Goal: Task Accomplishment & Management: Use online tool/utility

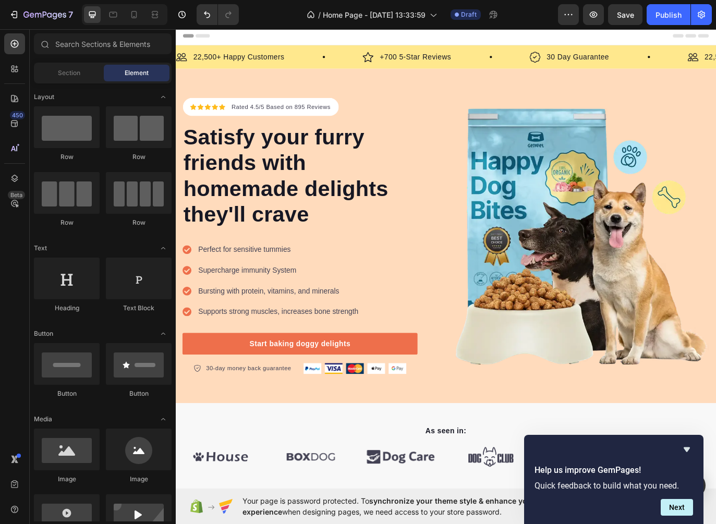
click at [326, 56] on div "Image 22,500+ Happy Customers Text Block Row" at bounding box center [284, 61] width 216 height 15
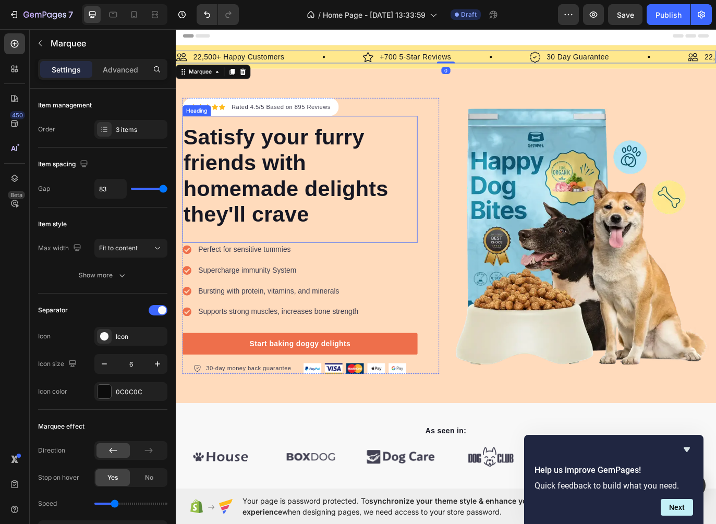
click at [375, 167] on p "Satisfy your furry friends with homemade delights they'll crave" at bounding box center [319, 199] width 270 height 120
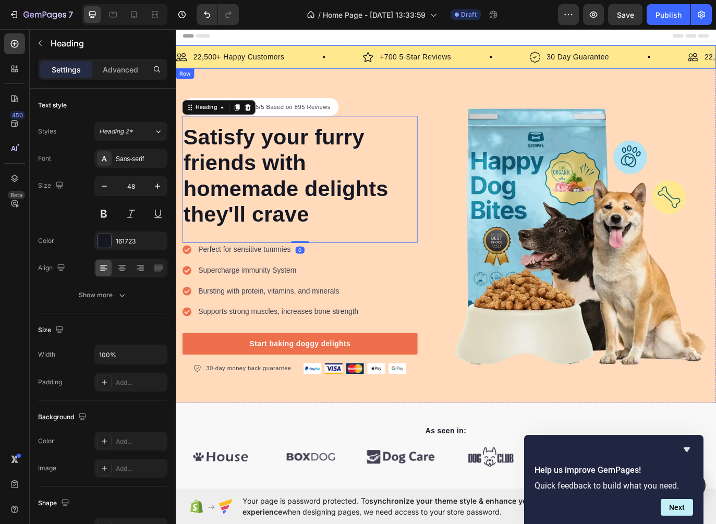
click at [319, 53] on div "Image 22,500+ Happy Customers Text Block Row Image +700 5-Star Reviews Text Blo…" at bounding box center [488, 61] width 625 height 27
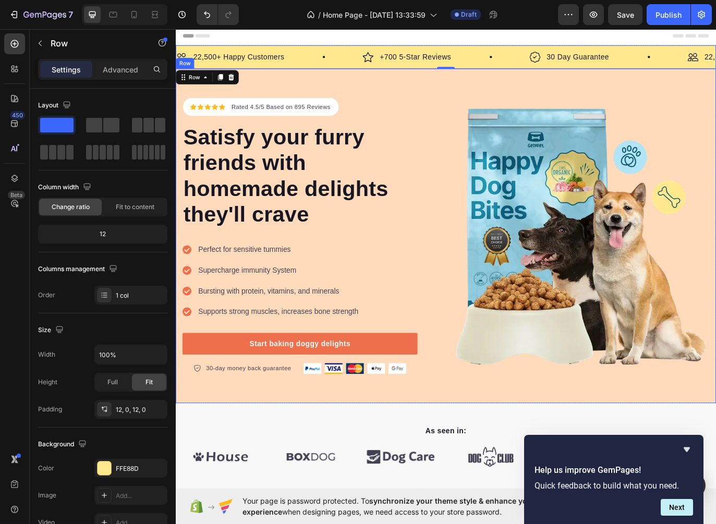
click at [467, 87] on div "Icon Icon Icon Icon Icon Icon List Hoz Rated 4.5/5 Based on 895 Reviews Text bl…" at bounding box center [488, 268] width 625 height 387
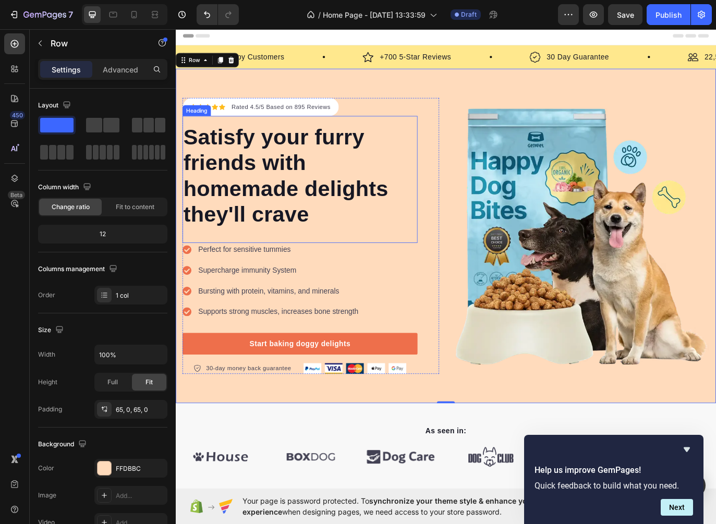
click at [430, 143] on p "Satisfy your furry friends with homemade delights they'll crave" at bounding box center [319, 199] width 270 height 120
click at [495, 95] on div "Icon Icon Icon Icon Icon Icon List Hoz Rated 4.5/5 Based on 895 Reviews Text bl…" at bounding box center [488, 268] width 625 height 387
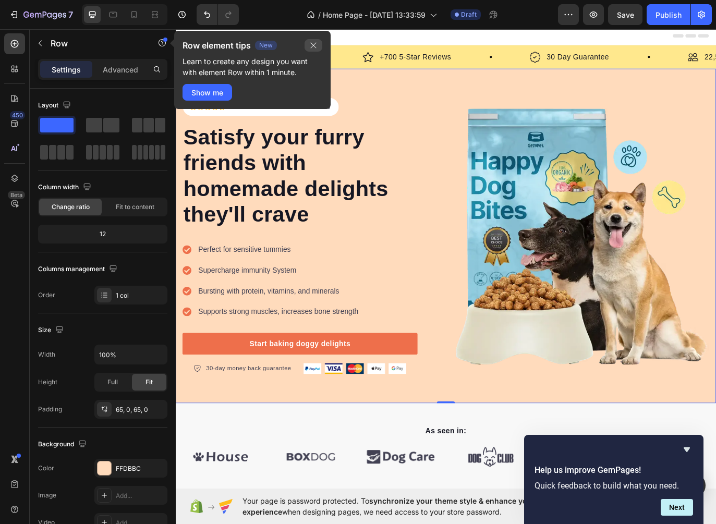
click at [318, 43] on button "button" at bounding box center [313, 45] width 18 height 13
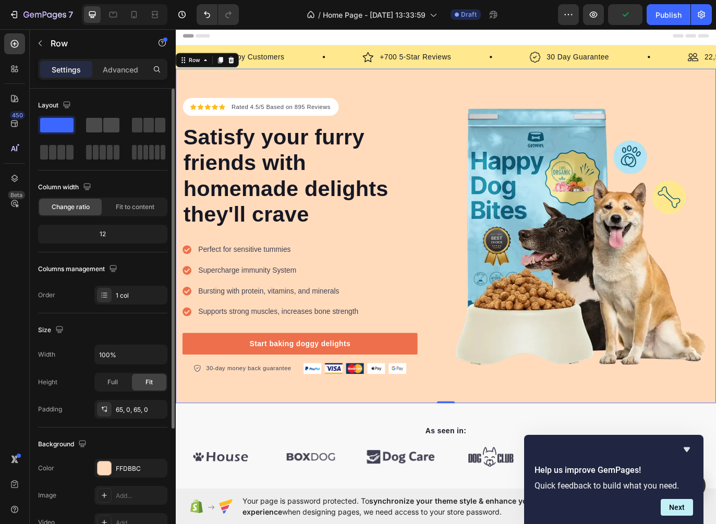
click at [106, 127] on span at bounding box center [111, 125] width 16 height 15
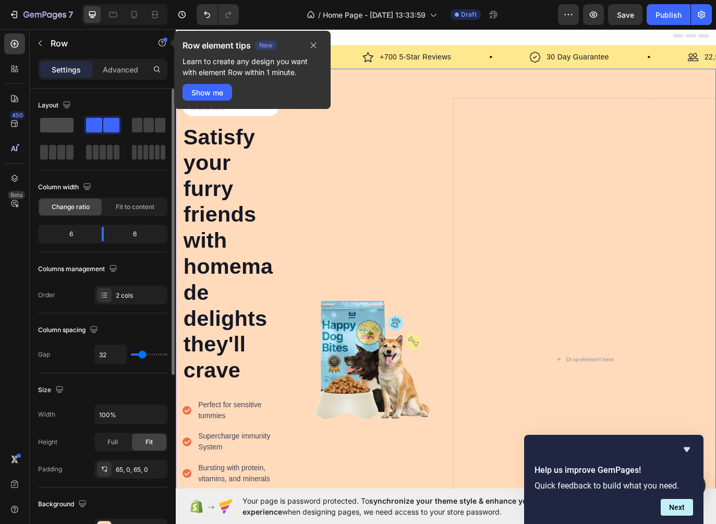
click at [57, 131] on span at bounding box center [56, 125] width 33 height 15
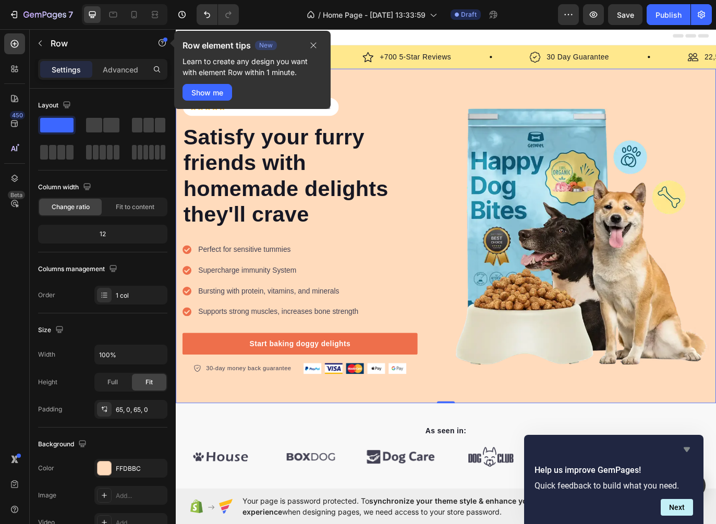
click at [688, 450] on icon "Hide survey" at bounding box center [686, 449] width 13 height 13
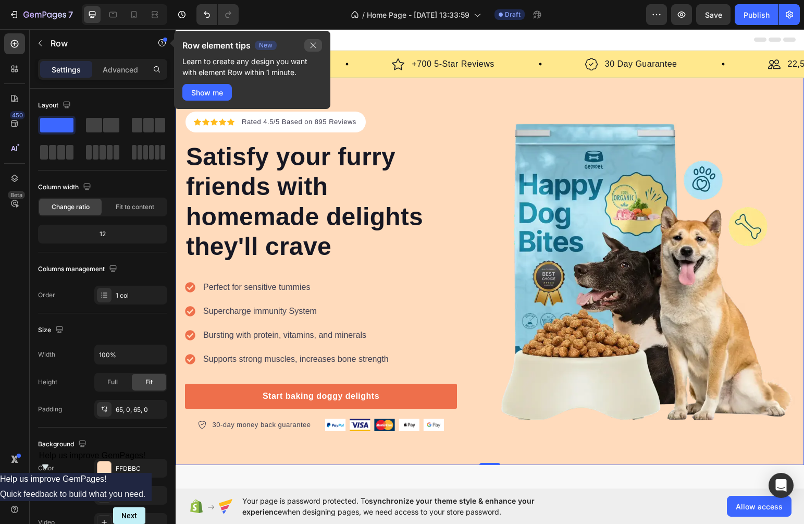
click at [312, 44] on icon "button" at bounding box center [314, 46] width 6 height 6
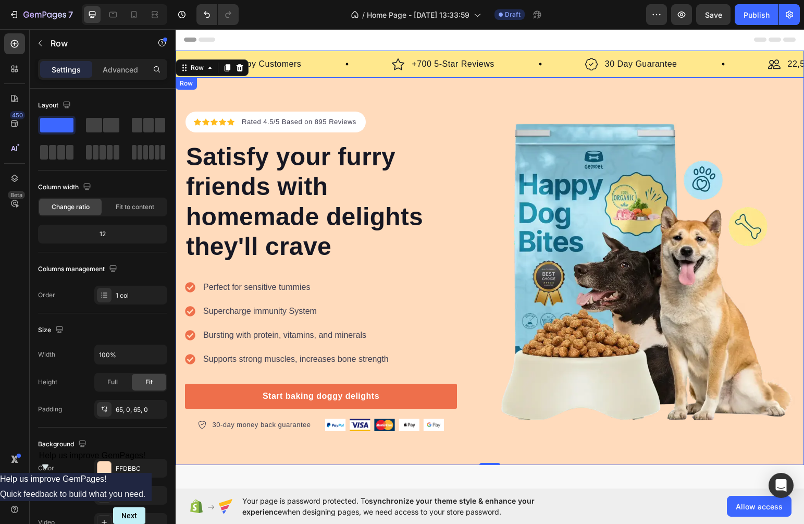
click at [346, 63] on icon at bounding box center [347, 64] width 3 height 3
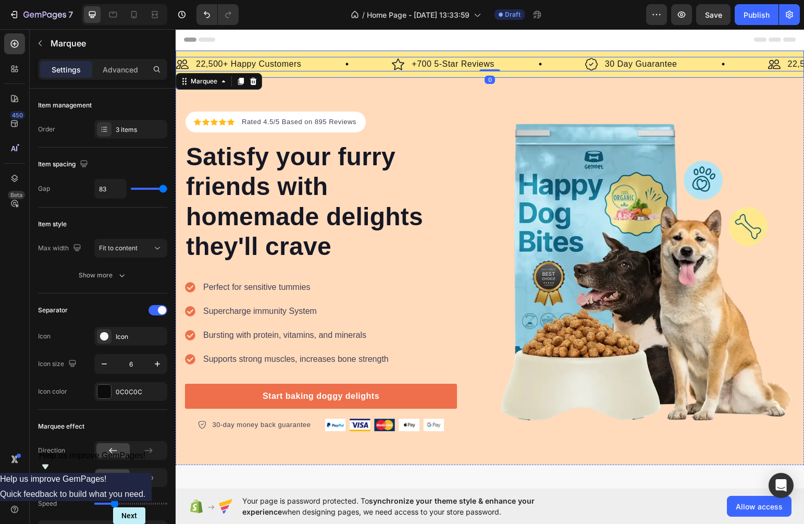
click at [342, 54] on div "Image 22,500+ Happy Customers Text Block Row Image +700 5-Star Reviews Text Blo…" at bounding box center [490, 64] width 629 height 27
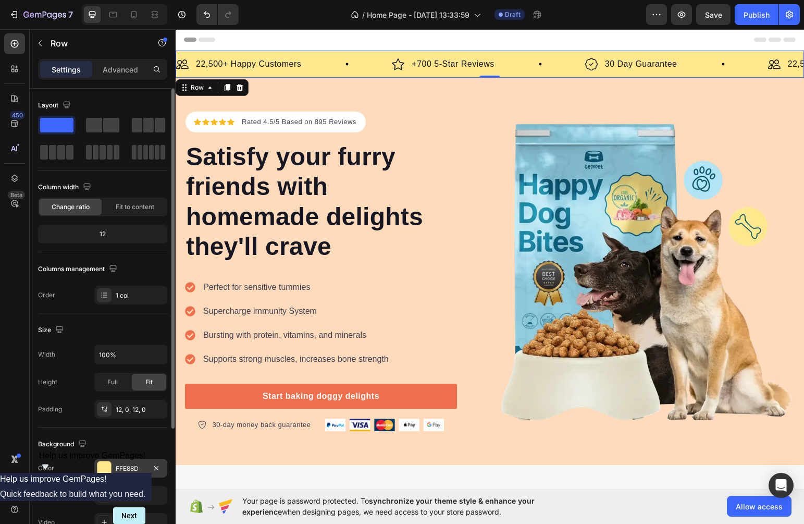
click at [130, 469] on div "FFE88D" at bounding box center [131, 468] width 30 height 9
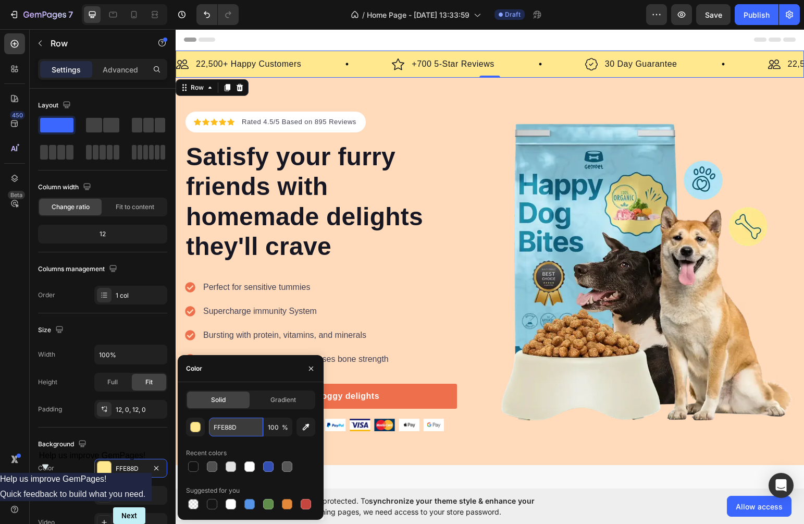
click at [228, 430] on input "FFE88D" at bounding box center [236, 426] width 54 height 19
paste input "CFC4B4"
click at [253, 428] on input "CFC4B48D" at bounding box center [236, 426] width 54 height 19
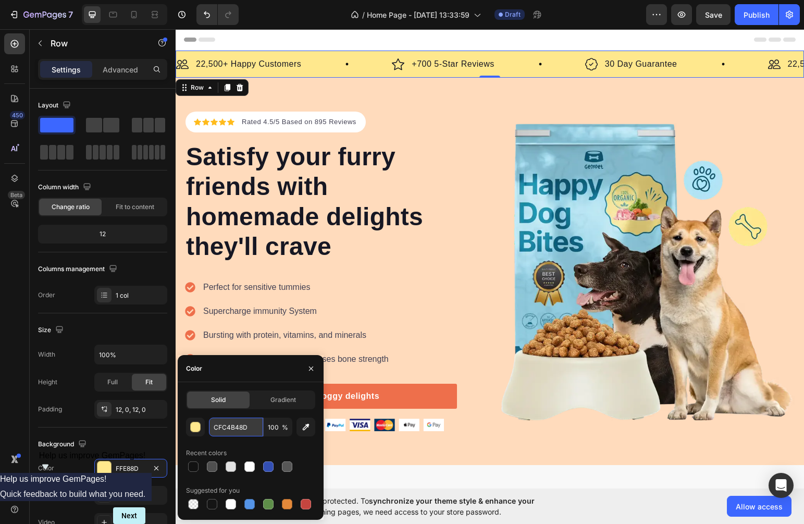
paste input "text"
type input "CFC4B4"
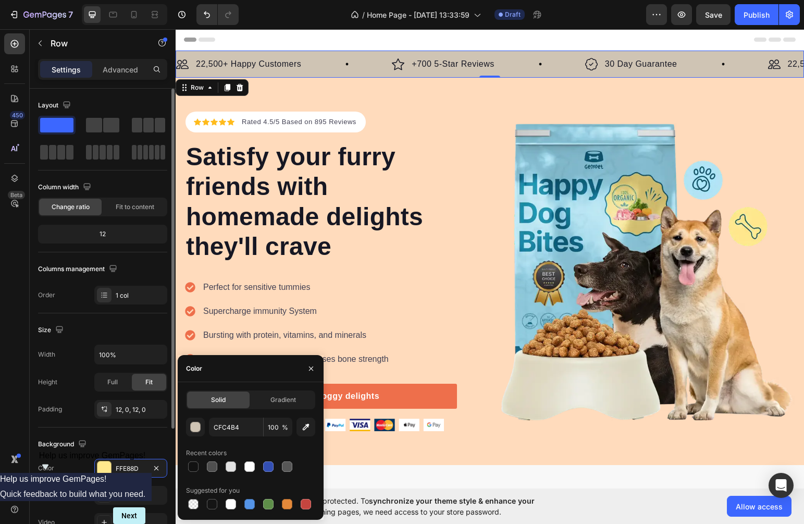
click at [131, 444] on div "Background" at bounding box center [102, 444] width 129 height 17
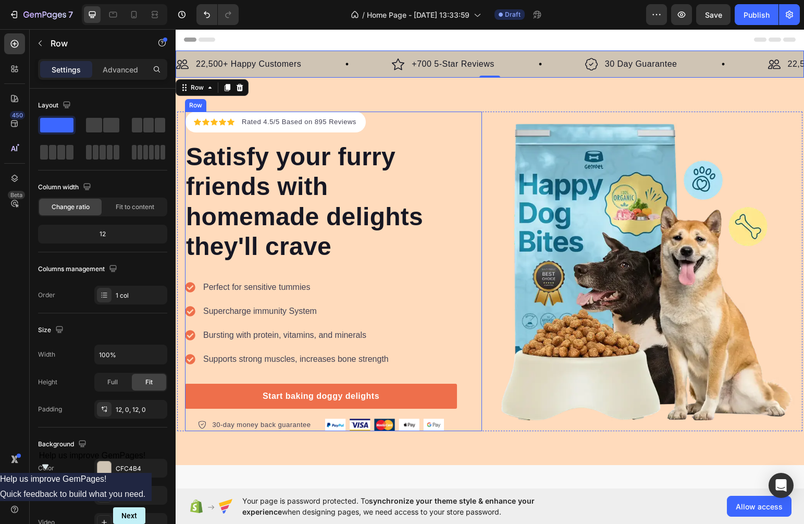
click at [467, 133] on div "Icon Icon Icon Icon Icon Icon List Hoz Rated 4.5/5 Based on 895 Reviews Text bl…" at bounding box center [333, 271] width 297 height 319
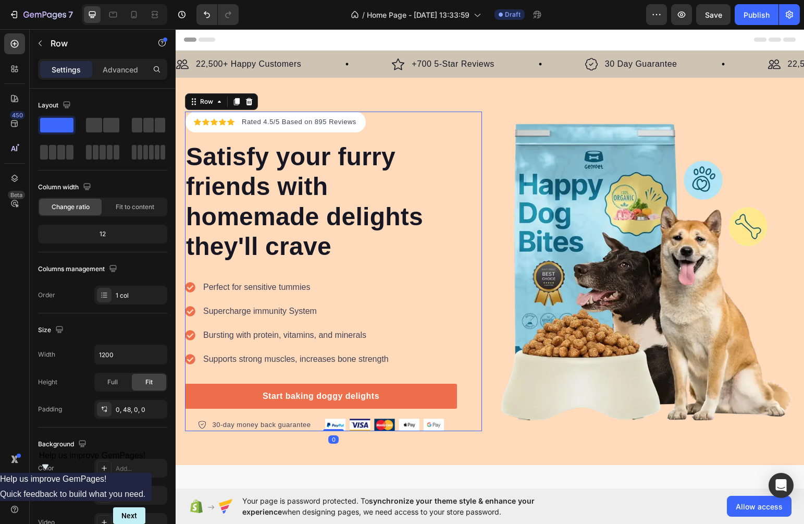
click at [446, 97] on div "Icon Icon Icon Icon Icon Icon List Hoz Rated 4.5/5 Based on 895 Reviews Text bl…" at bounding box center [490, 271] width 629 height 387
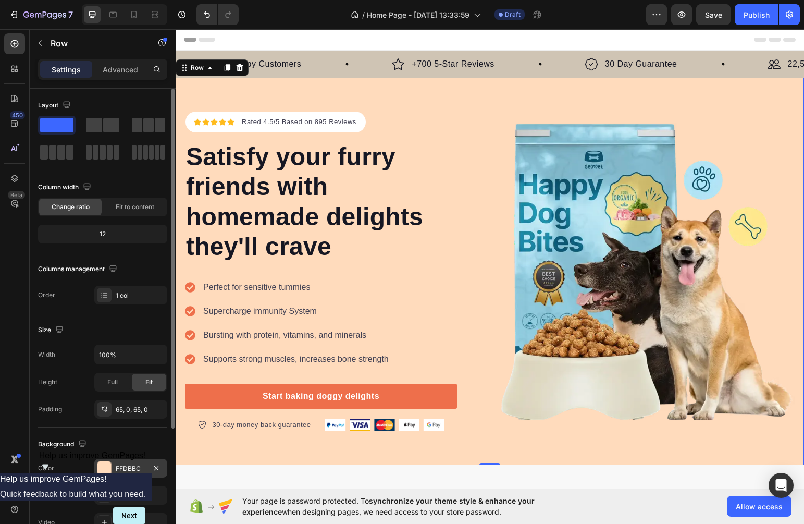
click at [124, 469] on div "FFDBBC" at bounding box center [131, 468] width 30 height 9
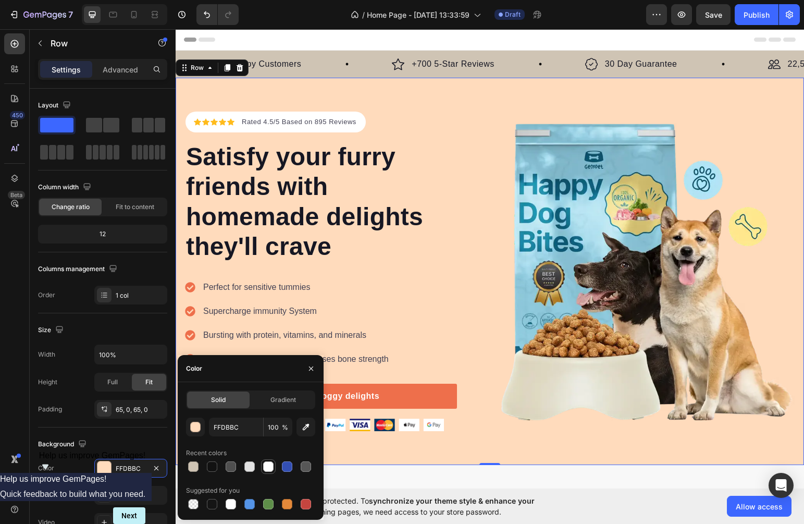
click at [266, 466] on div at bounding box center [268, 466] width 10 height 10
type input "FFFFFF"
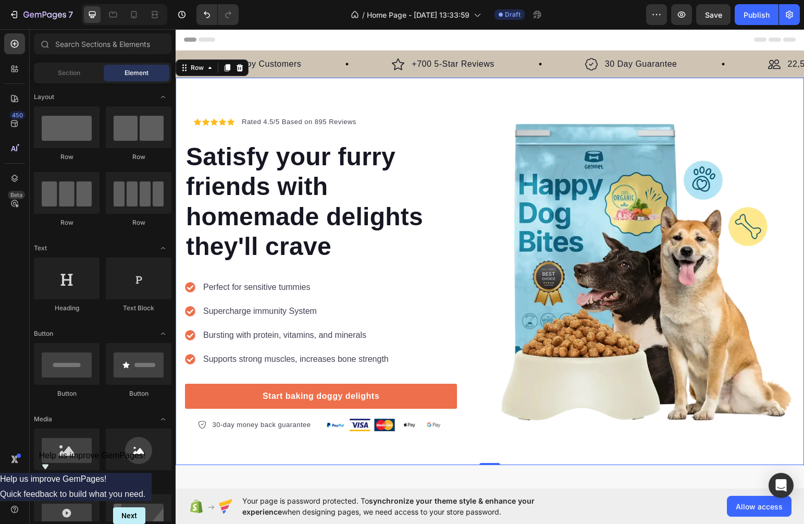
click at [491, 41] on div "Header" at bounding box center [490, 39] width 612 height 21
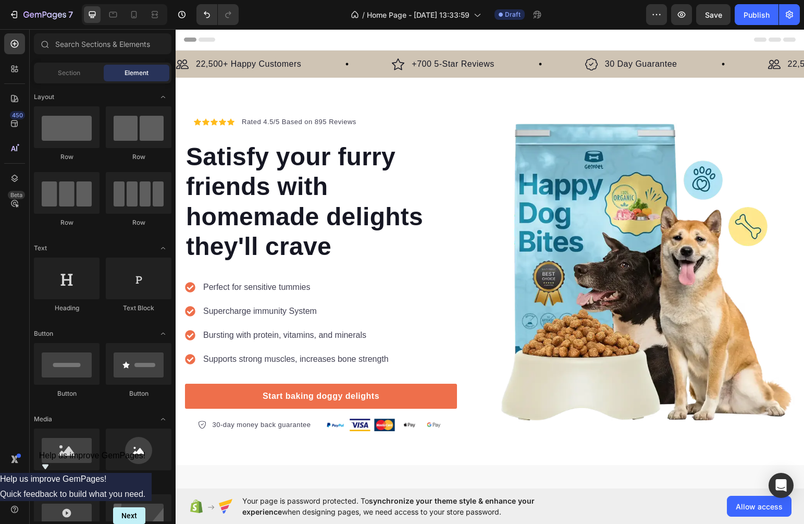
click at [489, 41] on div "Header" at bounding box center [490, 39] width 612 height 21
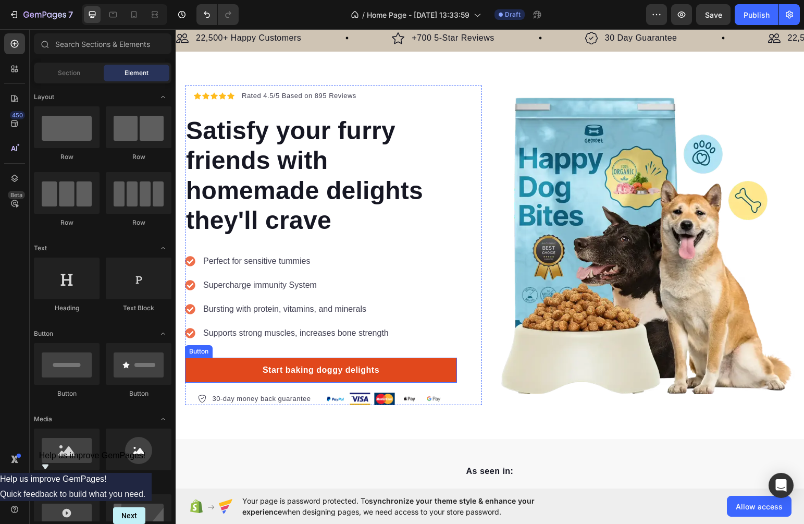
click at [423, 367] on link "Start baking doggy delights" at bounding box center [321, 370] width 272 height 25
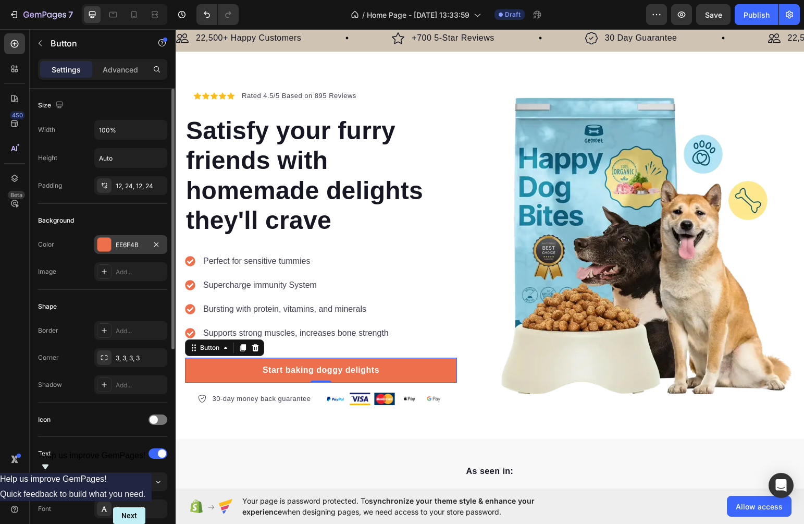
click at [127, 246] on div "EE6F4B" at bounding box center [131, 244] width 30 height 9
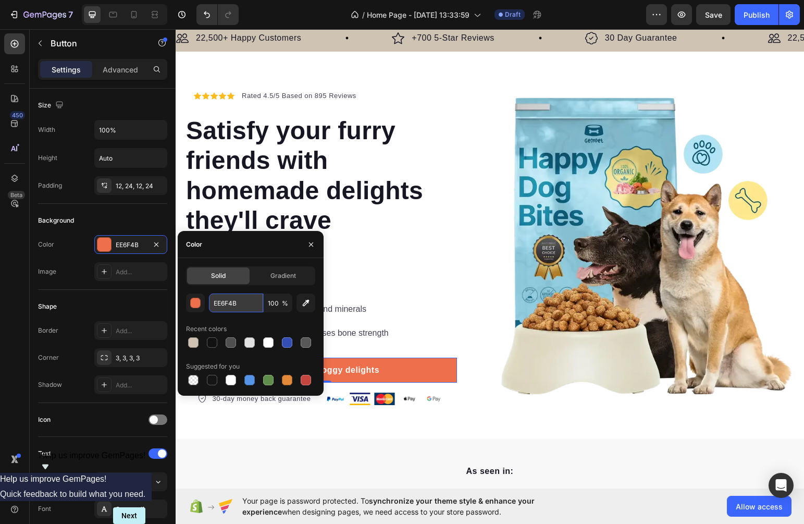
click at [236, 302] on input "EE6F4B" at bounding box center [236, 302] width 54 height 19
paste input "2C2C2C"
type input "2C2C2C"
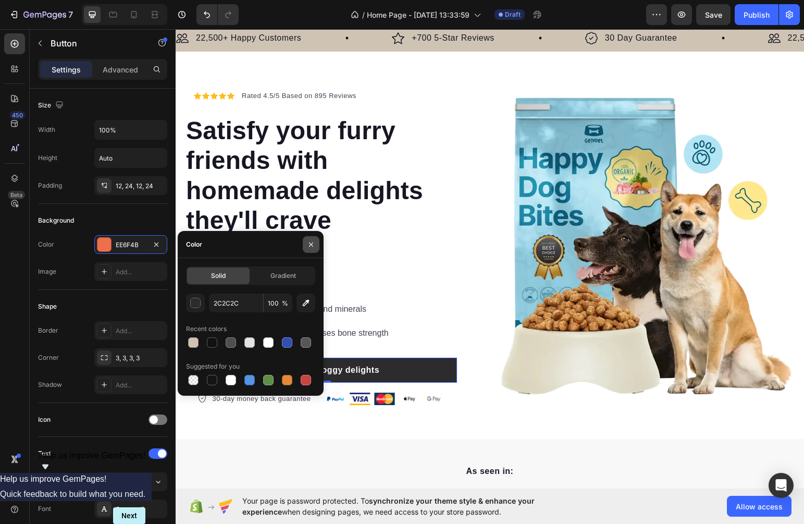
click at [310, 243] on icon "button" at bounding box center [311, 244] width 4 height 4
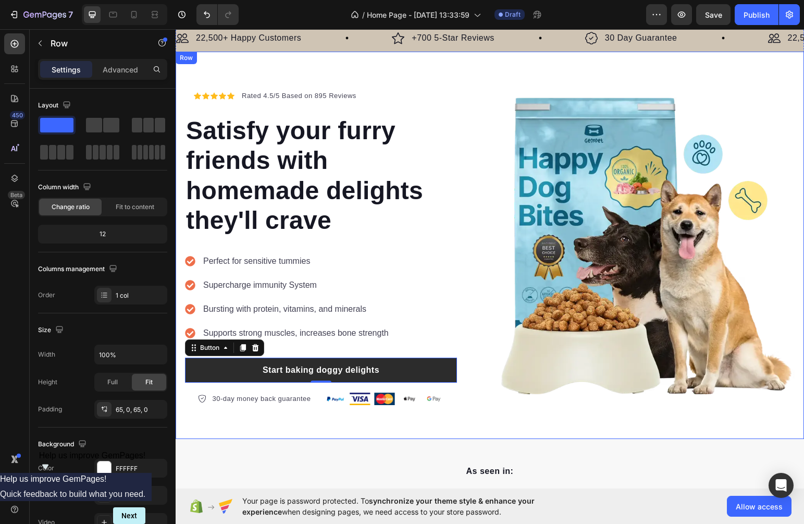
click at [685, 435] on div "Icon Icon Icon Icon Icon Icon List Hoz Rated 4.5/5 Based on 895 Reviews Text bl…" at bounding box center [490, 245] width 629 height 387
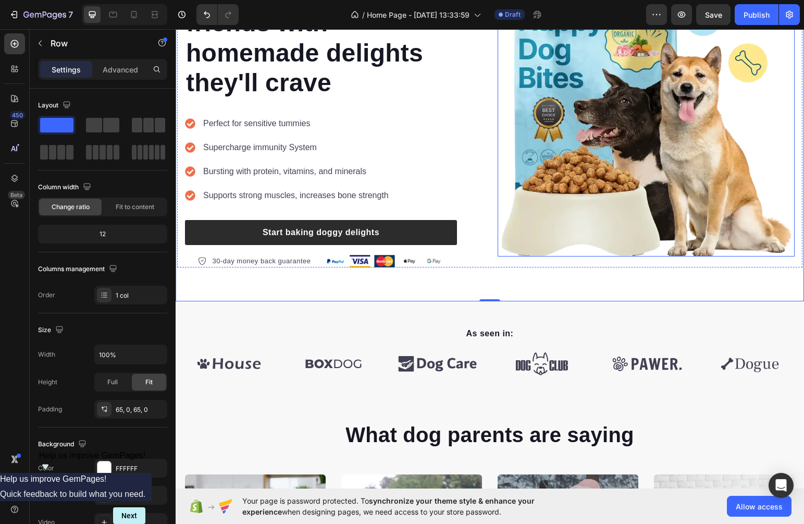
scroll to position [198, 0]
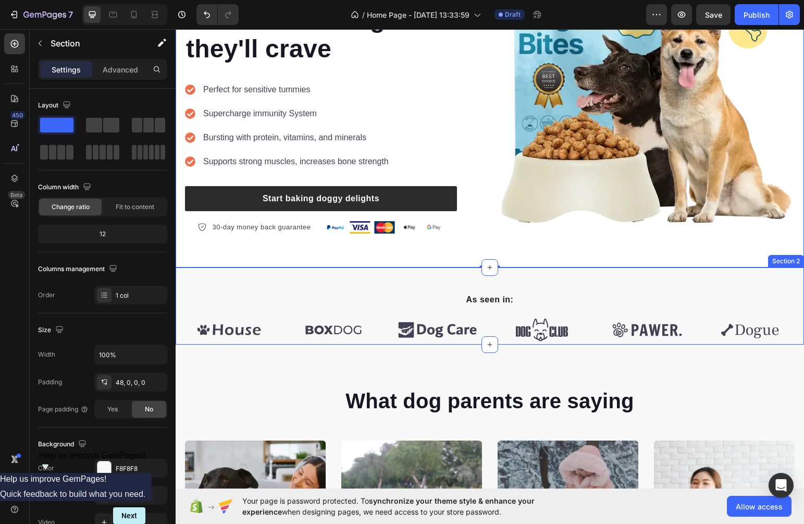
click at [659, 288] on div "As seen in: Text block Image Image Image Image Image Image Carousel Row Section…" at bounding box center [490, 305] width 629 height 77
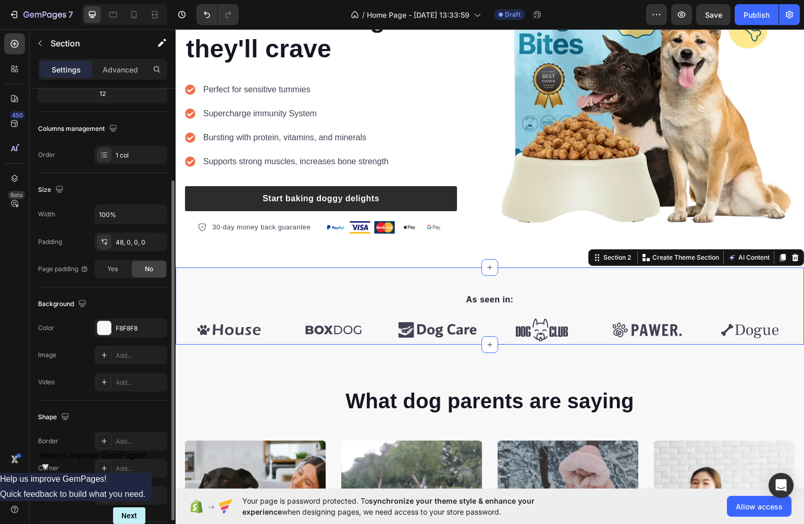
scroll to position [143, 0]
click at [127, 328] on div "F8F8F8" at bounding box center [131, 325] width 30 height 9
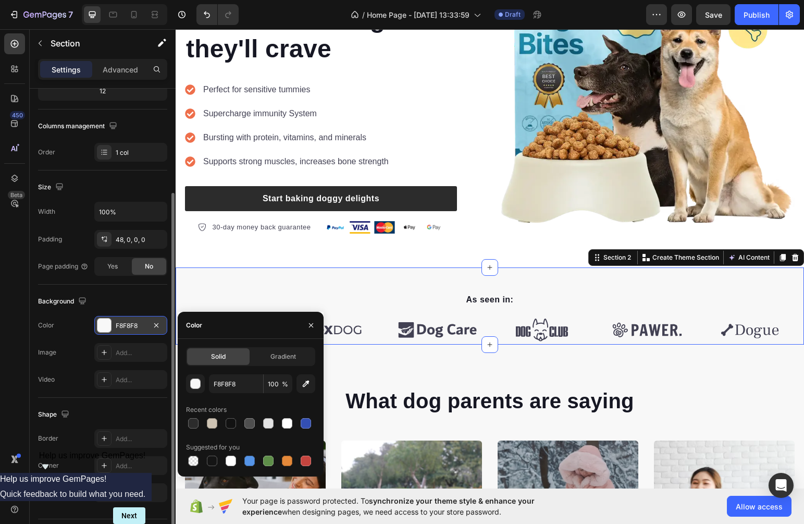
click at [127, 328] on div "F8F8F8" at bounding box center [131, 325] width 30 height 9
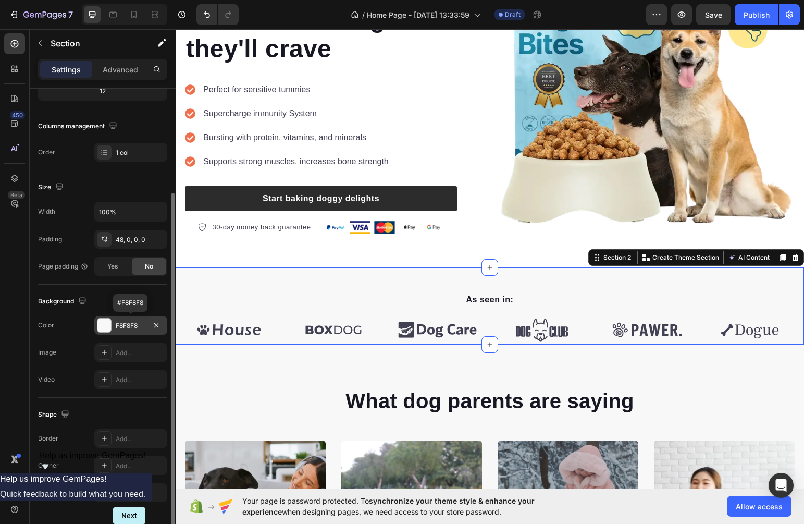
click at [129, 327] on div "F8F8F8" at bounding box center [131, 325] width 30 height 9
click at [135, 327] on div "F8F8F8" at bounding box center [131, 325] width 30 height 9
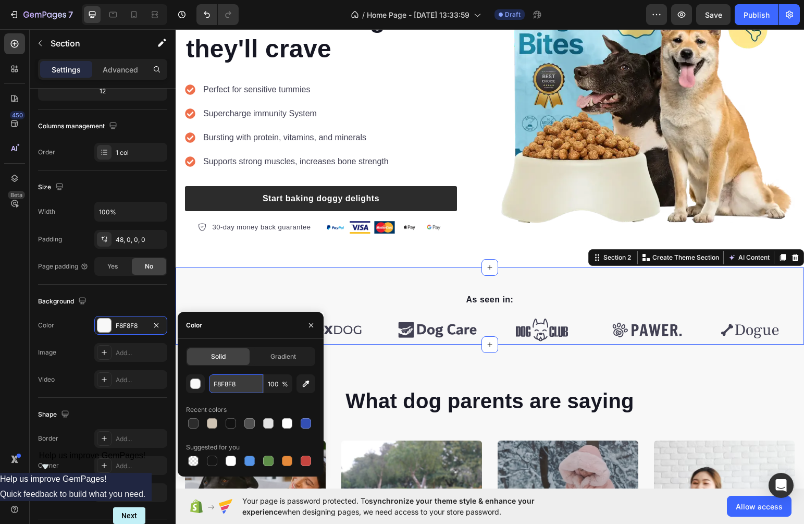
click at [235, 379] on input "F8F8F8" at bounding box center [236, 383] width 54 height 19
paste input "#d9d9d9"
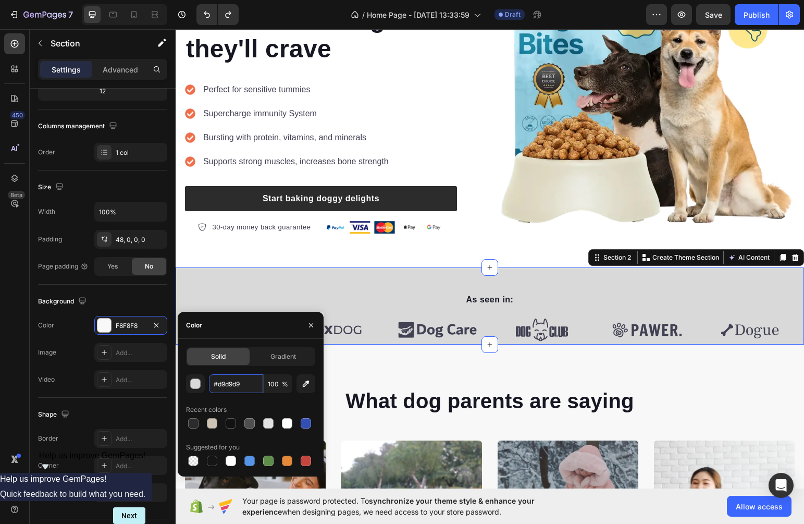
type input "F8F8F8"
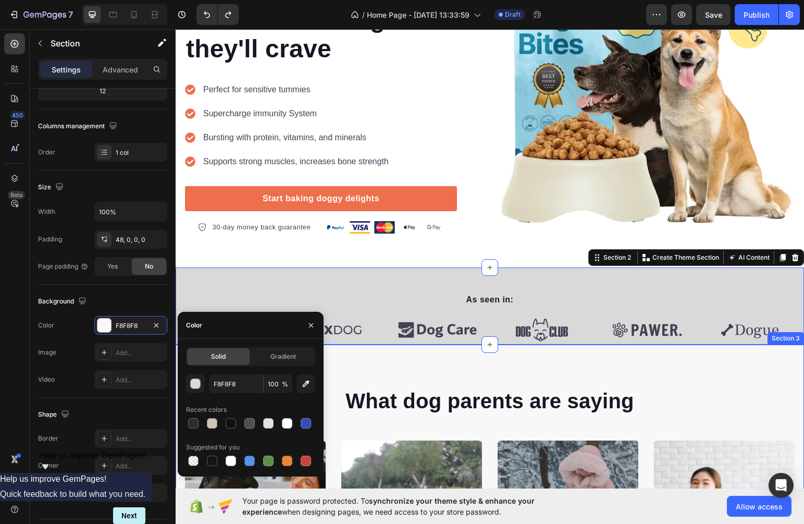
click at [389, 377] on div "What dog parents are saying Heading Video Video Video Video Video Carousel Row …" at bounding box center [490, 521] width 629 height 354
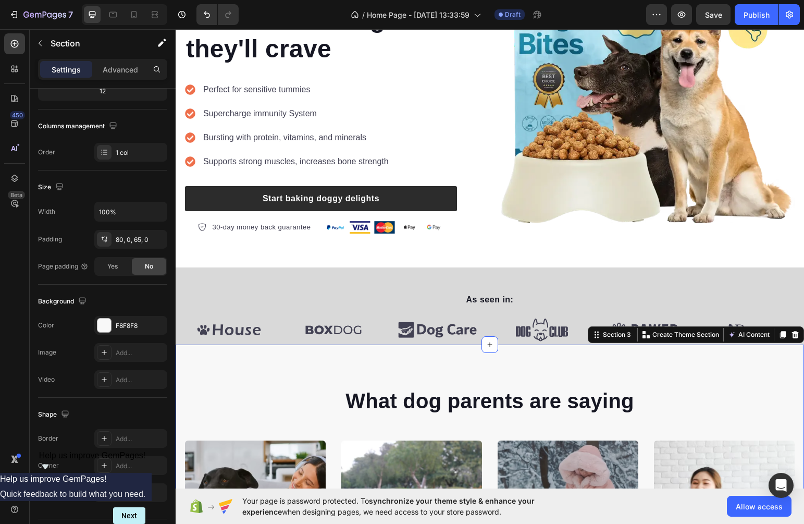
click at [370, 367] on div "What dog parents are saying Heading Video Video Video Video Video Carousel Row …" at bounding box center [490, 521] width 629 height 354
click at [130, 329] on div "F8F8F8" at bounding box center [131, 325] width 30 height 9
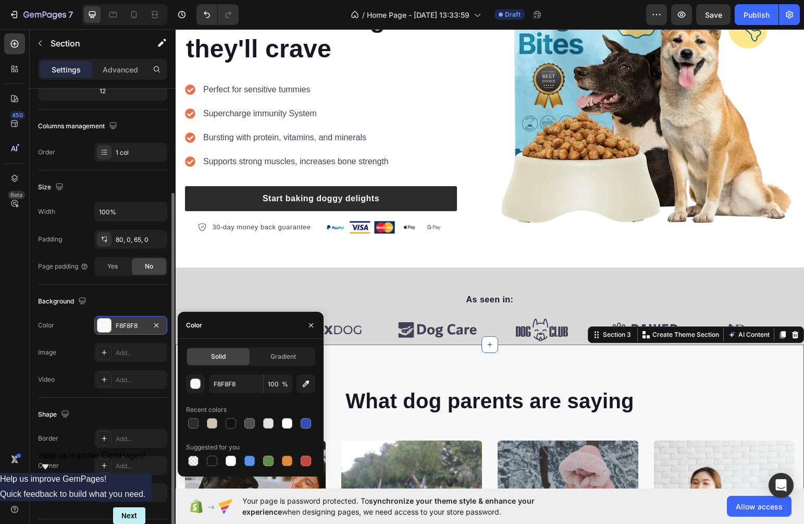
click at [130, 329] on div "F8F8F8" at bounding box center [131, 325] width 30 height 9
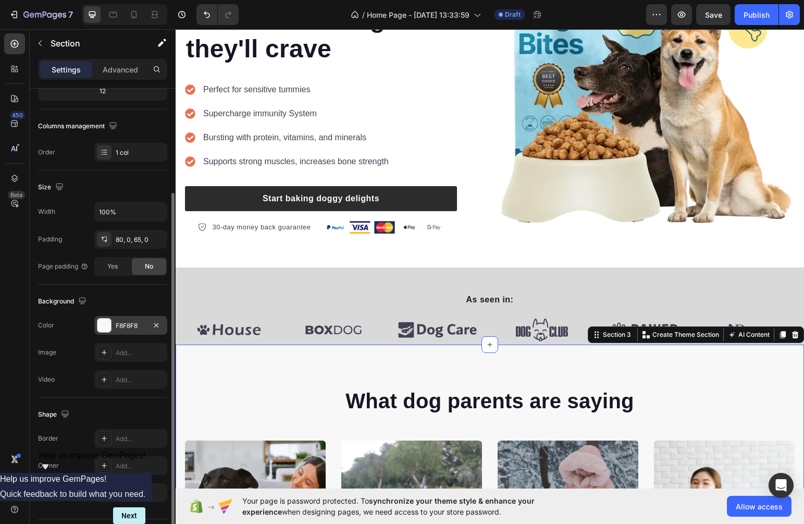
click at [130, 328] on div "F8F8F8" at bounding box center [131, 325] width 30 height 9
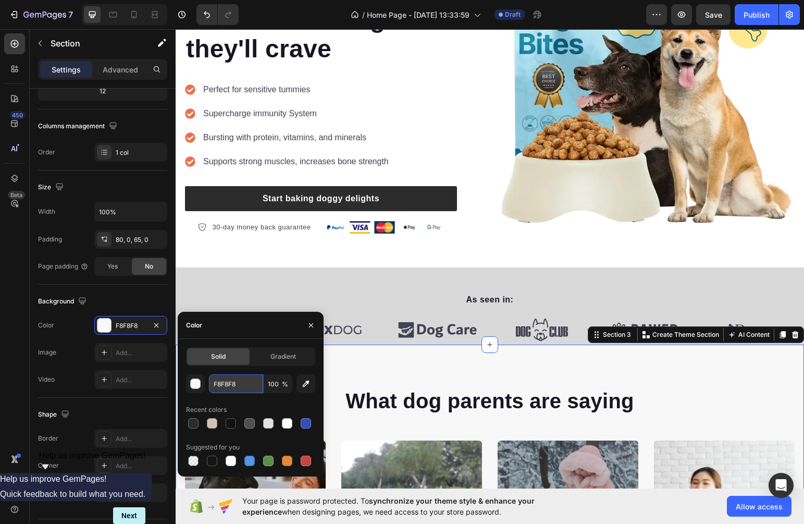
click at [243, 384] on input "F8F8F8" at bounding box center [236, 383] width 54 height 19
click at [389, 290] on div "As seen in: Text block Image Image Image Image Image Image Carousel Row Section…" at bounding box center [490, 305] width 629 height 77
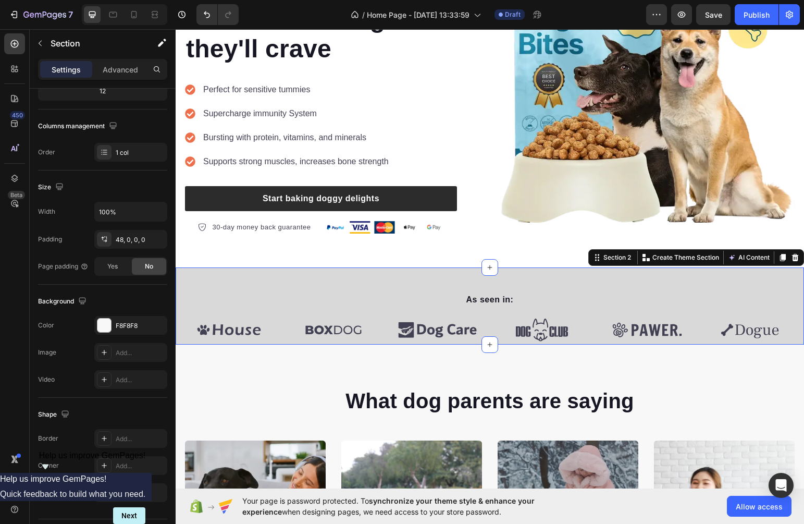
click at [317, 286] on div "As seen in: Text block Image Image Image Image Image Image Carousel Row Section…" at bounding box center [490, 305] width 629 height 77
click at [127, 329] on div "F8F8F8" at bounding box center [131, 325] width 30 height 9
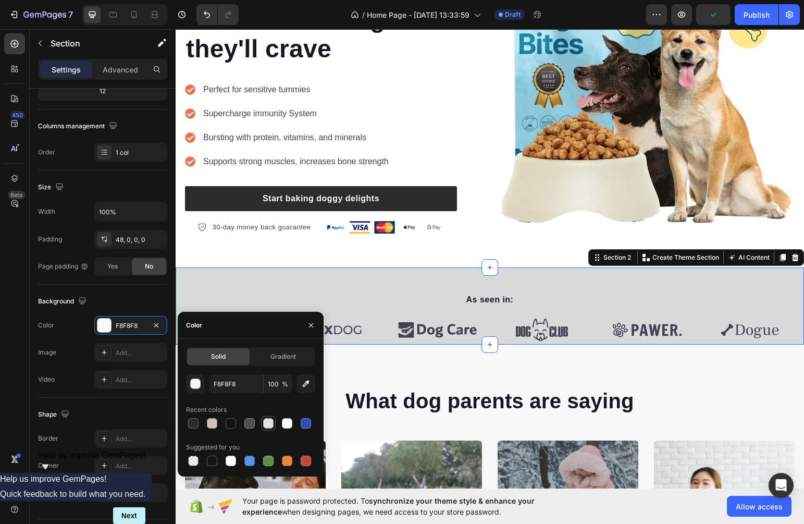
click at [272, 423] on div at bounding box center [268, 423] width 10 height 10
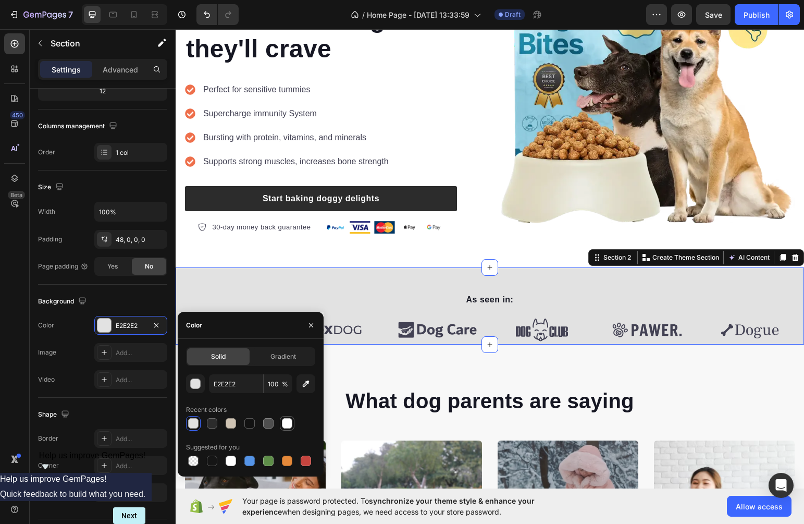
click at [287, 421] on div at bounding box center [287, 423] width 10 height 10
type input "FFFFFF"
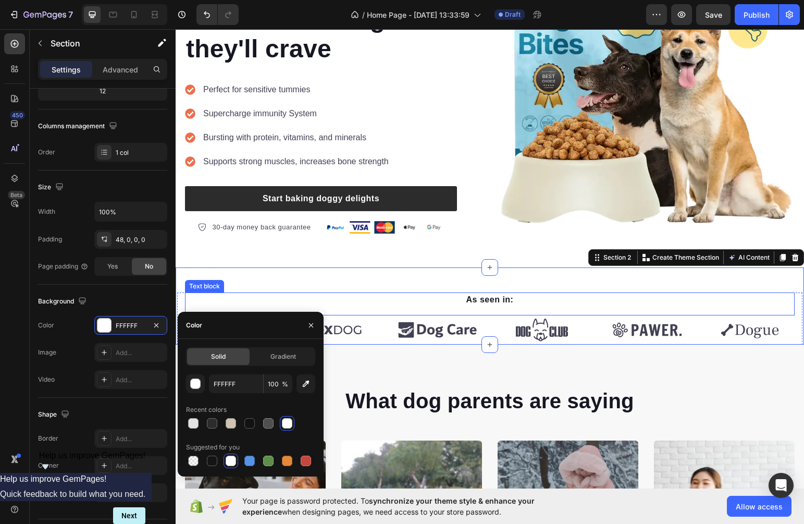
click at [497, 300] on p "As seen in:" at bounding box center [490, 299] width 608 height 13
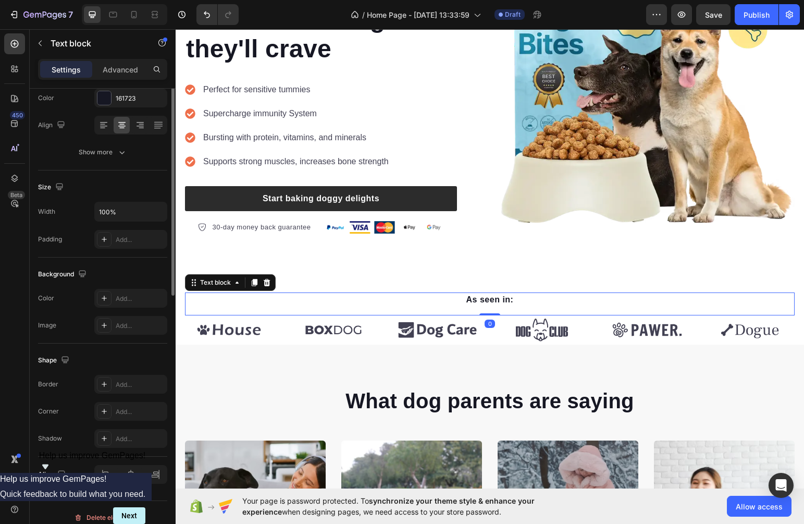
scroll to position [0, 0]
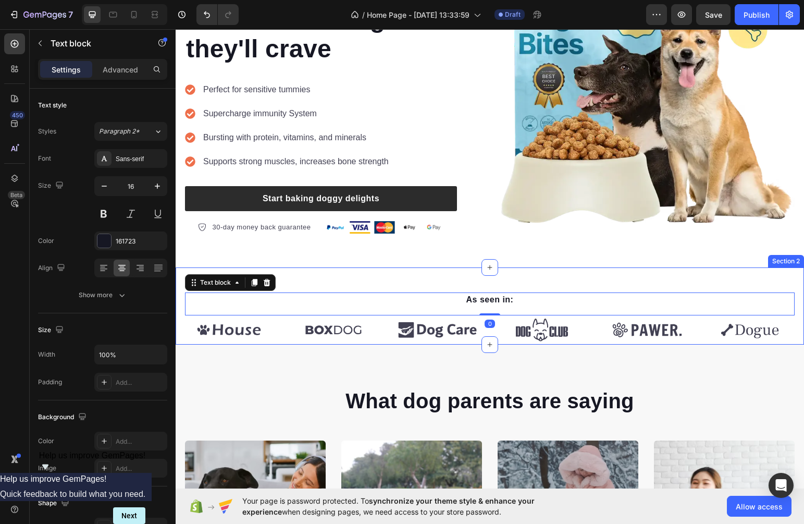
click at [420, 278] on div "As seen in: Text block 0 Image Image Image Image Image Image Carousel Row Secti…" at bounding box center [490, 305] width 629 height 77
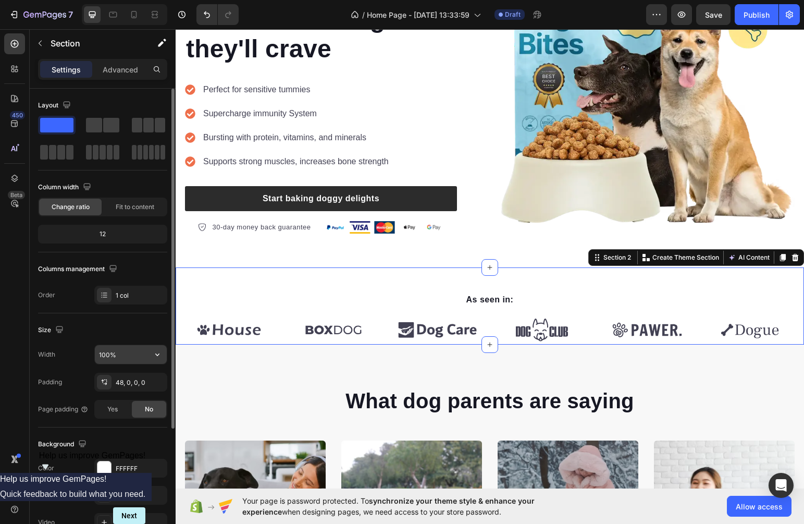
click at [128, 348] on input "100%" at bounding box center [131, 354] width 72 height 19
click at [122, 469] on div "FFFFFF" at bounding box center [131, 468] width 30 height 9
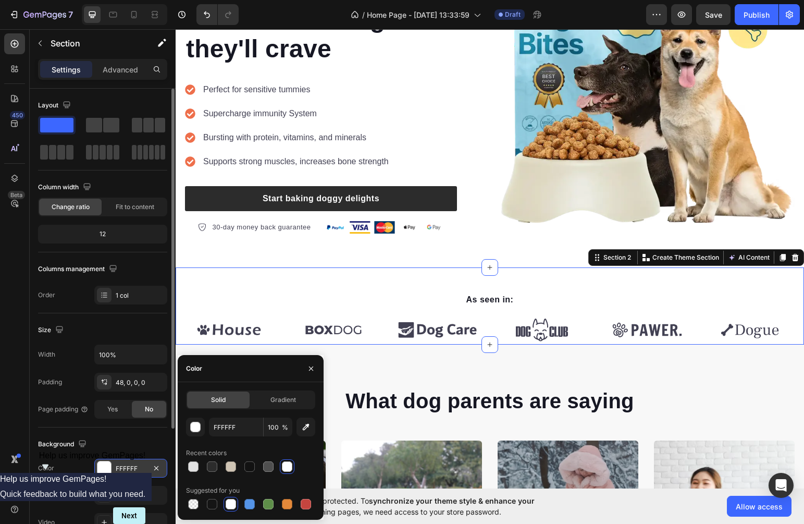
click at [128, 468] on div "FFFFFF" at bounding box center [131, 468] width 30 height 9
click at [242, 413] on div "Solid Gradient FFFFFF 100 % Recent colors Suggested for you" at bounding box center [250, 450] width 129 height 121
click at [241, 423] on input "FFFFFF" at bounding box center [236, 426] width 54 height 19
paste input "F8F8F8"
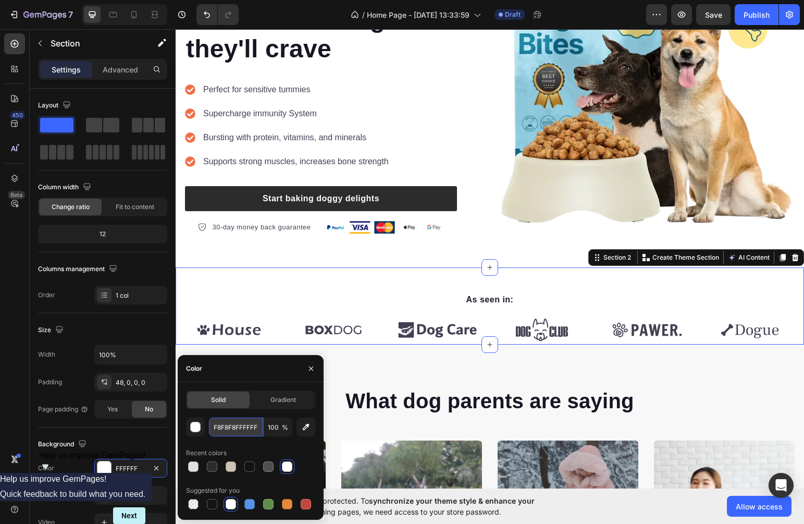
click at [239, 424] on input "F8F8F8FFFFFF" at bounding box center [236, 426] width 54 height 19
paste input "text"
type input "F8F8F8"
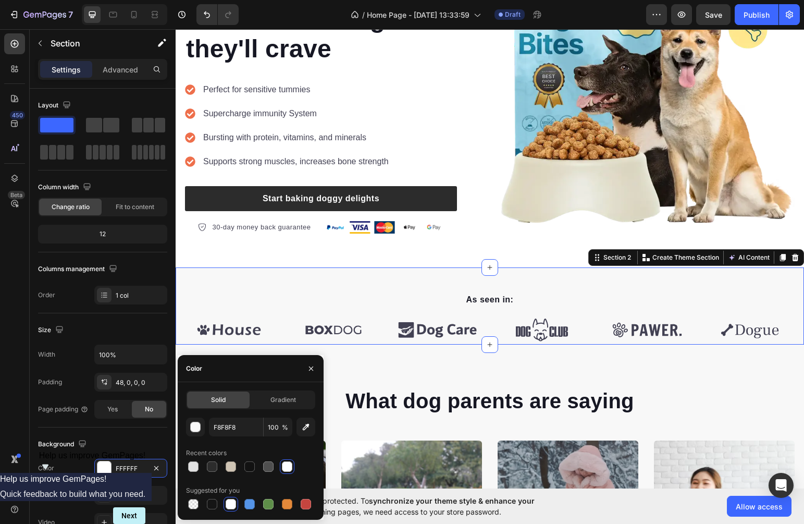
click at [398, 383] on div "What dog parents are saying Heading Video Video Video Video Video Carousel Row …" at bounding box center [490, 521] width 629 height 354
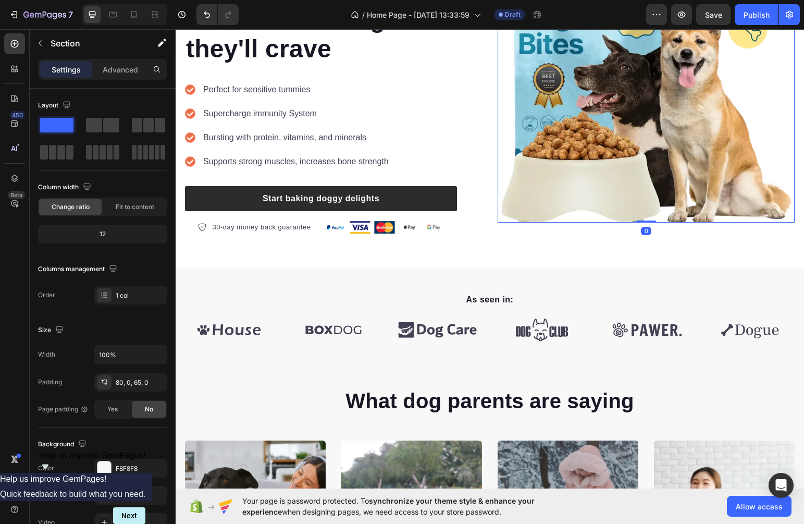
click at [585, 216] on img at bounding box center [646, 73] width 297 height 297
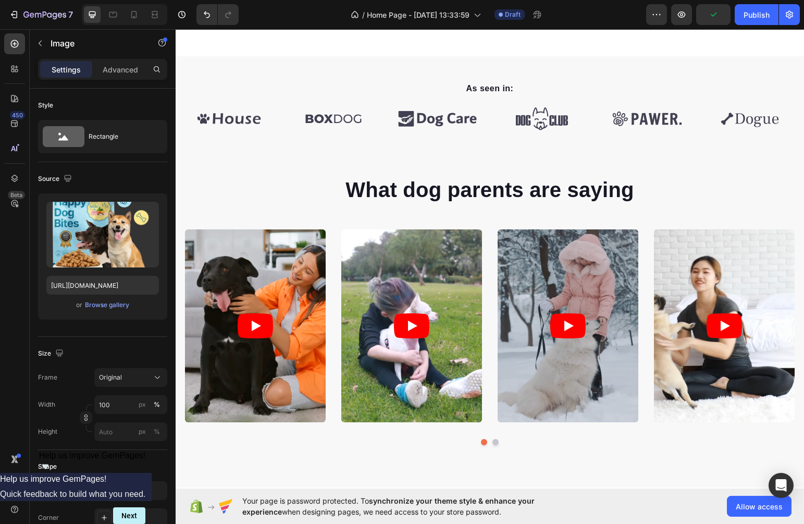
scroll to position [432, 0]
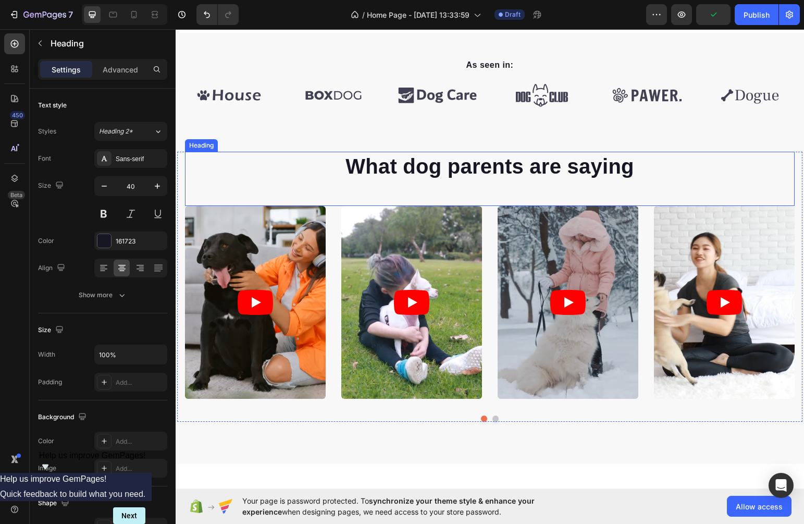
click at [534, 173] on p "What dog parents are saying" at bounding box center [490, 166] width 608 height 27
click at [478, 175] on p "What dog parents are saying" at bounding box center [490, 166] width 608 height 27
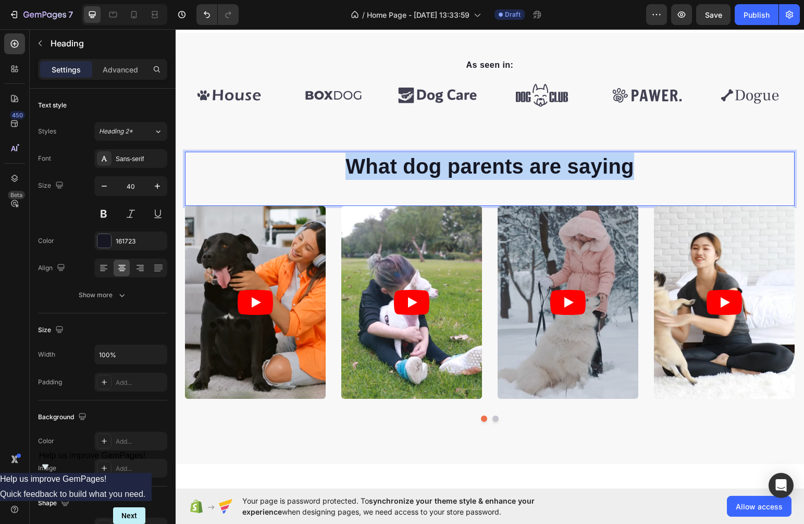
click at [478, 175] on p "What dog parents are saying" at bounding box center [490, 166] width 608 height 27
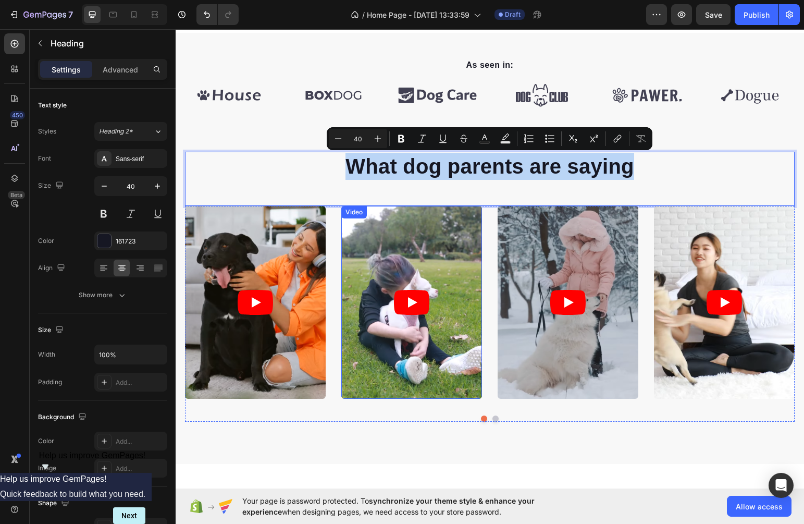
scroll to position [341, 0]
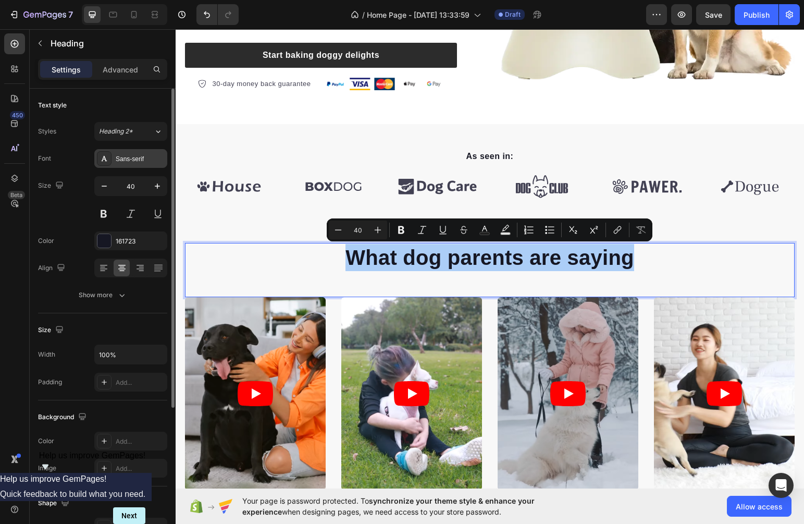
click at [120, 162] on div "Sans-serif" at bounding box center [140, 158] width 49 height 9
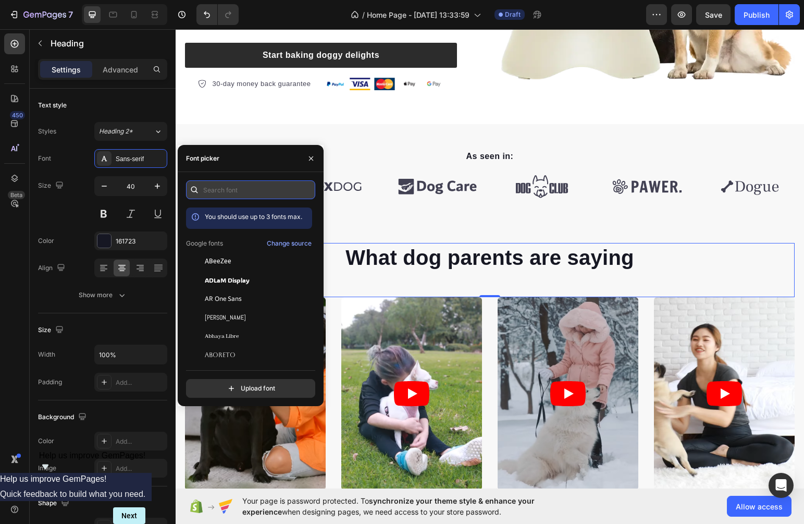
click at [239, 185] on input "text" at bounding box center [250, 189] width 129 height 19
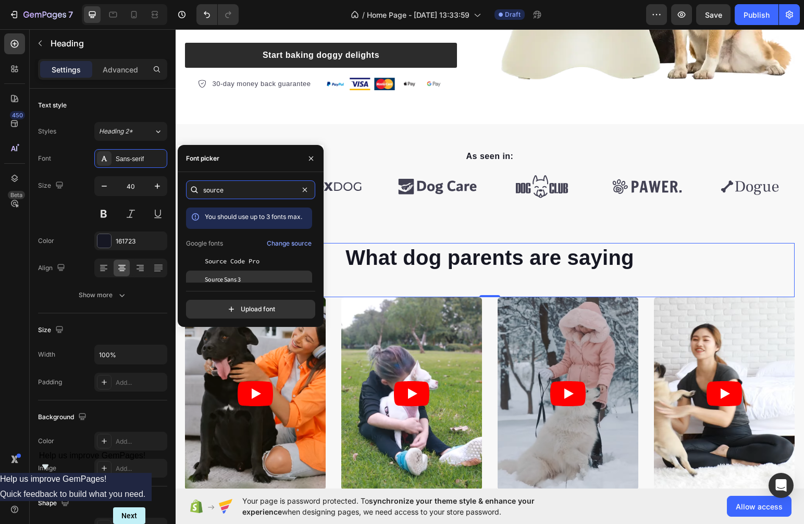
scroll to position [26, 0]
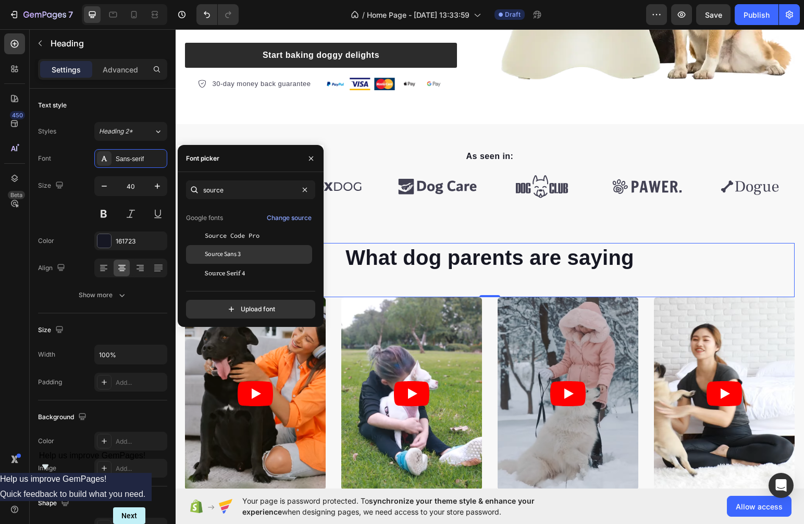
type input "source"
click at [246, 259] on div "Source Sans 3" at bounding box center [249, 254] width 126 height 19
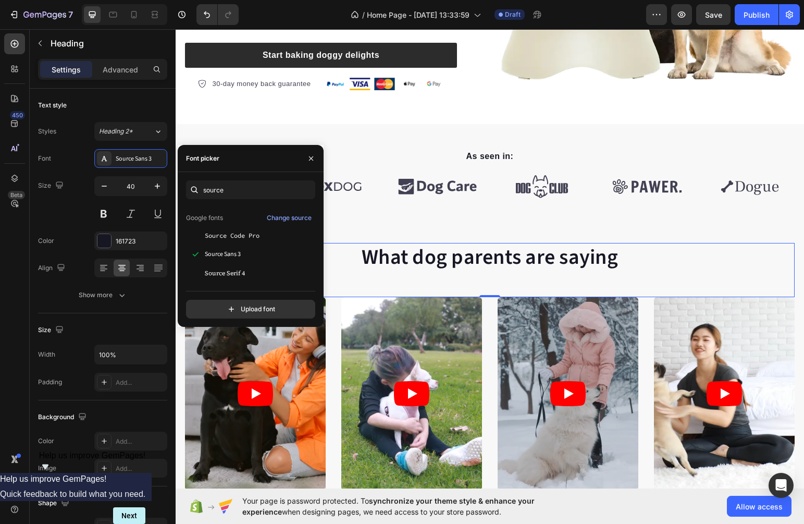
click at [414, 256] on h2 "What dog parents are saying" at bounding box center [490, 257] width 610 height 29
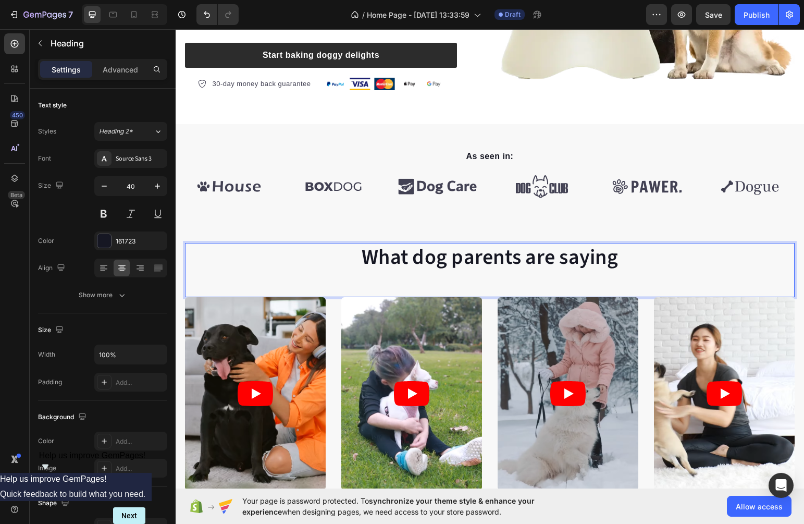
click at [414, 262] on p "What dog parents are saying" at bounding box center [490, 257] width 608 height 27
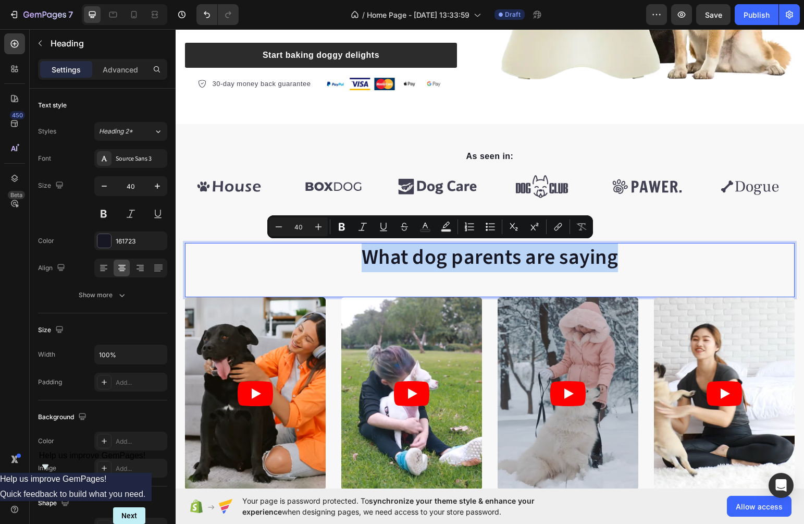
click at [414, 262] on p "What dog parents are saying" at bounding box center [490, 257] width 608 height 27
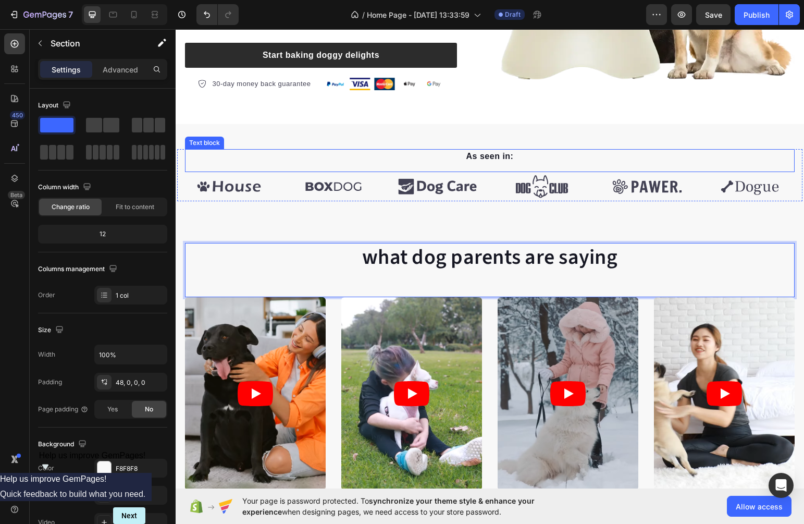
click at [707, 134] on div "As seen in: Text block Image Image Image Image Image Image Carousel Row Section…" at bounding box center [490, 162] width 629 height 77
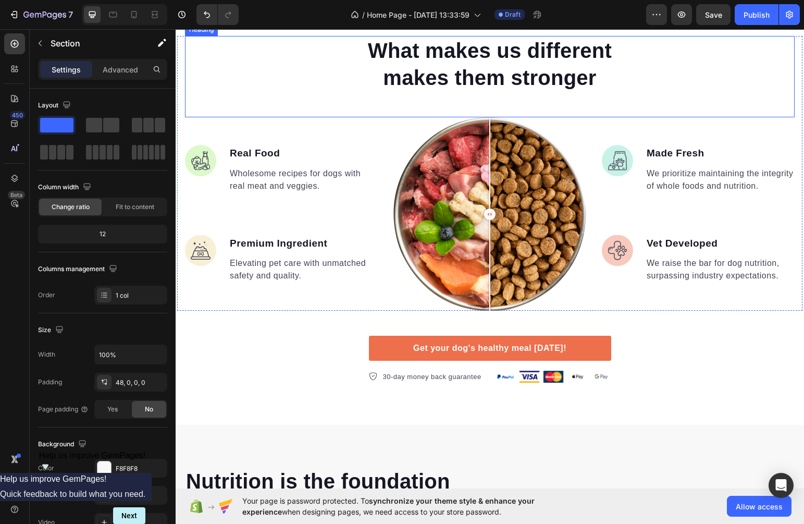
scroll to position [920, 0]
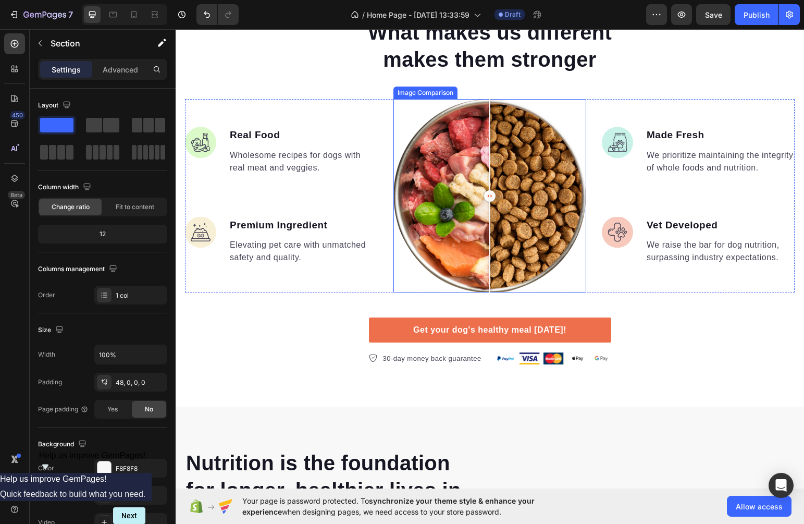
click at [490, 194] on div at bounding box center [489, 195] width 11 height 11
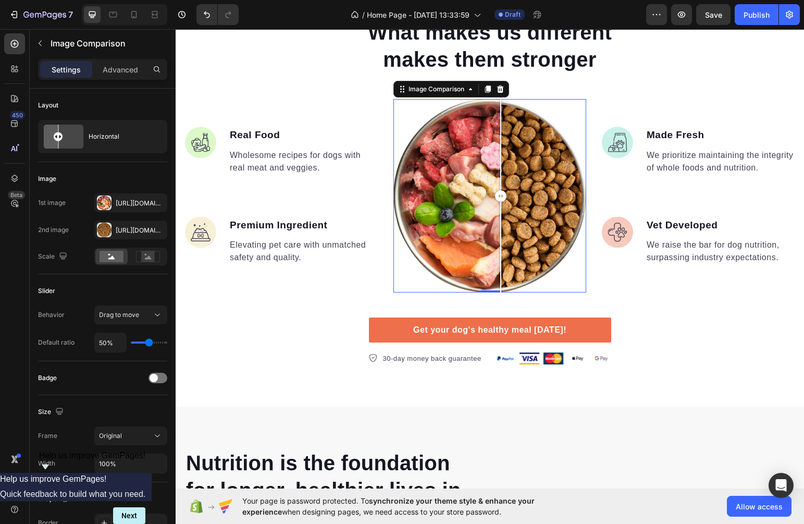
drag, startPoint x: 488, startPoint y: 195, endPoint x: 498, endPoint y: 191, distance: 11.0
click at [498, 191] on div at bounding box center [500, 195] width 11 height 11
click at [470, 91] on icon at bounding box center [470, 89] width 8 height 8
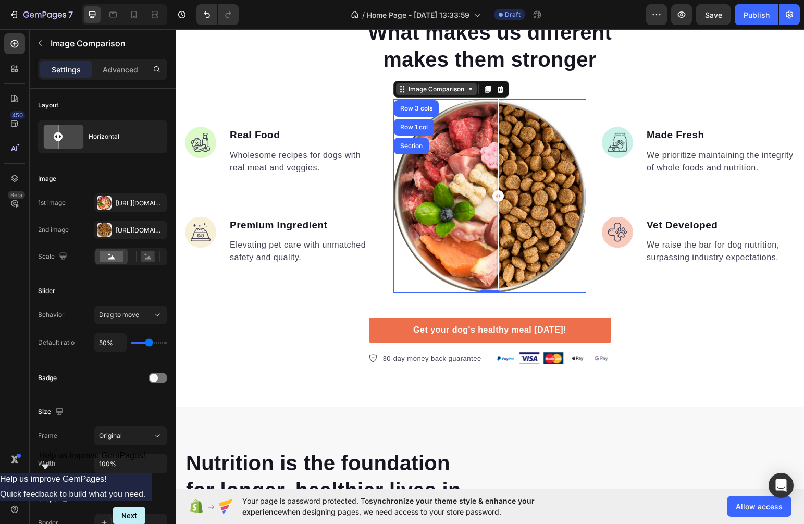
click at [470, 91] on icon at bounding box center [470, 89] width 8 height 8
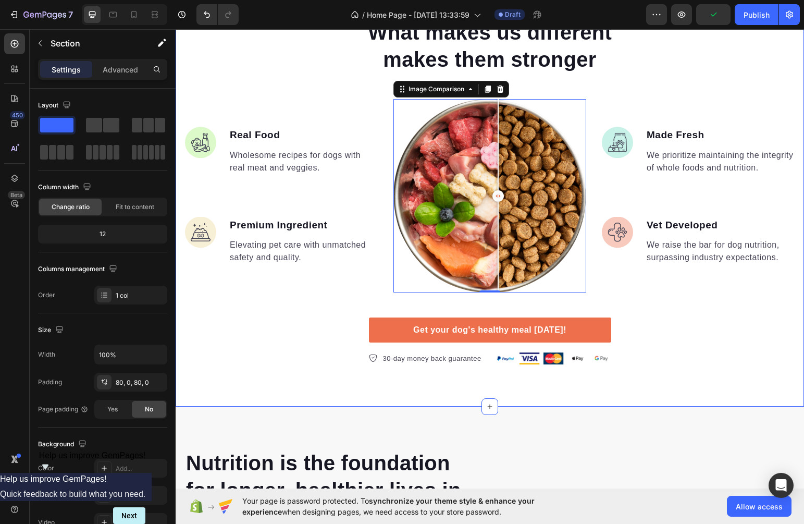
click at [664, 330] on div "What makes us different makes them stronger Heading Image Real Food Text block …" at bounding box center [490, 191] width 629 height 347
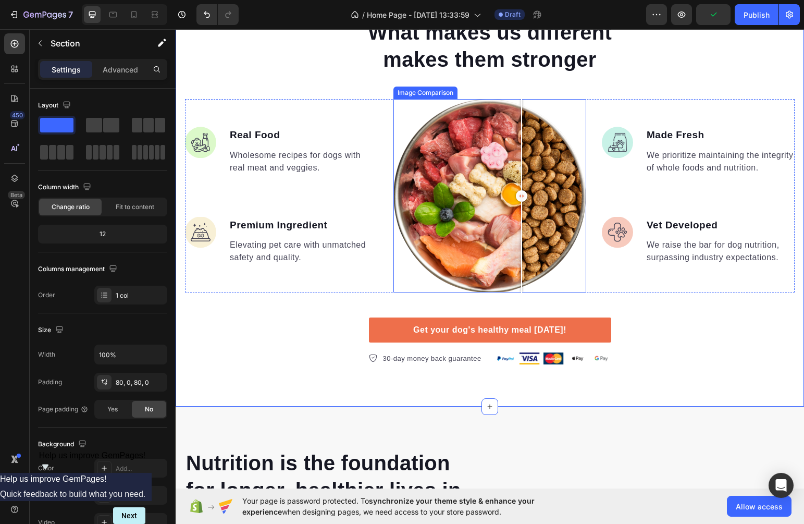
click at [522, 235] on div at bounding box center [489, 195] width 193 height 193
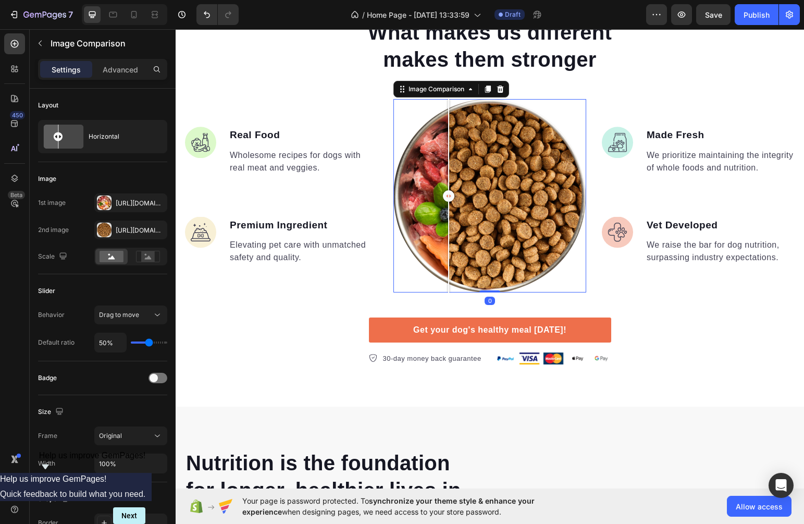
drag, startPoint x: 523, startPoint y: 200, endPoint x: 489, endPoint y: 199, distance: 33.9
click at [454, 199] on div at bounding box center [448, 195] width 11 height 11
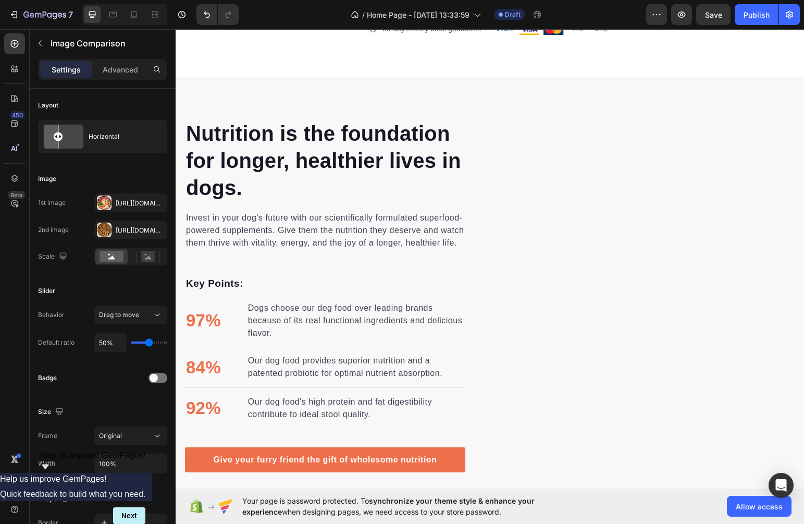
scroll to position [1233, 0]
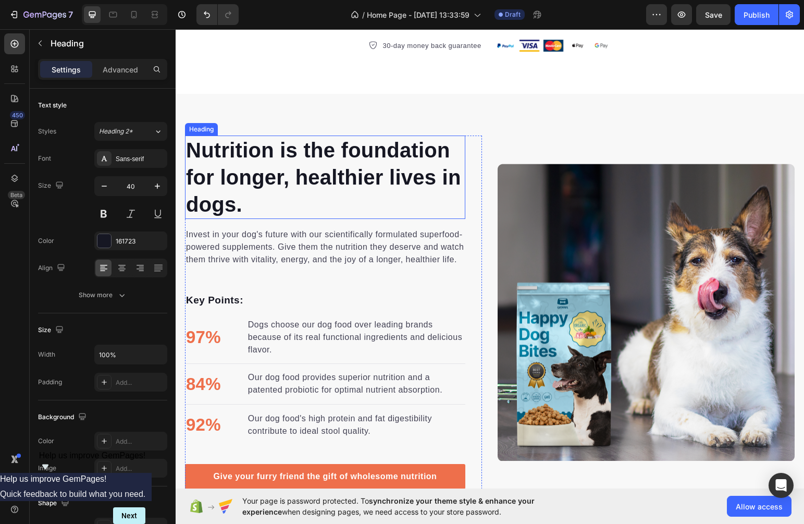
click at [351, 176] on p "Nutrition is the foundation for longer, healthier lives in dogs." at bounding box center [325, 177] width 278 height 81
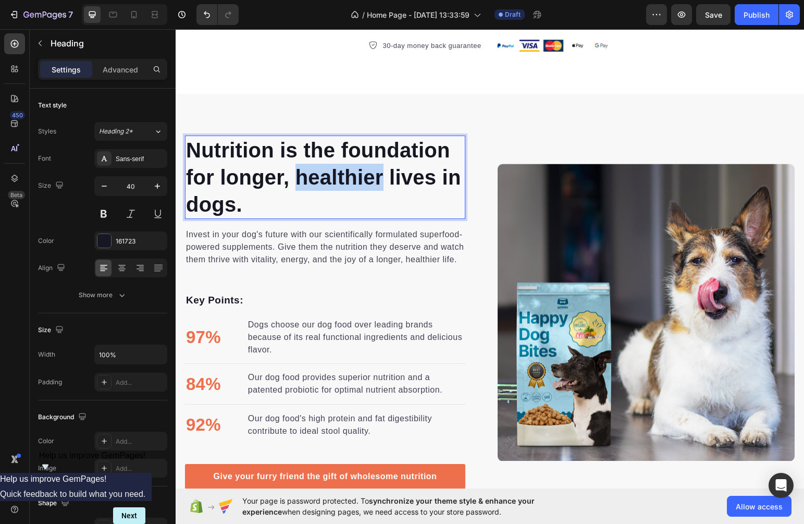
click at [351, 176] on p "Nutrition is the foundation for longer, healthier lives in dogs." at bounding box center [325, 177] width 278 height 81
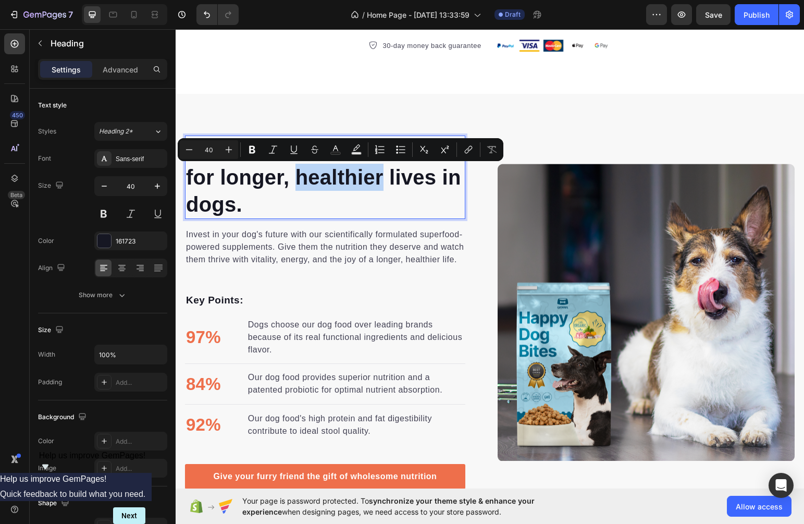
click at [303, 182] on p "Nutrition is the foundation for longer, healthier lives in dogs." at bounding box center [325, 177] width 278 height 81
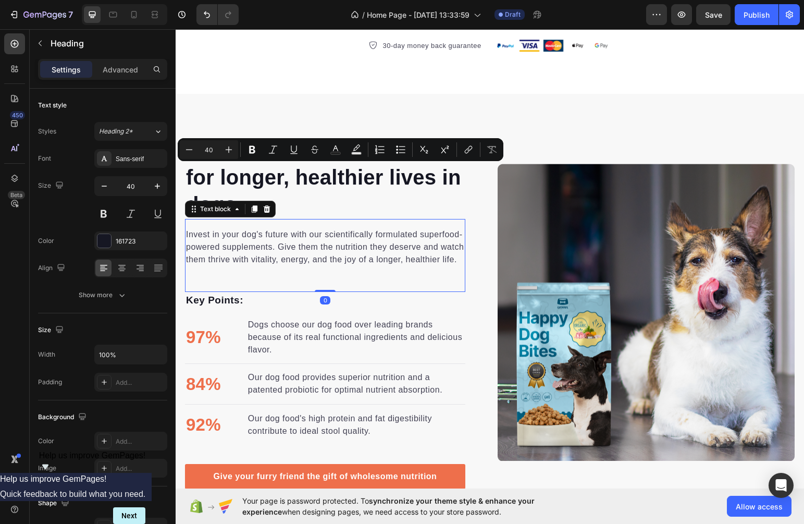
click at [342, 289] on div "Invest in your dog's future with our scientifically formulated superfood-powere…" at bounding box center [325, 255] width 280 height 73
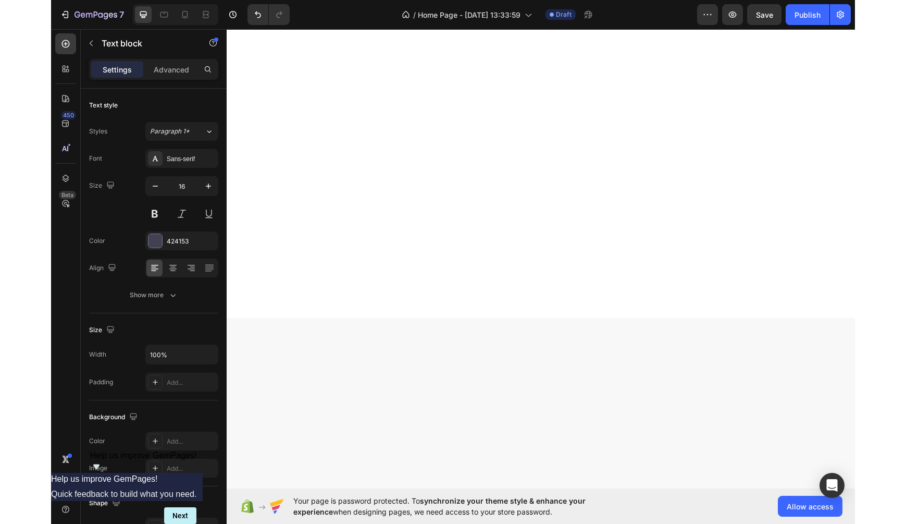
scroll to position [0, 0]
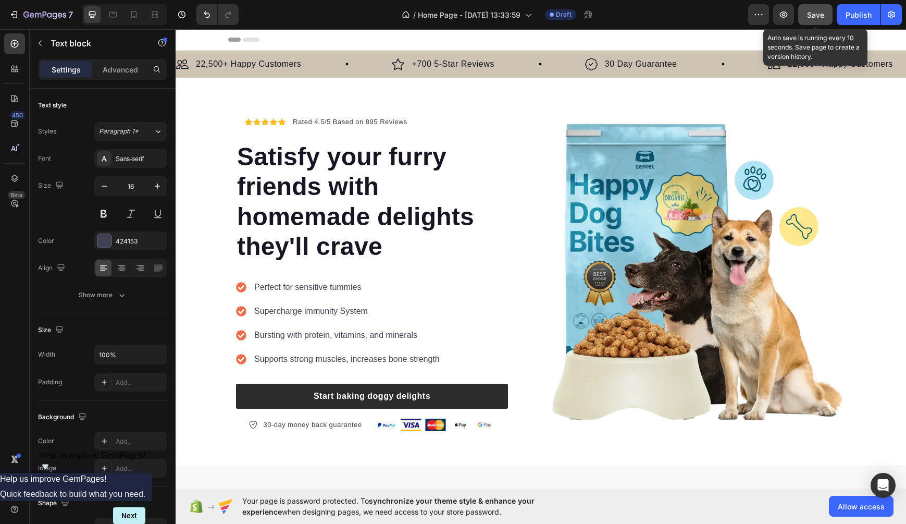
click at [715, 8] on button "Save" at bounding box center [815, 14] width 34 height 21
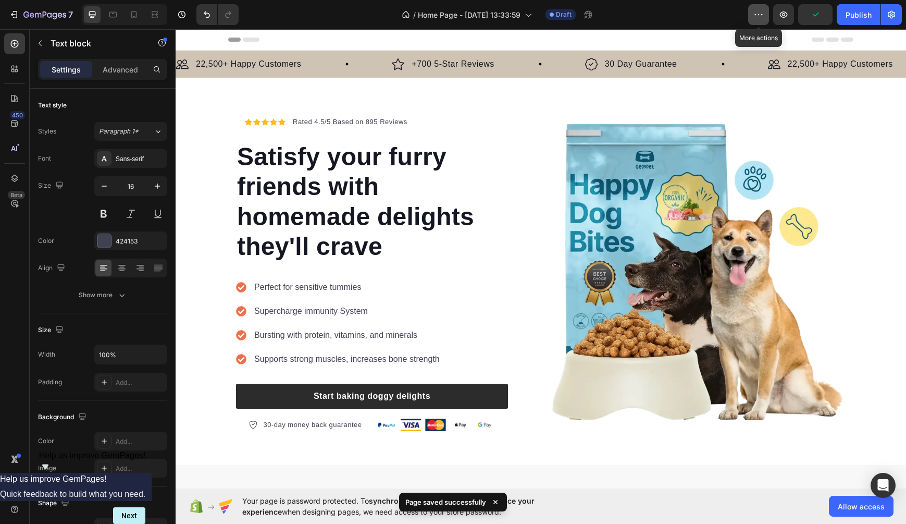
click at [715, 15] on icon "button" at bounding box center [759, 14] width 10 height 10
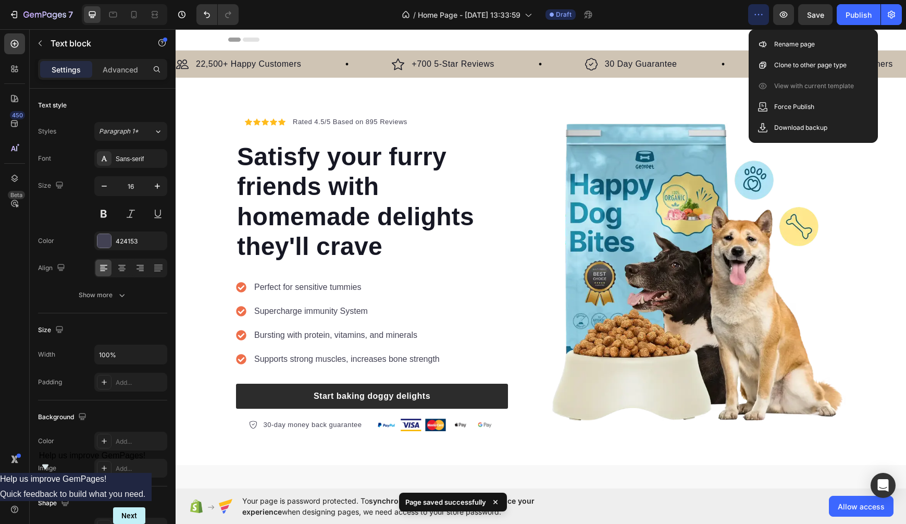
click at [715, 19] on icon "button" at bounding box center [759, 14] width 10 height 10
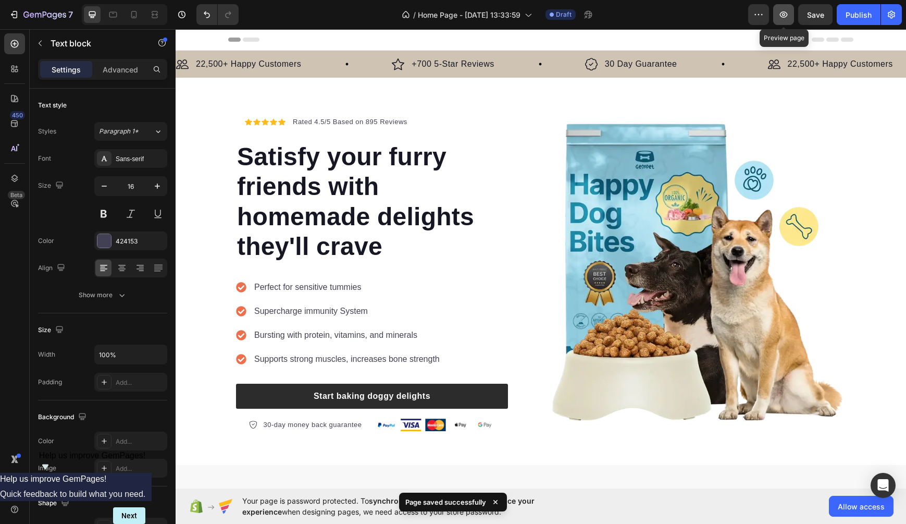
click at [715, 18] on icon "button" at bounding box center [784, 14] width 10 height 10
click at [117, 17] on icon at bounding box center [113, 14] width 10 height 10
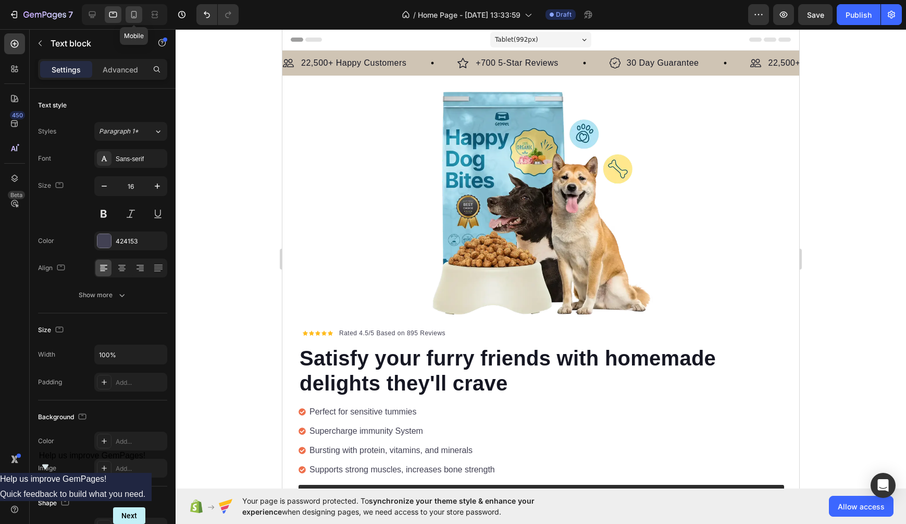
click at [135, 17] on icon at bounding box center [134, 14] width 6 height 7
type input "14"
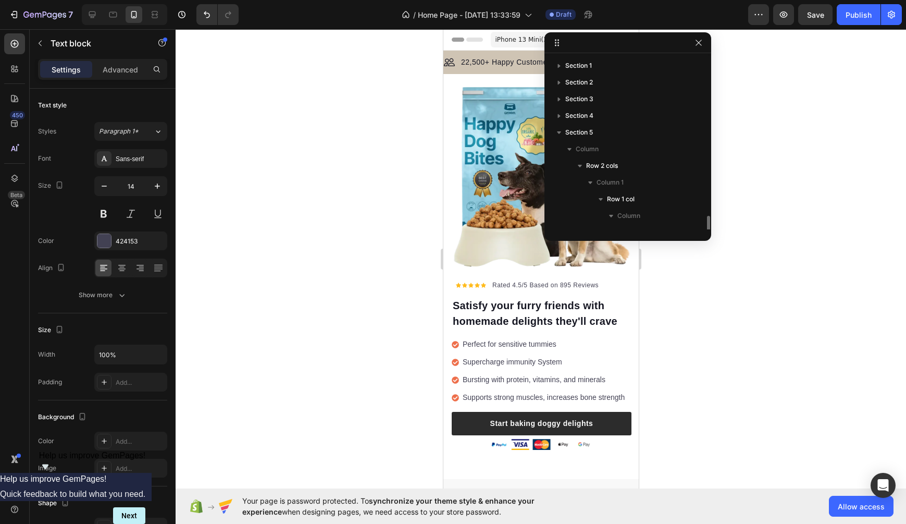
scroll to position [114, 0]
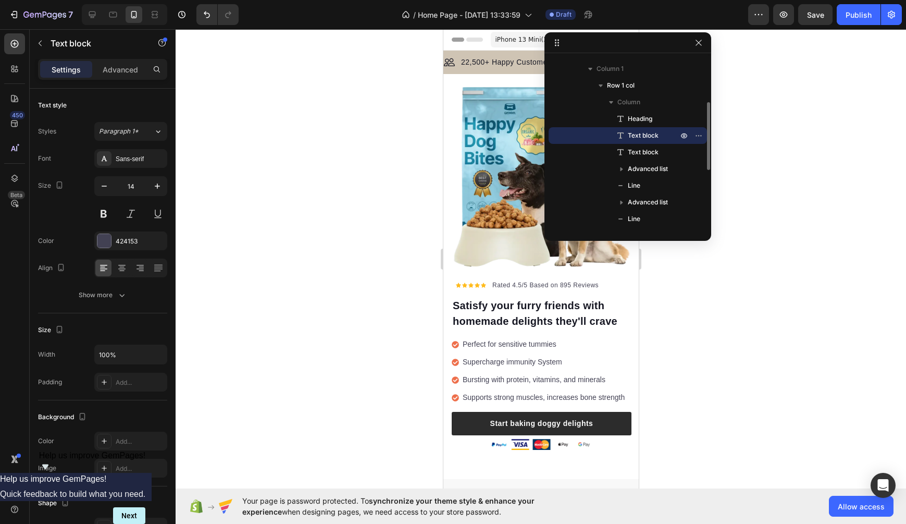
click at [715, 200] on div at bounding box center [541, 276] width 731 height 495
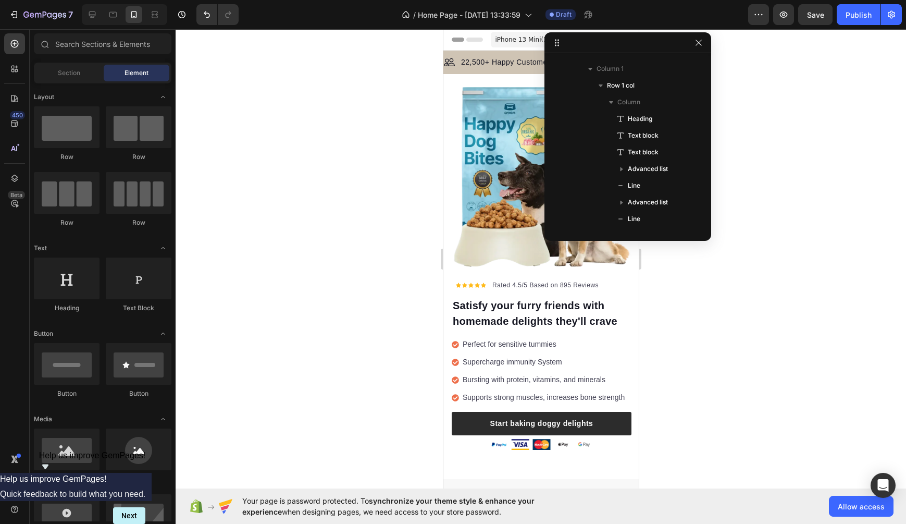
click at [715, 147] on div at bounding box center [541, 276] width 731 height 495
click at [699, 41] on icon "button" at bounding box center [699, 43] width 8 height 8
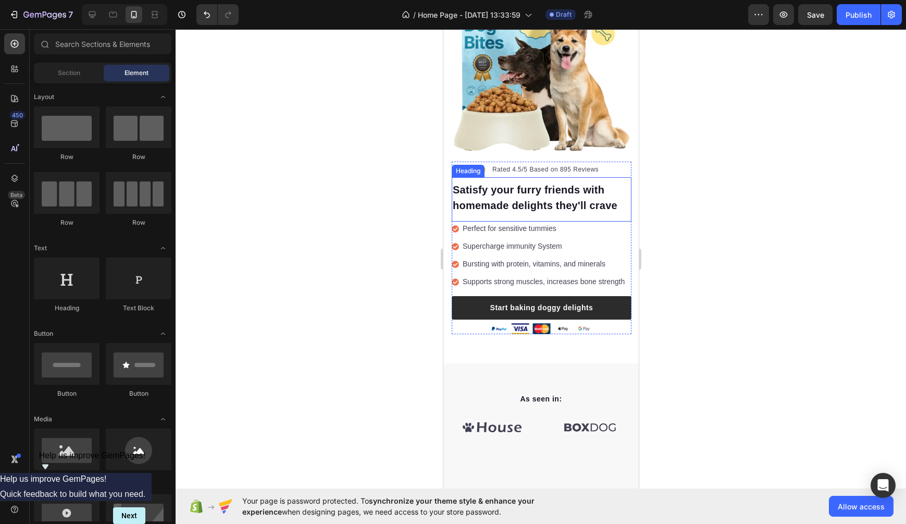
scroll to position [0, 0]
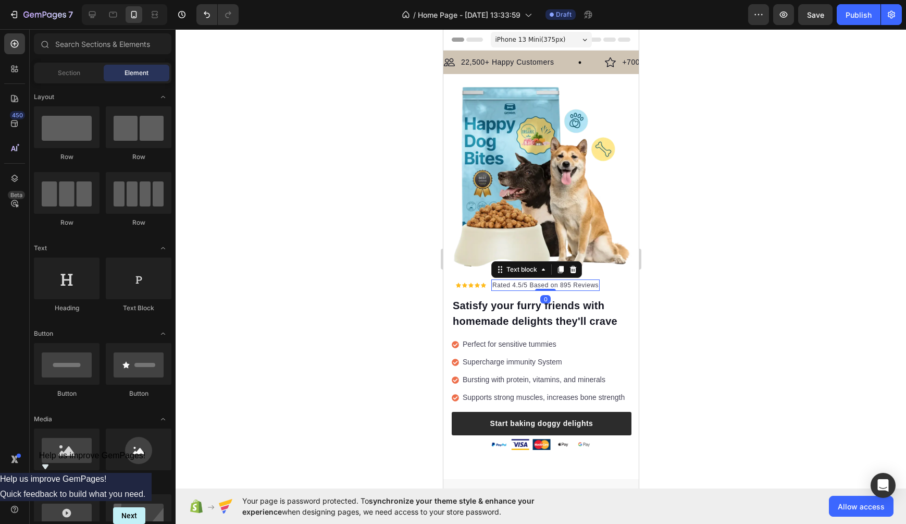
click at [589, 286] on p "Rated 4.5/5 Based on 895 Reviews" at bounding box center [545, 284] width 106 height 9
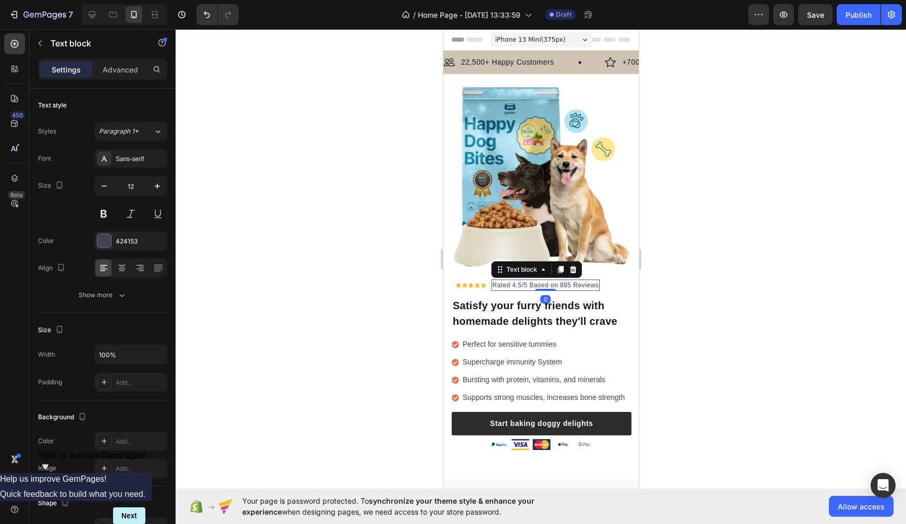
click at [715, 273] on div at bounding box center [541, 276] width 731 height 495
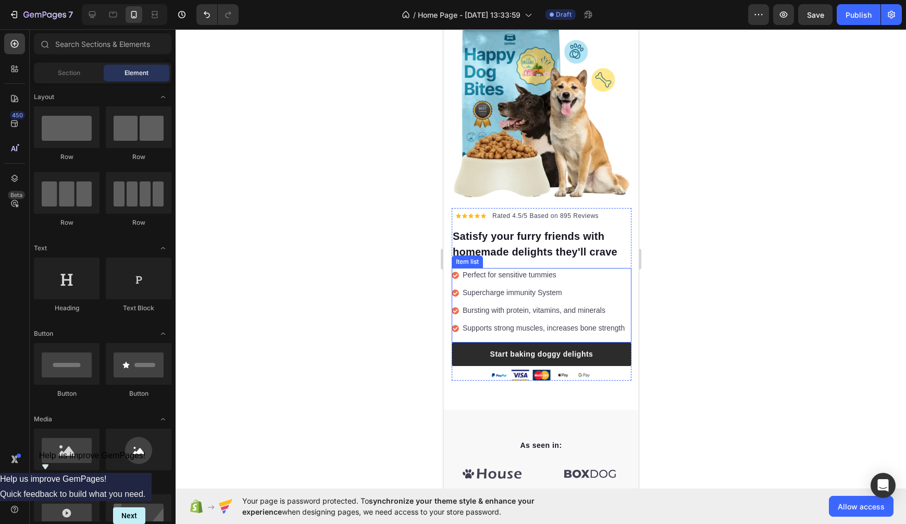
scroll to position [71, 0]
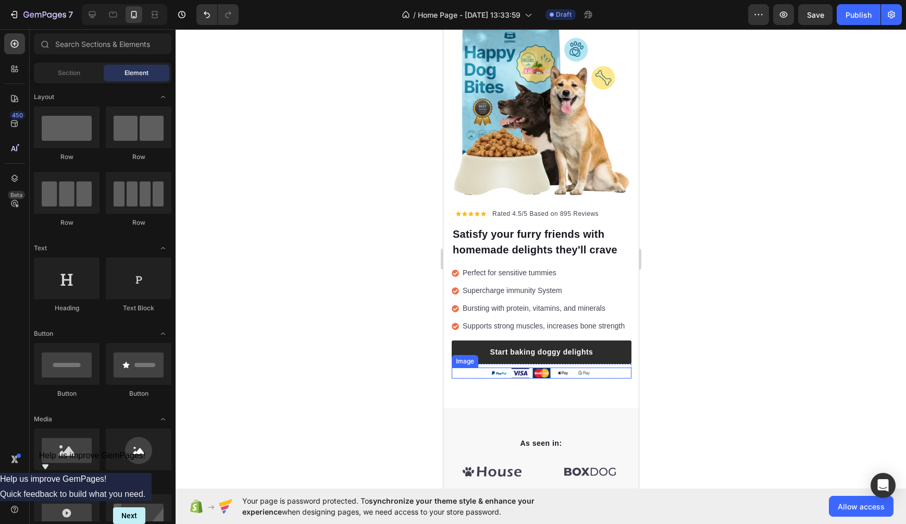
click at [550, 374] on img at bounding box center [541, 372] width 103 height 11
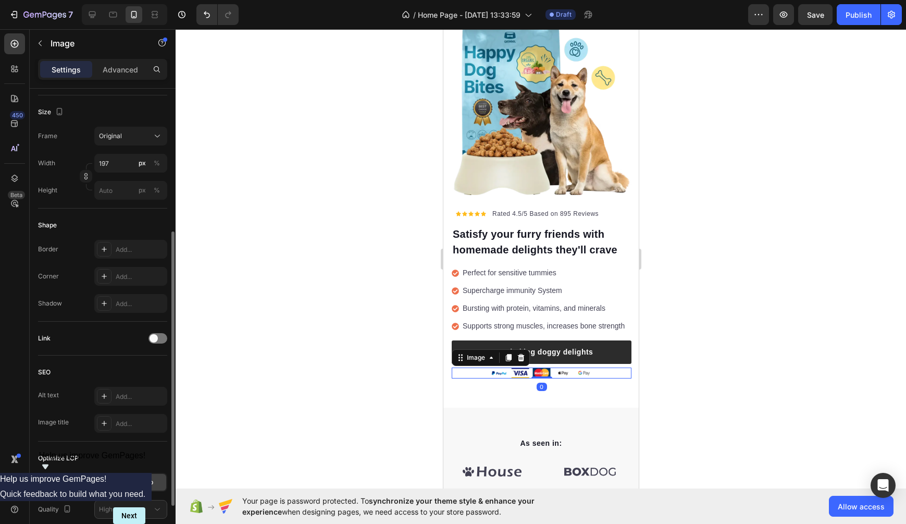
scroll to position [322, 0]
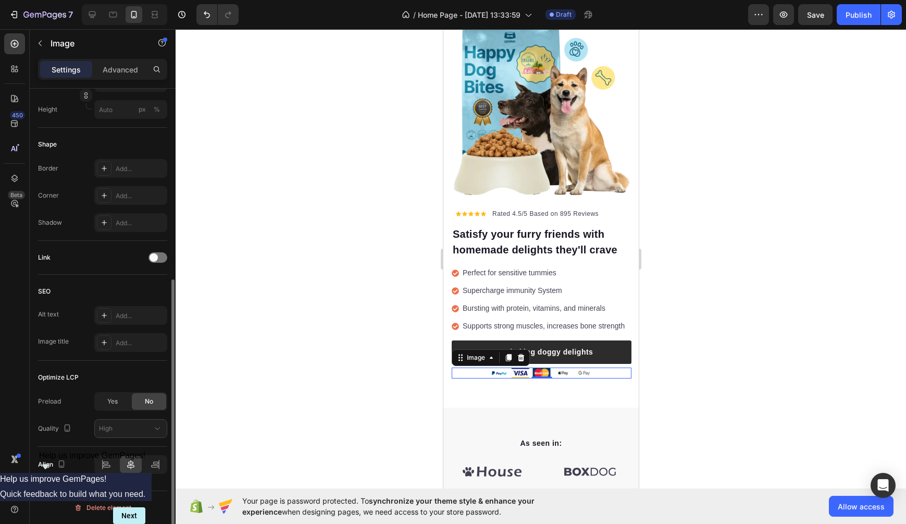
click at [611, 376] on div at bounding box center [541, 372] width 180 height 11
click at [618, 376] on div at bounding box center [541, 372] width 180 height 11
click at [492, 360] on icon at bounding box center [491, 357] width 8 height 8
click at [465, 373] on div at bounding box center [541, 372] width 180 height 11
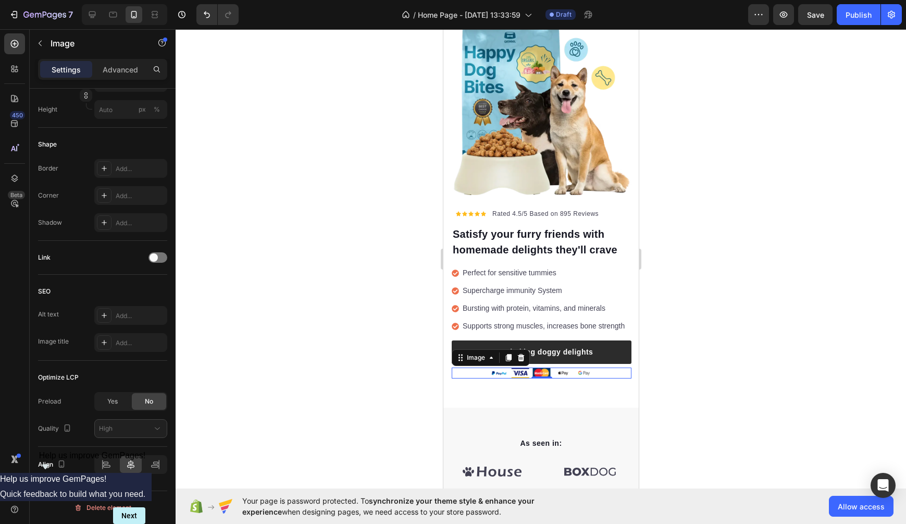
click at [465, 373] on div at bounding box center [541, 372] width 180 height 11
click at [220, 414] on div at bounding box center [541, 276] width 731 height 495
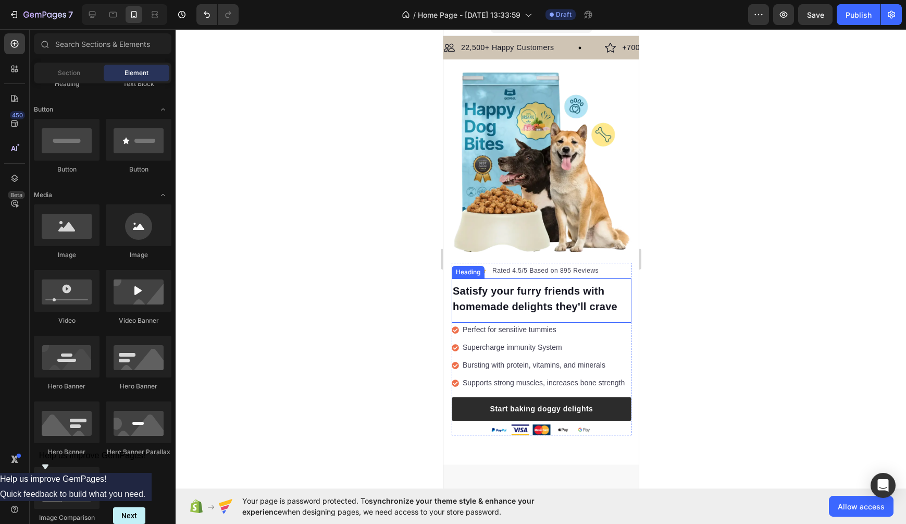
scroll to position [0, 0]
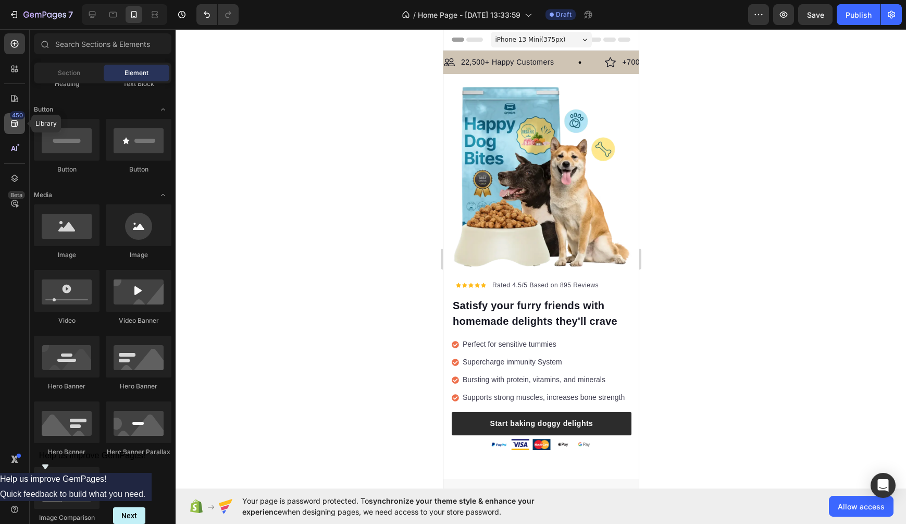
click at [14, 125] on icon at bounding box center [14, 123] width 10 height 10
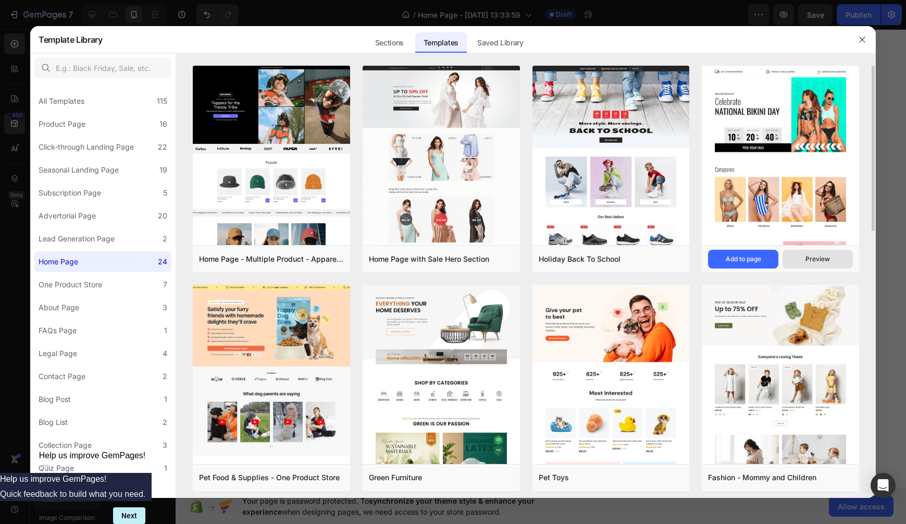
click at [715, 262] on div "Preview" at bounding box center [818, 258] width 24 height 9
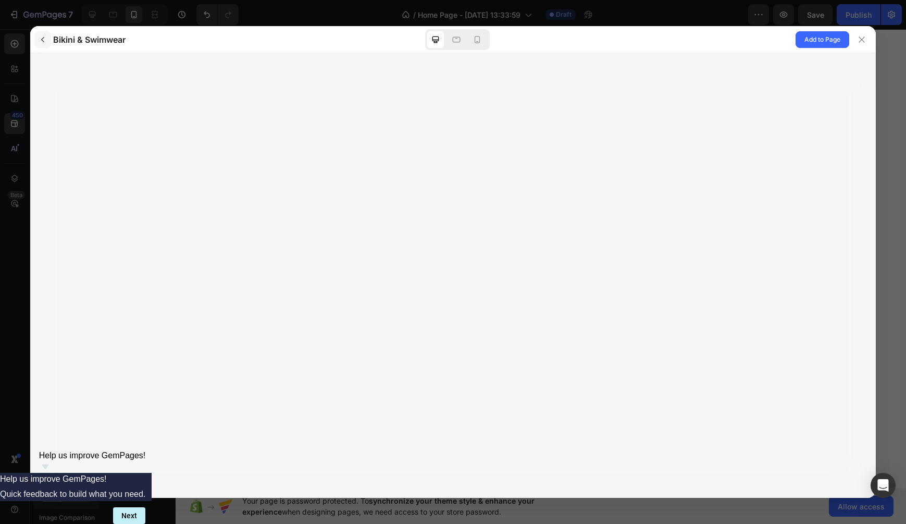
click at [42, 40] on icon "button" at bounding box center [42, 39] width 3 height 5
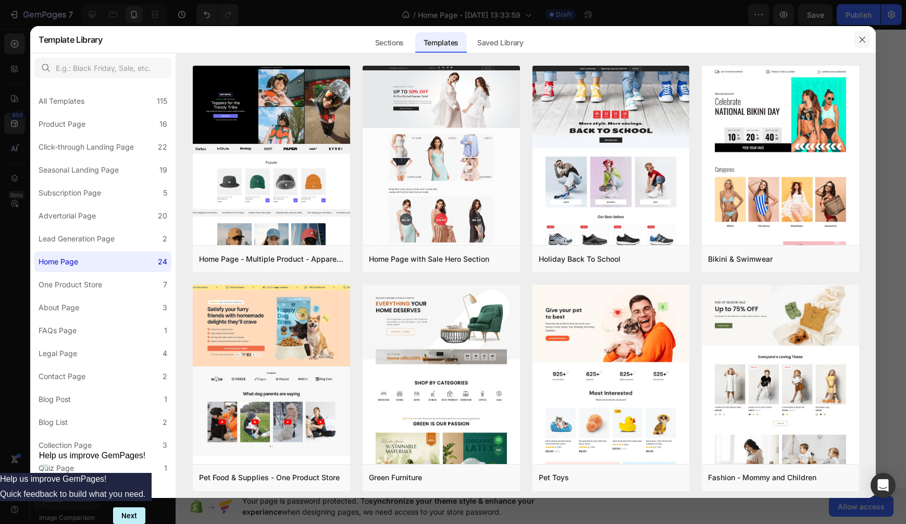
click at [715, 38] on icon "button" at bounding box center [862, 39] width 8 height 8
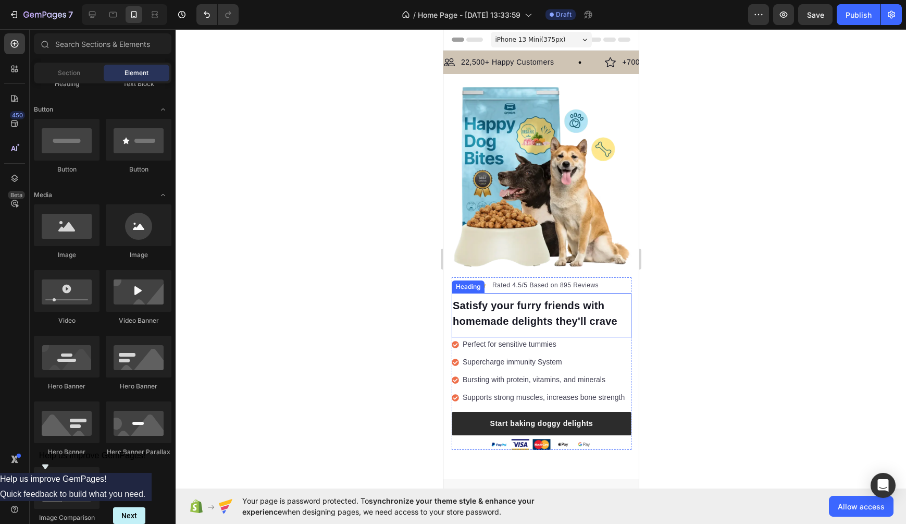
click at [551, 315] on p "Satisfy your furry friends with homemade delights they'll crave" at bounding box center [541, 313] width 178 height 31
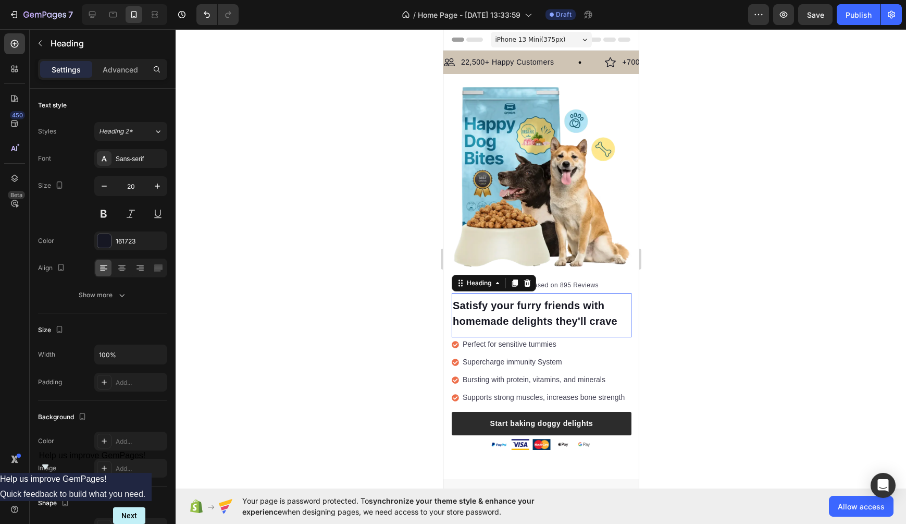
click at [551, 315] on p "Satisfy your furry friends with homemade delights they'll crave" at bounding box center [541, 313] width 178 height 31
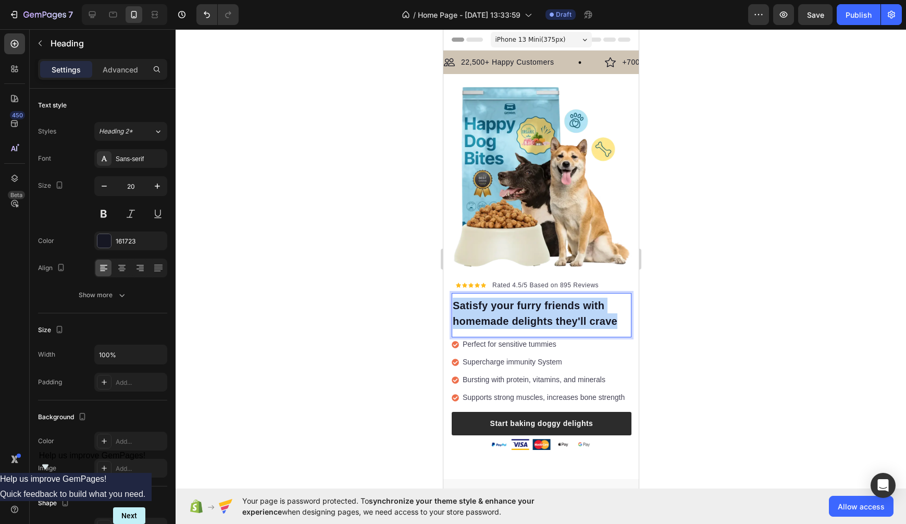
click at [551, 315] on p "Satisfy your furry friends with homemade delights they'll crave" at bounding box center [541, 313] width 178 height 31
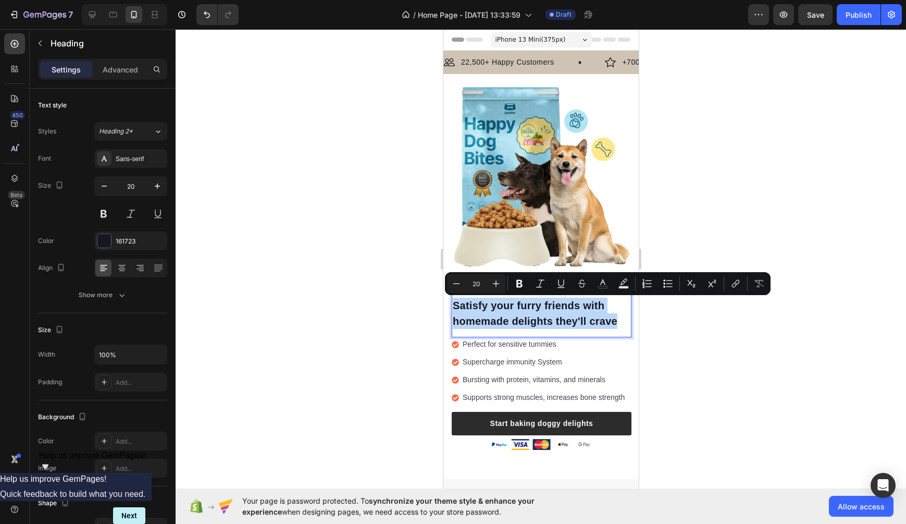
click at [551, 315] on p "Satisfy your furry friends with homemade delights they'll crave" at bounding box center [541, 313] width 178 height 31
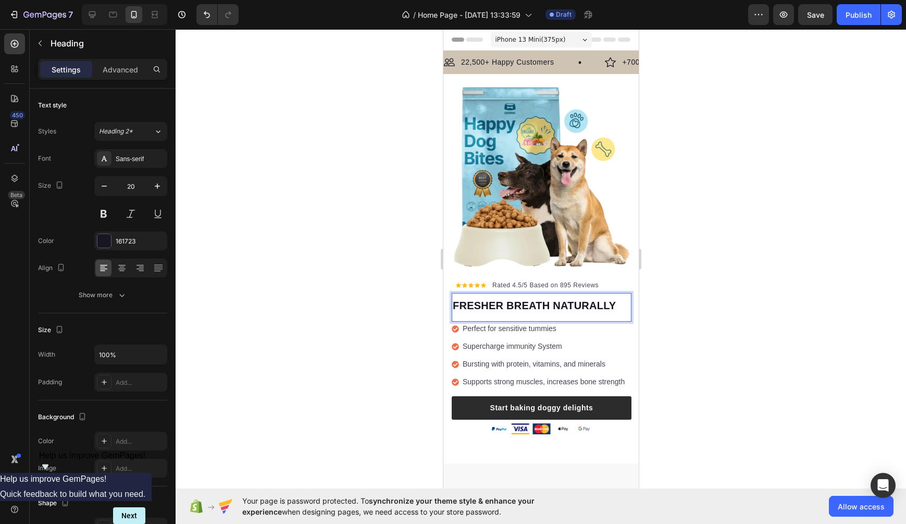
click at [715, 296] on div at bounding box center [541, 276] width 731 height 495
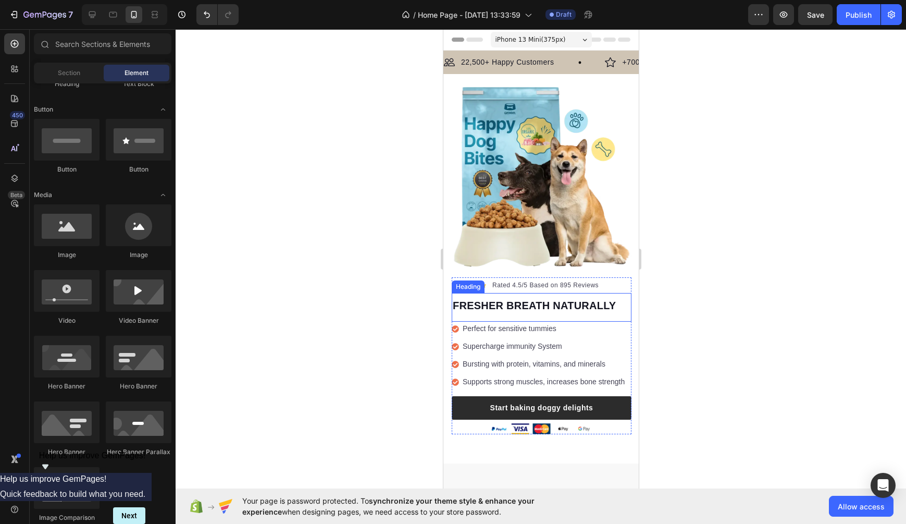
click at [600, 309] on p "FRESHER BREATH NATURALLY" at bounding box center [541, 306] width 178 height 16
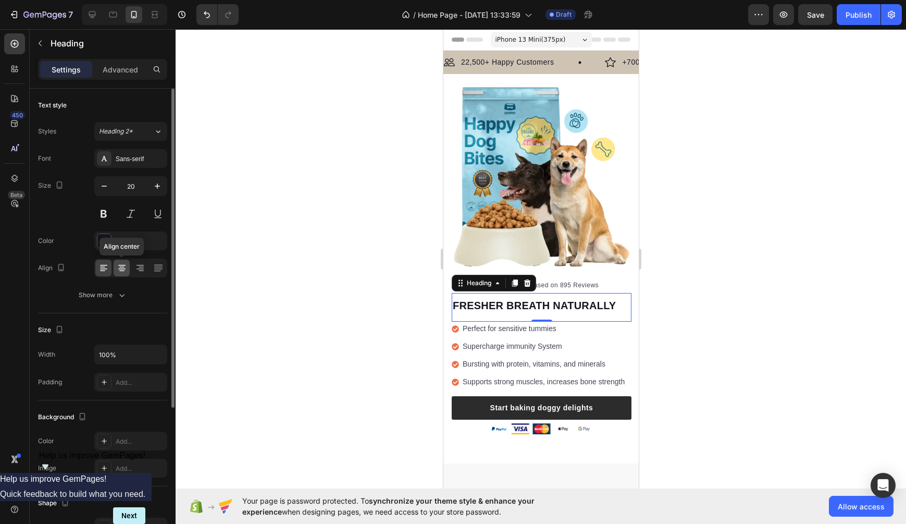
click at [125, 269] on icon at bounding box center [122, 268] width 10 height 10
click at [331, 327] on div at bounding box center [541, 276] width 731 height 495
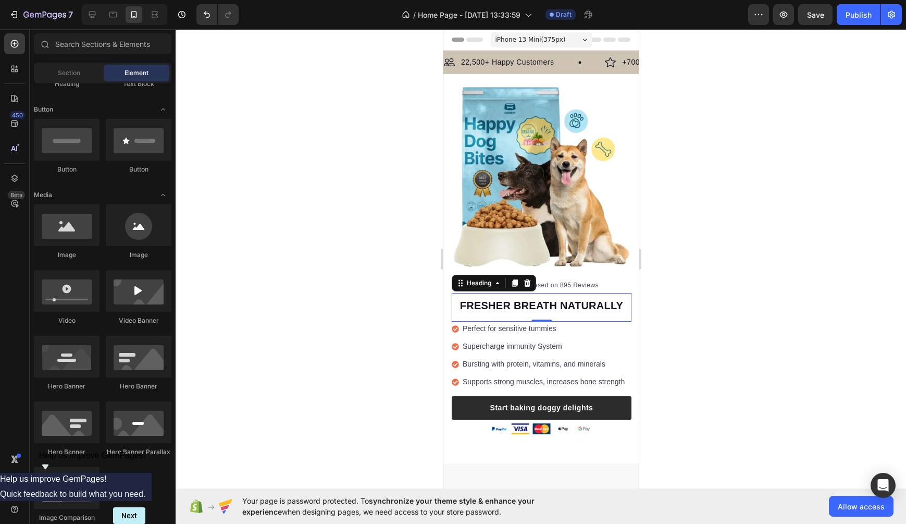
click at [331, 327] on div at bounding box center [541, 276] width 731 height 495
click at [96, 18] on icon at bounding box center [92, 14] width 10 height 10
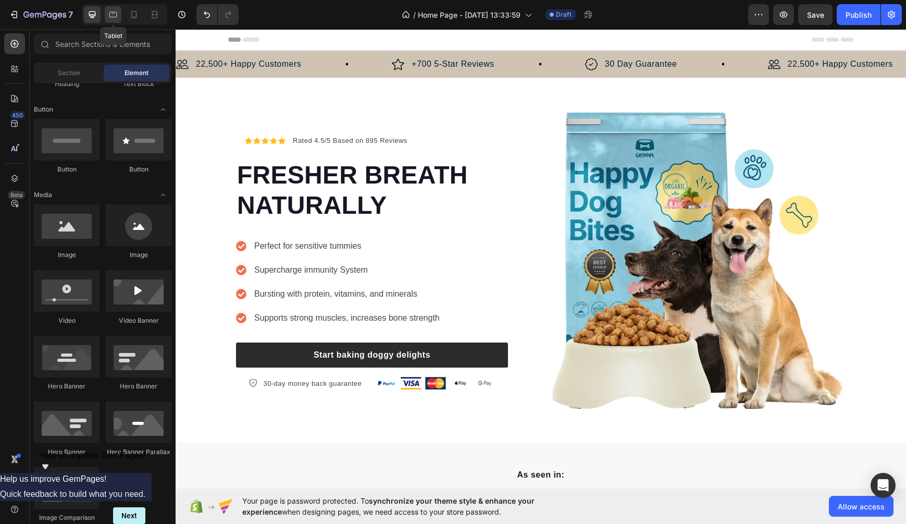
click at [115, 18] on icon at bounding box center [113, 14] width 10 height 10
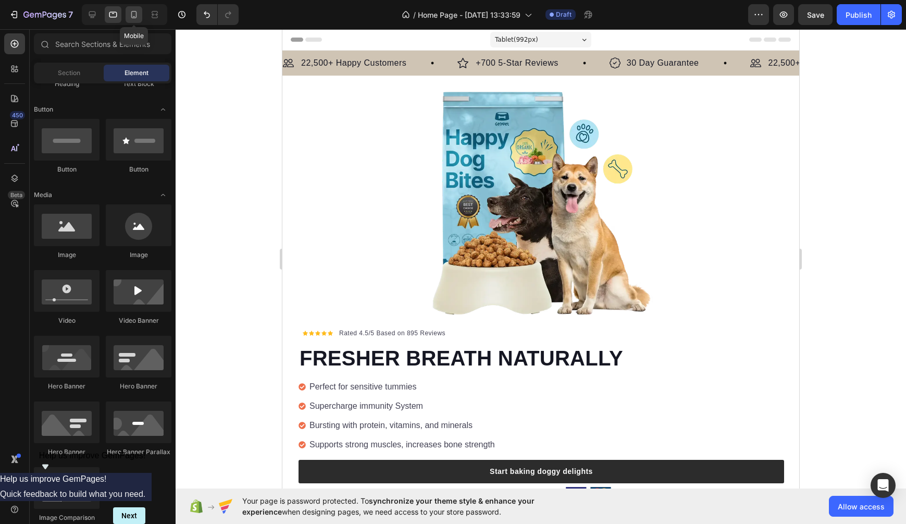
click at [129, 21] on div at bounding box center [134, 14] width 17 height 17
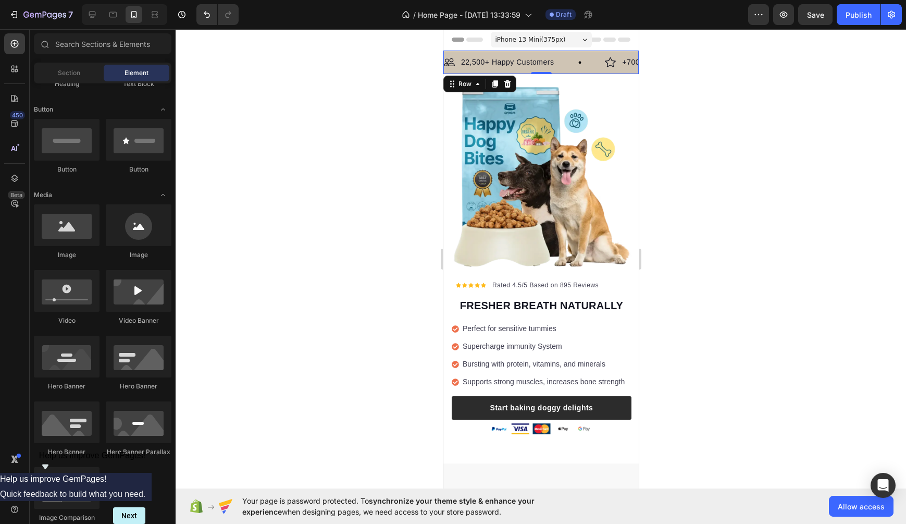
click at [588, 71] on div "Image 22,500+ Happy Customers Text Block Row Image +700 5-Star Reviews Text Blo…" at bounding box center [540, 62] width 195 height 23
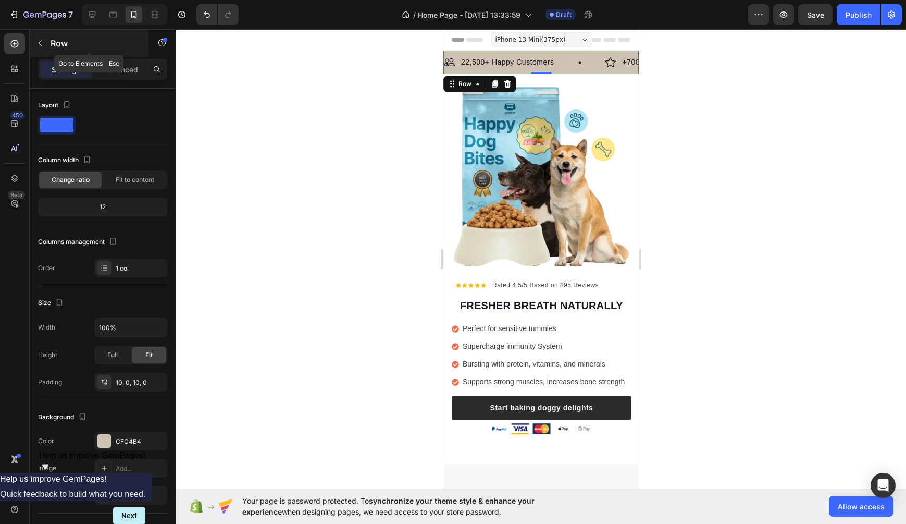
click at [36, 47] on button "button" at bounding box center [40, 43] width 17 height 17
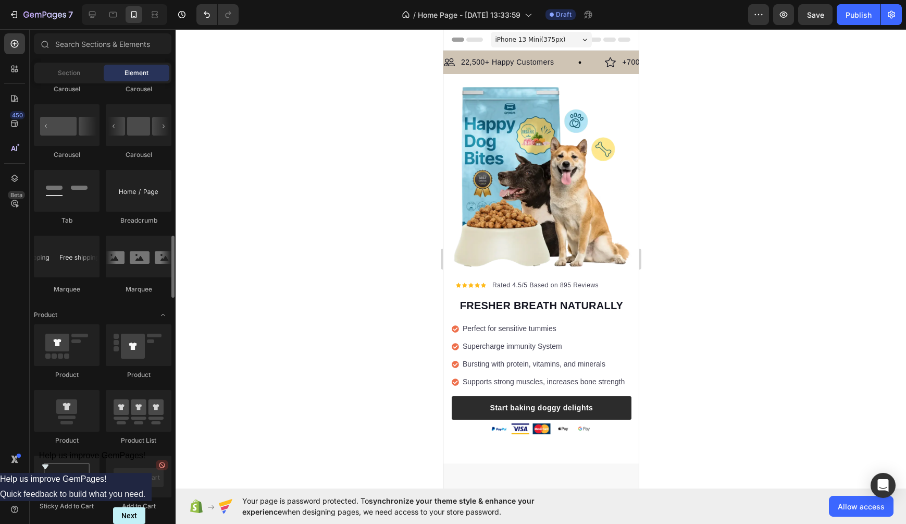
scroll to position [1113, 0]
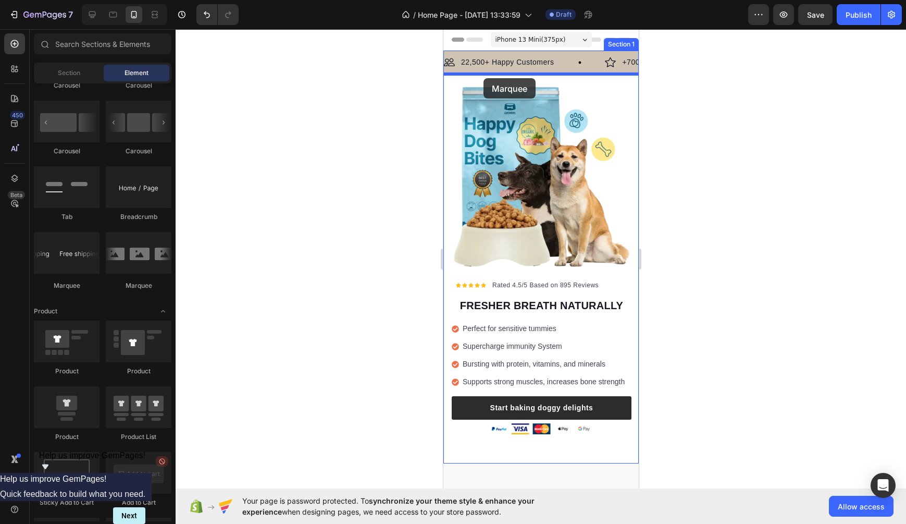
drag, startPoint x: 514, startPoint y: 288, endPoint x: 483, endPoint y: 78, distance: 211.8
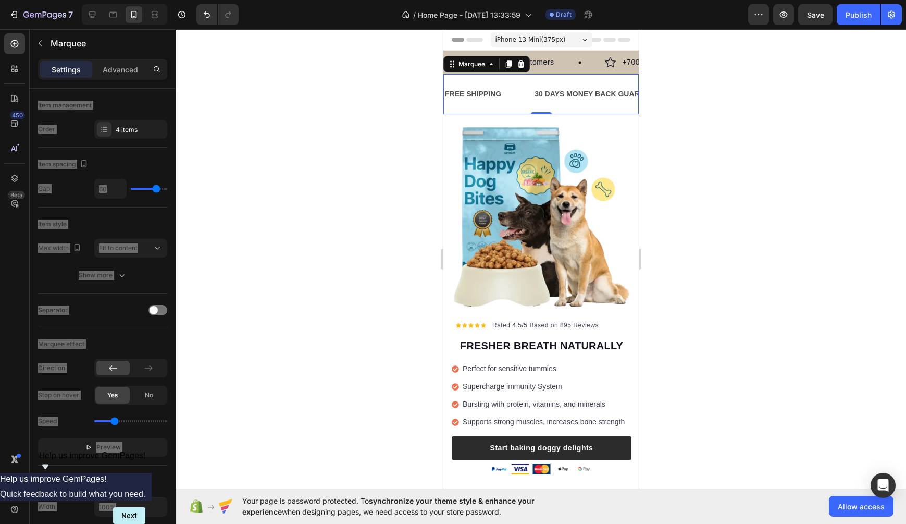
click at [580, 100] on div "30 DAYS MONEY BACK GUARANTEE" at bounding box center [599, 94] width 132 height 15
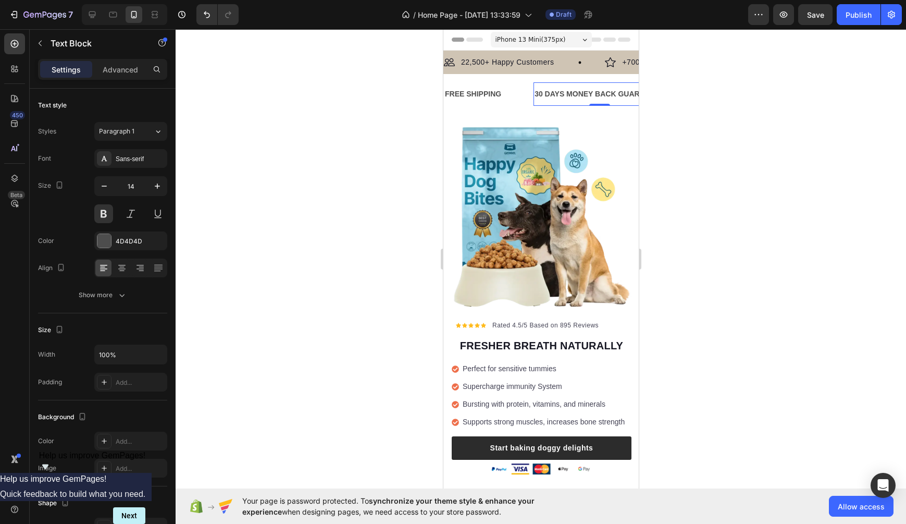
click at [280, 321] on div at bounding box center [541, 276] width 731 height 495
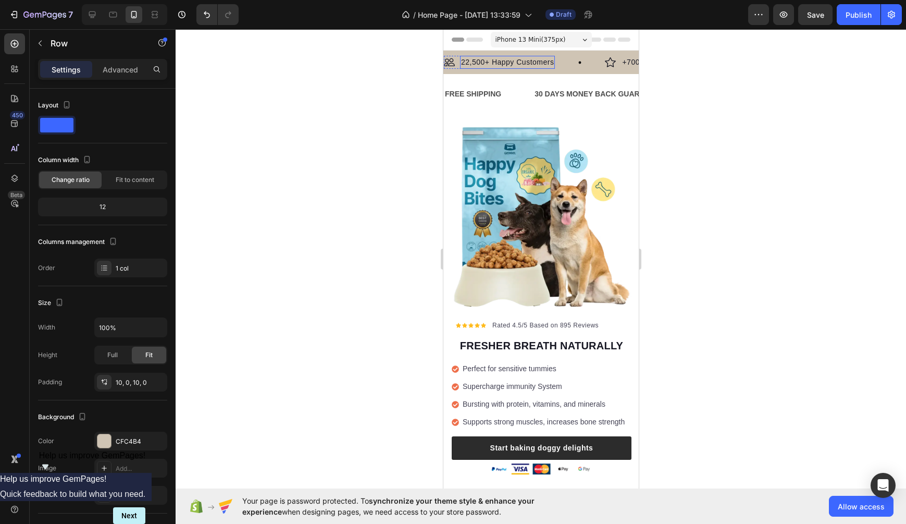
click at [526, 69] on div "Image 22,500+ Happy Customers Text Block Row Image +700 5-Star Reviews Text Blo…" at bounding box center [540, 62] width 195 height 23
click at [114, 80] on div "Settings Advanced" at bounding box center [103, 74] width 146 height 30
click at [108, 74] on p "Advanced" at bounding box center [120, 69] width 35 height 11
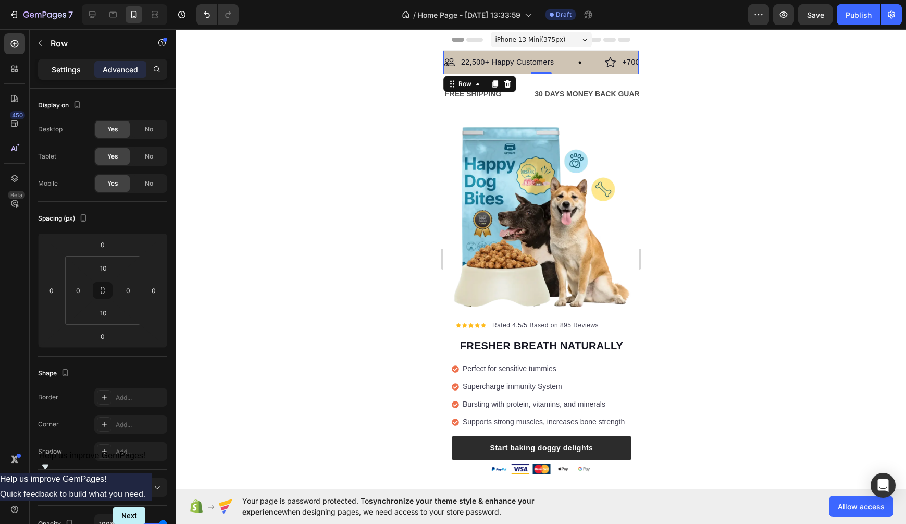
click at [75, 73] on p "Settings" at bounding box center [66, 69] width 29 height 11
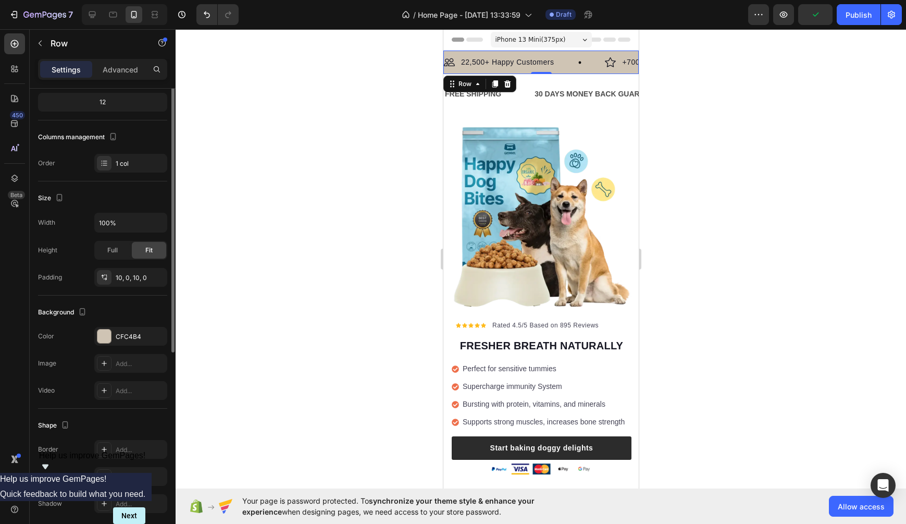
scroll to position [0, 0]
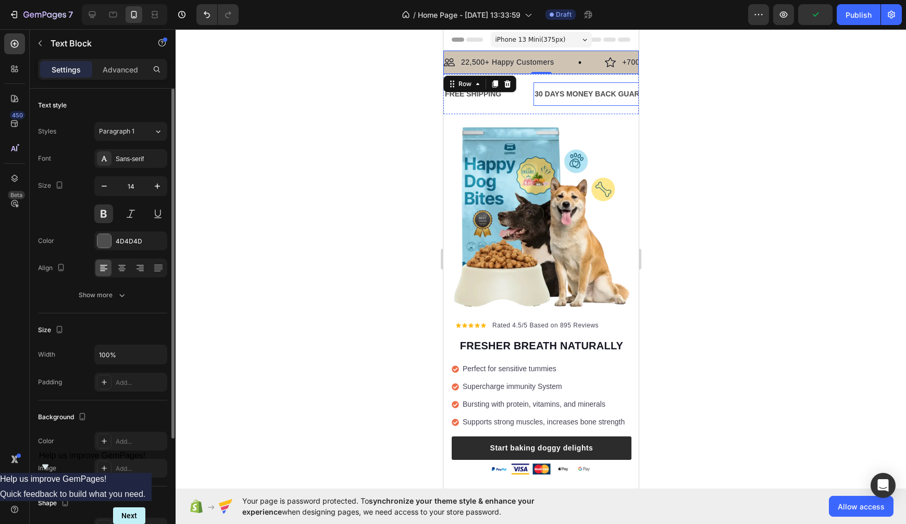
click at [581, 86] on div "30 DAYS MONEY BACK GUARANTEE Text Block" at bounding box center [599, 93] width 132 height 23
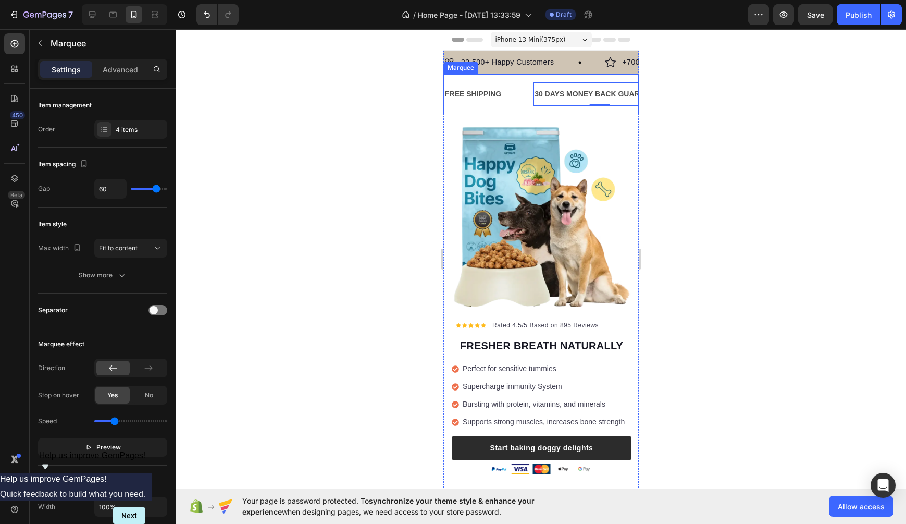
click at [533, 76] on div "FREE SHIPPING Text Block 30 DAYS MONEY BACK GUARANTEE Text Block 0 LIMITED TIME…" at bounding box center [540, 94] width 195 height 40
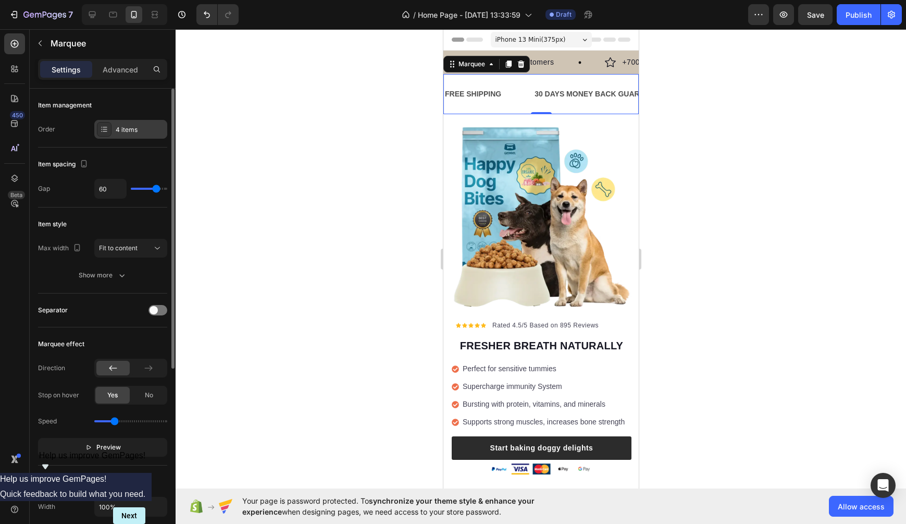
click at [124, 130] on div "4 items" at bounding box center [140, 129] width 49 height 9
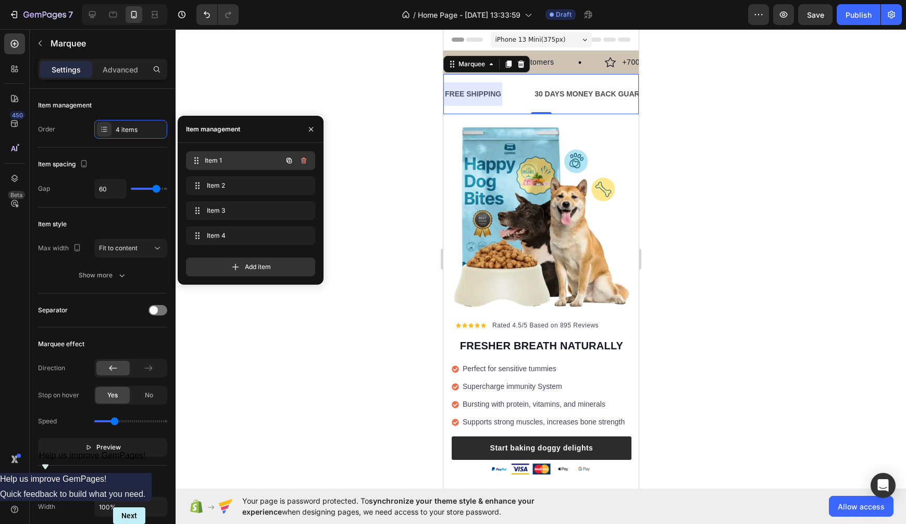
click at [249, 159] on span "Item 1" at bounding box center [243, 160] width 77 height 9
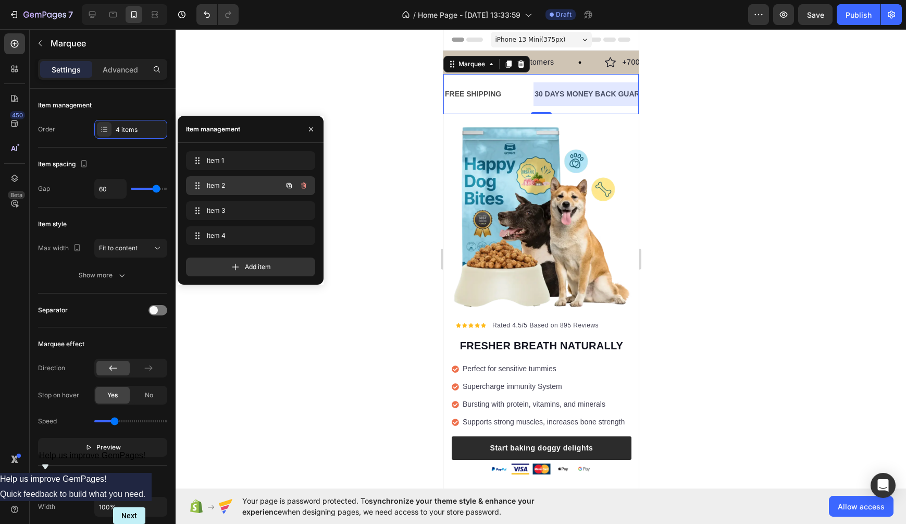
click at [249, 187] on span "Item 2" at bounding box center [236, 185] width 59 height 9
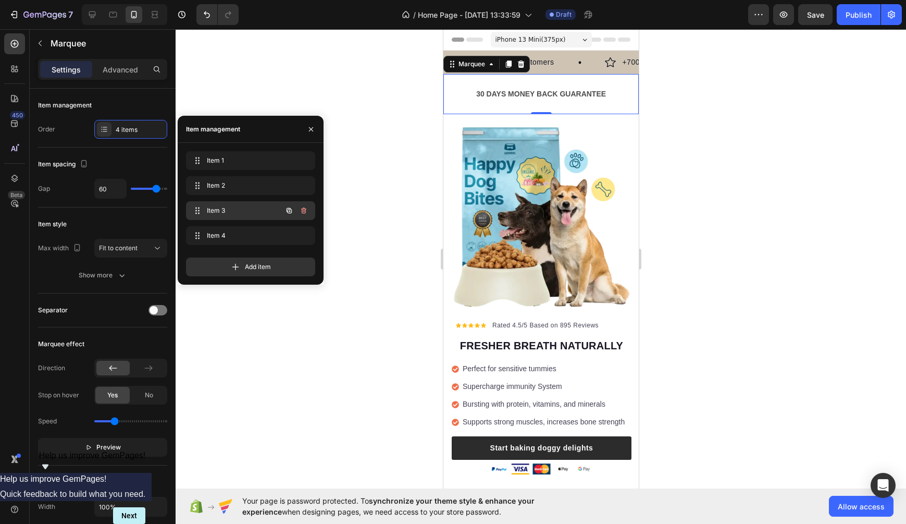
click at [249, 209] on span "Item 3" at bounding box center [236, 210] width 59 height 9
click at [250, 229] on div "Item 4 Item 4" at bounding box center [236, 235] width 92 height 15
click at [250, 235] on span "Item 4" at bounding box center [236, 235] width 59 height 9
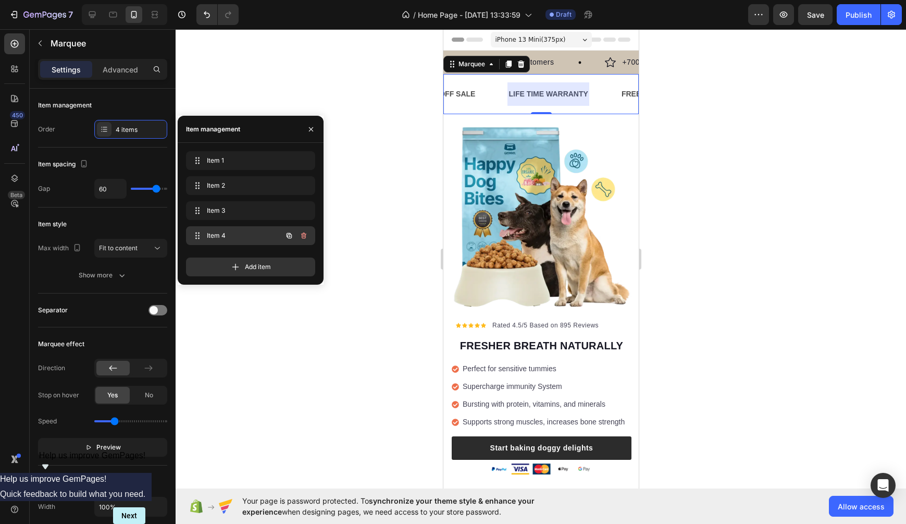
scroll to position [0, 333]
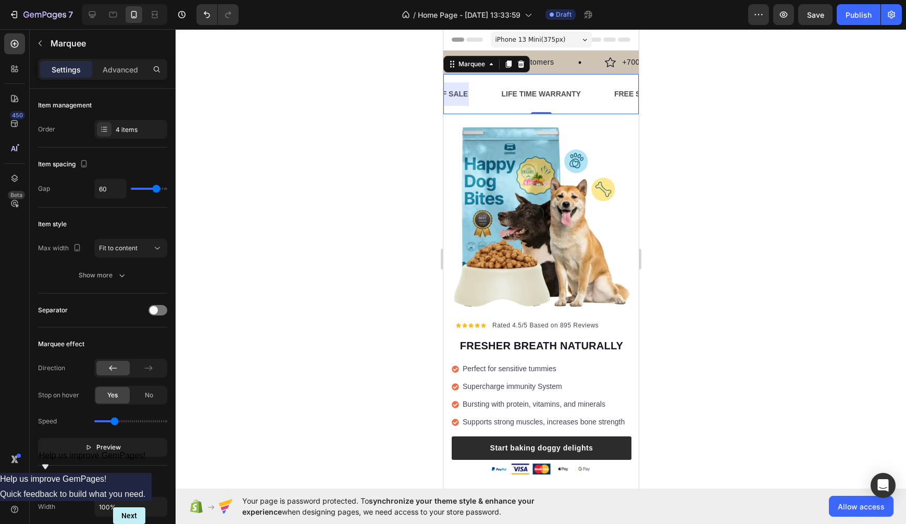
click at [697, 140] on div at bounding box center [541, 276] width 731 height 495
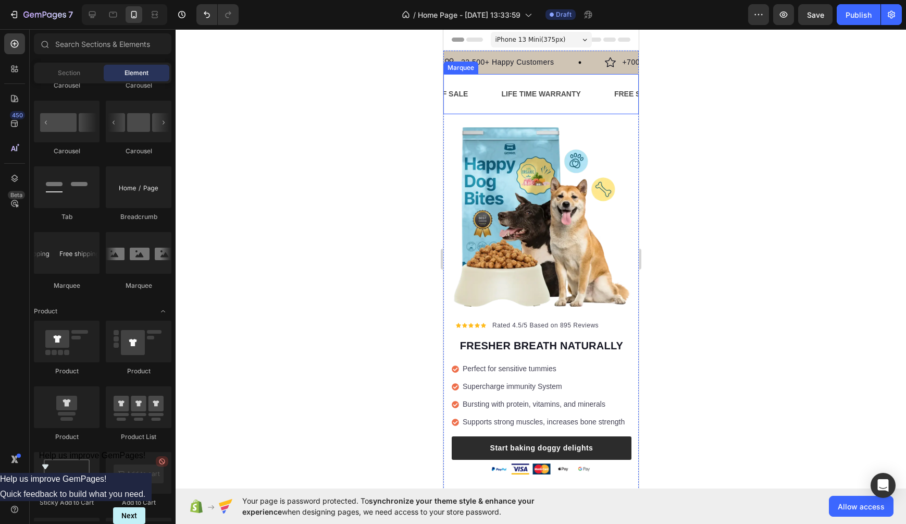
click at [586, 87] on div "LIFE TIME WARRANTY Text Block" at bounding box center [556, 93] width 113 height 23
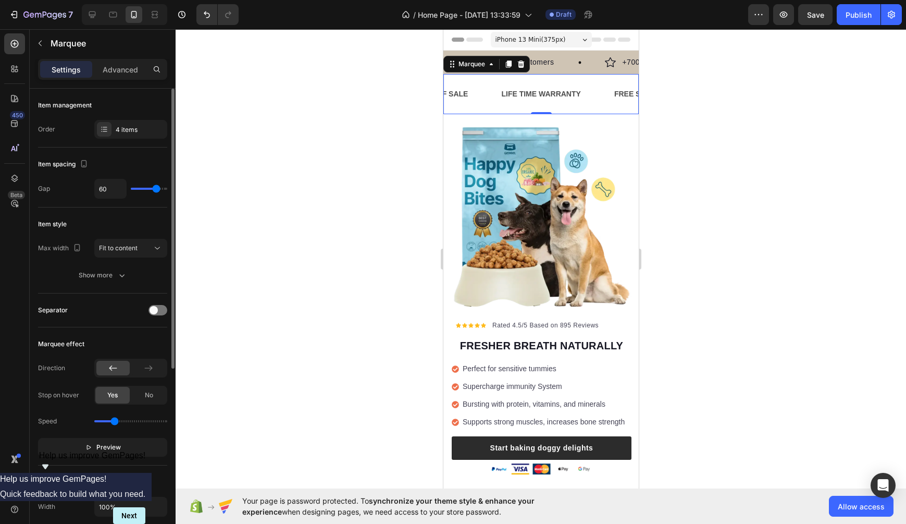
type input "50"
type input "48"
type input "45"
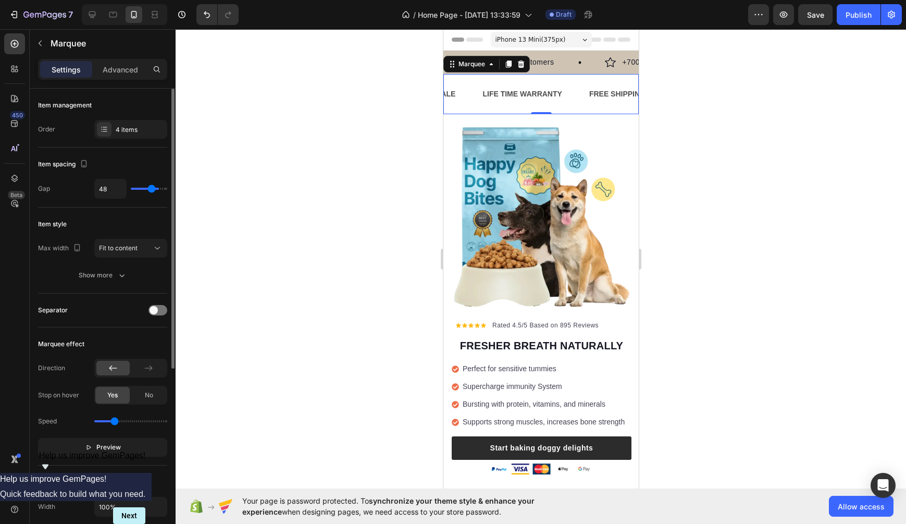
type input "45"
type input "42"
type input "40"
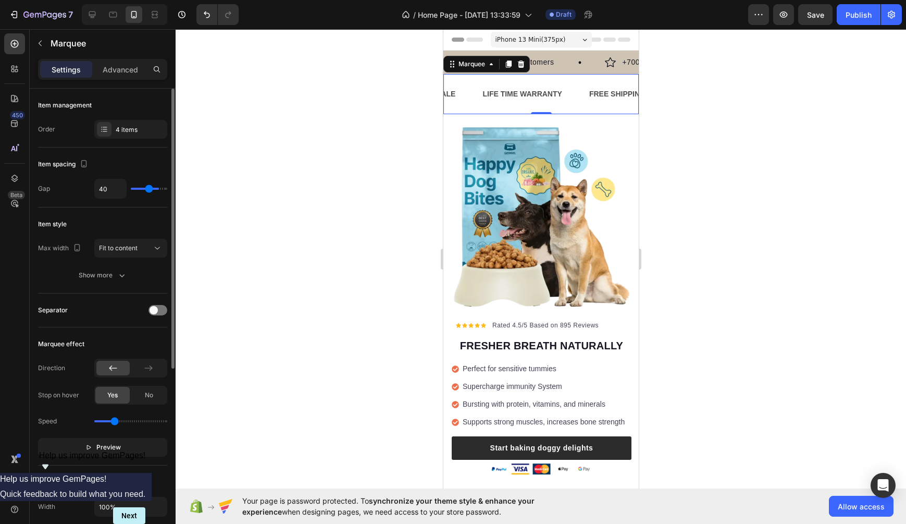
type input "39"
type input "37"
type input "34"
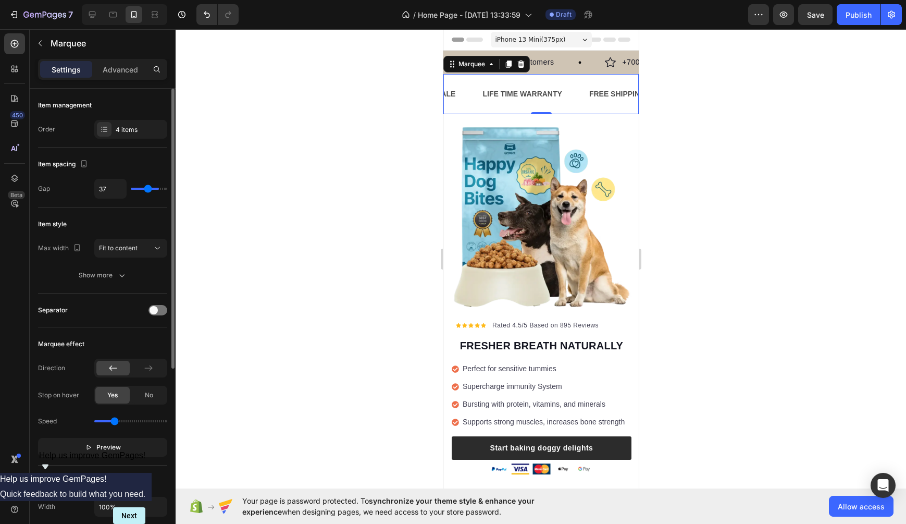
type input "34"
type input "31"
type input "27"
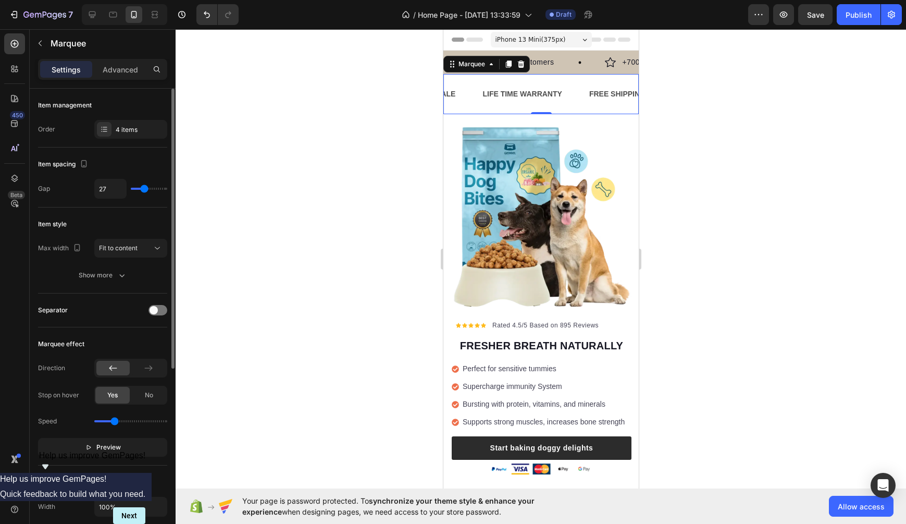
type input "22"
type input "19"
type input "14"
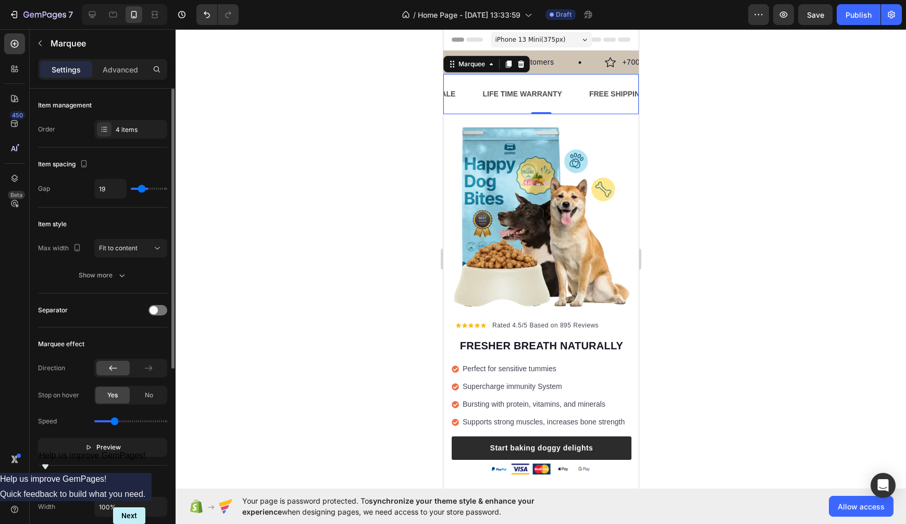
type input "14"
type input "11"
type input "8"
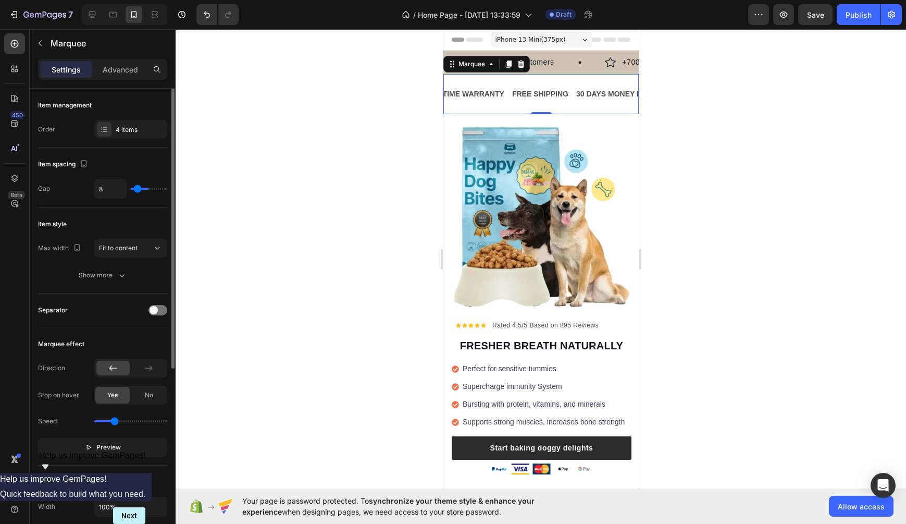
type input "6"
type input "4"
type input "3"
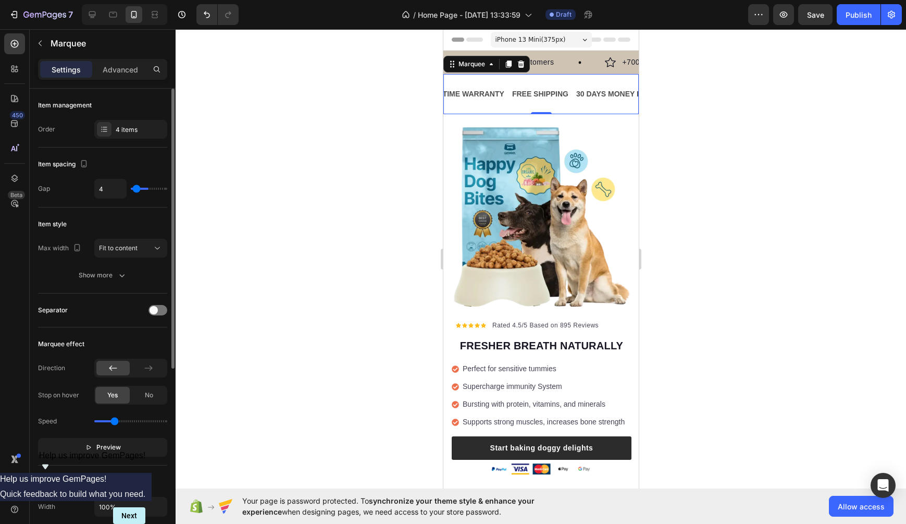
type input "3"
type input "1"
type input "0"
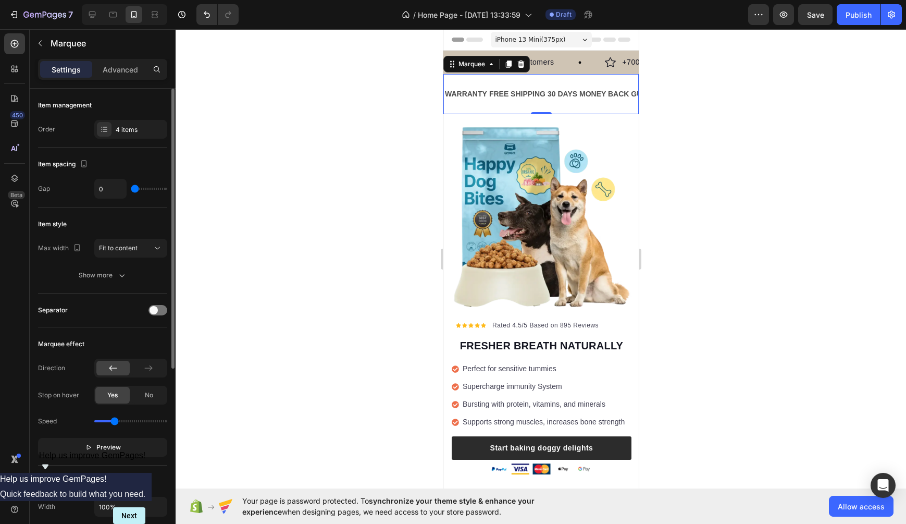
type input "1"
type input "2"
type input "3"
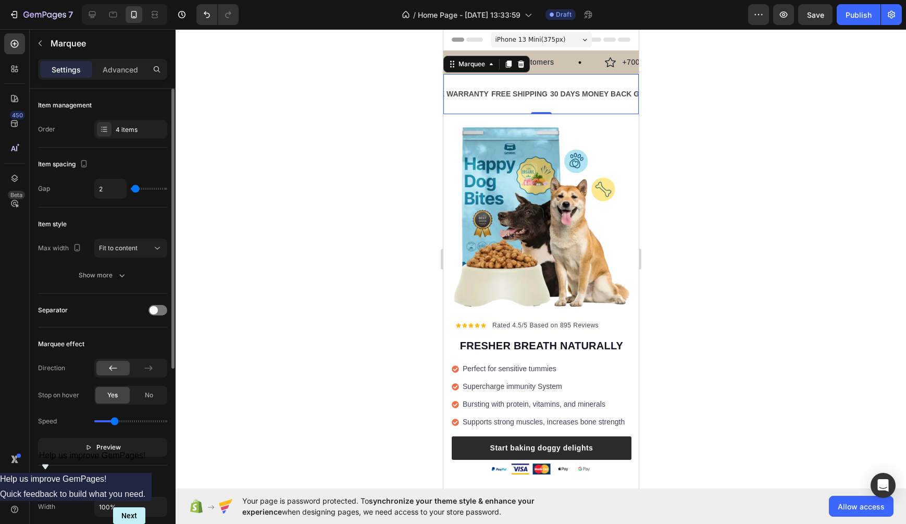
type input "3"
type input "4"
type input "5"
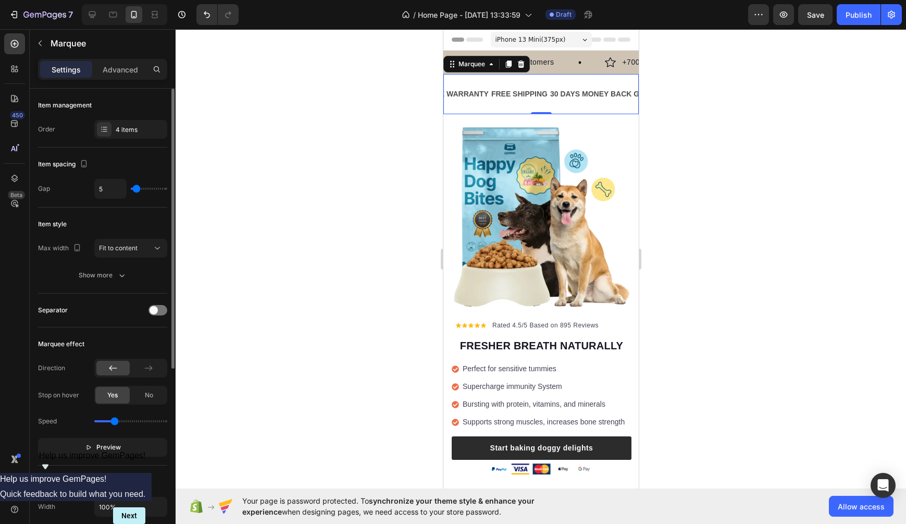
type input "6"
type input "7"
type input "8"
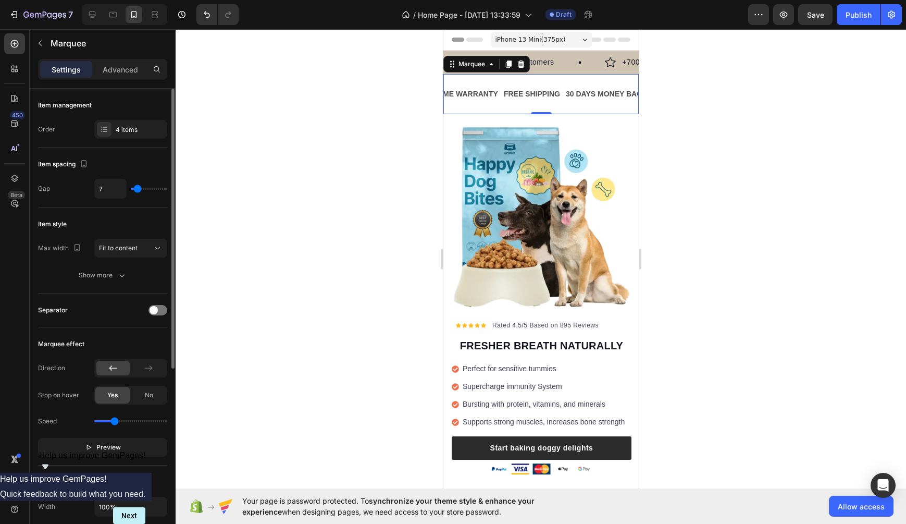
type input "8"
type input "9"
type input "10"
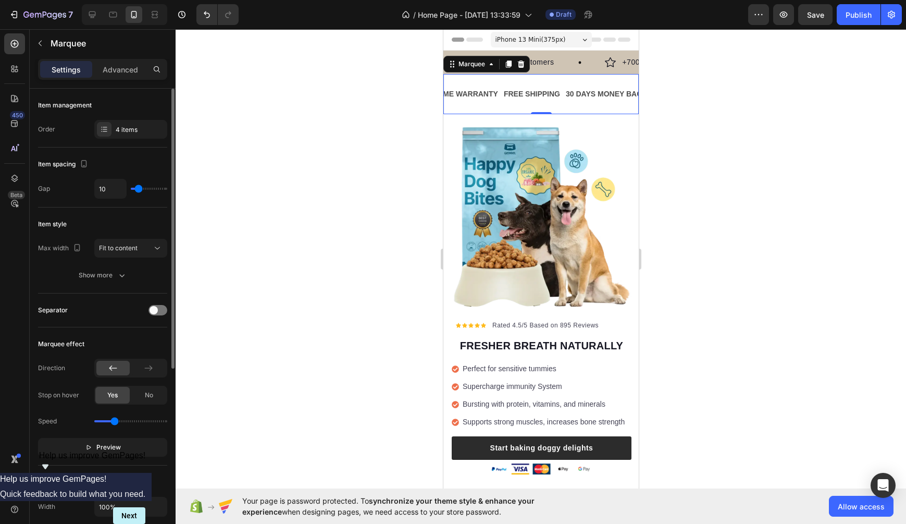
type input "11"
type input "12"
type input "14"
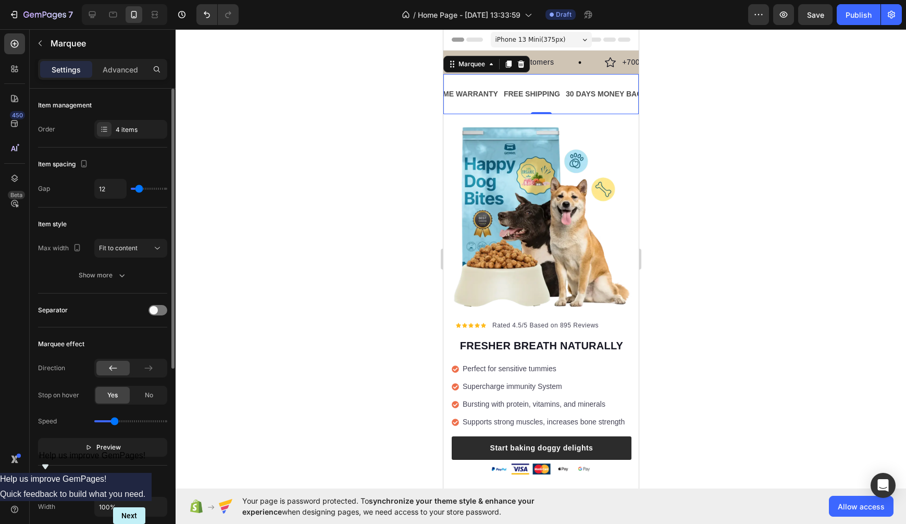
type input "14"
type input "16"
type input "18"
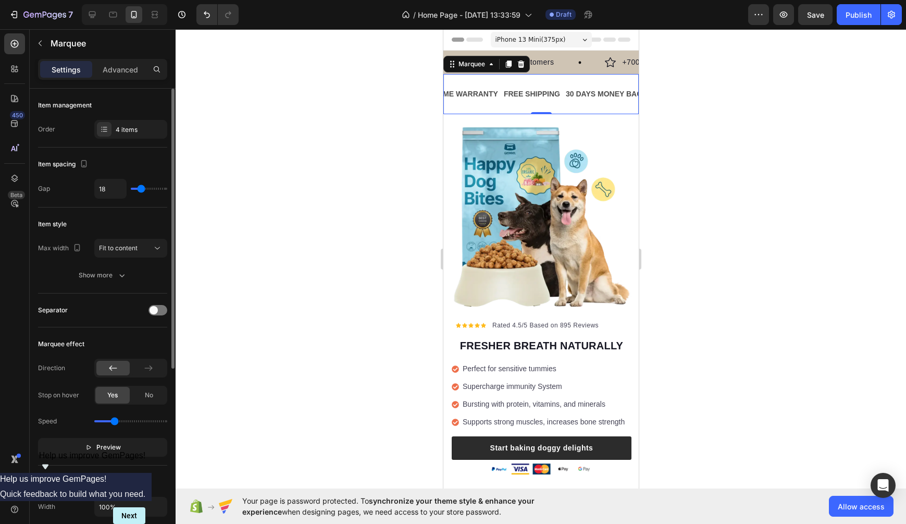
type input "19"
type input "20"
type input "22"
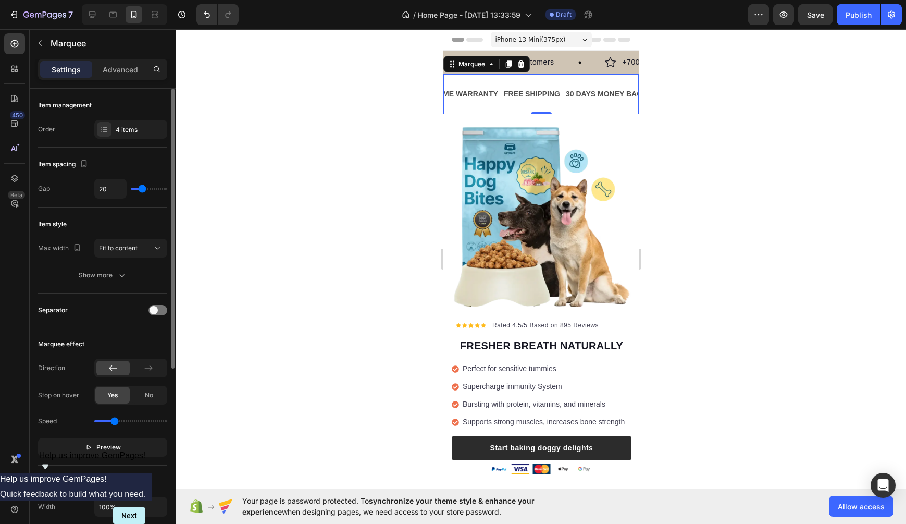
type input "22"
type input "23"
type input "25"
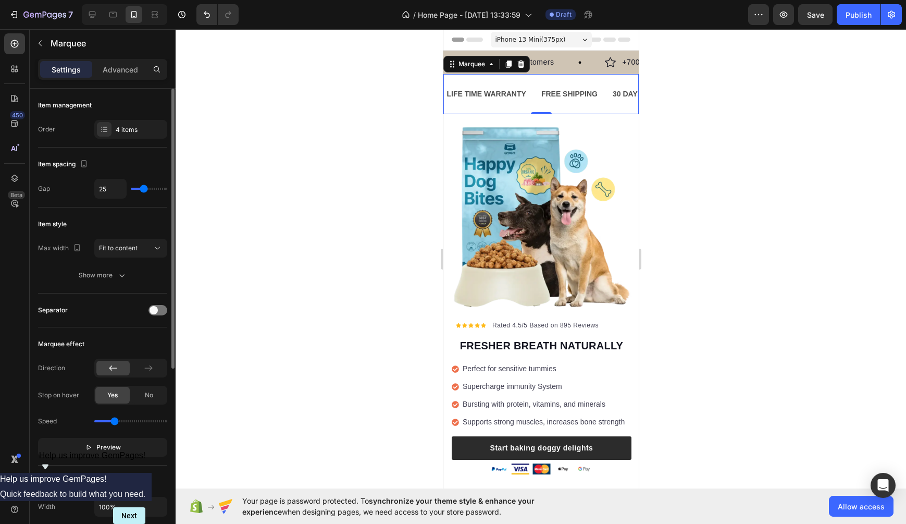
type input "26"
type input "27"
type input "28"
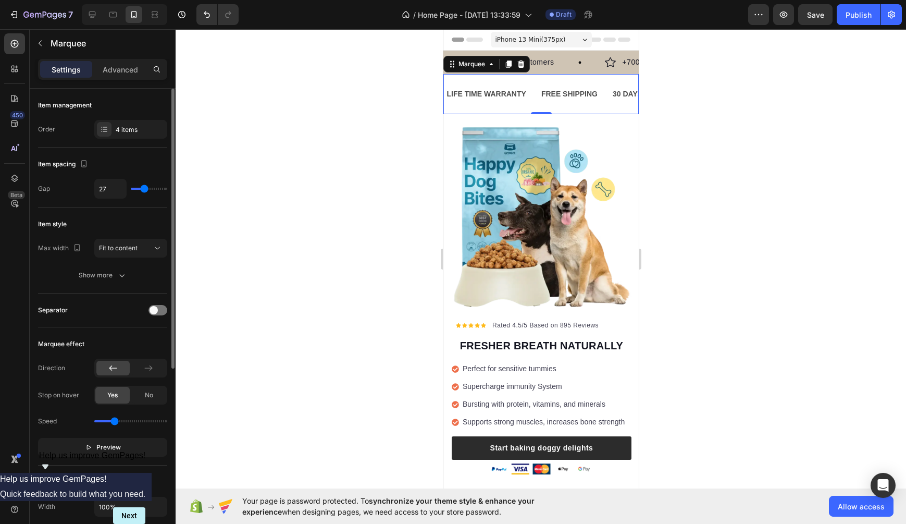
type input "28"
type input "29"
type input "30"
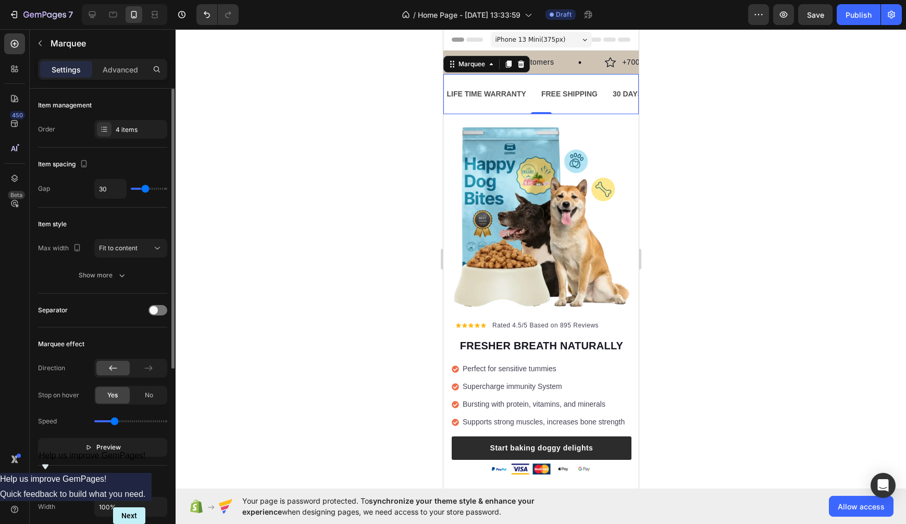
type input "31"
type input "32"
type input "33"
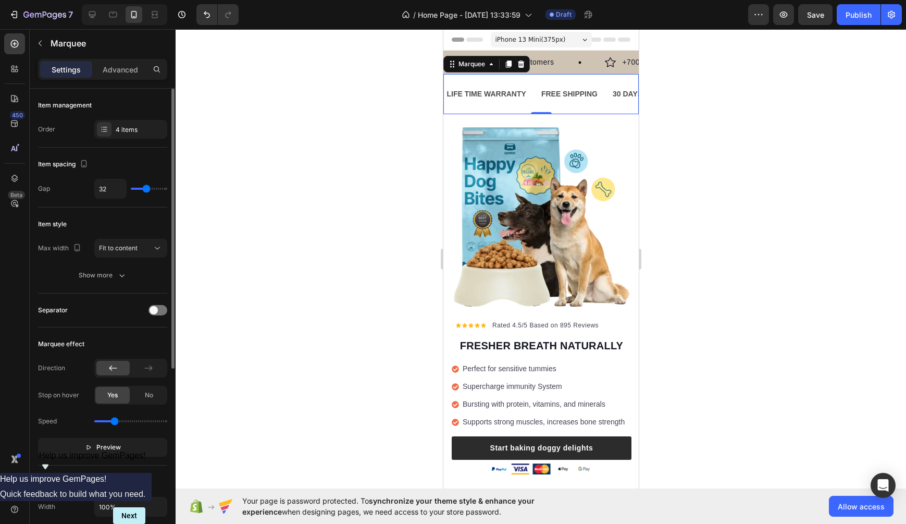
type input "33"
type input "35"
type input "36"
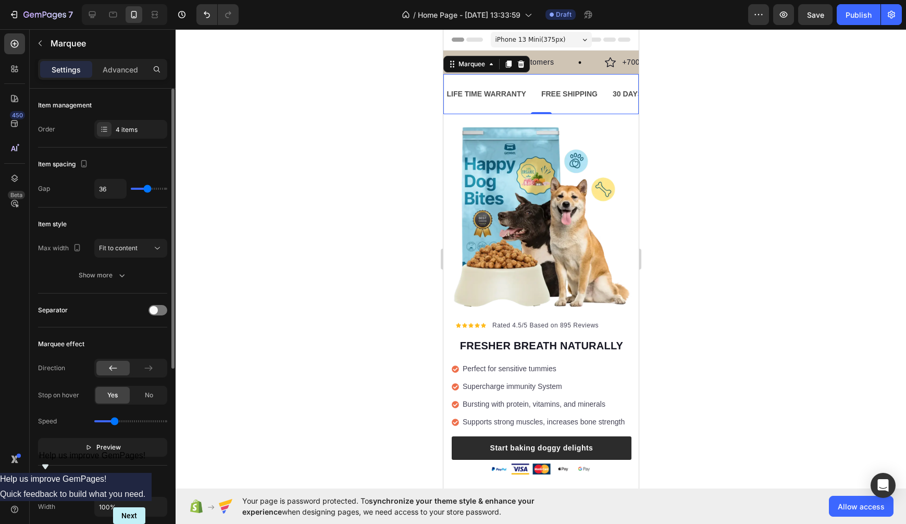
type input "38"
type input "40"
type input "42"
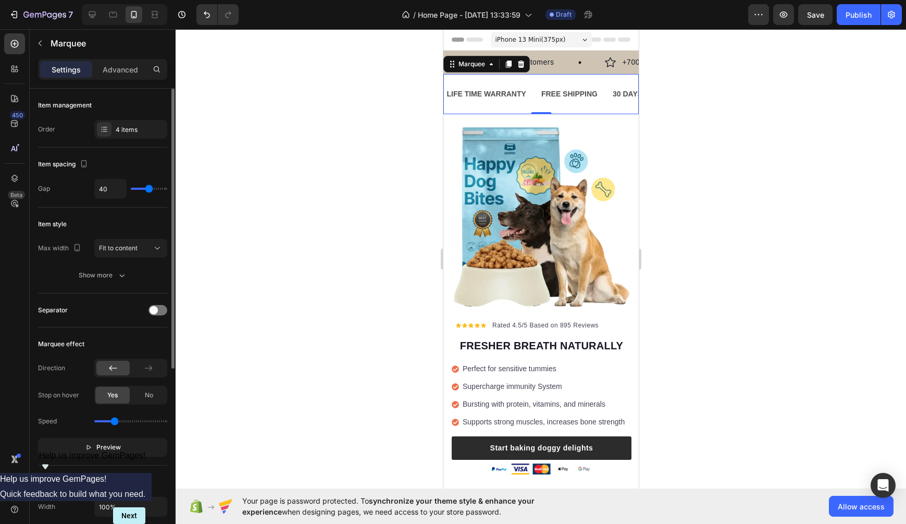
type input "42"
type input "44"
type input "46"
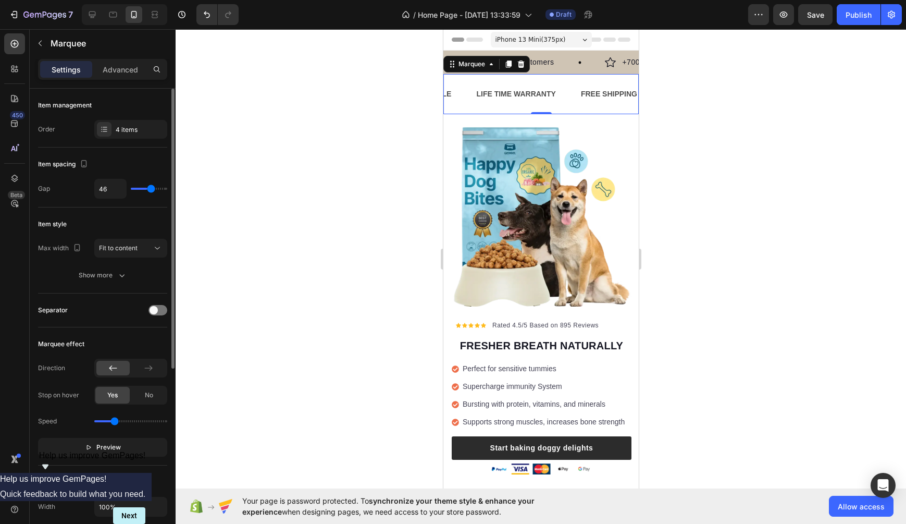
type input "47"
type input "48"
type input "49"
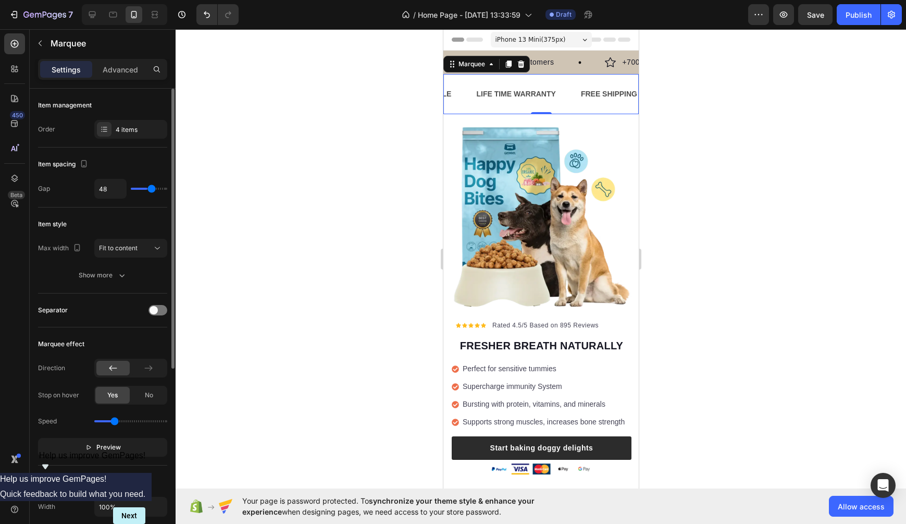
type input "49"
type input "50"
type input "51"
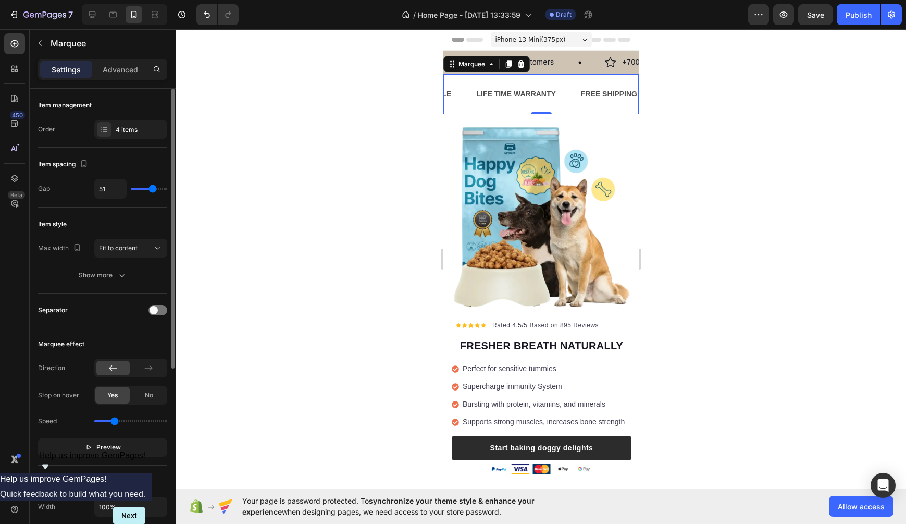
type input "52"
type input "53"
type input "55"
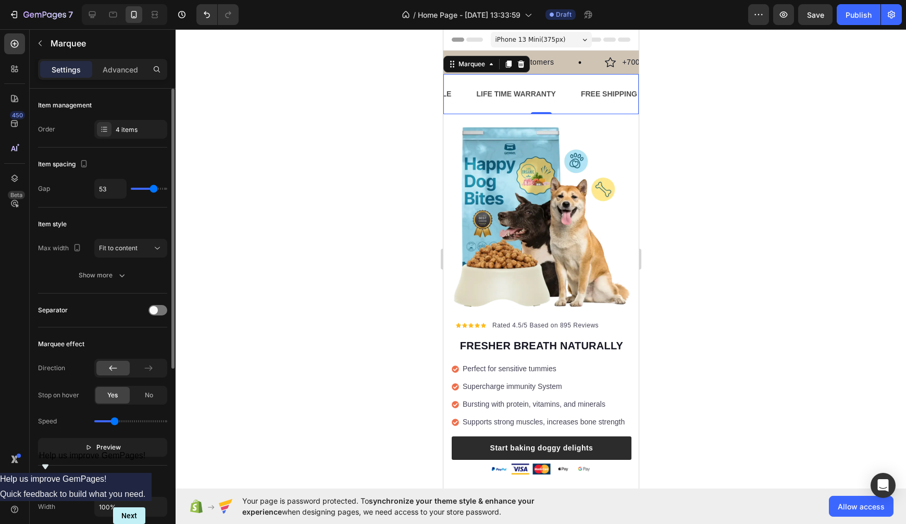
type input "55"
type input "56"
type input "58"
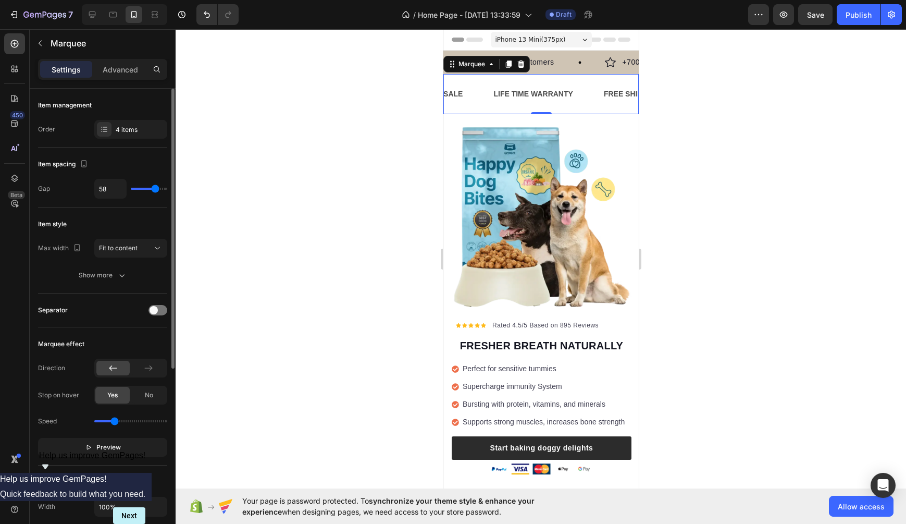
type input "60"
type input "63"
type input "64"
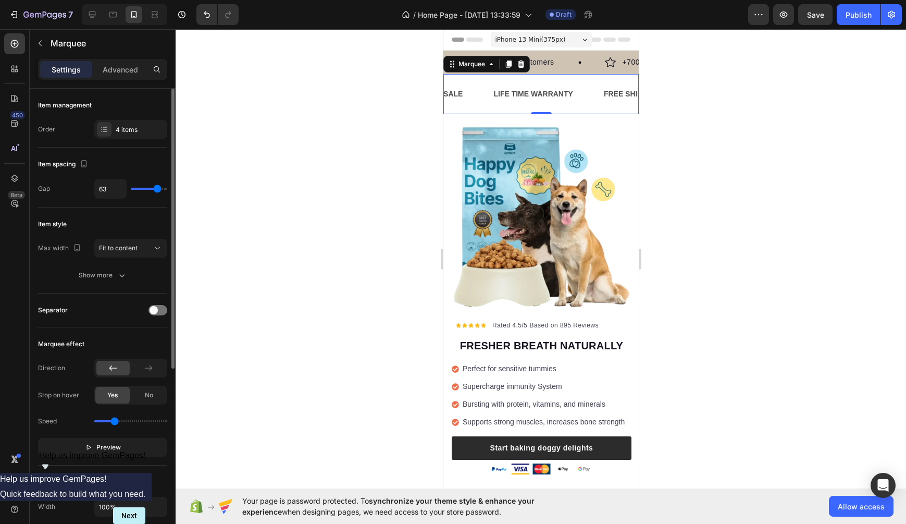
type input "64"
type input "66"
type input "67"
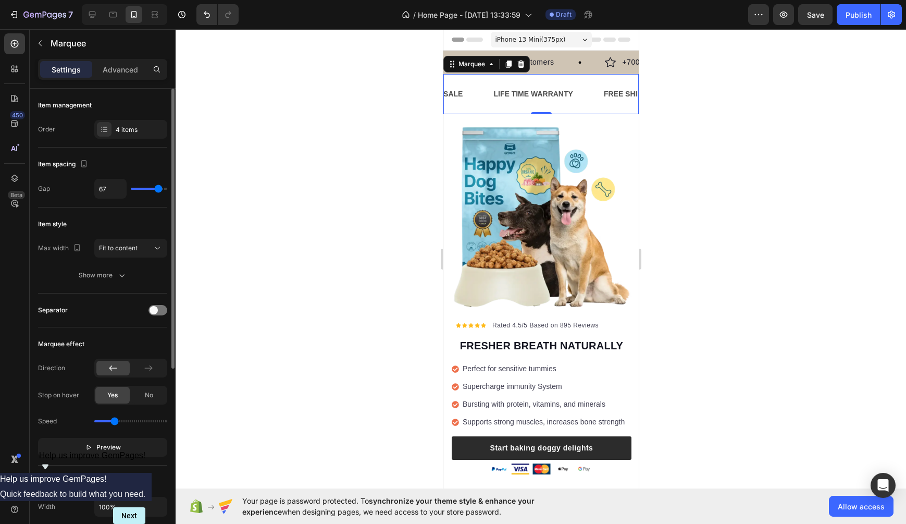
type input "68"
type input "69"
type input "72"
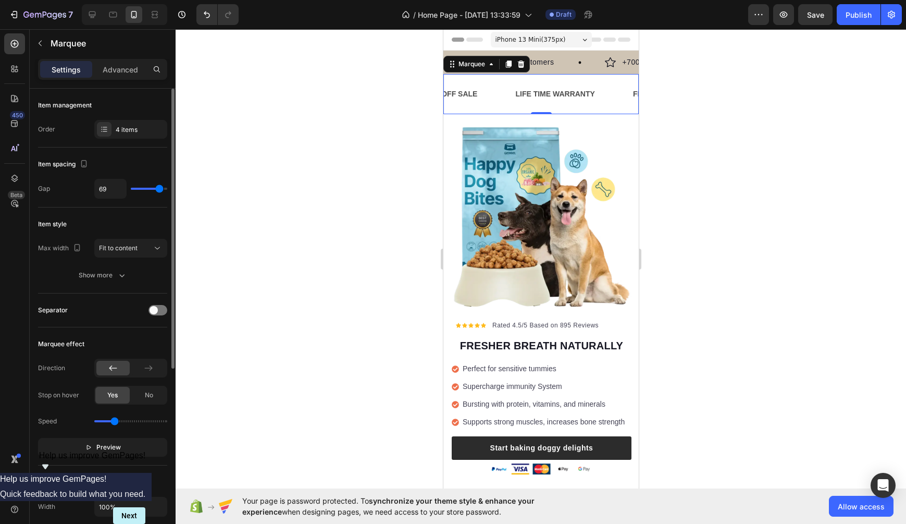
type input "72"
type input "73"
click at [161, 188] on input "range" at bounding box center [149, 189] width 36 height 2
click at [157, 314] on div at bounding box center [158, 310] width 19 height 10
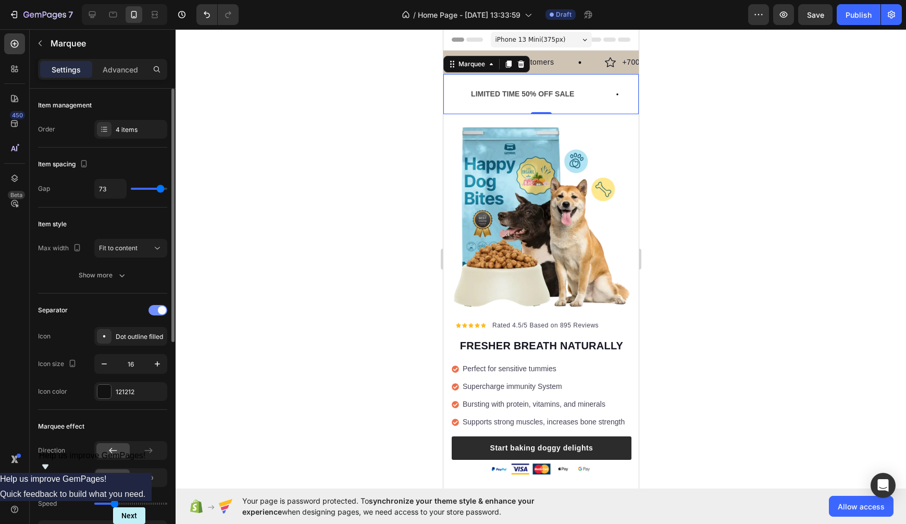
click at [157, 313] on div at bounding box center [158, 310] width 19 height 10
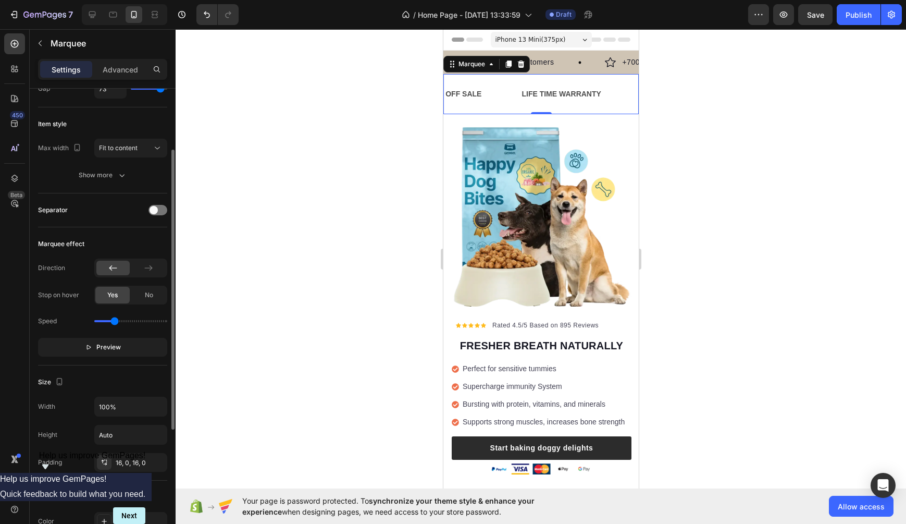
scroll to position [101, 0]
drag, startPoint x: 541, startPoint y: 113, endPoint x: 545, endPoint y: 89, distance: 24.8
click at [545, 89] on div "FREE SHIPPING Text Block 30 DAYS MONEY BACK GUARANTEE Text Block LIMITED TIME 5…" at bounding box center [540, 94] width 195 height 40
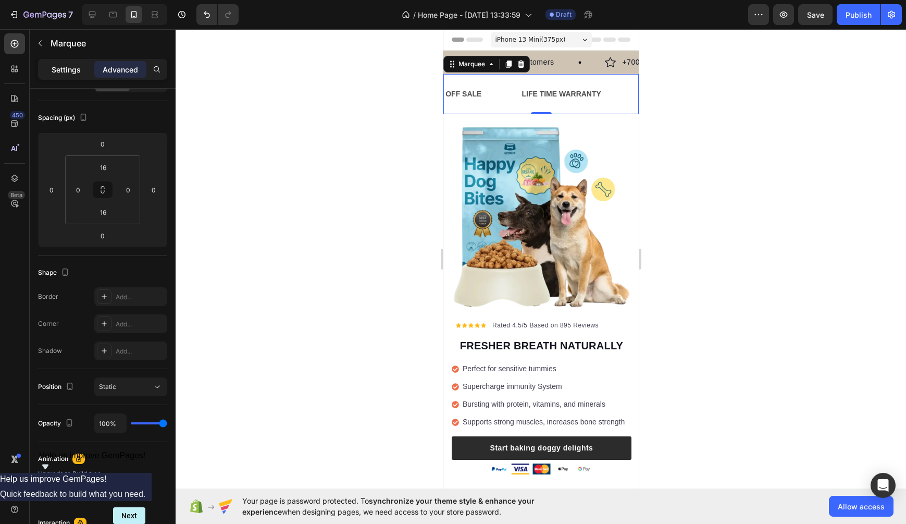
click at [82, 64] on div "Settings" at bounding box center [66, 69] width 52 height 17
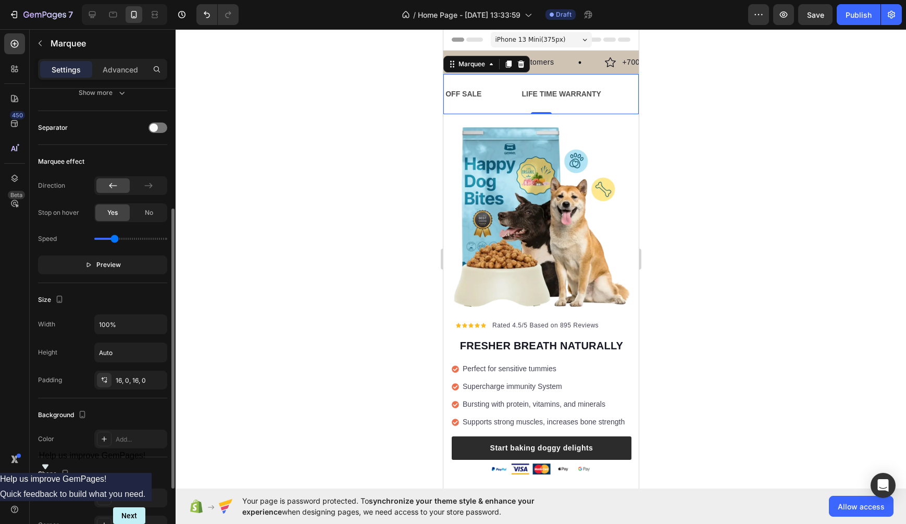
scroll to position [189, 0]
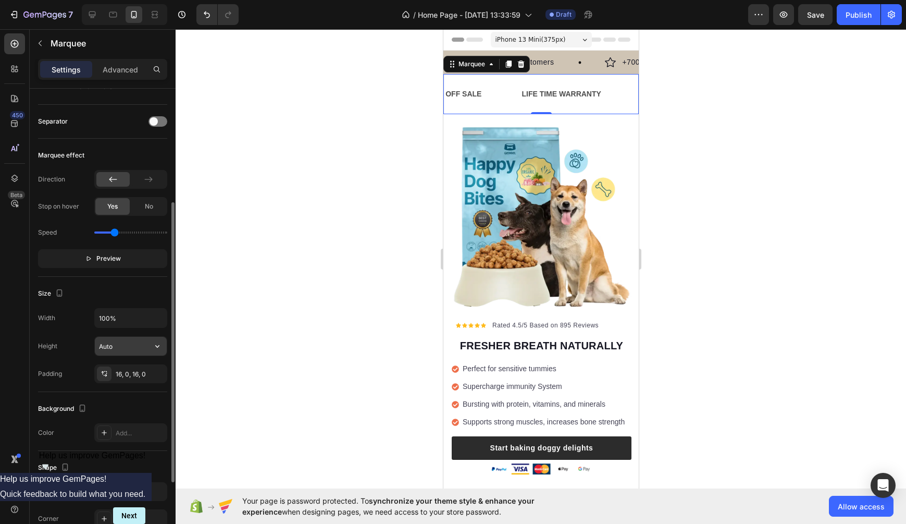
click at [121, 349] on input "Auto" at bounding box center [131, 346] width 72 height 19
click at [162, 349] on icon "button" at bounding box center [157, 346] width 10 height 10
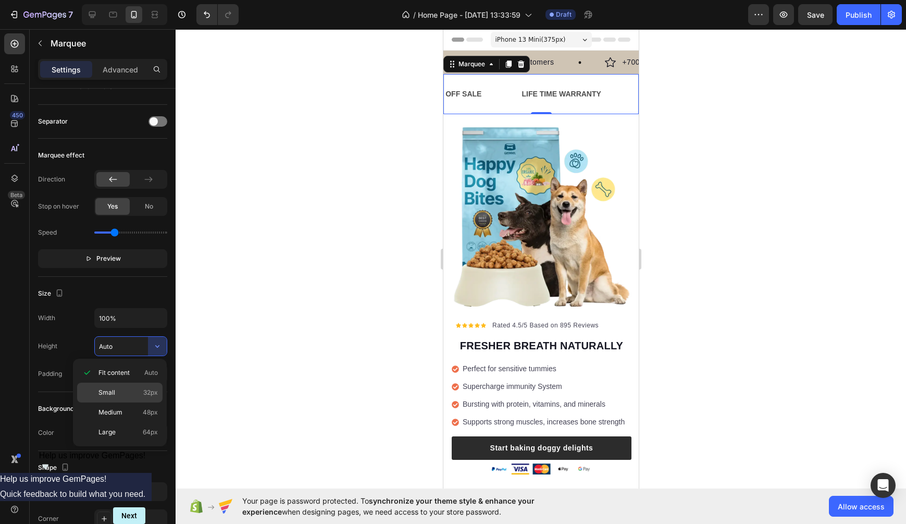
click at [150, 395] on span "32px" at bounding box center [150, 392] width 15 height 9
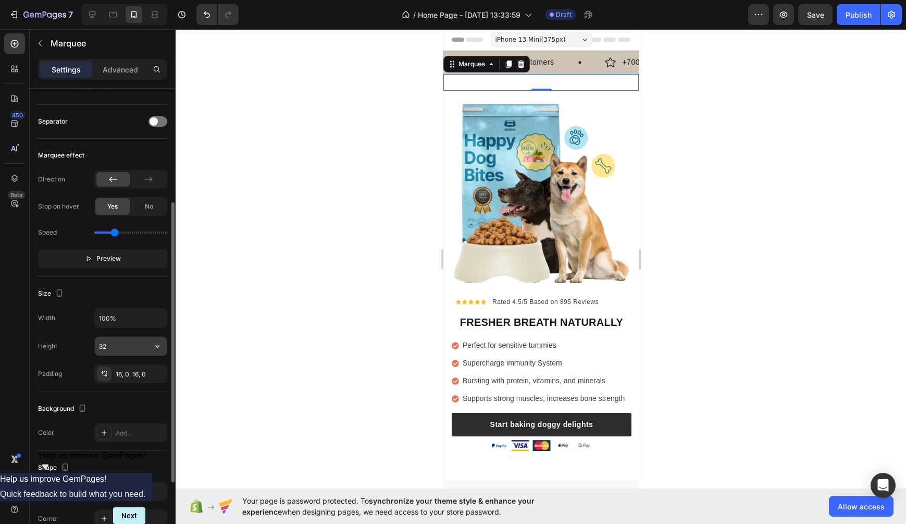
click at [149, 352] on button "button" at bounding box center [157, 346] width 19 height 19
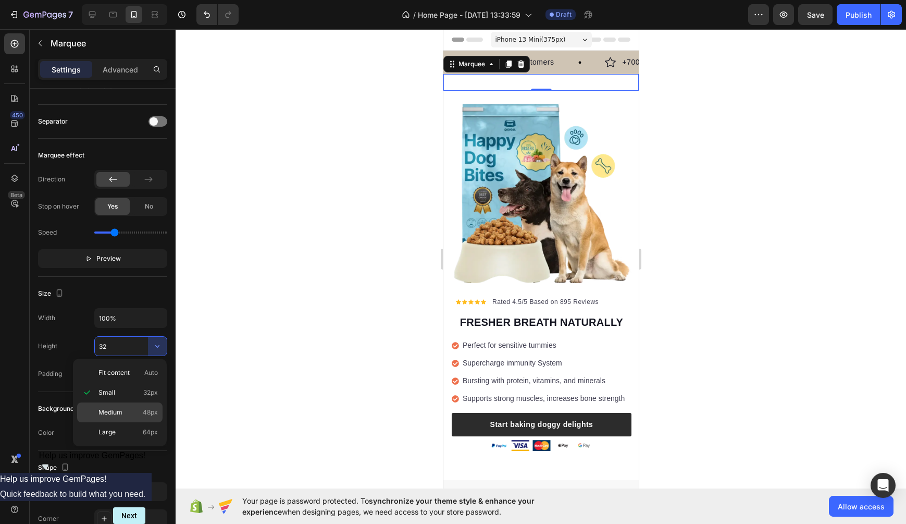
click at [139, 409] on p "Medium 48px" at bounding box center [128, 412] width 59 height 9
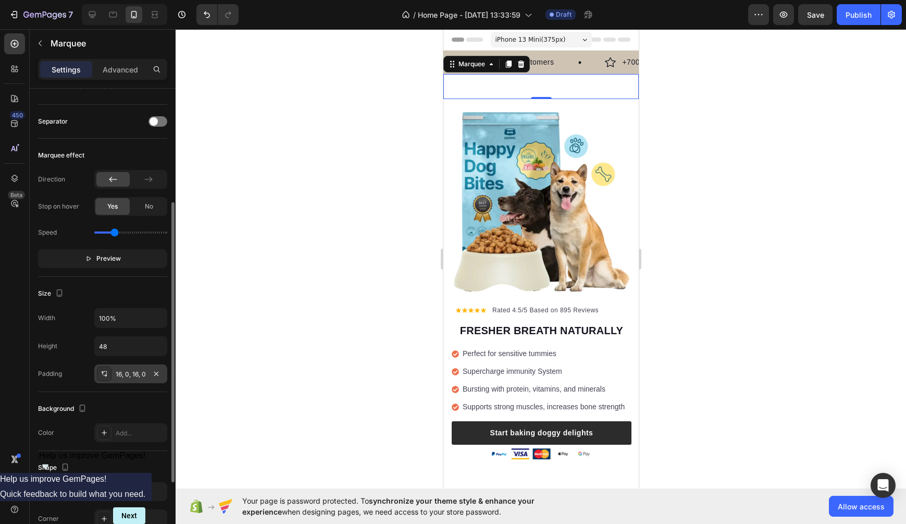
click at [144, 375] on div "16, 0, 16, 0" at bounding box center [131, 374] width 30 height 9
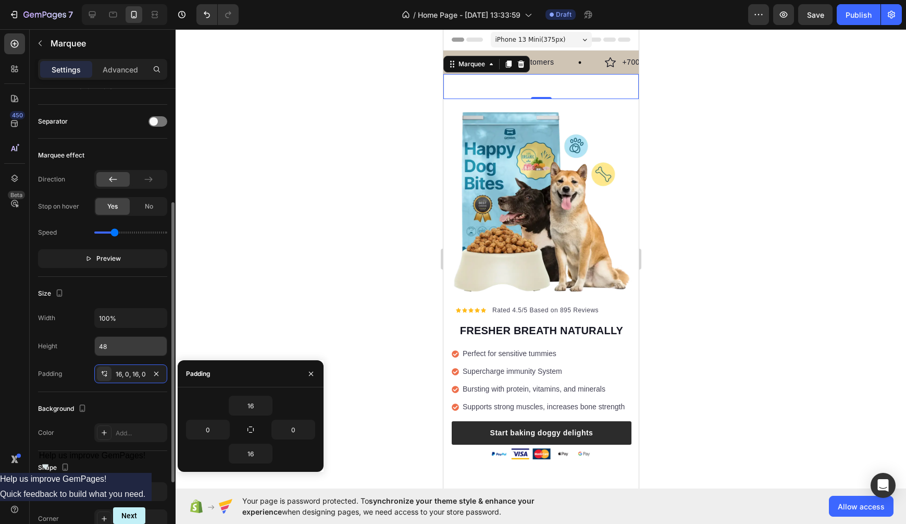
click at [145, 352] on input "48" at bounding box center [131, 346] width 72 height 19
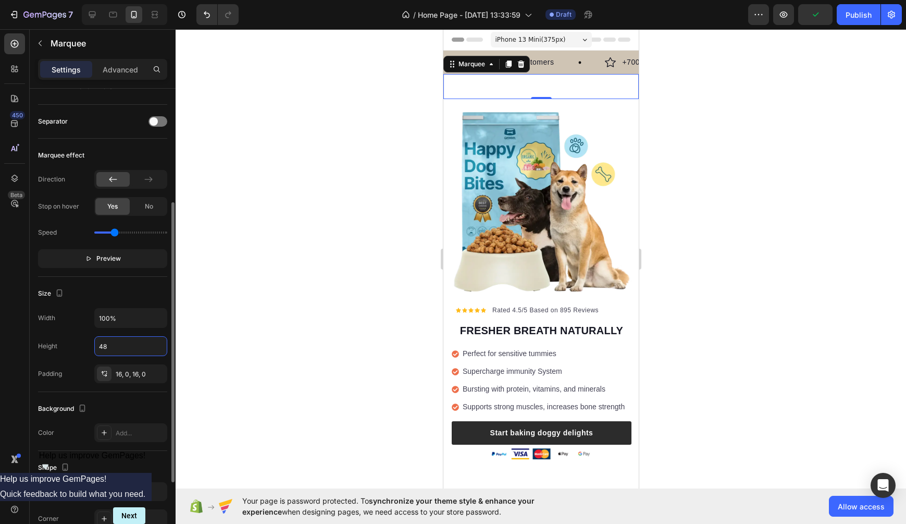
click at [153, 355] on div "48" at bounding box center [130, 346] width 73 height 20
click at [153, 348] on icon "button" at bounding box center [157, 346] width 10 height 10
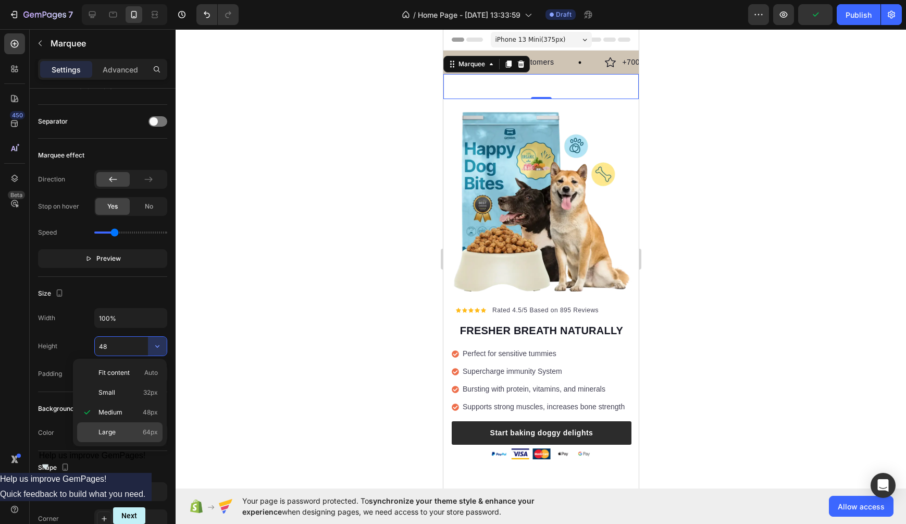
click at [133, 440] on div "Large 64px" at bounding box center [119, 432] width 85 height 20
type input "64"
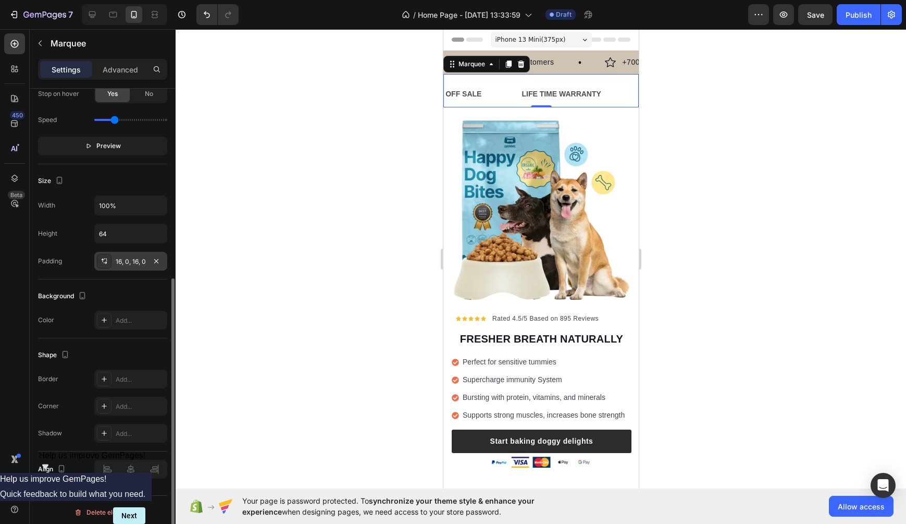
scroll to position [306, 0]
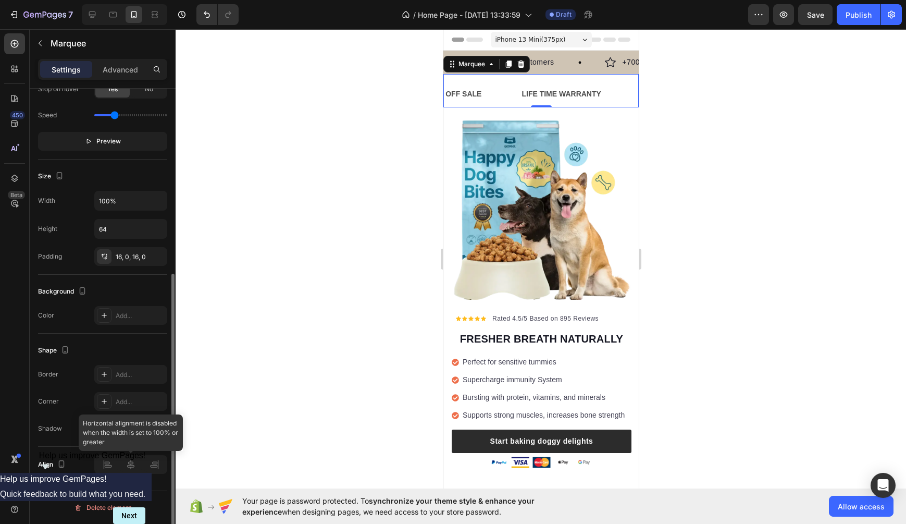
click at [129, 465] on div at bounding box center [130, 464] width 73 height 19
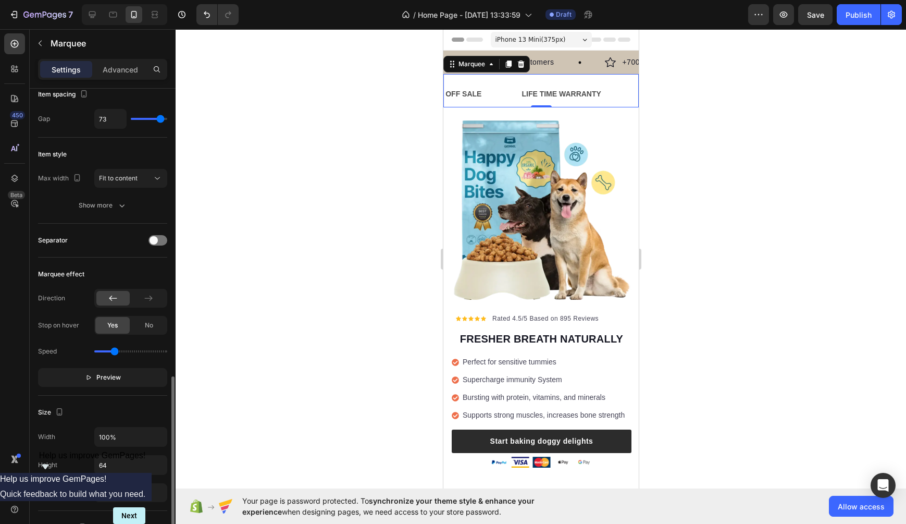
scroll to position [0, 0]
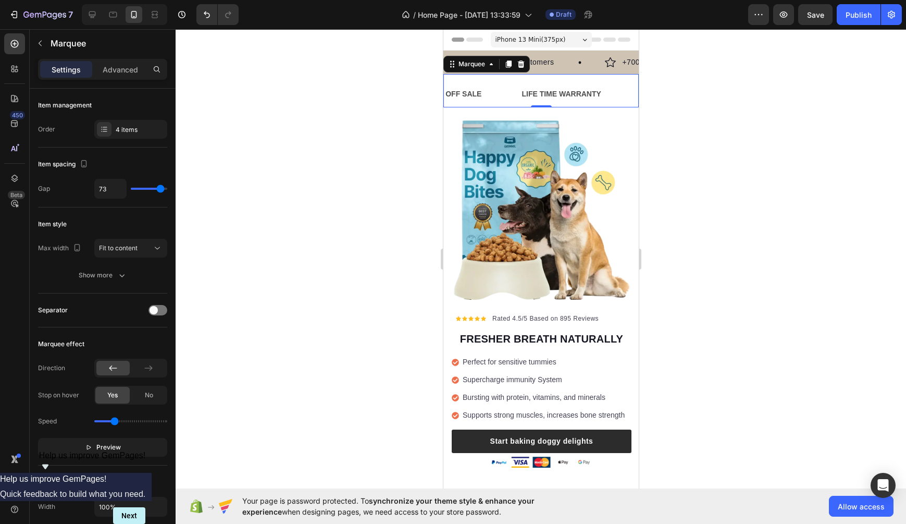
click at [715, 101] on div at bounding box center [541, 276] width 731 height 495
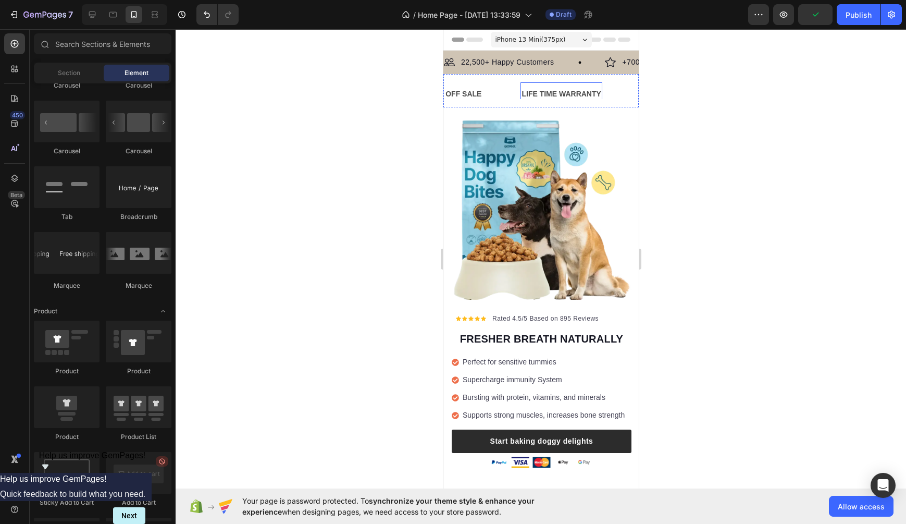
click at [592, 82] on div "LIFE TIME WARRANTY Text Block" at bounding box center [560, 93] width 81 height 23
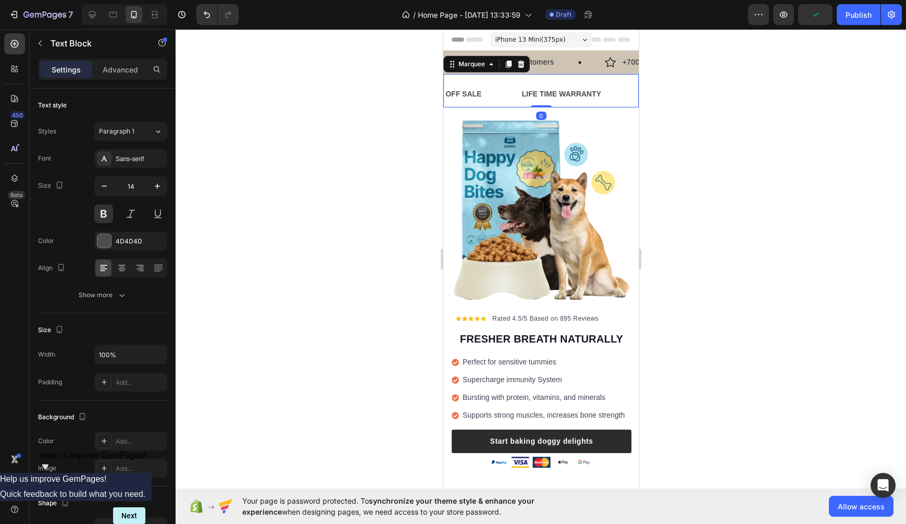
click at [631, 84] on div "LIFE TIME WARRANTY Text Block" at bounding box center [579, 93] width 119 height 23
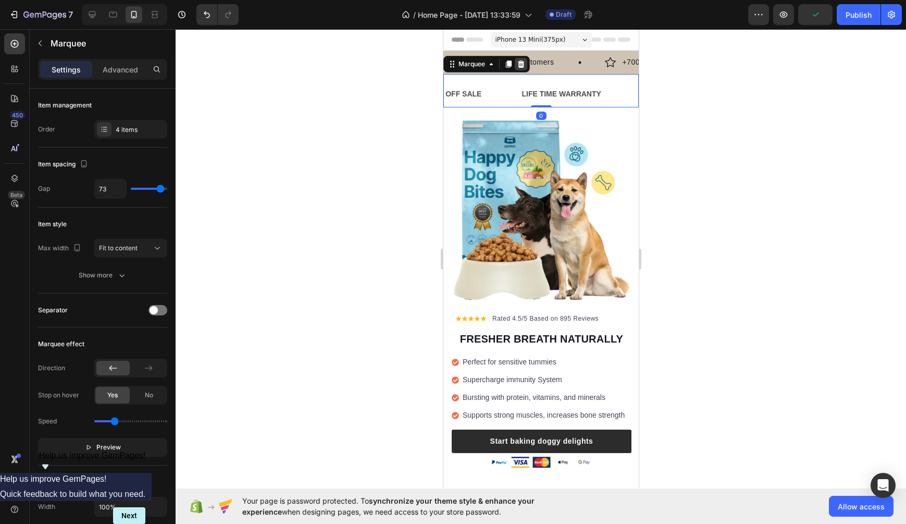
click at [519, 69] on div at bounding box center [520, 64] width 13 height 13
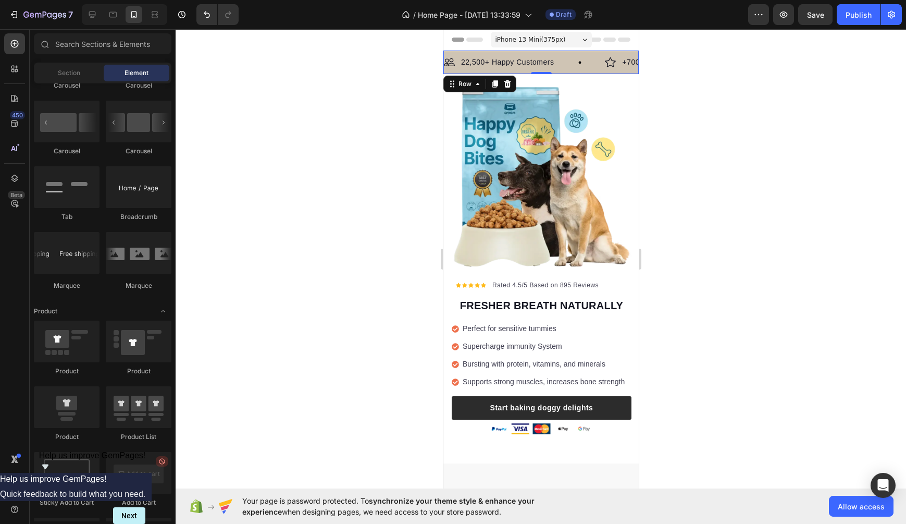
click at [535, 53] on div "Image 22,500+ Happy Customers Text Block Row Image +700 5-Star Reviews Text Blo…" at bounding box center [540, 62] width 195 height 23
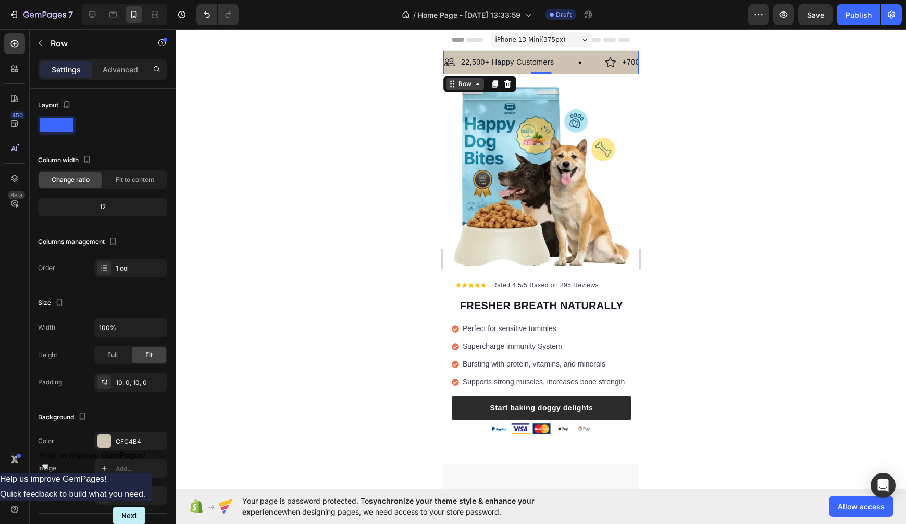
click at [479, 87] on icon at bounding box center [477, 84] width 8 height 8
click at [715, 48] on div at bounding box center [541, 276] width 731 height 495
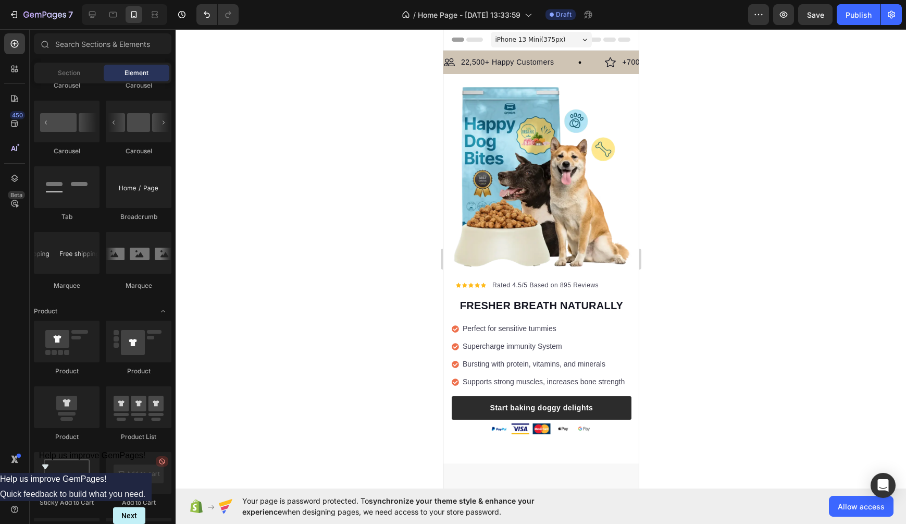
click at [715, 28] on div "7 / Home Page - [DATE] 13:33:59 Draft Preview Save Publish" at bounding box center [453, 15] width 906 height 30
click at [715, 23] on button "button" at bounding box center [783, 14] width 21 height 21
click at [90, 15] on icon at bounding box center [92, 14] width 7 height 7
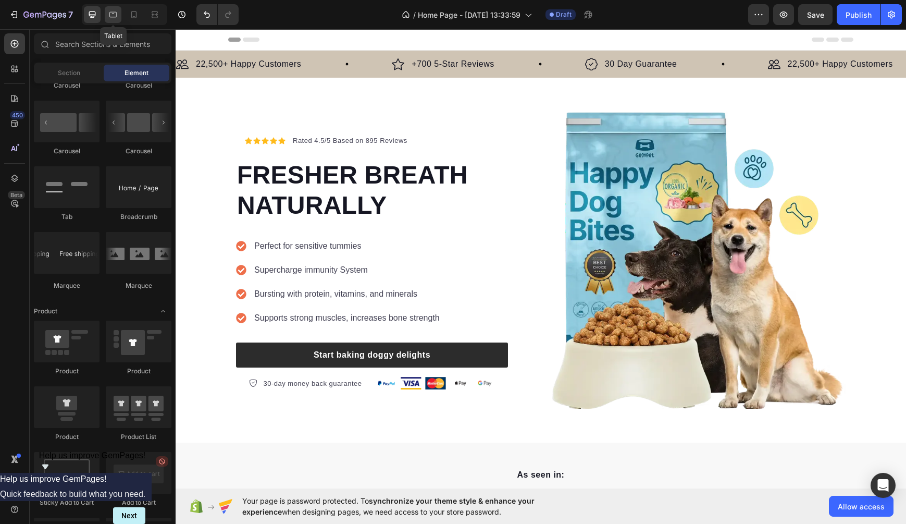
click at [116, 20] on div at bounding box center [113, 14] width 17 height 17
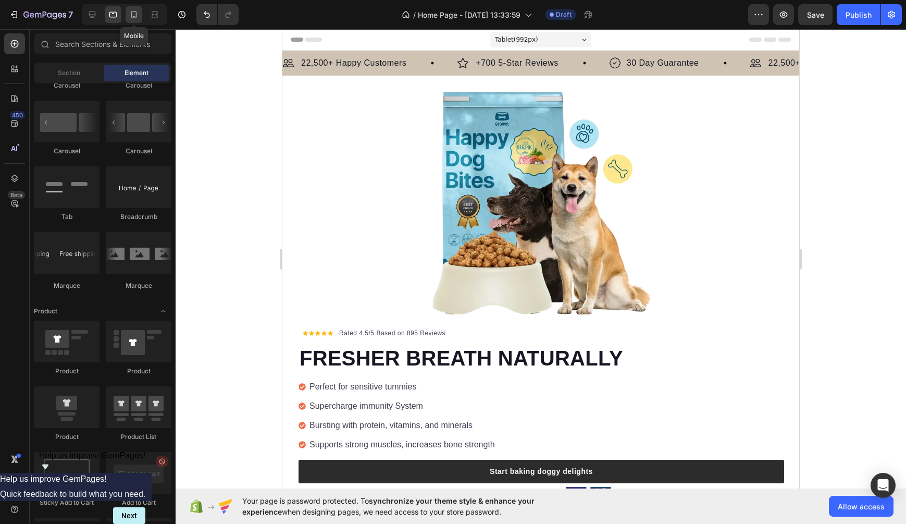
click at [132, 20] on div at bounding box center [134, 14] width 17 height 17
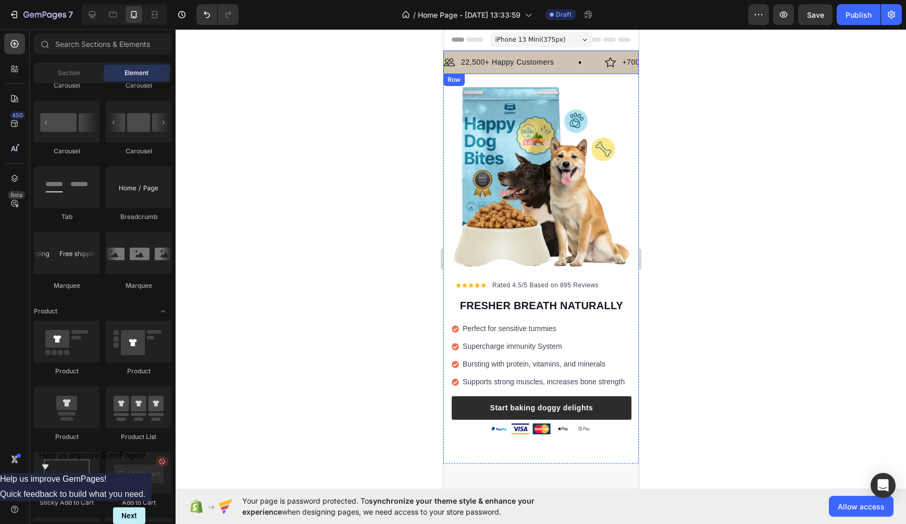
click at [590, 71] on div "Image 22,500+ Happy Customers Text Block Row Image +700 5-Star Reviews Text Blo…" at bounding box center [540, 62] width 195 height 23
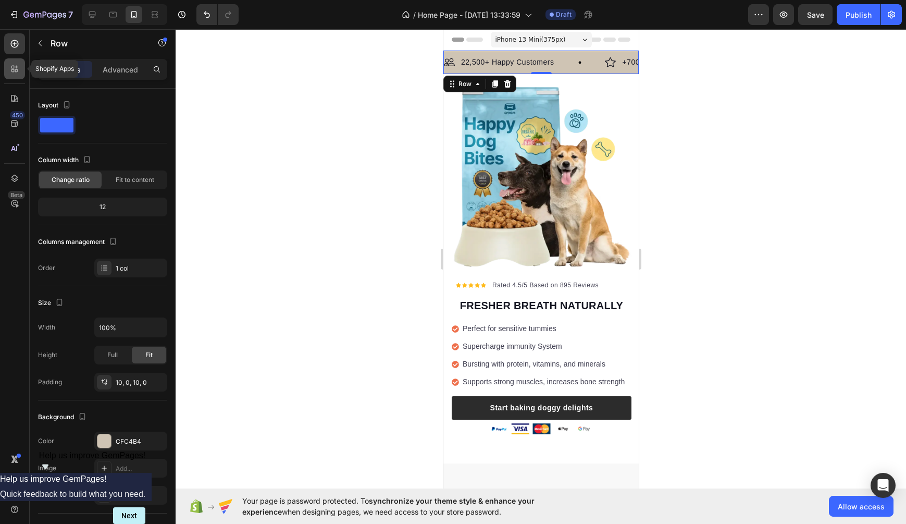
click at [14, 74] on div at bounding box center [14, 68] width 21 height 21
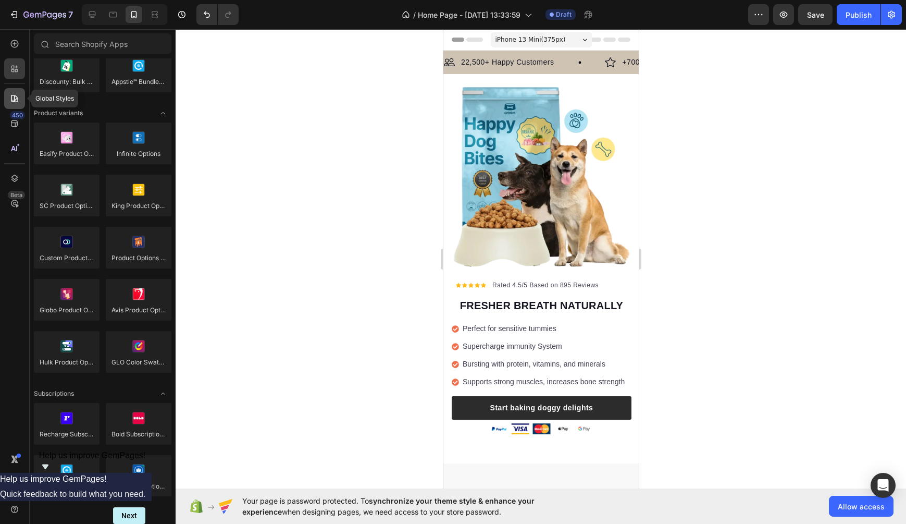
click at [17, 96] on icon at bounding box center [14, 98] width 7 height 7
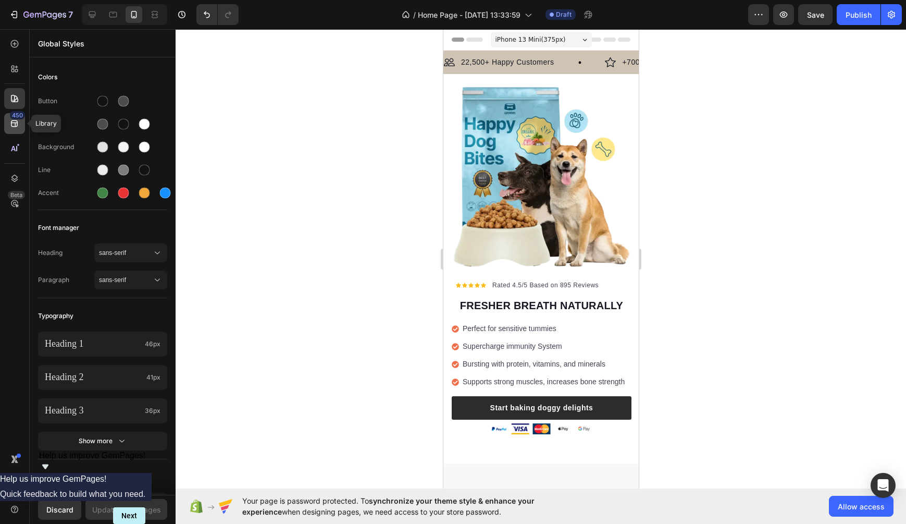
click at [14, 119] on div "450" at bounding box center [17, 115] width 15 height 8
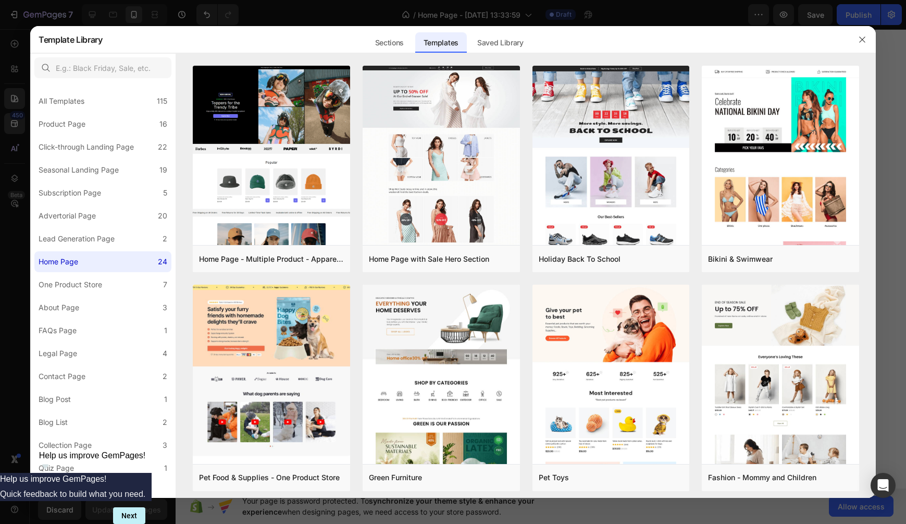
click at [15, 100] on div at bounding box center [453, 262] width 906 height 524
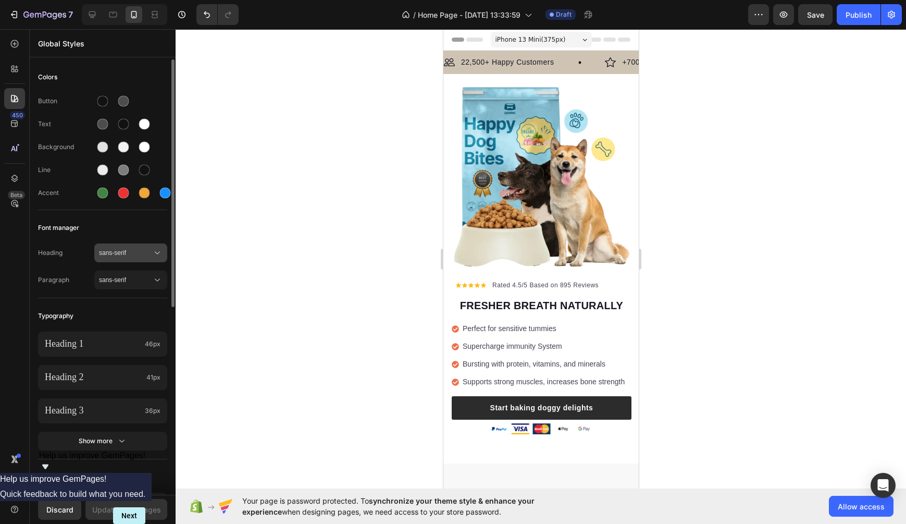
click at [138, 253] on span "sans-serif" at bounding box center [125, 252] width 53 height 9
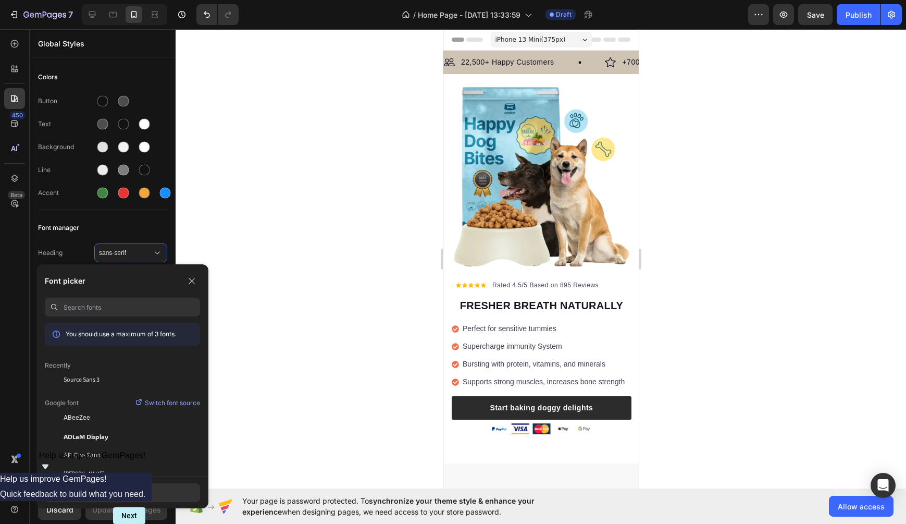
click at [126, 298] on input at bounding box center [132, 307] width 137 height 19
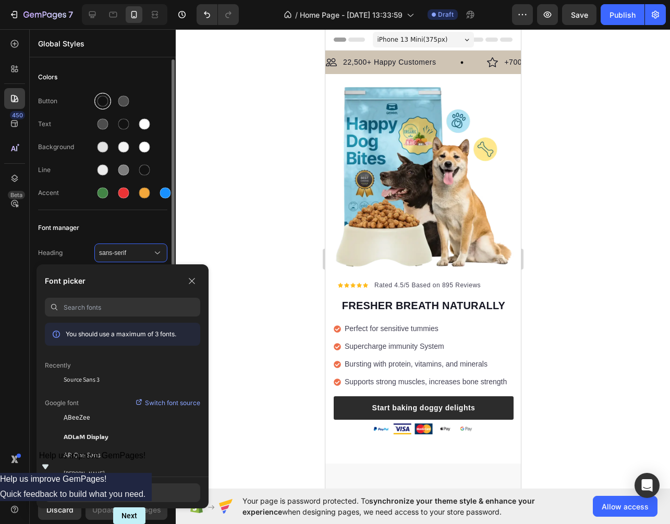
click at [108, 101] on div at bounding box center [102, 101] width 11 height 11
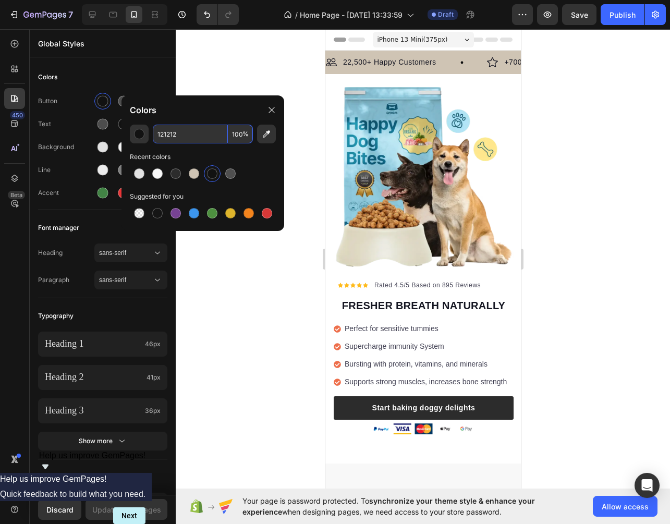
click at [190, 128] on input "121212" at bounding box center [190, 134] width 75 height 19
paste input "2C2C2C"
type input "2C2C2C"
click at [158, 72] on div "Colors" at bounding box center [102, 77] width 129 height 19
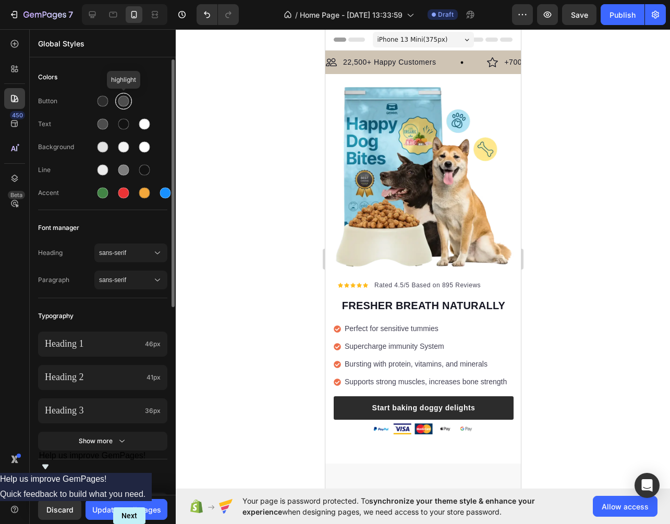
click at [119, 102] on div at bounding box center [123, 101] width 11 height 11
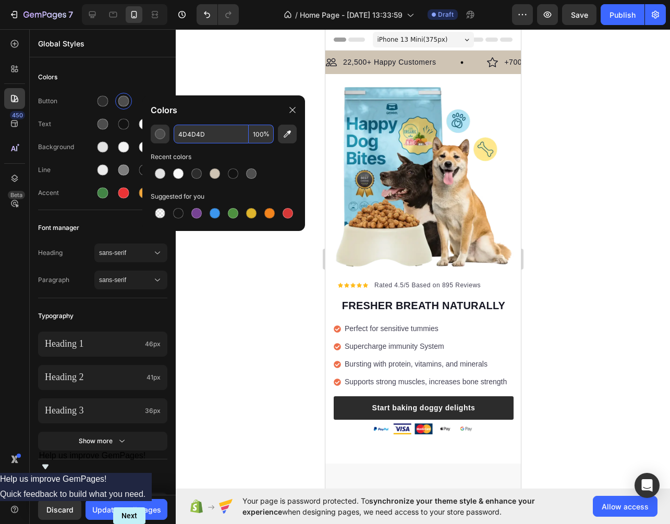
click at [194, 133] on input "4D4D4D" at bounding box center [211, 134] width 75 height 19
paste input "CFC4B4"
type input "CFC4B4 4D"
click at [194, 133] on input "CFC4B4 4D" at bounding box center [211, 134] width 75 height 19
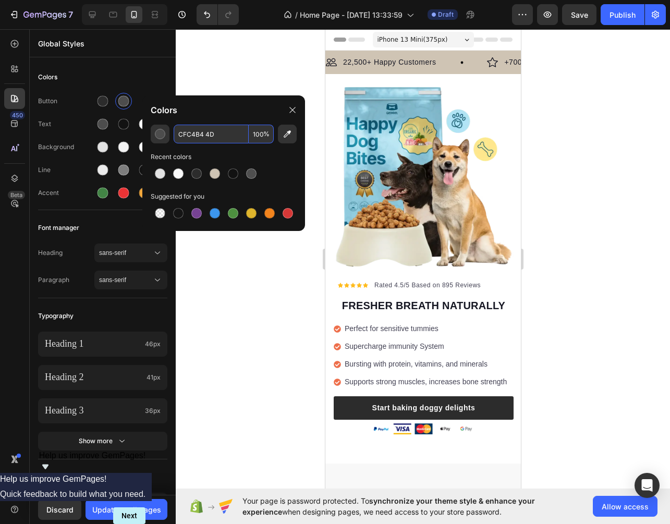
click at [194, 133] on input "CFC4B4 4D" at bounding box center [211, 134] width 75 height 19
paste input "text"
drag, startPoint x: 222, startPoint y: 137, endPoint x: 165, endPoint y: 137, distance: 57.3
click at [166, 137] on div "CFC4B4 4D 100 %" at bounding box center [224, 134] width 146 height 19
paste input "CFC4B4"
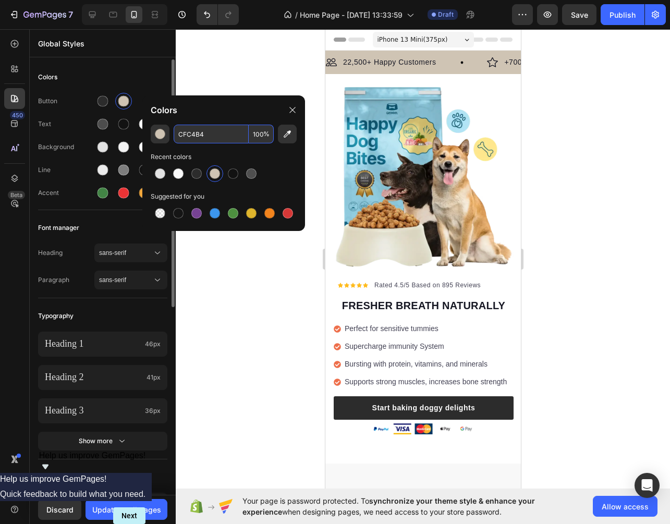
type input "CFC4B4"
click at [153, 60] on div "Colors Button Text Background Line Accent Font manager Heading sans-serif Parag…" at bounding box center [103, 441] width 146 height 764
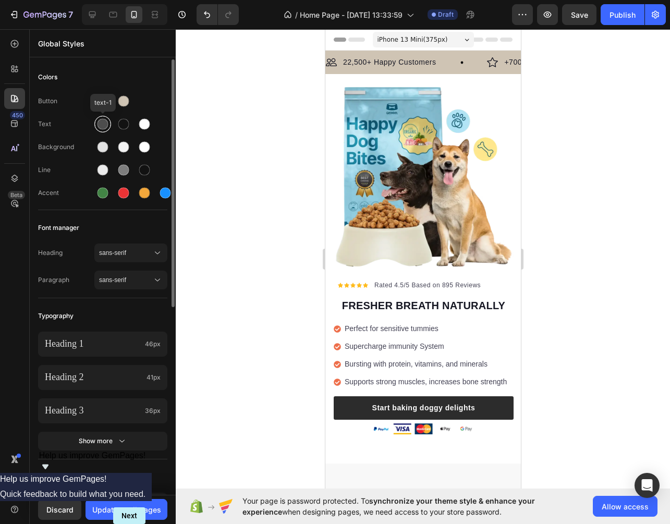
click at [100, 125] on div at bounding box center [102, 124] width 11 height 11
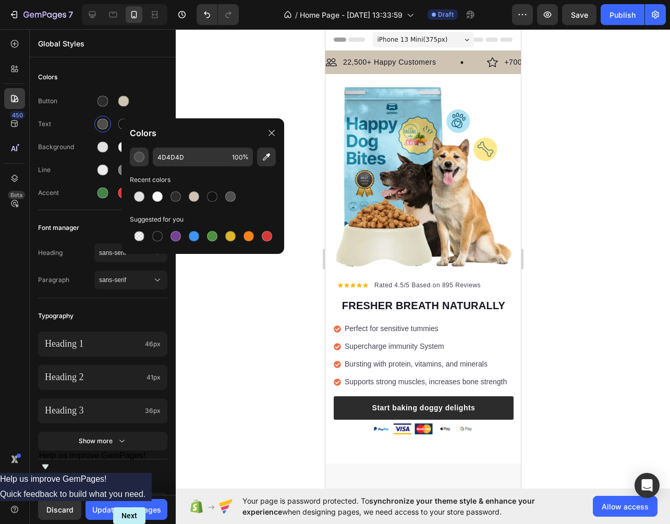
click at [194, 166] on div "4D4D4D 100 % Recent colors Suggested for you" at bounding box center [202, 196] width 163 height 98
click at [183, 160] on input "4D4D4D" at bounding box center [190, 156] width 75 height 19
paste input "2C2C2C"
type input "2C2C2C"
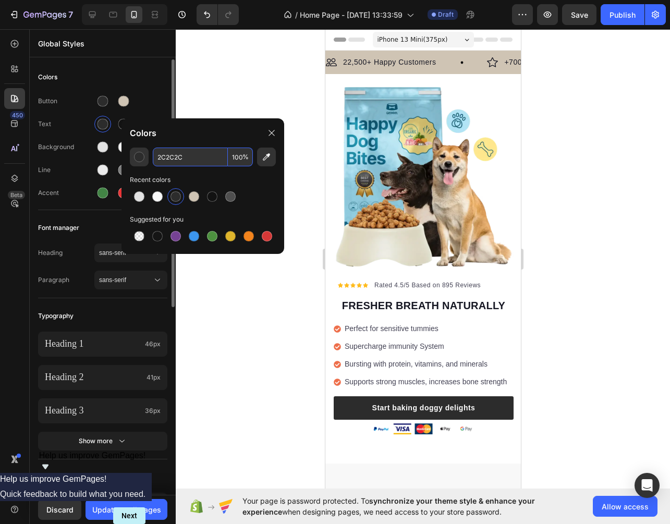
click at [134, 100] on div "Button" at bounding box center [102, 101] width 129 height 17
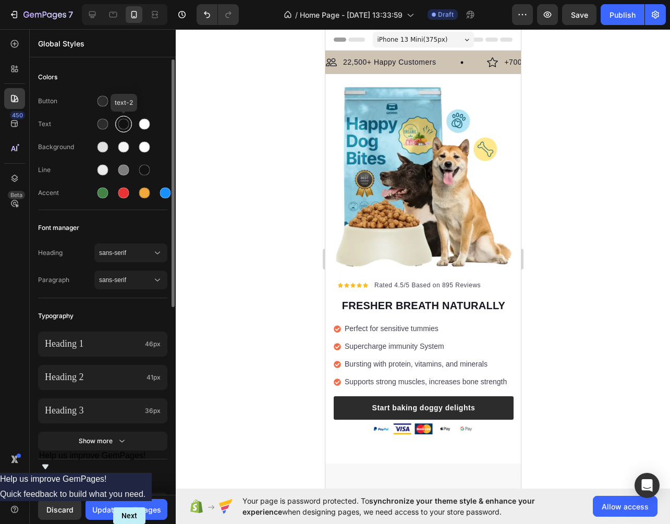
click at [126, 120] on div at bounding box center [123, 124] width 11 height 11
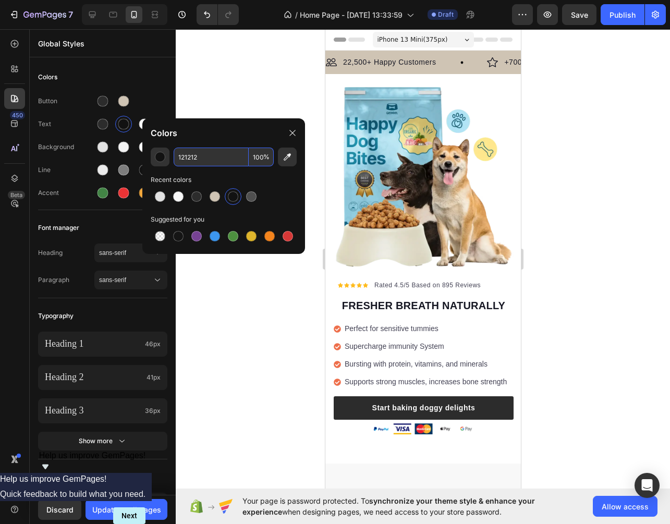
click at [189, 161] on input "121212" at bounding box center [211, 156] width 75 height 19
paste input "CFC4B4"
type input "CFC4B4"
click at [144, 95] on div "Button" at bounding box center [102, 101] width 129 height 17
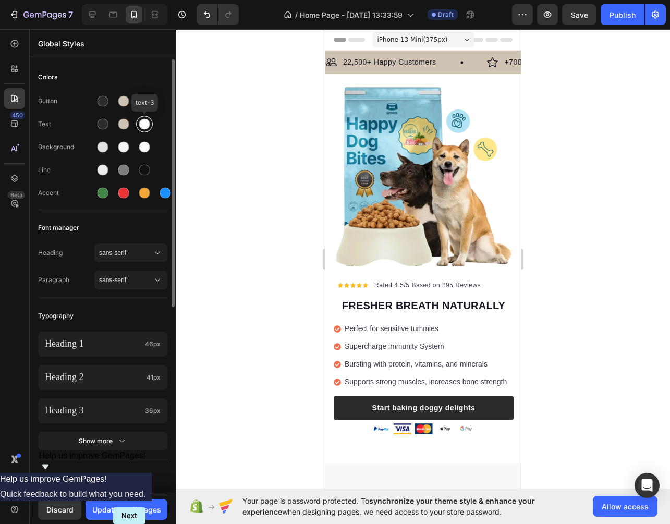
click at [144, 119] on div at bounding box center [144, 124] width 11 height 11
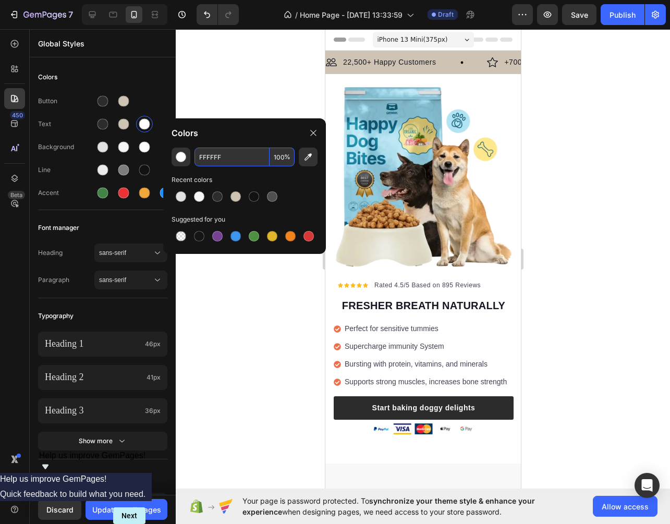
click at [224, 161] on input "FFFFFF" at bounding box center [231, 156] width 75 height 19
paste input "CDEFF5"
type input "CDEFF5"
click at [268, 100] on div at bounding box center [423, 276] width 494 height 495
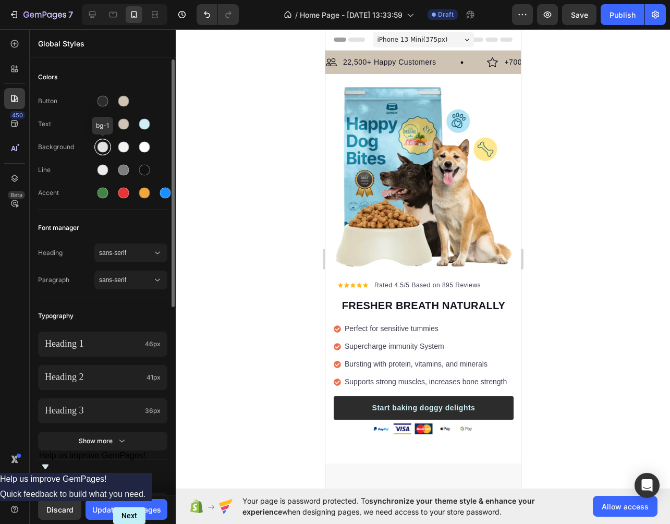
click at [103, 150] on div at bounding box center [102, 147] width 11 height 11
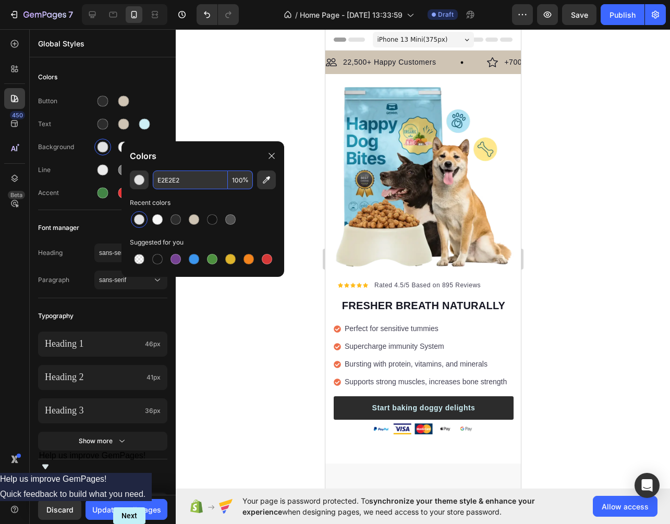
click at [186, 181] on input "E2E2E2" at bounding box center [190, 179] width 75 height 19
paste input "FFFFFF"
type input "FFFFFF"
click at [285, 119] on div at bounding box center [423, 276] width 494 height 495
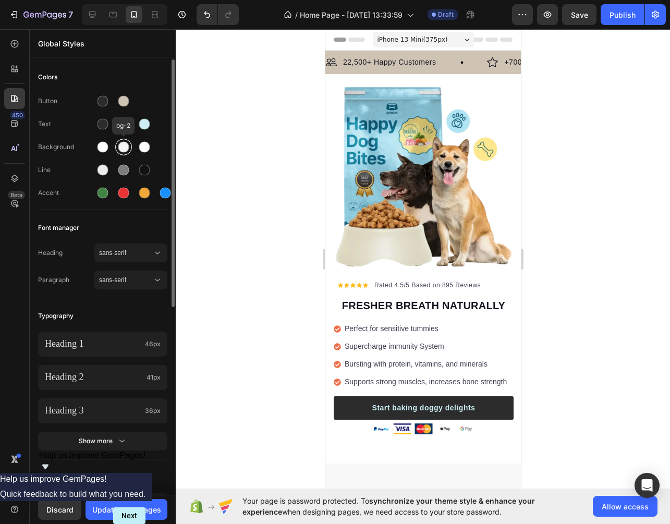
click at [122, 148] on div at bounding box center [123, 147] width 11 height 11
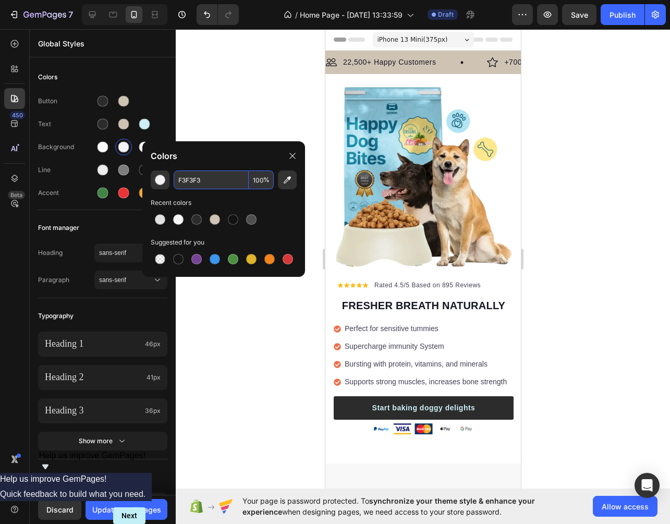
click at [213, 175] on input "F3F3F3" at bounding box center [211, 179] width 75 height 19
paste input "CFC4B4"
type input "CFC4B4"
click at [247, 109] on div at bounding box center [423, 276] width 494 height 495
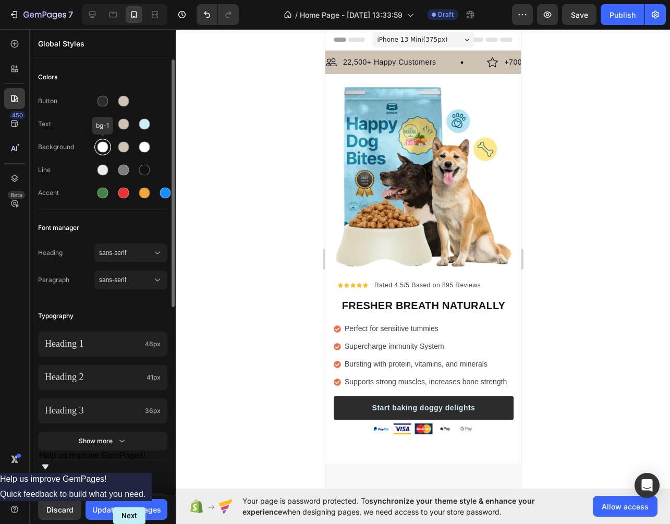
click at [109, 151] on div at bounding box center [102, 147] width 19 height 19
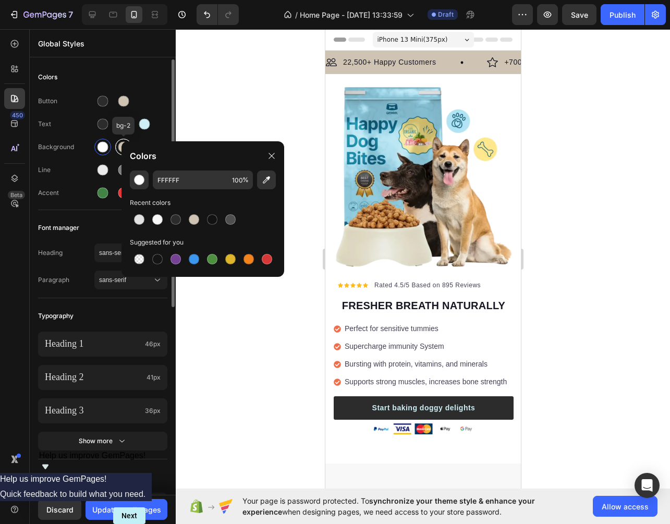
click at [120, 151] on div at bounding box center [123, 147] width 11 height 11
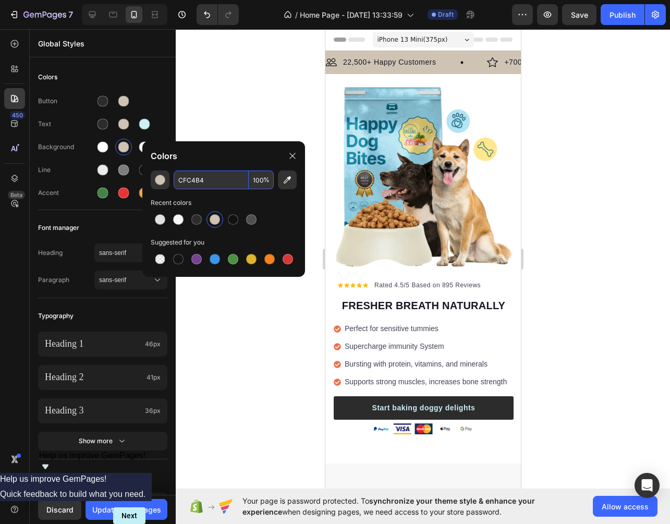
click at [200, 177] on input "CFC4B4" at bounding box center [211, 179] width 75 height 19
paste input "EAE5DF"
type input "CFC4B4"
click at [226, 85] on div at bounding box center [423, 276] width 494 height 495
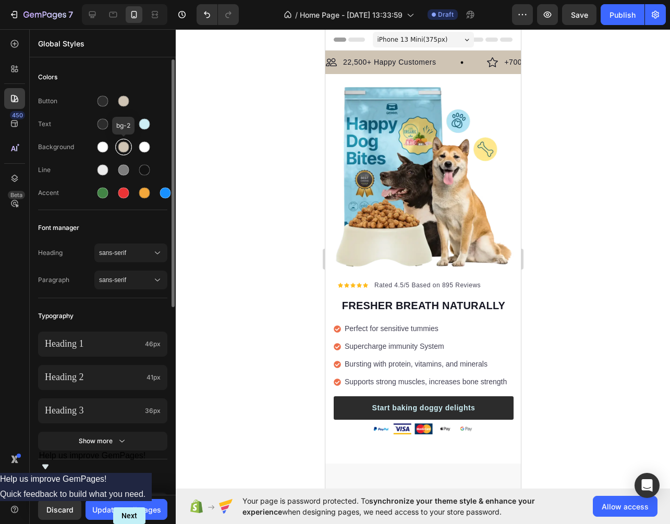
click at [121, 147] on div at bounding box center [123, 147] width 11 height 11
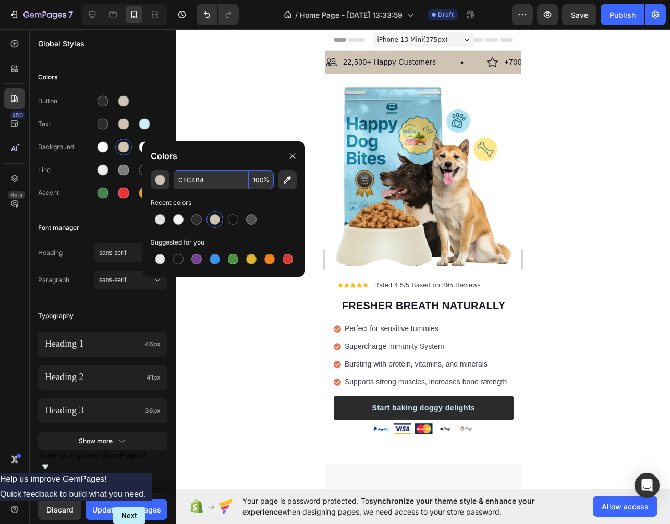
click at [189, 183] on input "CFC4B4" at bounding box center [211, 179] width 75 height 19
paste input "EAE5DF"
type input "EAE5DF"
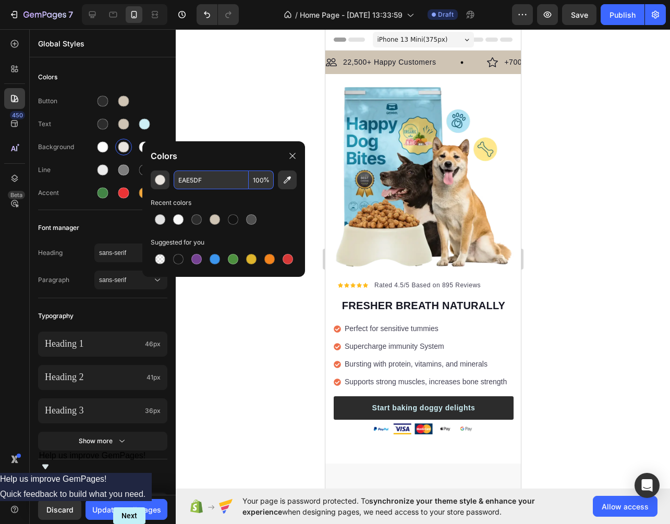
click at [277, 375] on div at bounding box center [423, 276] width 494 height 495
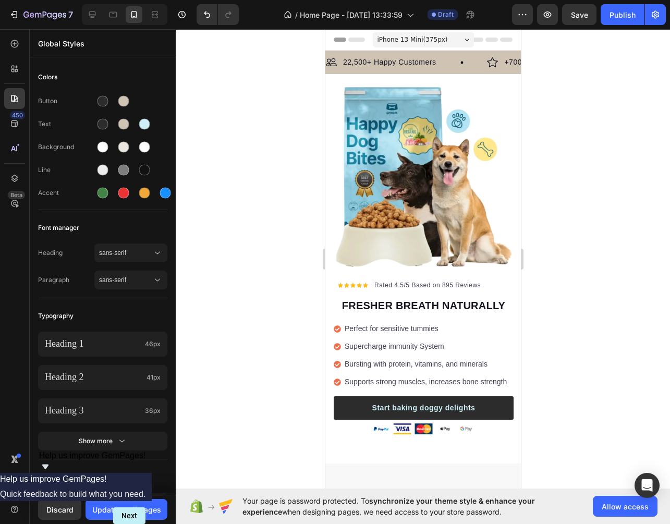
click at [277, 375] on div at bounding box center [423, 276] width 494 height 495
click at [145, 150] on div at bounding box center [144, 147] width 11 height 11
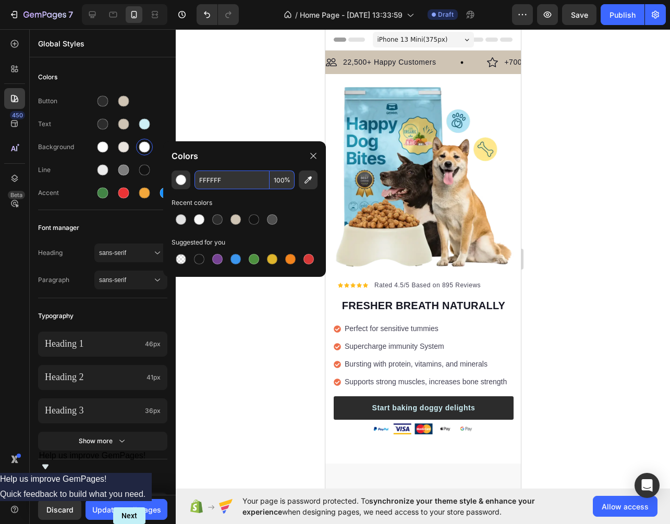
click at [220, 179] on input "FFFFFF" at bounding box center [231, 179] width 75 height 19
paste input "2FBFD"
type input "F2FBFD"
click at [254, 108] on div at bounding box center [423, 276] width 494 height 495
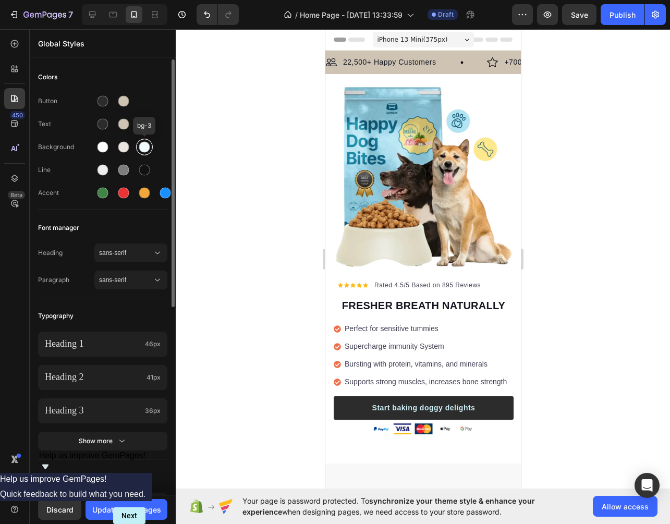
click at [151, 146] on div at bounding box center [144, 147] width 17 height 17
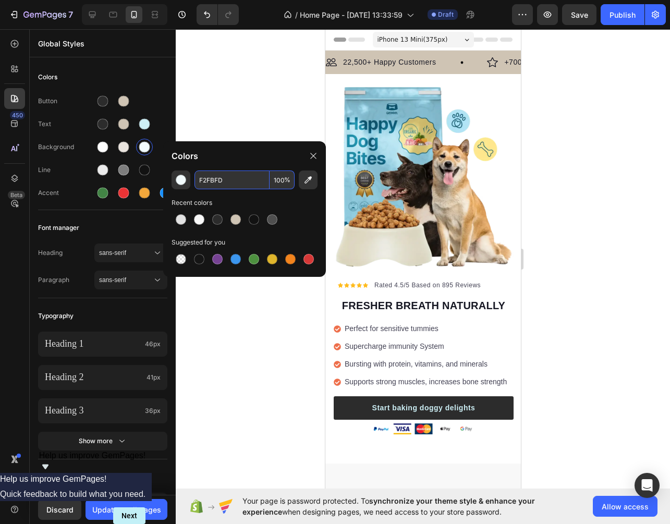
click at [216, 180] on input "F2FBFD" at bounding box center [231, 179] width 75 height 19
paste input "D"
paste input "text"
type input "F2FBFD"
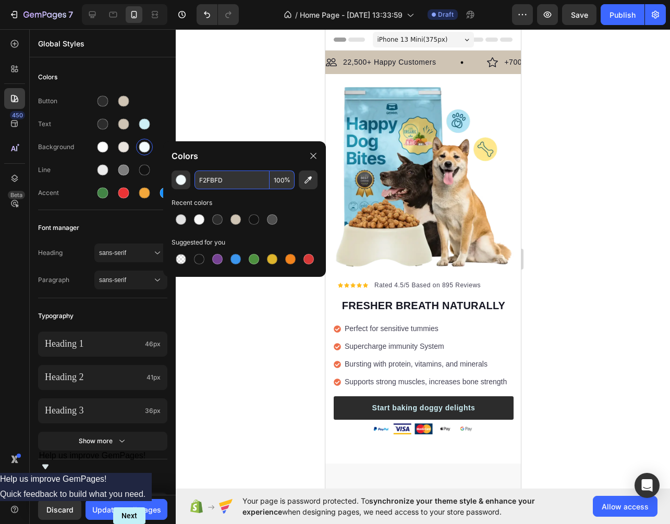
click at [255, 92] on div at bounding box center [423, 276] width 494 height 495
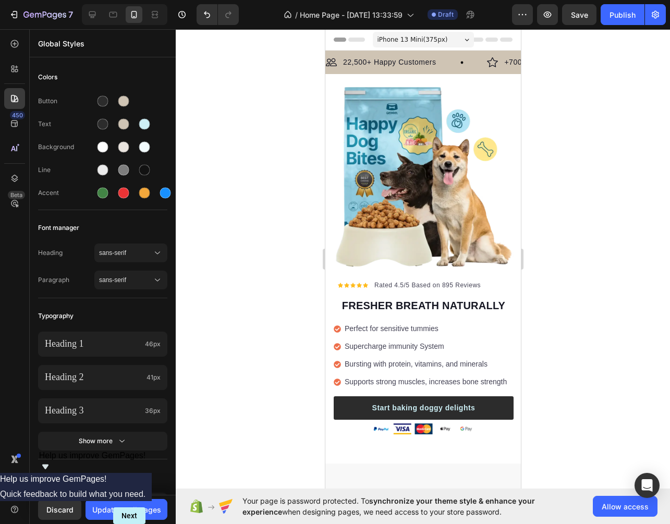
click at [255, 92] on div at bounding box center [423, 276] width 494 height 495
click at [101, 172] on div at bounding box center [102, 170] width 11 height 11
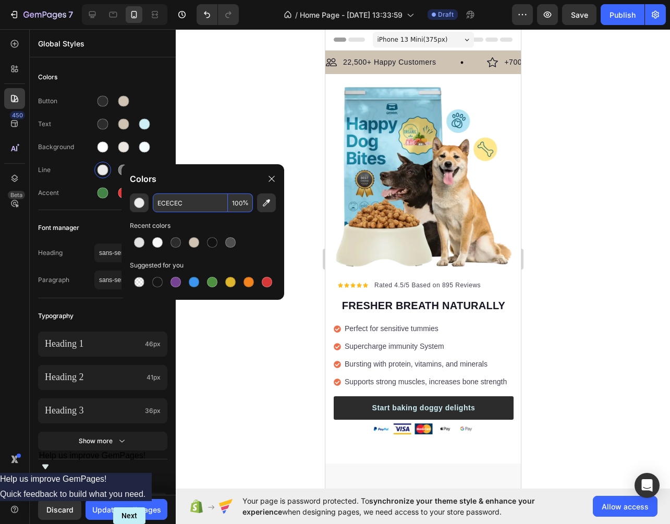
click at [194, 205] on input "ECECEC" at bounding box center [190, 202] width 75 height 19
paste input "2C2C2"
type input "2C2C2C"
click at [240, 202] on input "100" at bounding box center [240, 202] width 25 height 19
click at [237, 203] on input "100" at bounding box center [240, 202] width 25 height 19
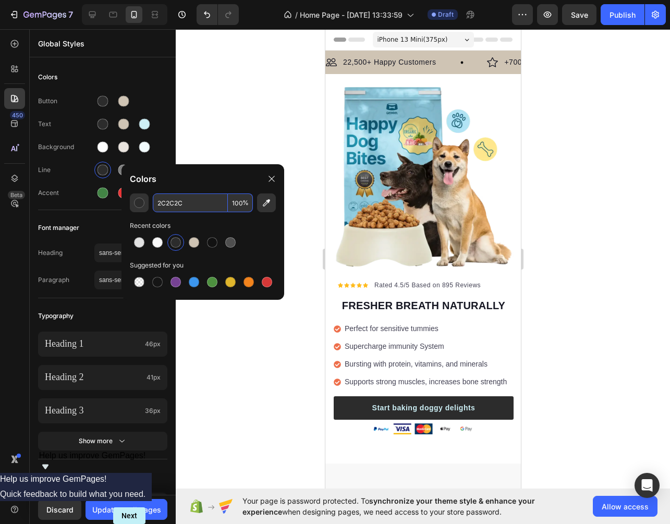
click at [237, 203] on input "100" at bounding box center [240, 202] width 25 height 19
type input "4"
type input "30"
click at [234, 151] on div at bounding box center [423, 276] width 494 height 495
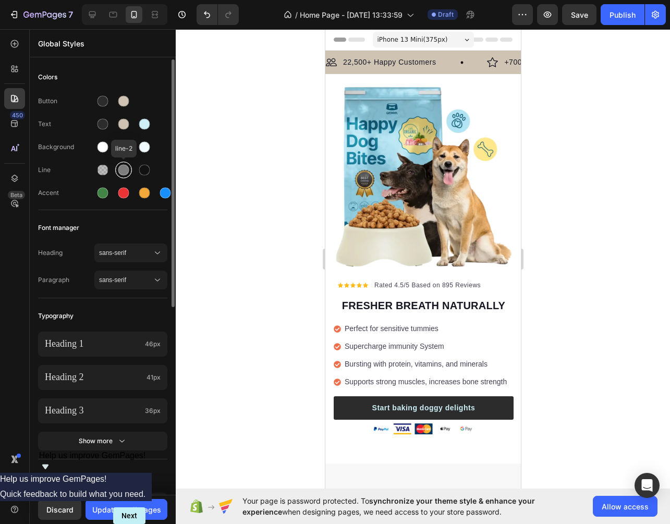
click at [121, 171] on div at bounding box center [123, 170] width 11 height 11
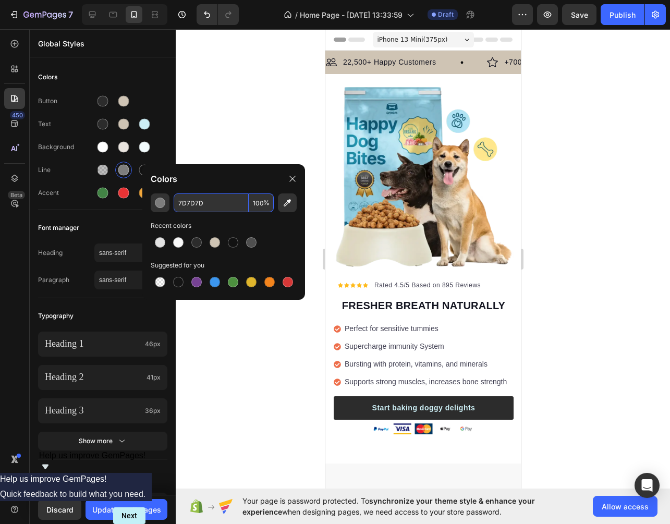
click at [198, 206] on input "7D7D7D" at bounding box center [211, 202] width 75 height 19
paste input "CFC4B4"
paste input "text"
type input "CFC4B4"
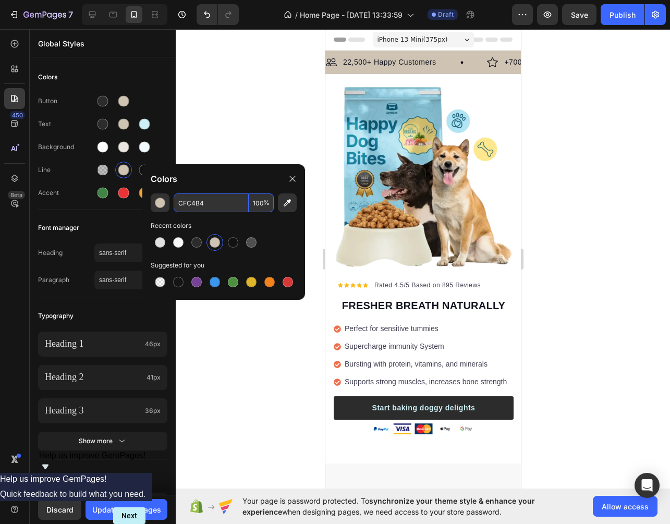
click at [262, 205] on input "100" at bounding box center [261, 202] width 25 height 19
type input "50"
click at [249, 141] on div at bounding box center [423, 276] width 494 height 495
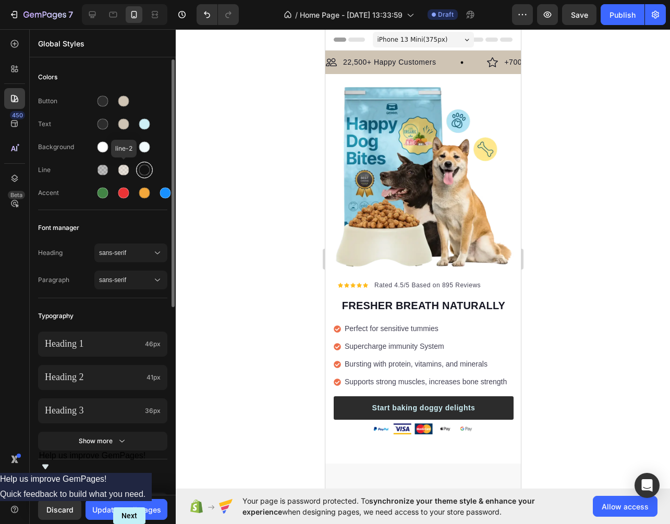
click at [137, 167] on div at bounding box center [144, 170] width 17 height 17
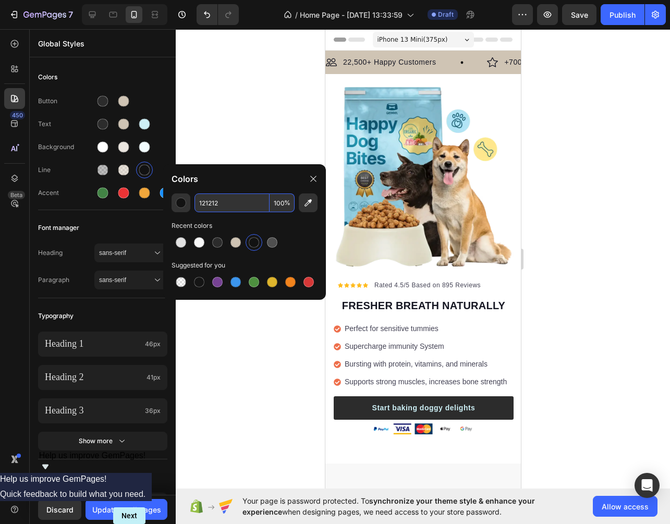
click at [217, 205] on input "121212" at bounding box center [231, 202] width 75 height 19
paste input "CDEFF5"
type input "CDEFF5"
click at [276, 138] on div at bounding box center [423, 276] width 494 height 495
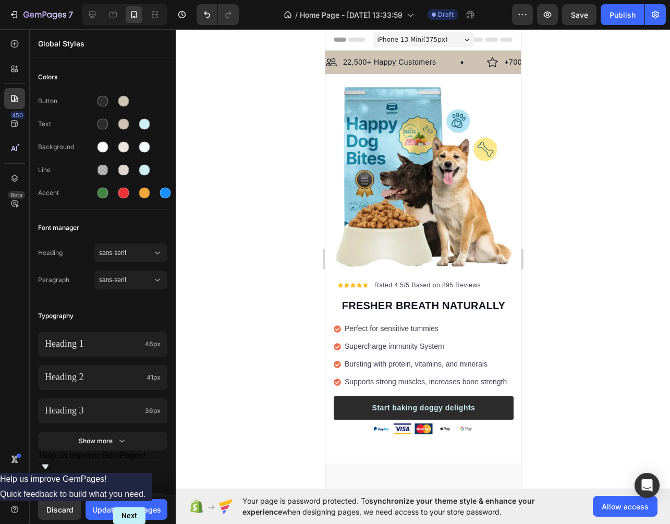
click at [276, 138] on div at bounding box center [423, 276] width 494 height 495
click at [153, 170] on div at bounding box center [144, 170] width 19 height 19
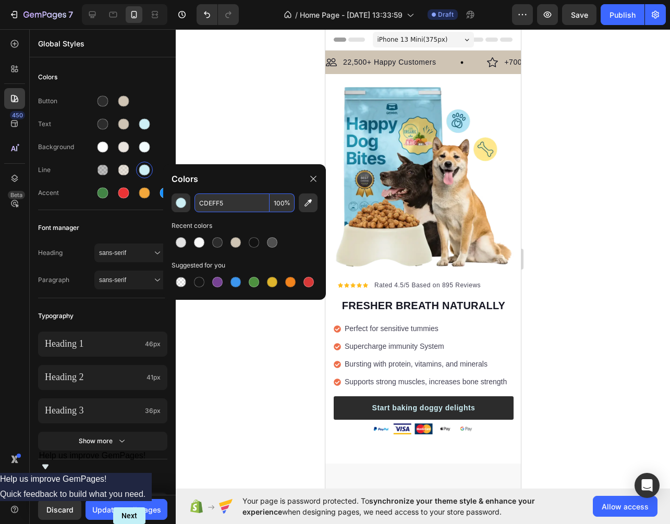
click at [227, 198] on input "CDEFF5" at bounding box center [231, 202] width 75 height 19
click at [215, 201] on input "CDEFF5" at bounding box center [231, 202] width 75 height 19
paste input "7A7A7A"
type input "7A7A7A"
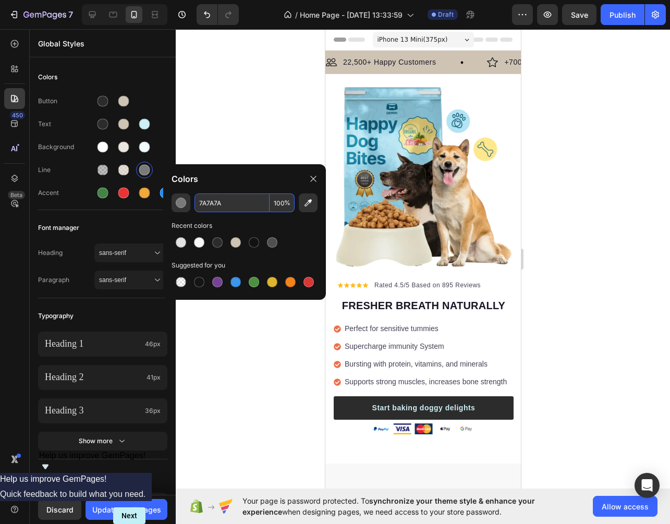
click at [233, 97] on div at bounding box center [423, 276] width 494 height 495
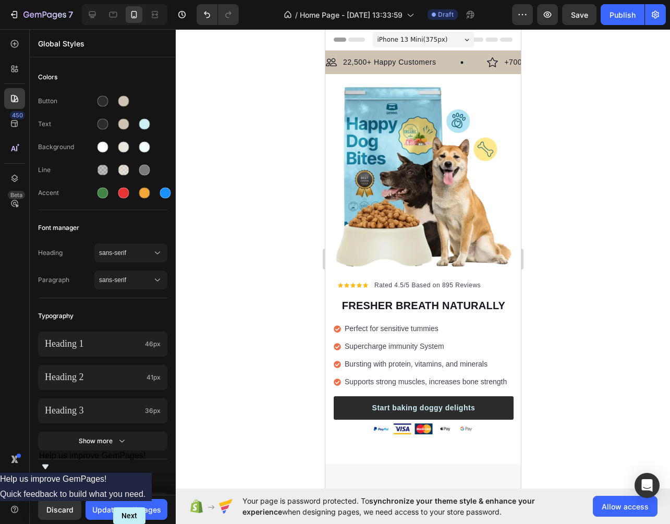
click at [233, 97] on div at bounding box center [423, 276] width 494 height 495
click at [151, 145] on div at bounding box center [144, 147] width 17 height 17
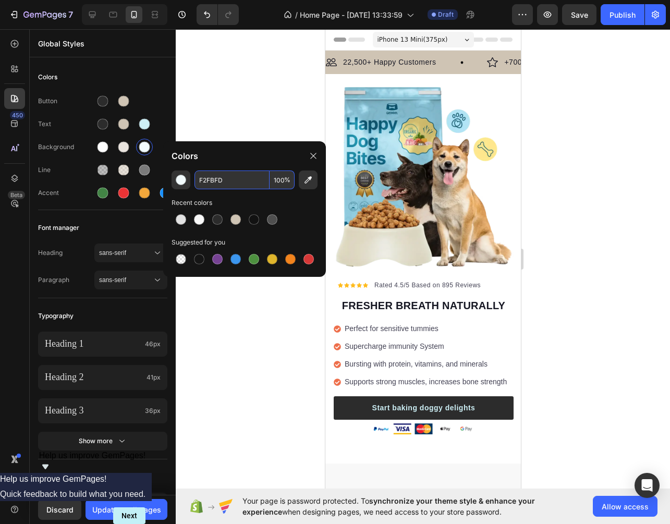
click at [221, 178] on input "F2FBFD" at bounding box center [231, 179] width 75 height 19
paste input "5F5F5"
type input "F5F5F5"
click at [243, 101] on div at bounding box center [423, 276] width 494 height 495
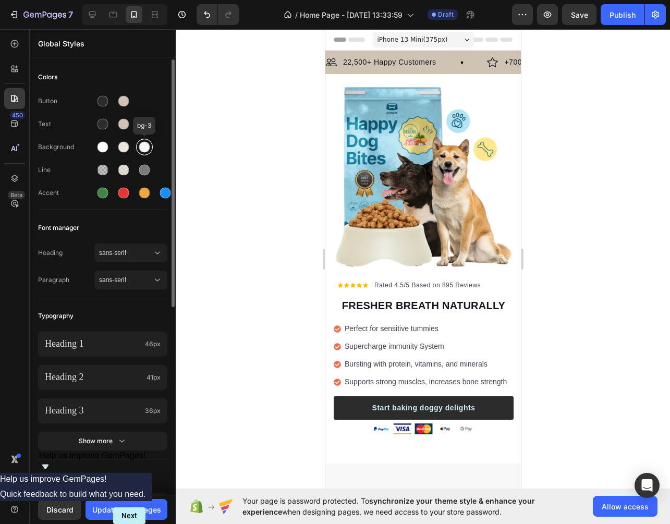
click at [144, 146] on div at bounding box center [144, 147] width 11 height 11
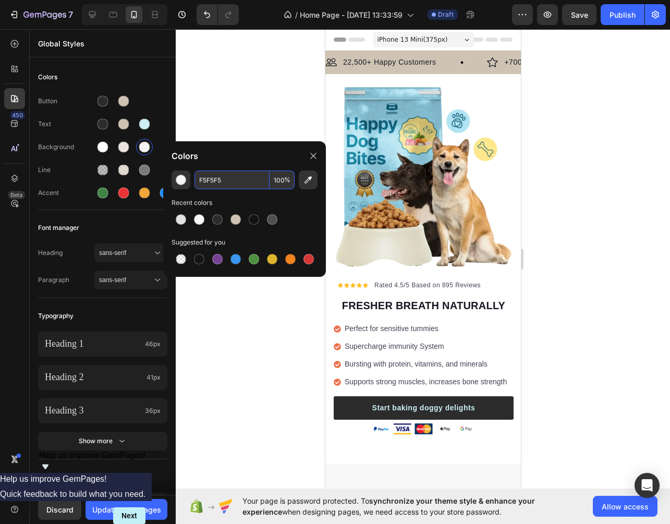
click at [220, 175] on input "F5F5F5" at bounding box center [231, 179] width 75 height 19
click at [217, 158] on div "Colors" at bounding box center [244, 155] width 163 height 29
click at [219, 121] on div at bounding box center [423, 276] width 494 height 495
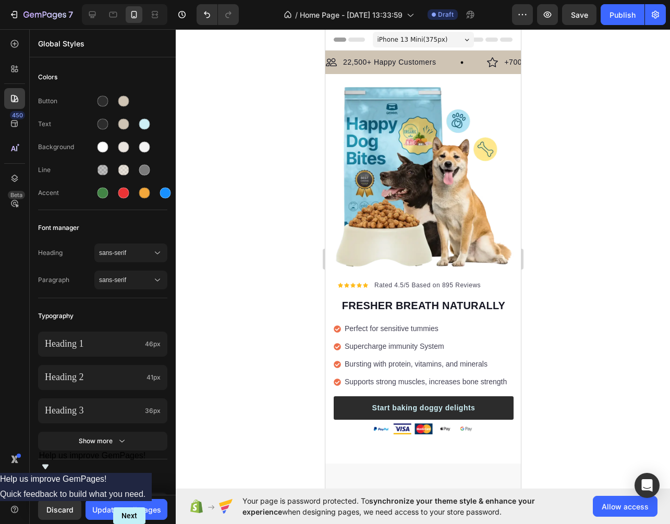
click at [219, 121] on div at bounding box center [423, 276] width 494 height 495
click at [143, 125] on div at bounding box center [144, 124] width 11 height 11
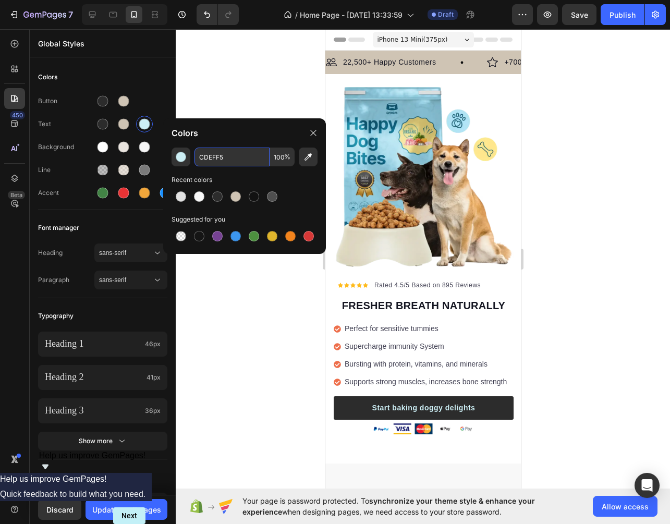
click at [201, 156] on input "CDEFF5" at bounding box center [231, 156] width 75 height 19
paste input "7A7A7A"
type input "7A7A7A"
click at [260, 74] on div at bounding box center [423, 276] width 494 height 495
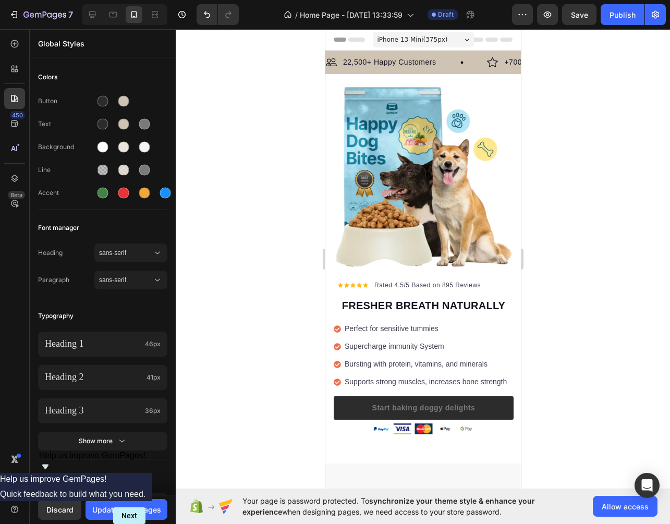
click at [260, 74] on div at bounding box center [423, 276] width 494 height 495
click at [104, 190] on div at bounding box center [102, 193] width 11 height 11
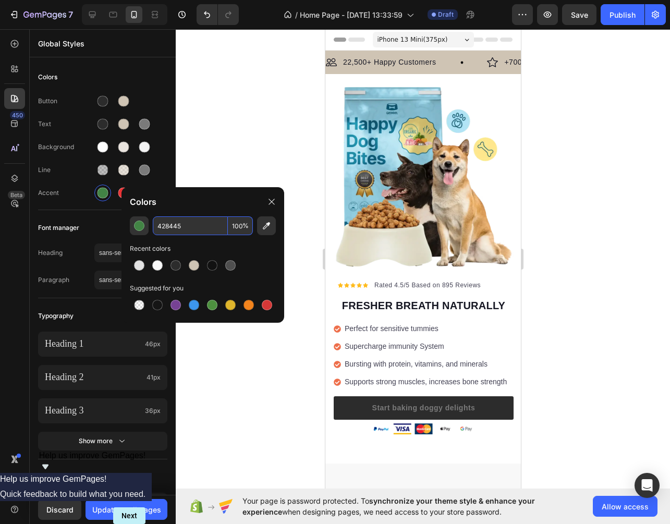
click at [186, 223] on input "428445" at bounding box center [190, 225] width 75 height 19
paste input "CDEFF"
type input "CDEFF5"
click at [254, 125] on div at bounding box center [423, 276] width 494 height 495
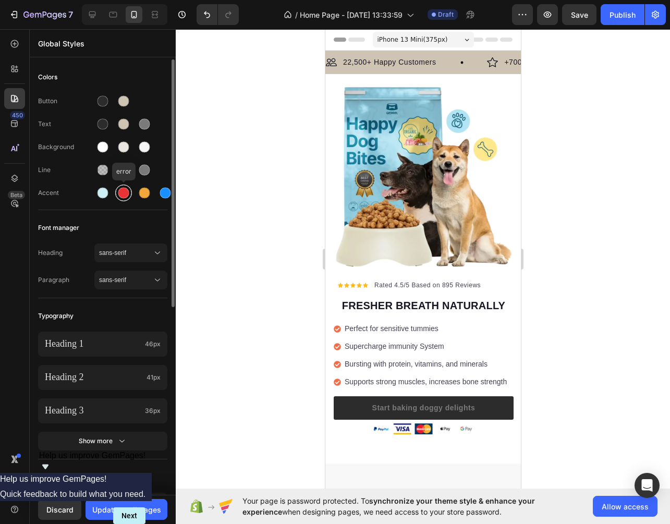
click at [118, 188] on div at bounding box center [123, 192] width 17 height 17
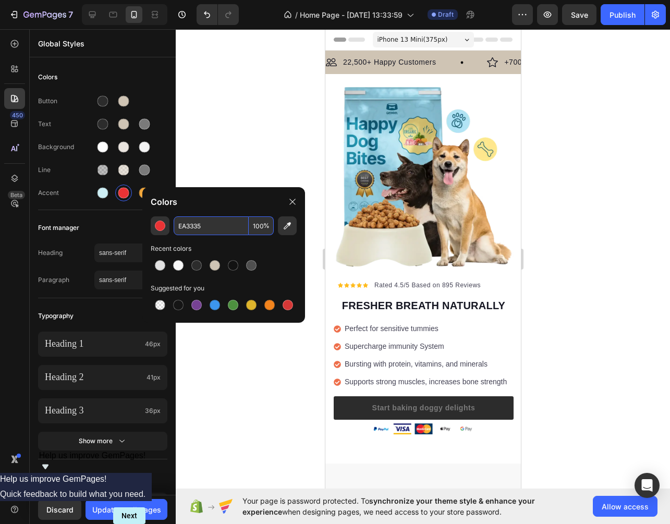
click at [202, 232] on input "EA3335" at bounding box center [211, 225] width 75 height 19
paste input "CBE5C7"
type input "CBE5C7"
click at [221, 129] on div at bounding box center [423, 276] width 494 height 495
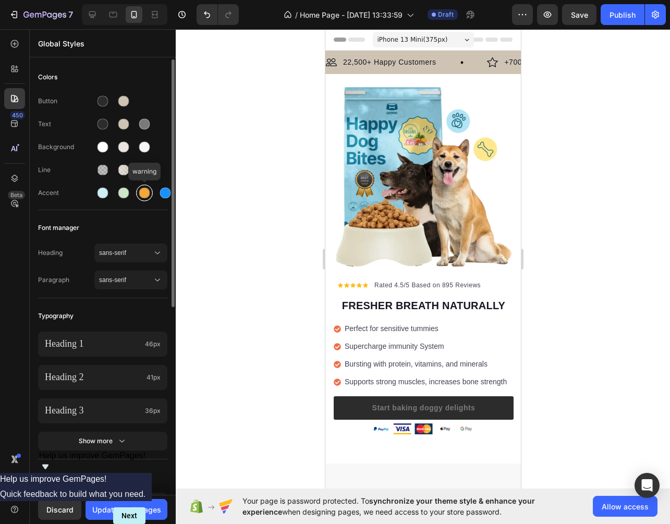
click at [138, 194] on div at bounding box center [144, 193] width 13 height 13
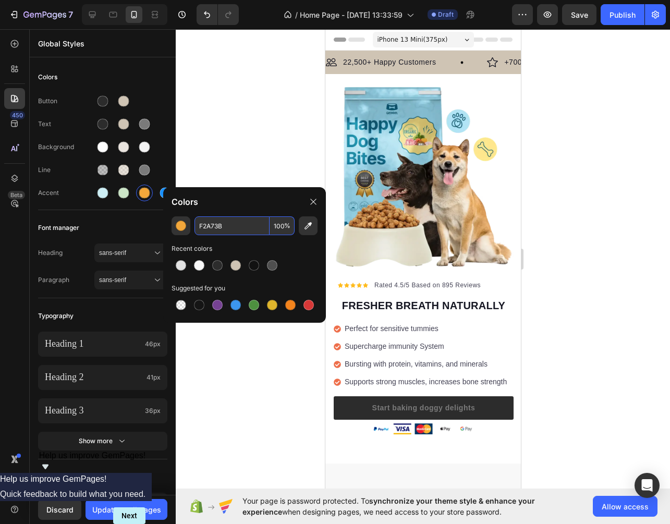
click at [216, 221] on input "F2A73B" at bounding box center [231, 225] width 75 height 19
paste input "DADADA"
click at [216, 221] on input "DADADAF2A73B" at bounding box center [231, 225] width 75 height 19
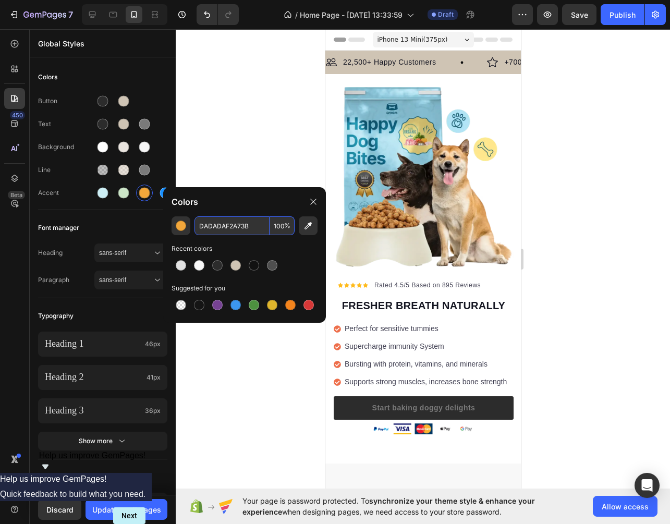
paste input "text"
type input "DADADA"
click at [244, 155] on div at bounding box center [423, 276] width 494 height 495
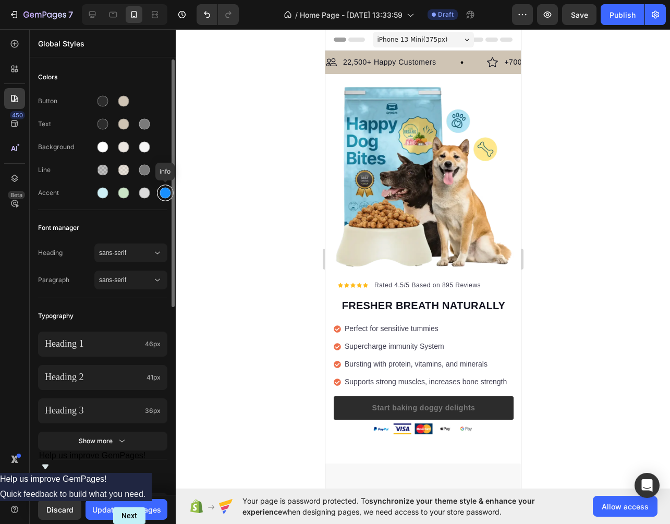
click at [158, 193] on div at bounding box center [165, 192] width 17 height 17
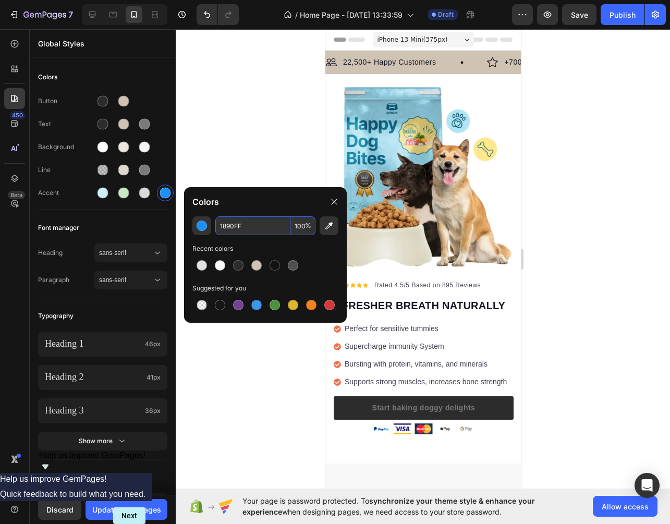
click at [260, 218] on input "1890FF" at bounding box center [252, 225] width 75 height 19
paste input "CFC4B4"
type input "CFC4B4"
click at [261, 128] on div at bounding box center [423, 276] width 494 height 495
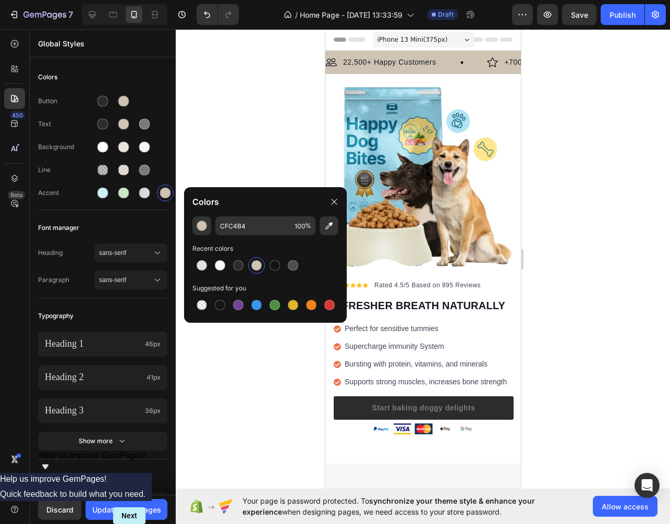
click at [261, 128] on div at bounding box center [423, 276] width 494 height 495
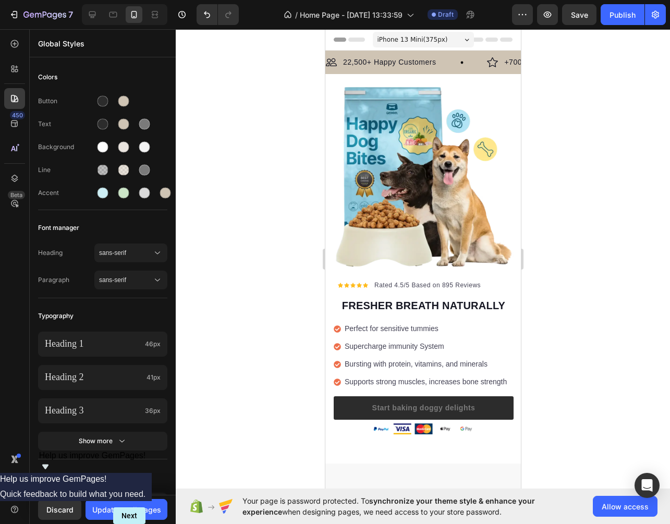
click at [558, 199] on div at bounding box center [423, 276] width 494 height 495
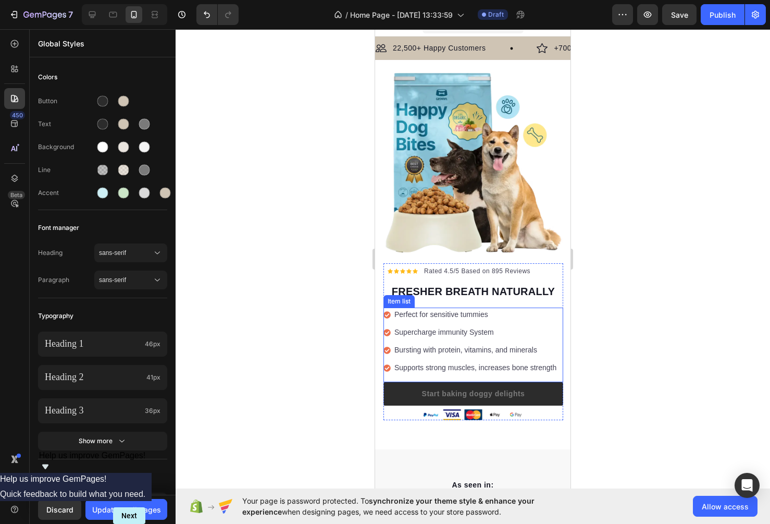
scroll to position [17, 0]
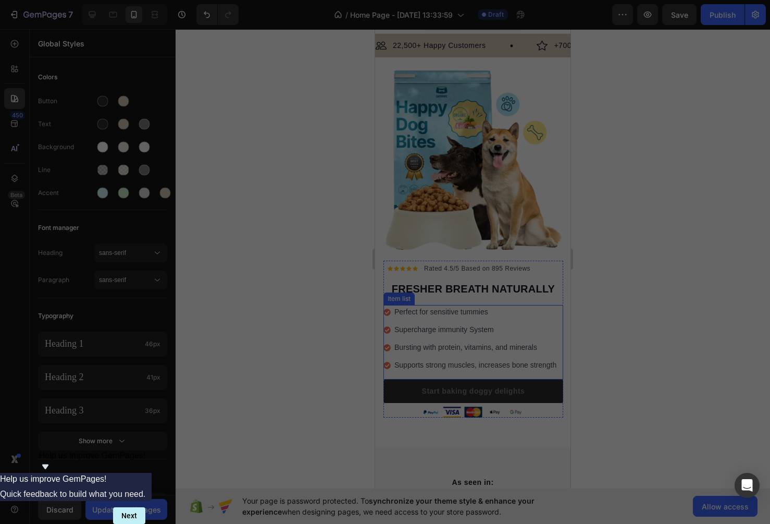
click at [387, 311] on icon at bounding box center [387, 312] width 7 height 7
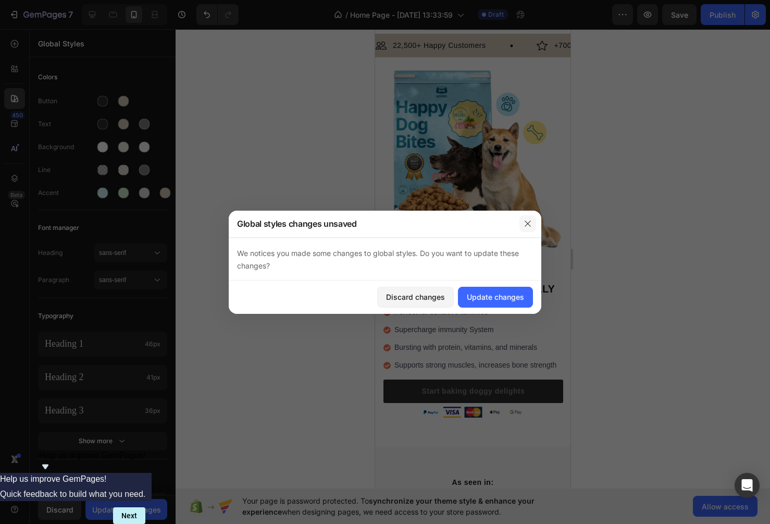
click at [527, 223] on icon "button" at bounding box center [528, 223] width 8 height 8
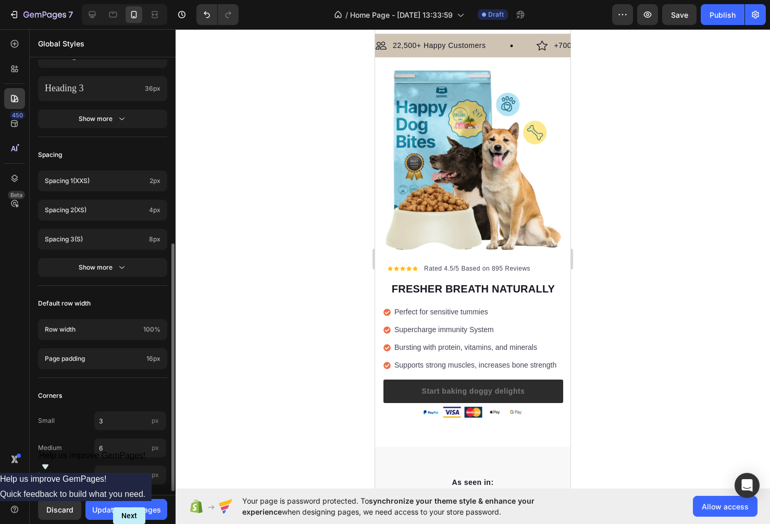
scroll to position [328, 0]
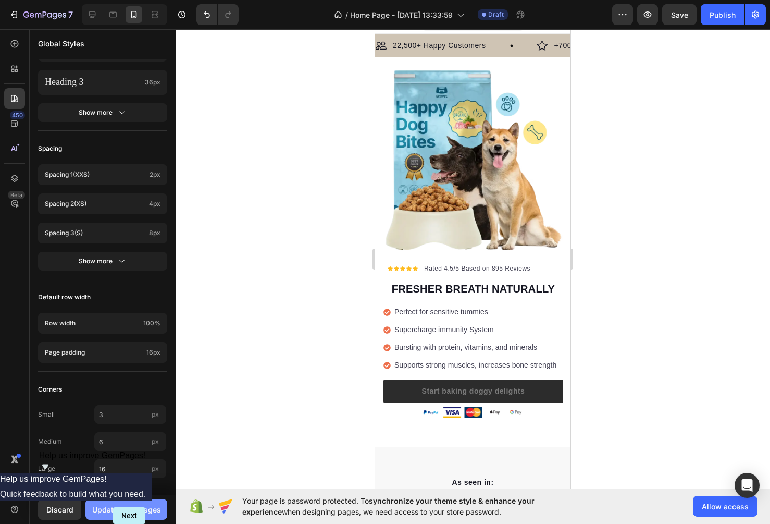
click at [126, 509] on div "Update to all pages" at bounding box center [126, 509] width 69 height 11
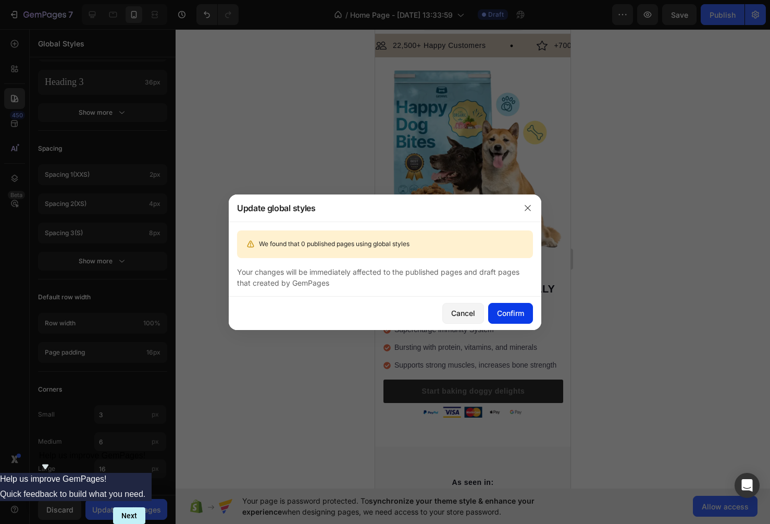
click at [512, 319] on button "Confirm" at bounding box center [510, 313] width 45 height 21
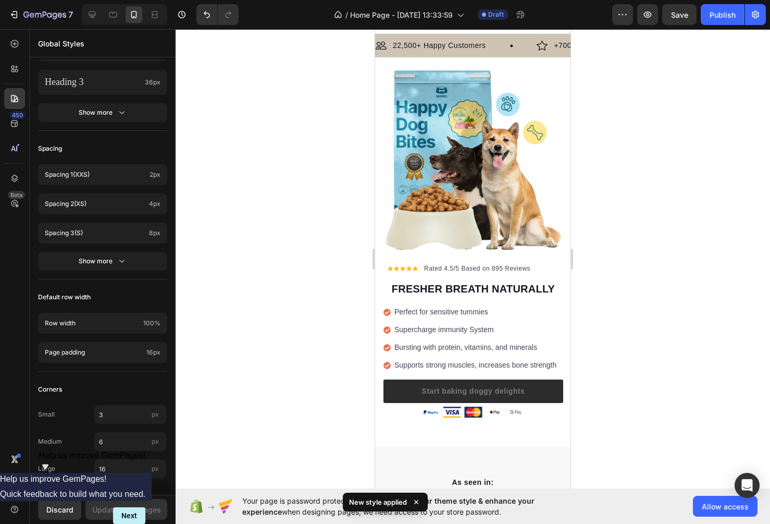
click at [645, 334] on div at bounding box center [473, 276] width 595 height 495
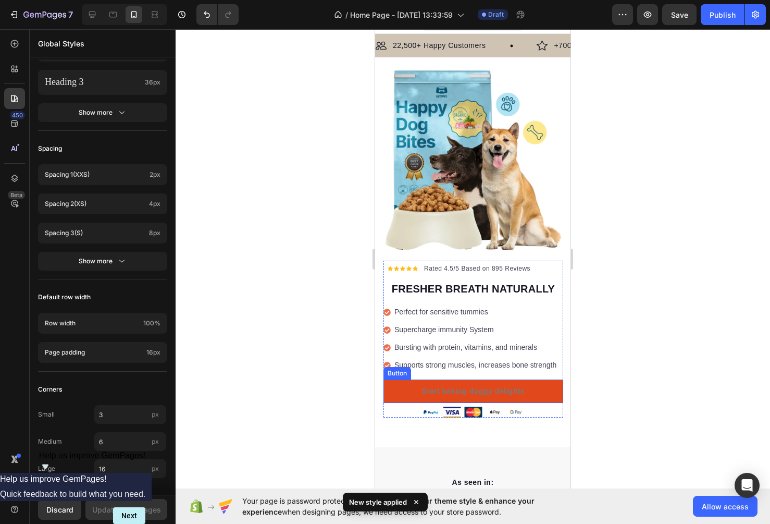
click at [559, 391] on link "Start baking doggy delights" at bounding box center [474, 390] width 180 height 23
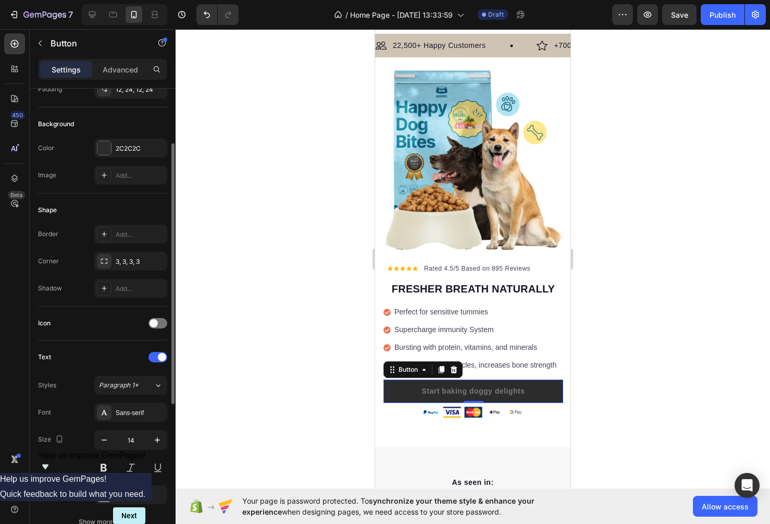
scroll to position [168, 0]
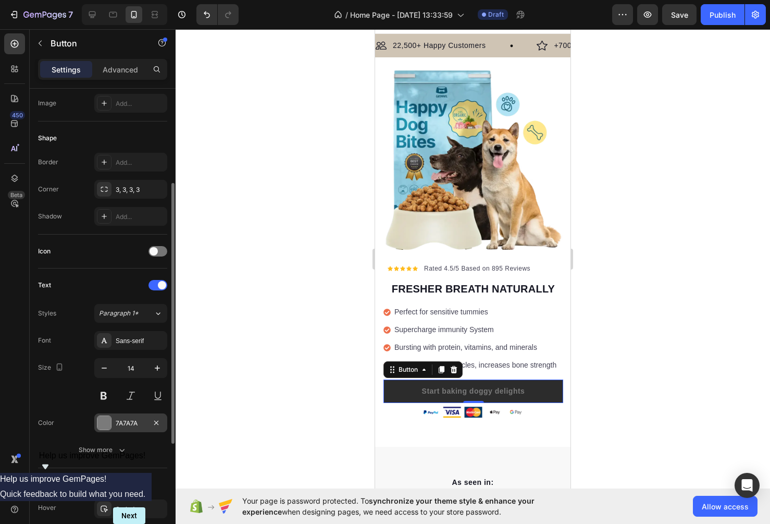
click at [111, 421] on div at bounding box center [104, 422] width 15 height 15
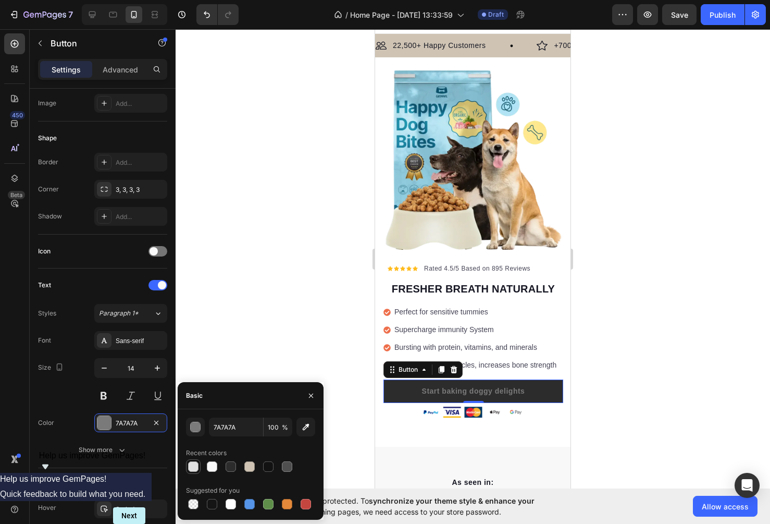
click at [195, 465] on div at bounding box center [193, 466] width 10 height 10
click at [208, 469] on div at bounding box center [212, 466] width 10 height 10
type input "F8F8F8"
click at [286, 238] on div at bounding box center [473, 276] width 595 height 495
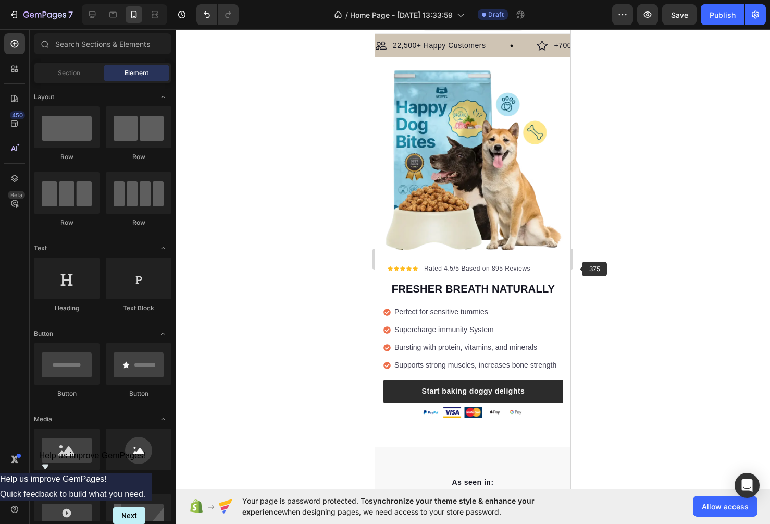
click at [583, 274] on div at bounding box center [473, 276] width 595 height 495
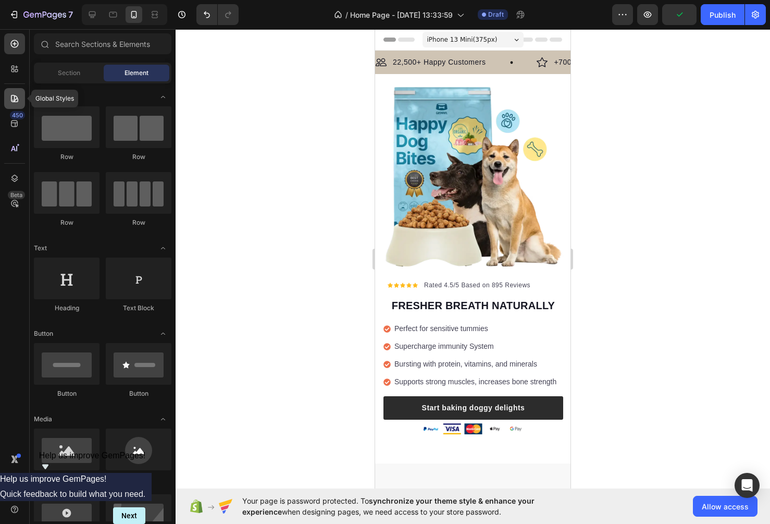
click at [16, 102] on icon at bounding box center [14, 98] width 10 height 10
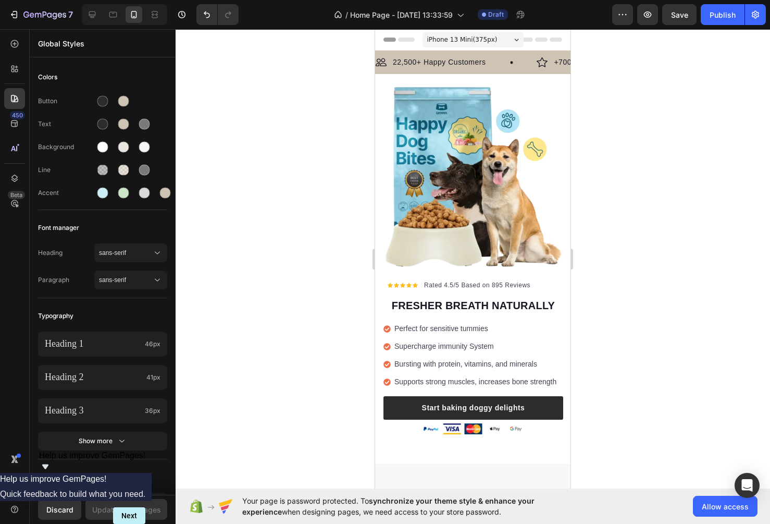
click at [270, 160] on div at bounding box center [473, 276] width 595 height 495
click at [706, 244] on div at bounding box center [473, 276] width 595 height 495
click at [409, 287] on icon at bounding box center [409, 284] width 5 height 5
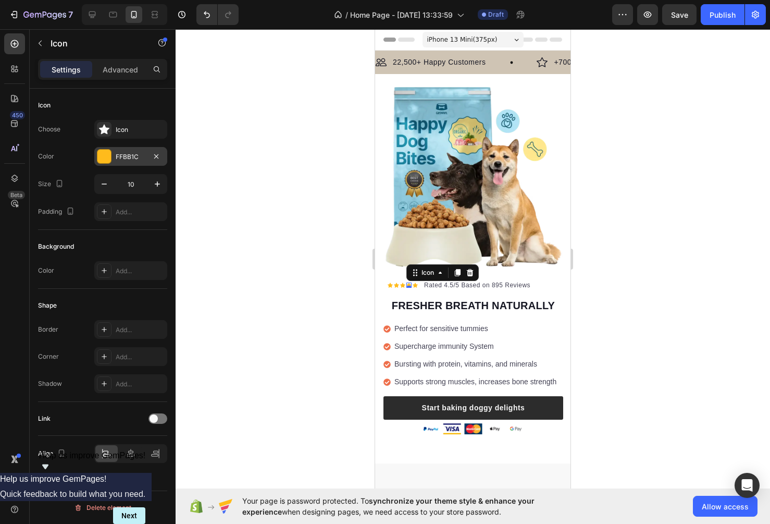
click at [105, 154] on div at bounding box center [104, 157] width 14 height 14
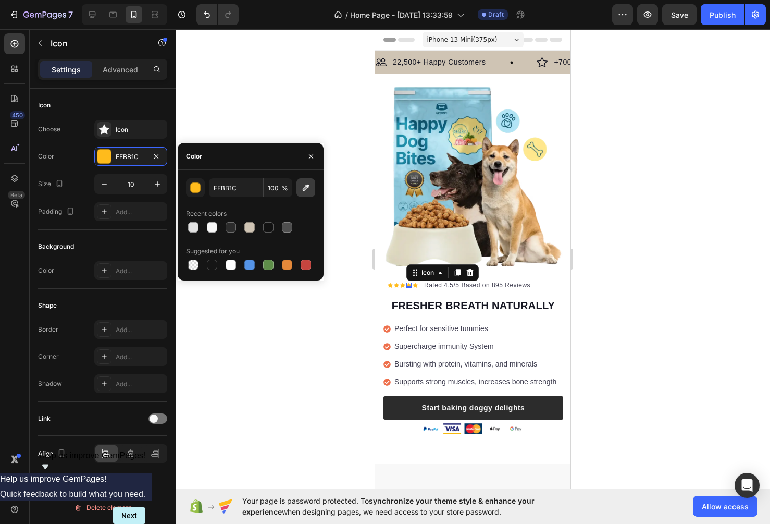
click at [302, 193] on button "button" at bounding box center [306, 187] width 19 height 19
type input "E2A85E"
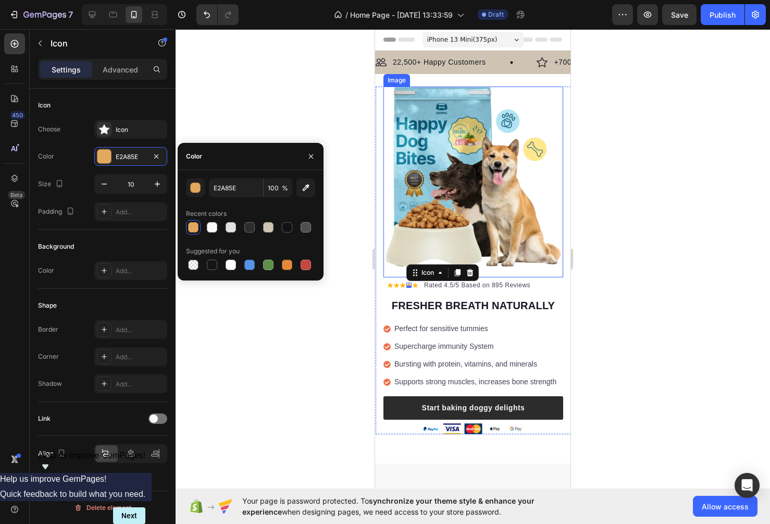
click at [630, 217] on div at bounding box center [473, 276] width 595 height 495
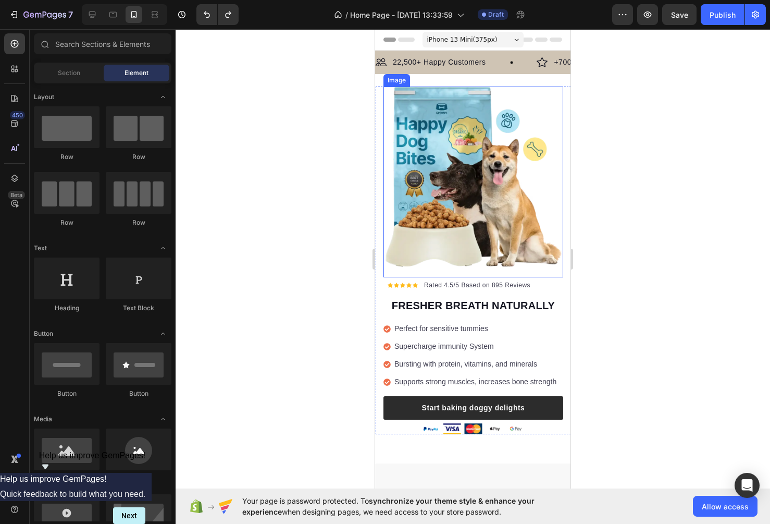
click at [633, 225] on div at bounding box center [473, 276] width 595 height 495
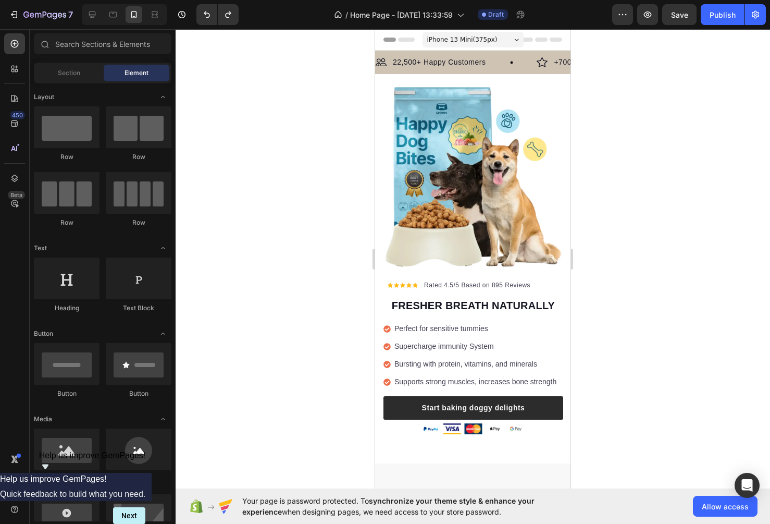
click at [310, 264] on div at bounding box center [473, 276] width 595 height 495
click at [611, 230] on div at bounding box center [473, 276] width 595 height 495
click at [14, 131] on div "450" at bounding box center [14, 123] width 21 height 21
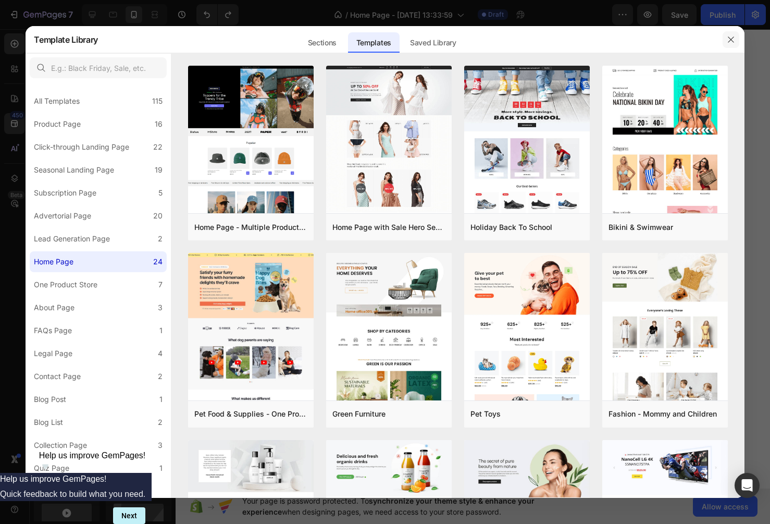
click at [715, 41] on icon "button" at bounding box center [731, 39] width 8 height 8
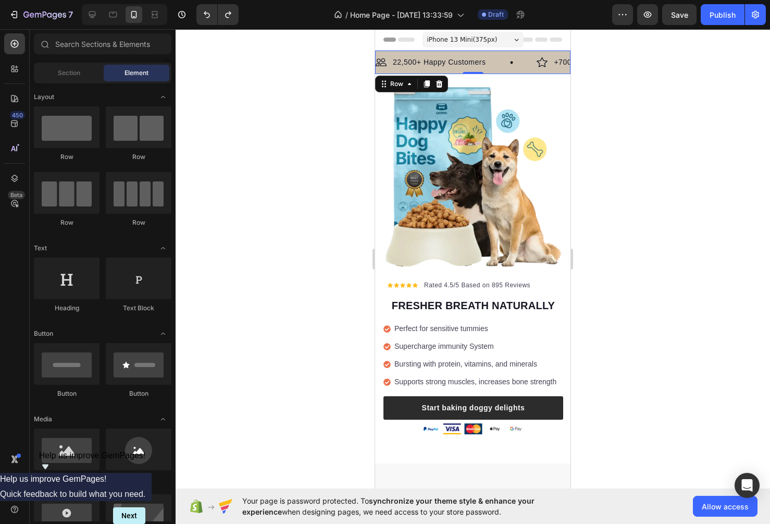
click at [501, 72] on div "Image 22,500+ Happy Customers Text Block Row Image +700 5-Star Reviews Text Blo…" at bounding box center [472, 62] width 195 height 23
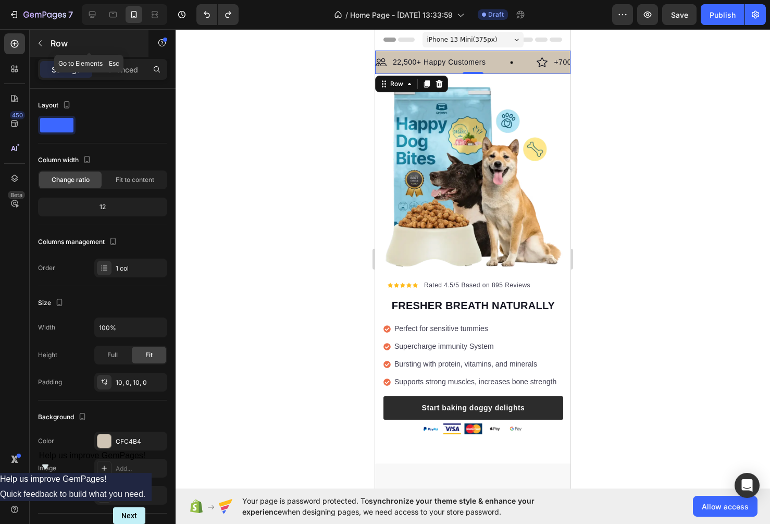
click at [36, 44] on icon "button" at bounding box center [40, 43] width 8 height 8
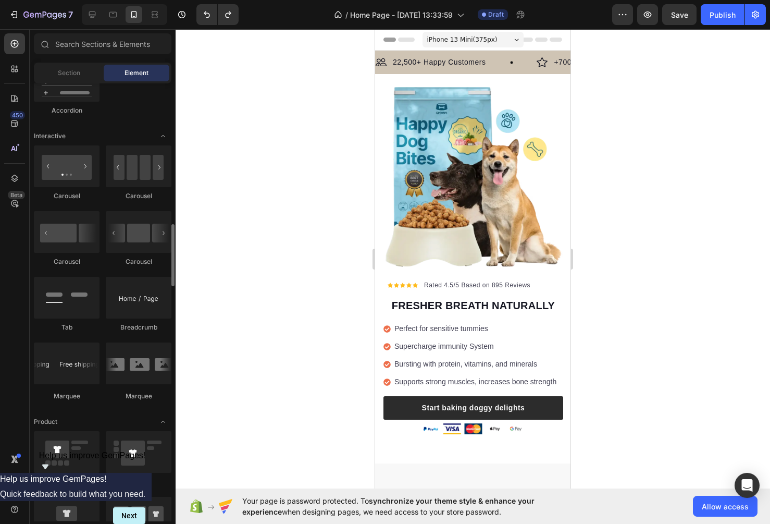
scroll to position [1002, 0]
drag, startPoint x: 434, startPoint y: 407, endPoint x: 430, endPoint y: 66, distance: 340.3
click at [506, 71] on div "Image 22,500+ Happy Customers Text Block Row Image +700 5-Star Reviews Text Blo…" at bounding box center [472, 62] width 195 height 23
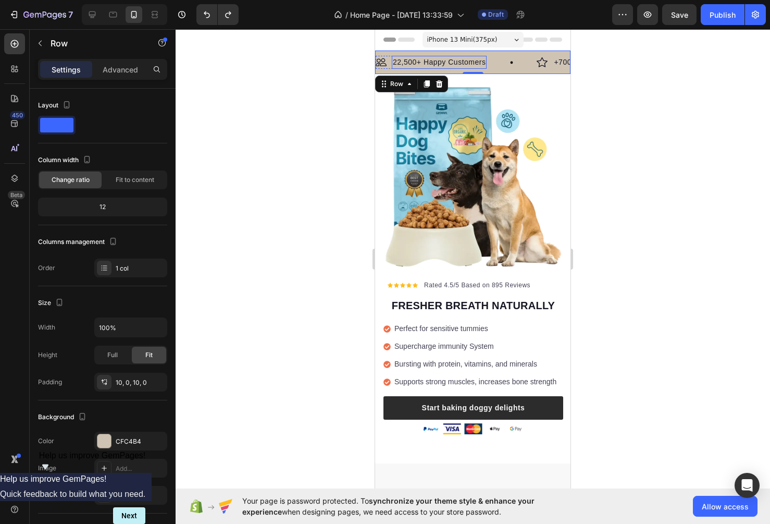
click at [478, 60] on p "22,500+ Happy Customers" at bounding box center [439, 62] width 93 height 11
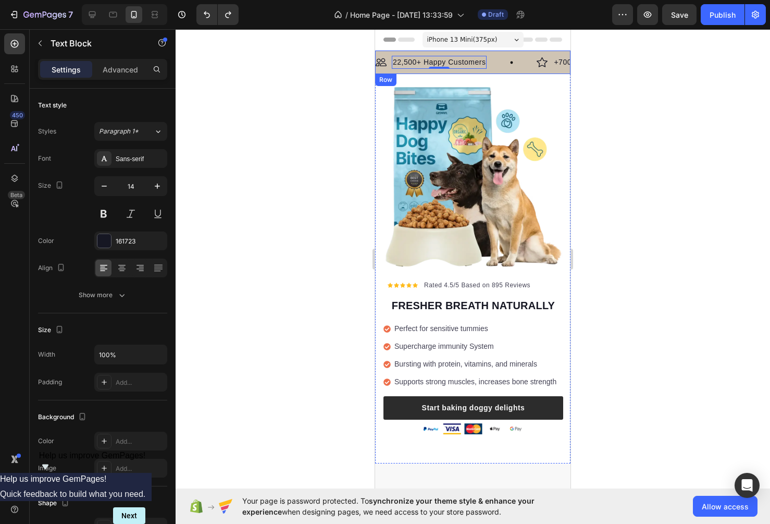
click at [521, 63] on div "Image 22,500+ Happy Customers Text Block 0 Row" at bounding box center [456, 62] width 161 height 13
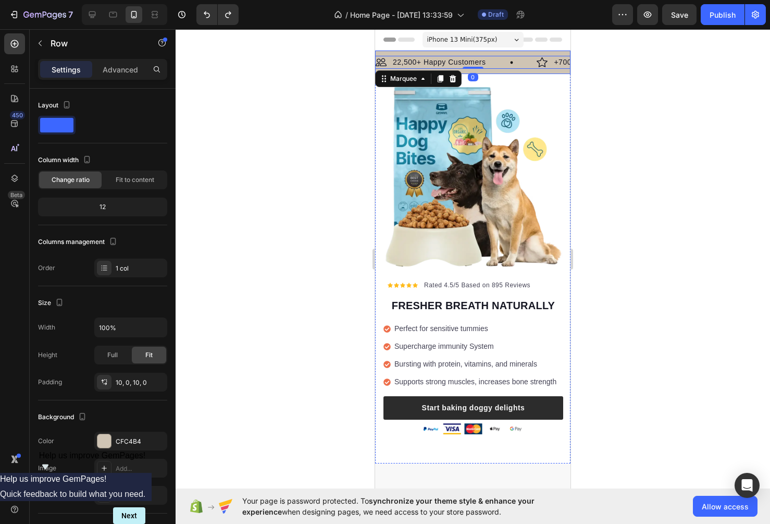
click at [514, 73] on div "Image 22,500+ Happy Customers Text Block Row Image +700 5-Star Reviews Text Blo…" at bounding box center [472, 62] width 195 height 23
click at [514, 60] on div "Image 22,500+ Happy Customers Text Block Row" at bounding box center [456, 62] width 161 height 13
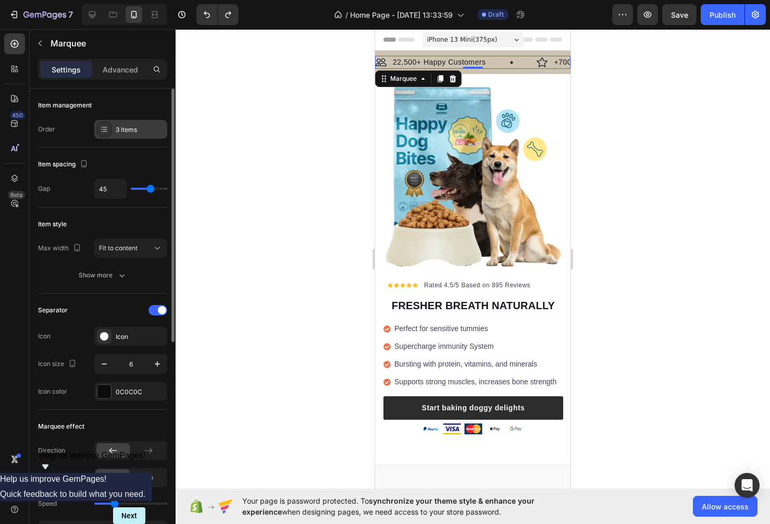
click at [138, 130] on div "3 items" at bounding box center [140, 129] width 49 height 9
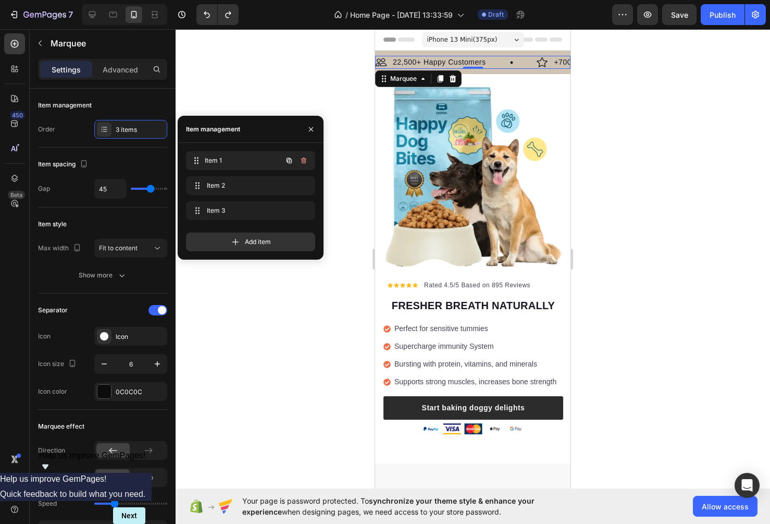
click at [265, 160] on span "Item 1" at bounding box center [243, 160] width 77 height 9
click at [238, 163] on span "Item 1" at bounding box center [243, 160] width 77 height 9
click at [237, 163] on span "Item 1" at bounding box center [236, 160] width 59 height 9
click at [241, 192] on div "Item 2 Item 2" at bounding box center [236, 185] width 92 height 15
click at [242, 208] on span "Item 3" at bounding box center [236, 210] width 59 height 9
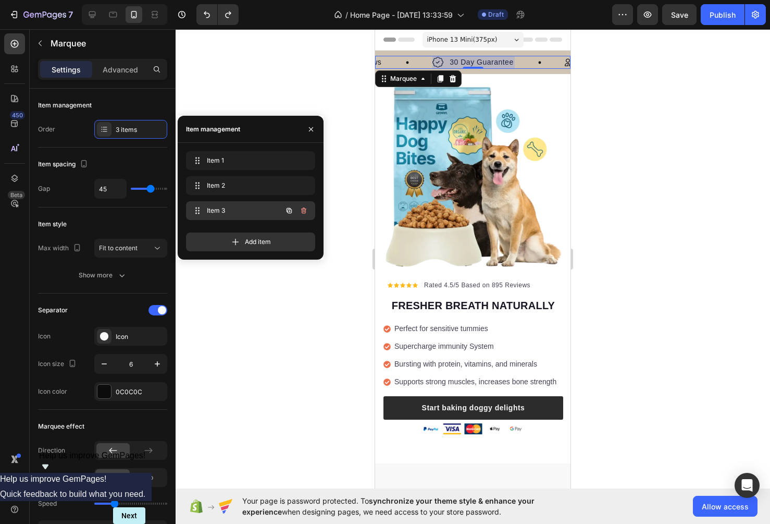
scroll to position [0, 246]
click at [243, 212] on span "Item 3" at bounding box center [236, 210] width 59 height 9
click at [244, 181] on span "Item 2" at bounding box center [243, 185] width 77 height 9
click at [247, 156] on span "Item 1" at bounding box center [243, 160] width 77 height 9
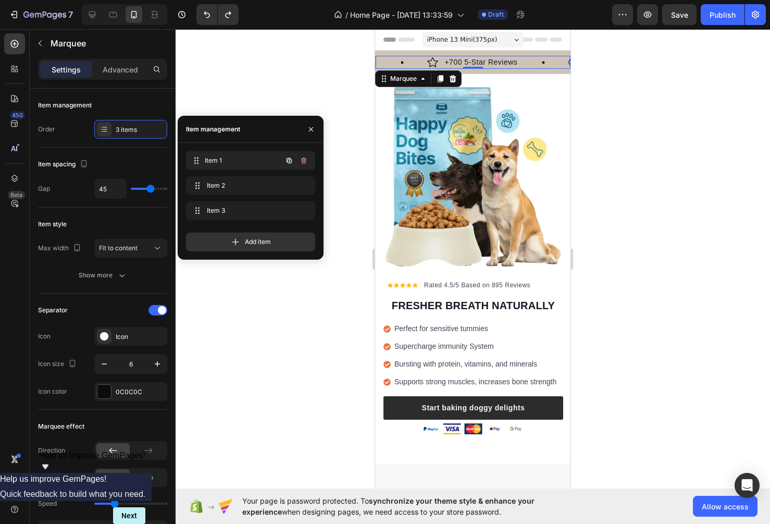
click at [247, 162] on span "Item 1" at bounding box center [243, 160] width 77 height 9
click at [247, 177] on div "Item 2 Item 2" at bounding box center [250, 185] width 129 height 19
click at [248, 190] on div "Item 2 Item 2" at bounding box center [236, 185] width 92 height 15
click at [260, 188] on span "Item 2" at bounding box center [236, 185] width 59 height 9
click at [273, 191] on div "Item 2 Item 2" at bounding box center [236, 185] width 92 height 15
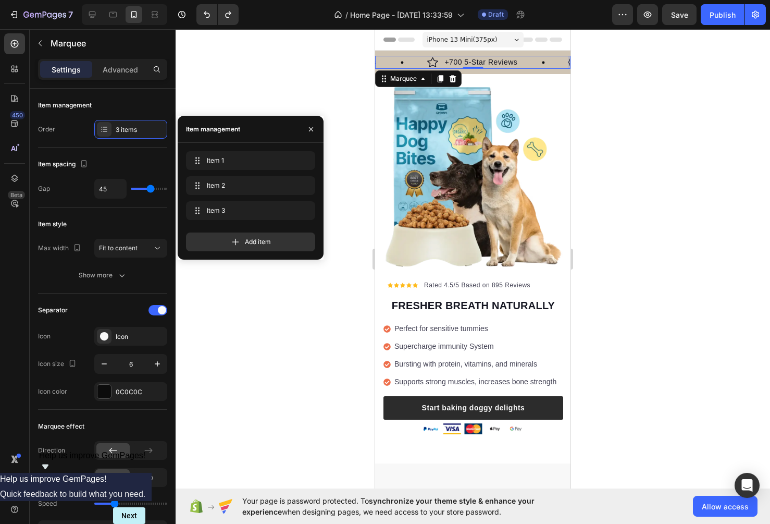
click at [651, 262] on div at bounding box center [473, 276] width 595 height 495
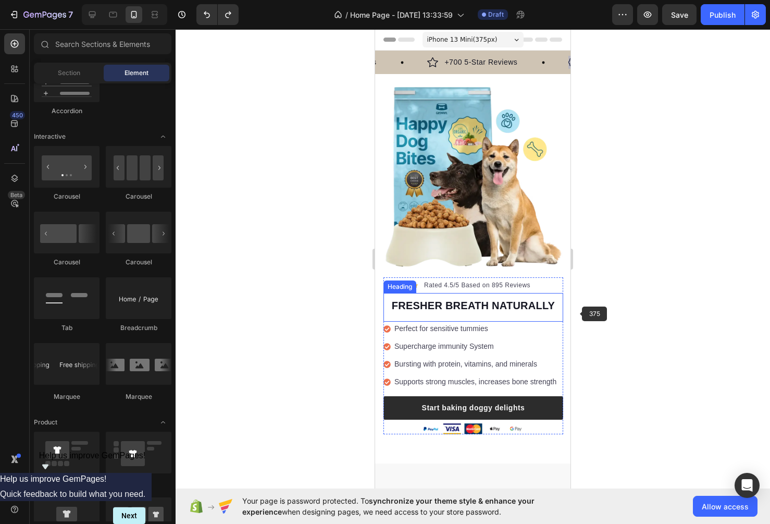
click at [637, 313] on div at bounding box center [473, 276] width 595 height 495
click at [521, 302] on h2 "FRESHER BREATH NATURALLY" at bounding box center [474, 306] width 180 height 18
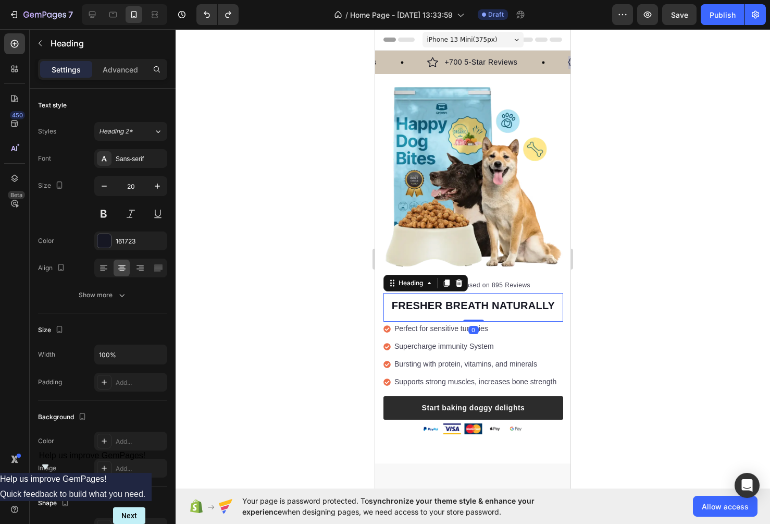
click at [521, 302] on h2 "FRESHER BREATH NATURALLY" at bounding box center [474, 306] width 180 height 18
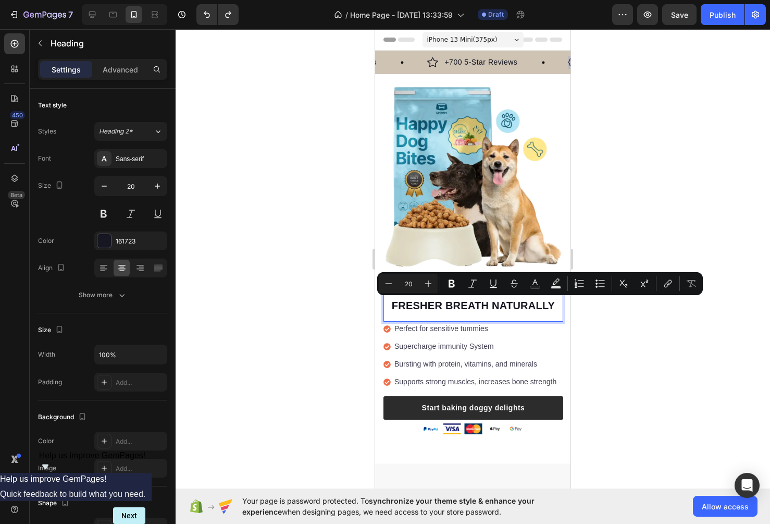
click at [467, 307] on p "FRESHER BREATH NATURALLY" at bounding box center [474, 306] width 178 height 16
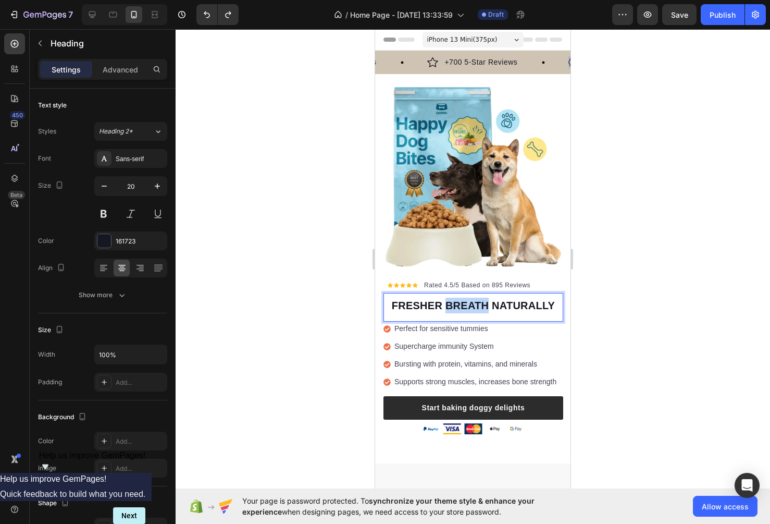
click at [467, 307] on p "FRESHER BREATH NATURALLY" at bounding box center [474, 306] width 178 height 16
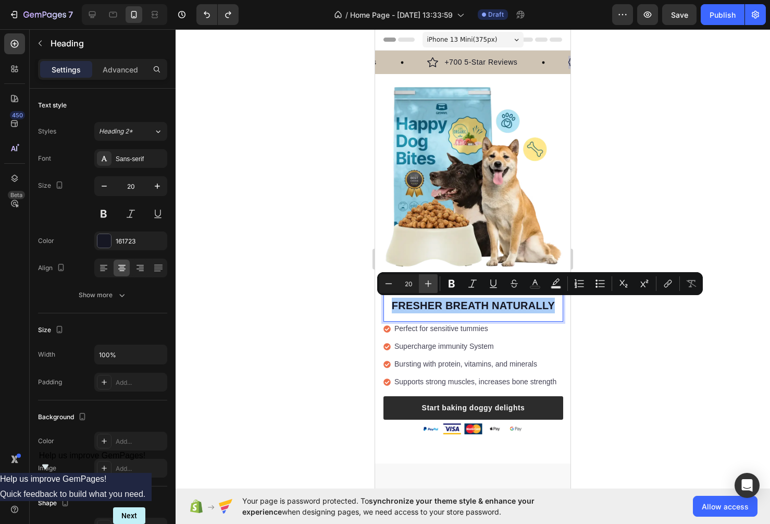
click at [434, 281] on button "Plus" at bounding box center [428, 283] width 19 height 19
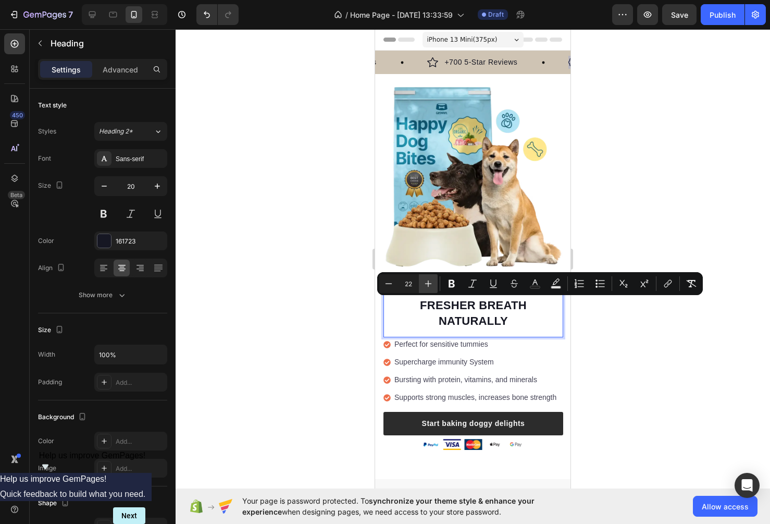
click at [434, 281] on button "Plus" at bounding box center [428, 283] width 19 height 19
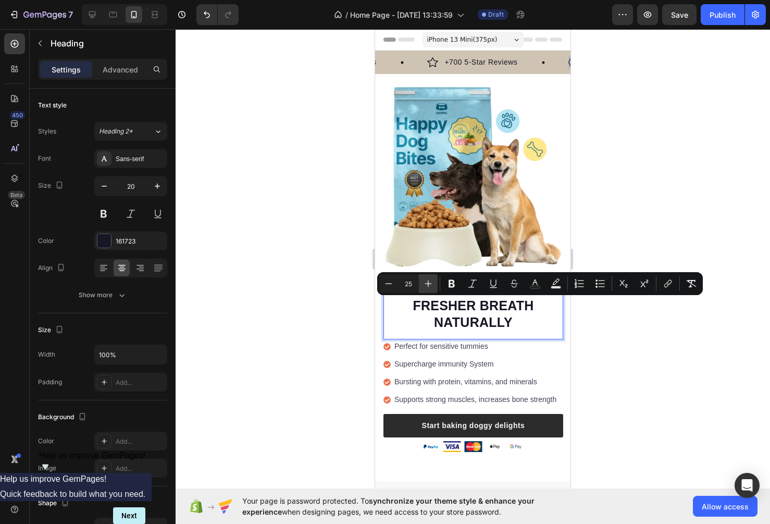
click at [434, 281] on button "Plus" at bounding box center [428, 283] width 19 height 19
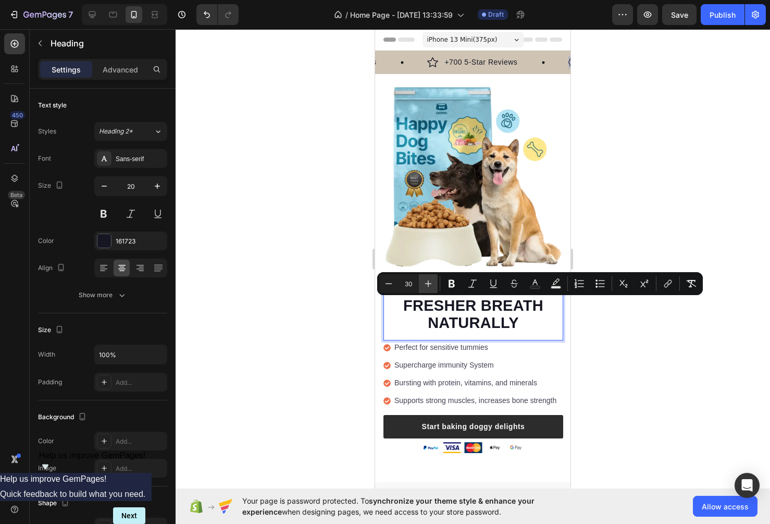
click at [434, 281] on button "Plus" at bounding box center [428, 283] width 19 height 19
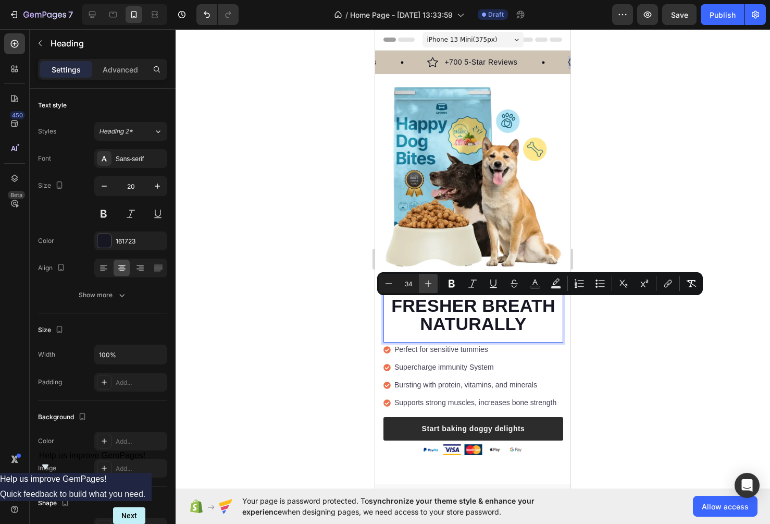
click at [434, 281] on button "Plus" at bounding box center [428, 283] width 19 height 19
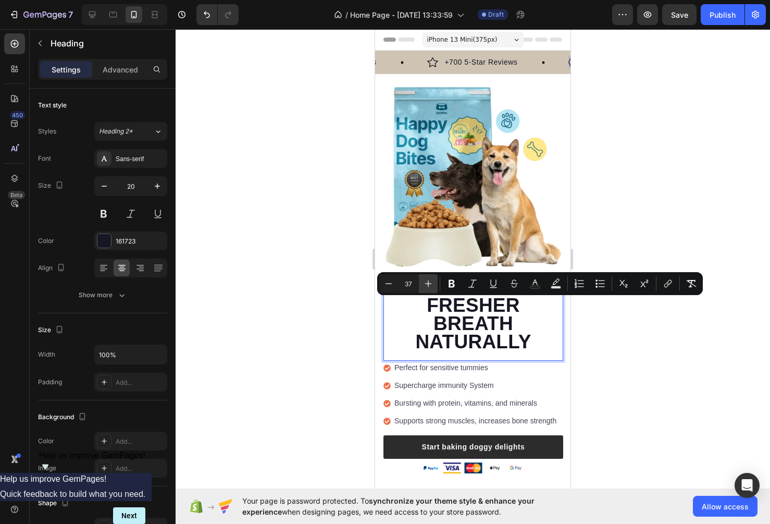
click at [434, 281] on button "Plus" at bounding box center [428, 283] width 19 height 19
type input "38"
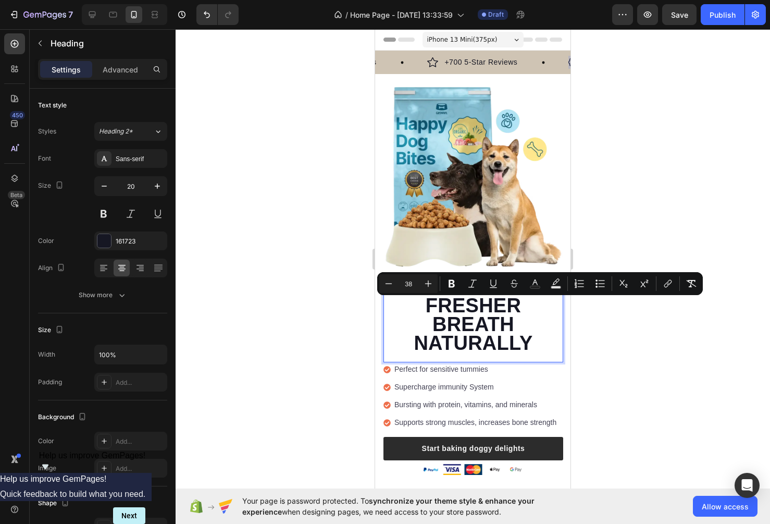
click at [653, 371] on div at bounding box center [473, 276] width 595 height 495
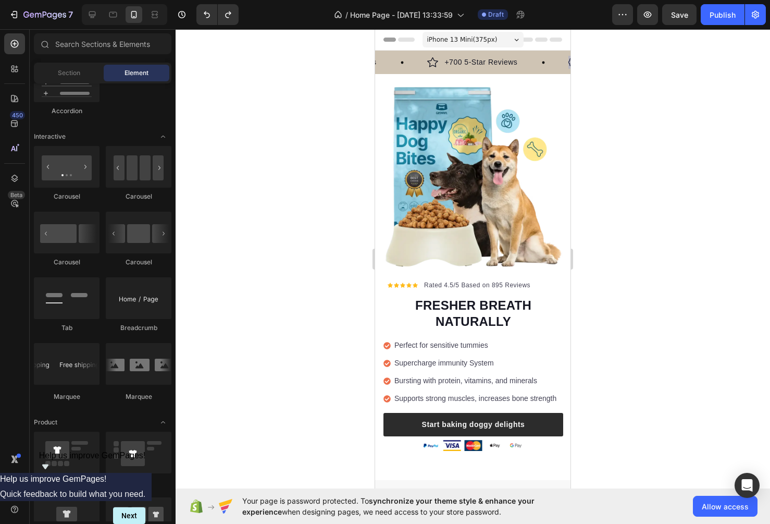
click at [653, 371] on div at bounding box center [473, 276] width 595 height 495
click at [521, 283] on p "Rated 4.5/5 Based on 895 Reviews" at bounding box center [477, 284] width 106 height 9
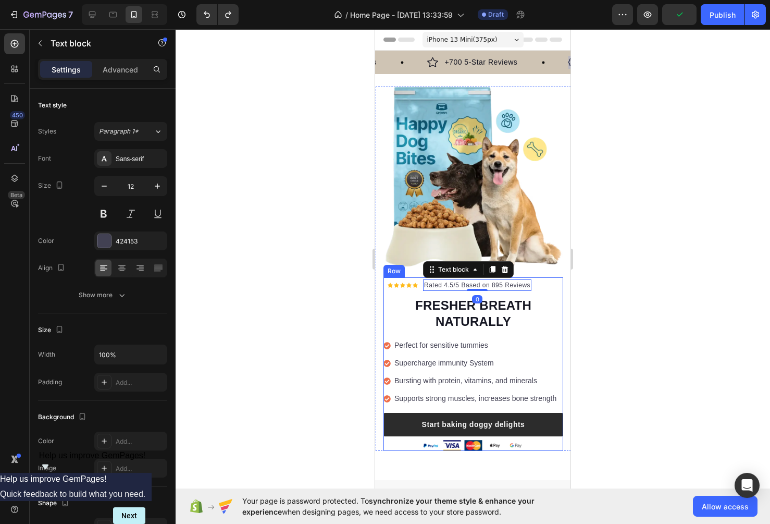
click at [630, 270] on div at bounding box center [473, 276] width 595 height 495
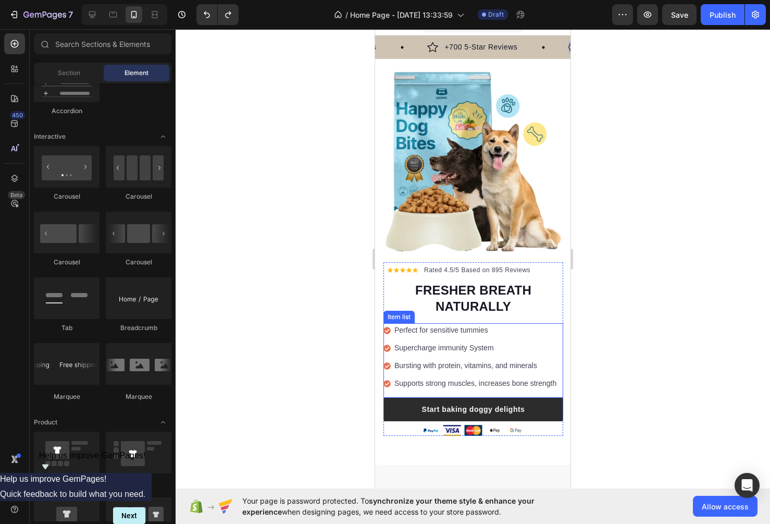
scroll to position [0, 0]
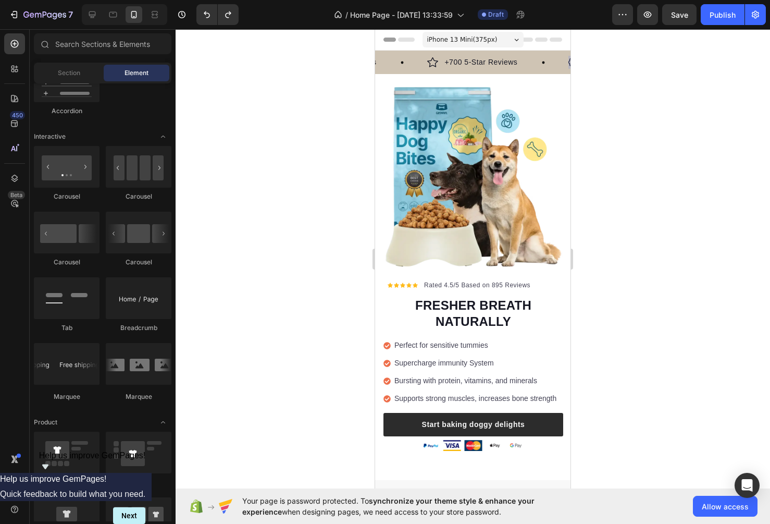
click at [617, 119] on div at bounding box center [473, 276] width 595 height 495
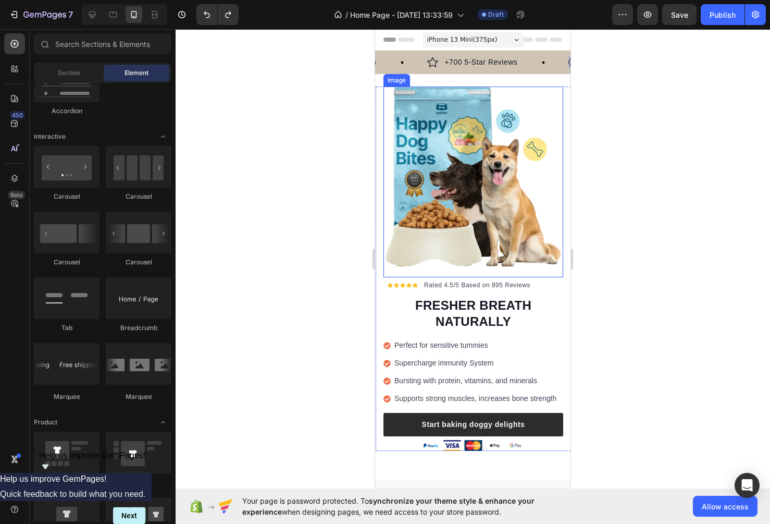
click at [468, 167] on img at bounding box center [474, 177] width 180 height 180
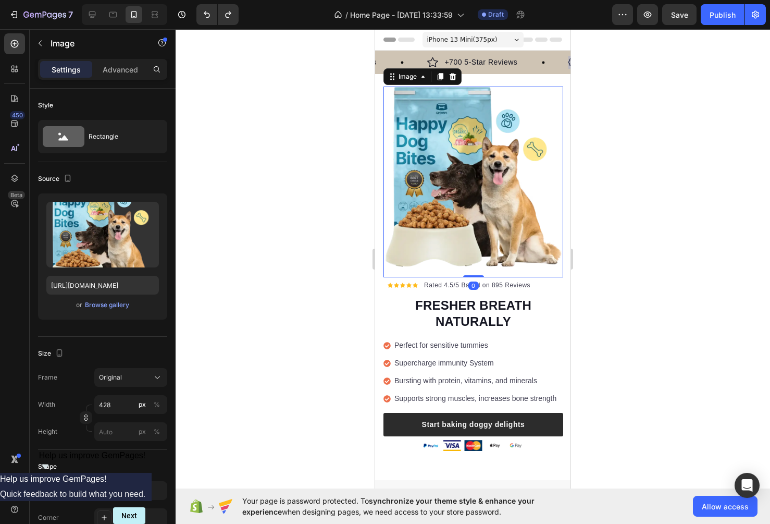
click at [222, 222] on div at bounding box center [473, 276] width 595 height 495
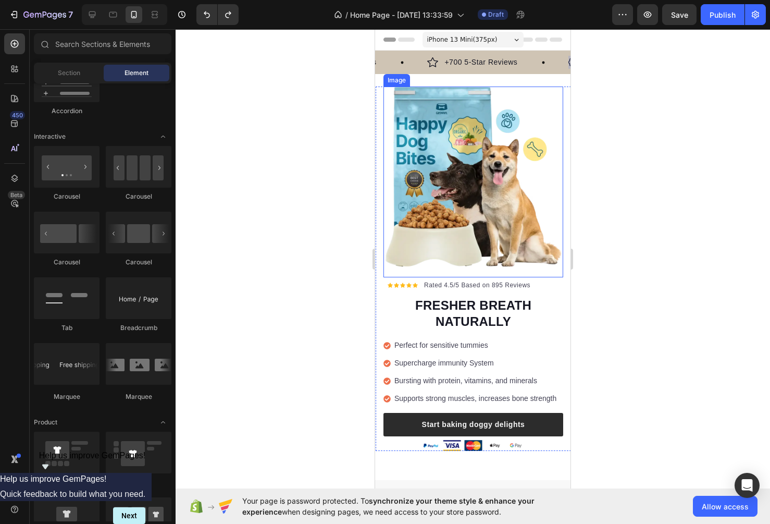
click at [643, 184] on div at bounding box center [473, 276] width 595 height 495
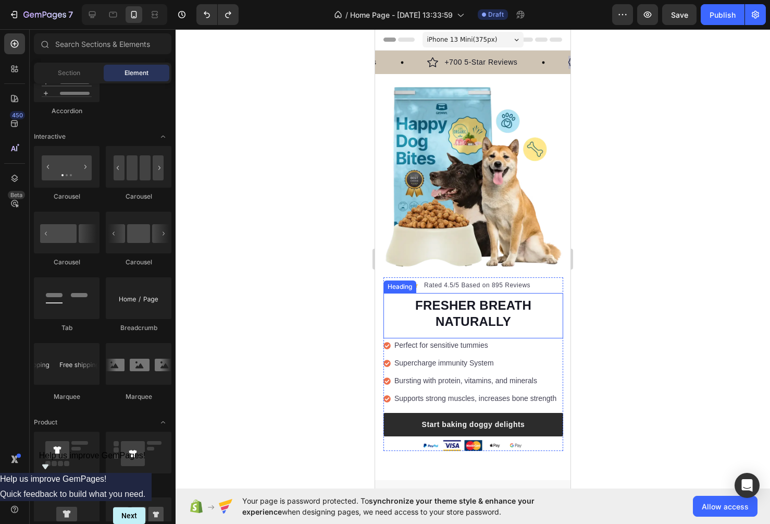
click at [549, 326] on h2 "FRESHER BREATH NATURALLY" at bounding box center [474, 314] width 180 height 34
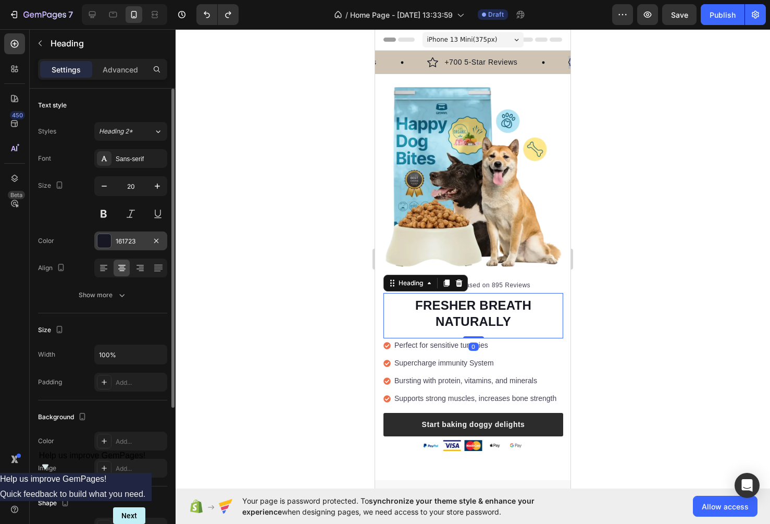
click at [127, 240] on div "161723" at bounding box center [131, 241] width 30 height 9
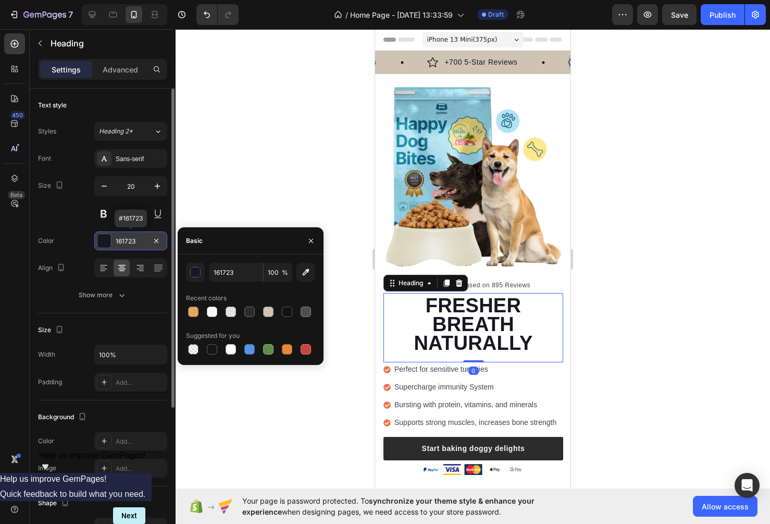
click at [130, 240] on div "161723" at bounding box center [131, 241] width 30 height 9
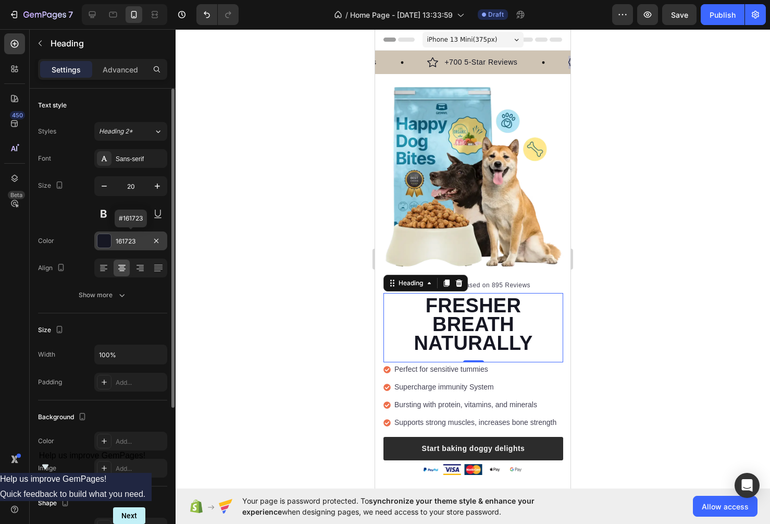
click at [135, 240] on div "161723" at bounding box center [131, 241] width 30 height 9
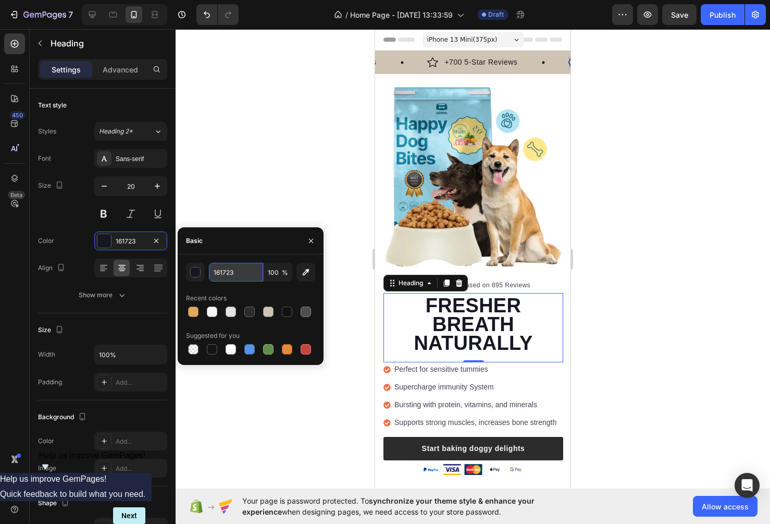
click at [236, 273] on input "161723" at bounding box center [236, 272] width 54 height 19
paste input "CFC4B4"
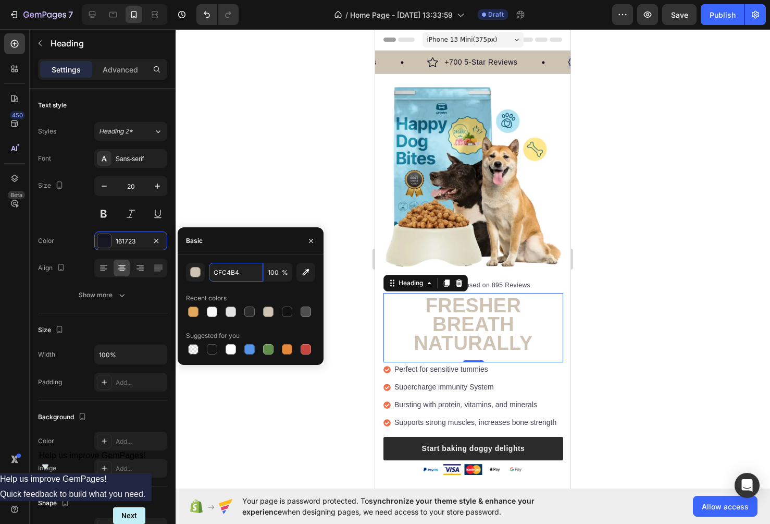
type input "161723"
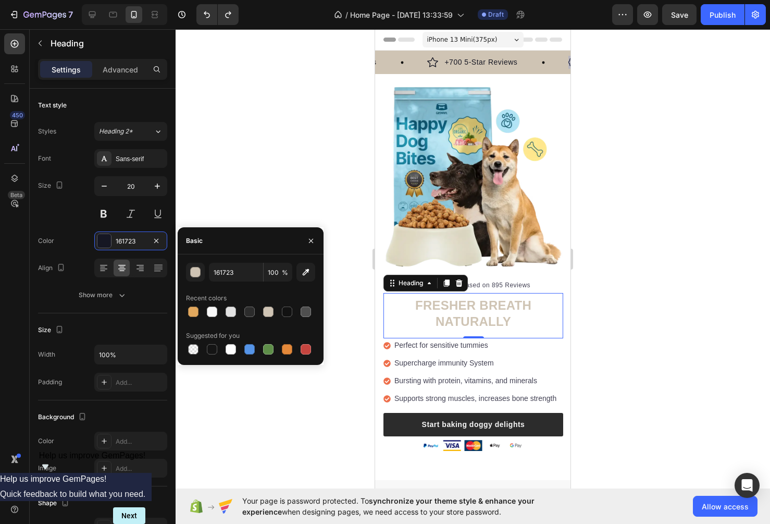
click at [656, 207] on div at bounding box center [473, 276] width 595 height 495
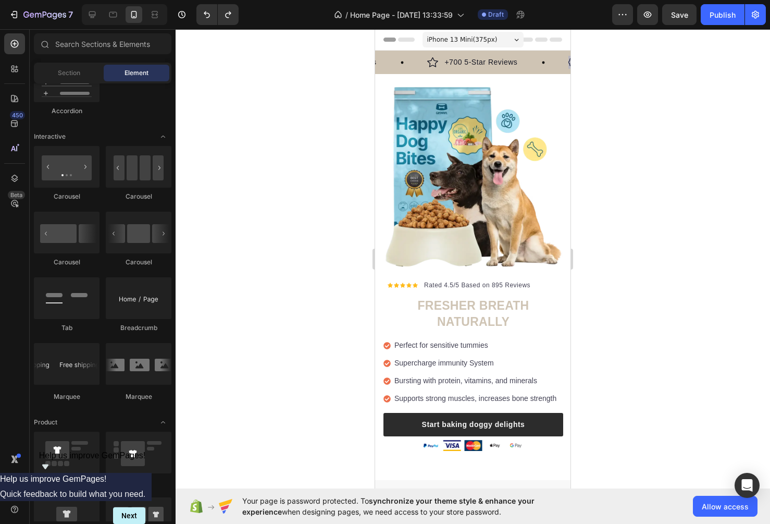
click at [649, 300] on div at bounding box center [473, 276] width 595 height 495
click at [468, 300] on span "FRESHER BREATH NATURALLY" at bounding box center [473, 313] width 116 height 30
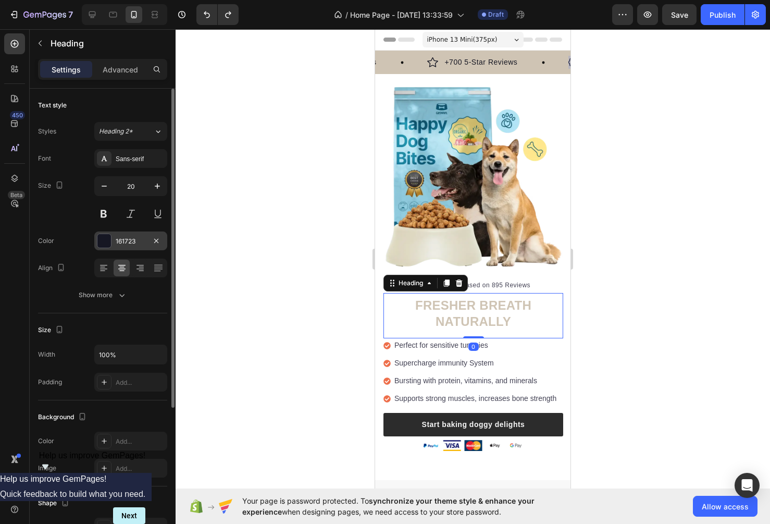
click at [130, 240] on div "161723" at bounding box center [131, 241] width 30 height 9
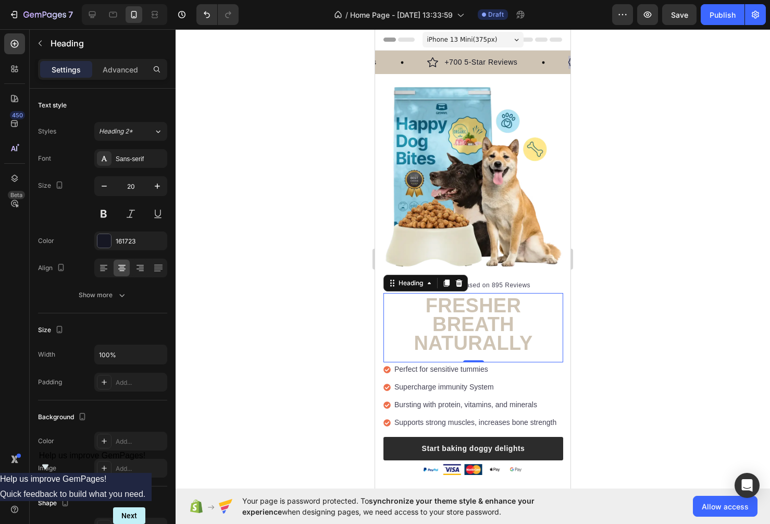
click at [274, 132] on div at bounding box center [473, 276] width 595 height 495
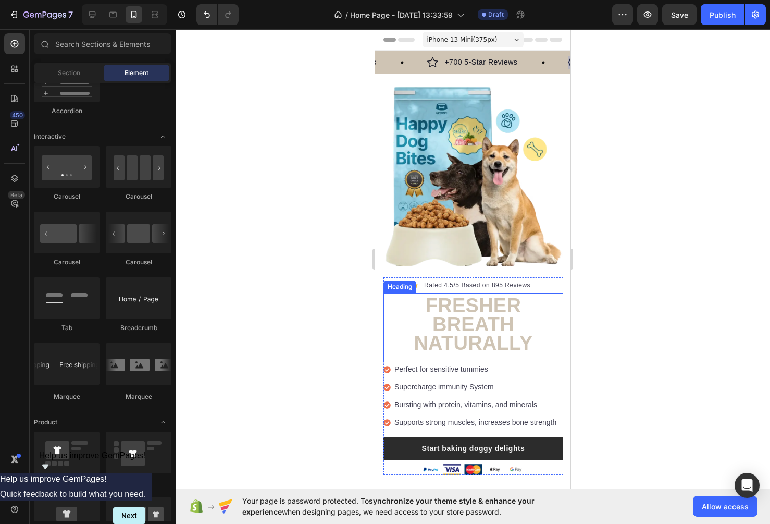
click at [471, 301] on span "FRESHER BREATH NATURALLY" at bounding box center [473, 323] width 119 height 59
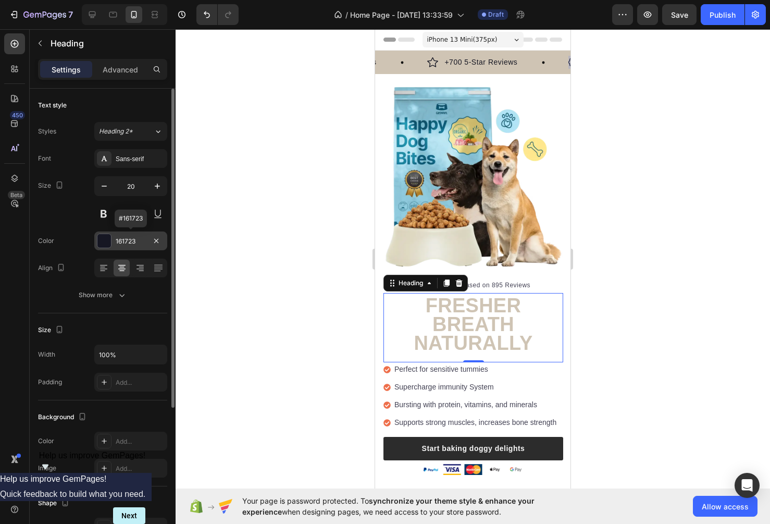
click at [132, 239] on div "161723" at bounding box center [131, 241] width 30 height 9
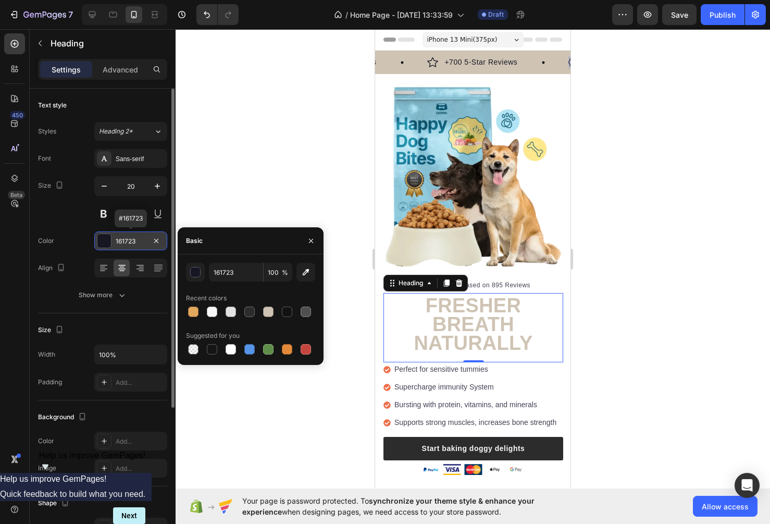
click at [132, 239] on div "161723" at bounding box center [131, 241] width 30 height 9
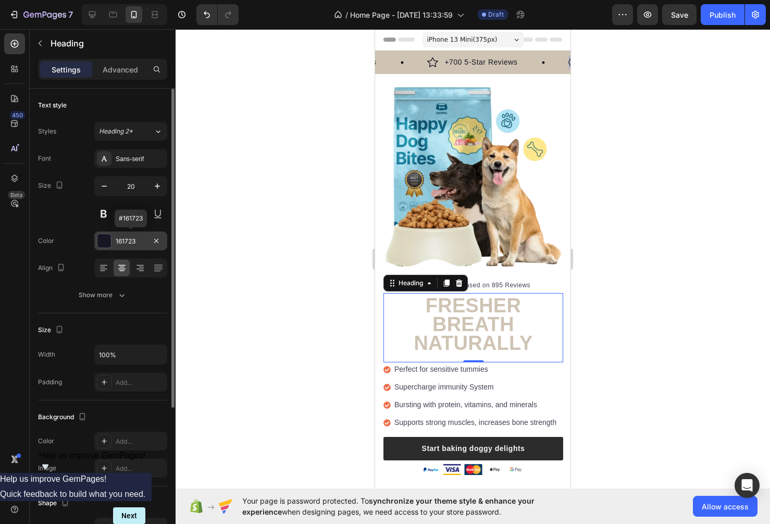
click at [132, 239] on div "161723" at bounding box center [131, 241] width 30 height 9
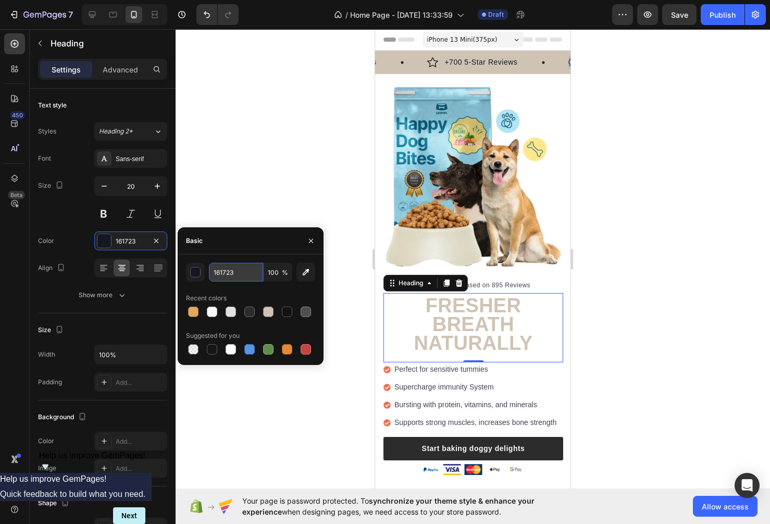
click at [231, 278] on input "161723" at bounding box center [236, 272] width 54 height 19
paste input "2C2C2C"
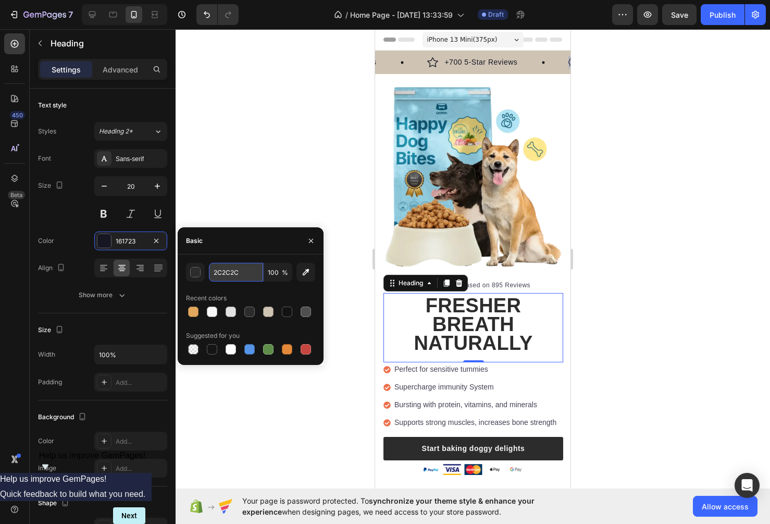
type input "2C2C2C"
click at [268, 120] on div at bounding box center [473, 276] width 595 height 495
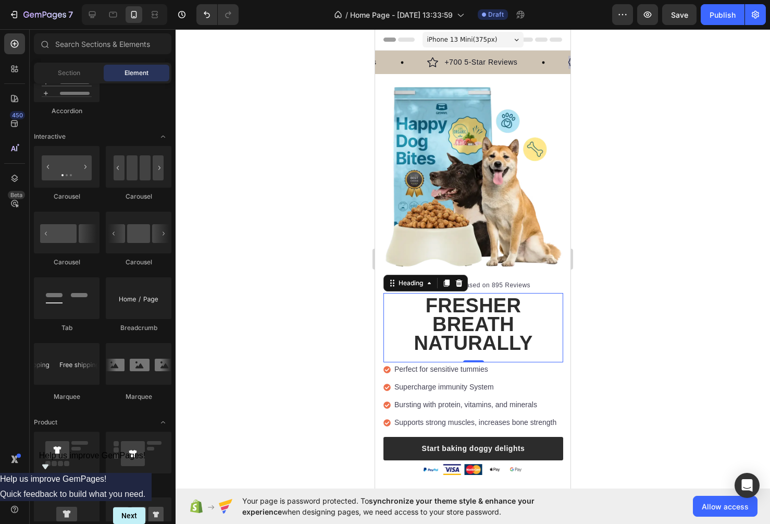
click at [268, 120] on div at bounding box center [473, 276] width 595 height 495
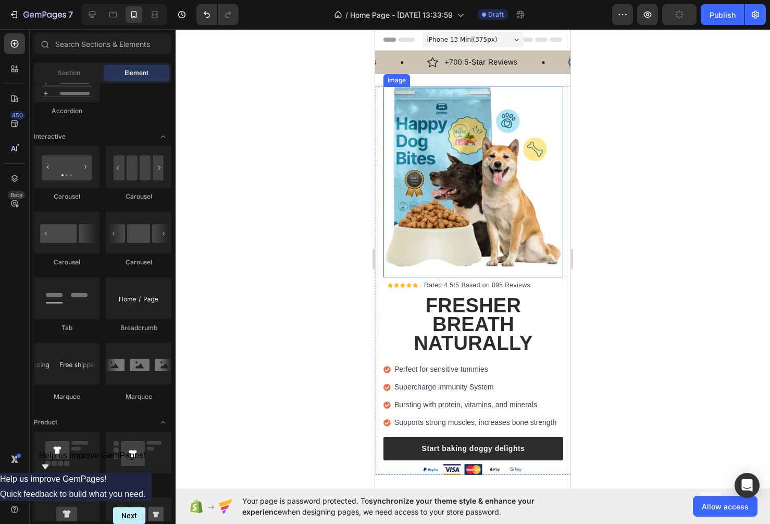
click at [637, 223] on div at bounding box center [473, 276] width 595 height 495
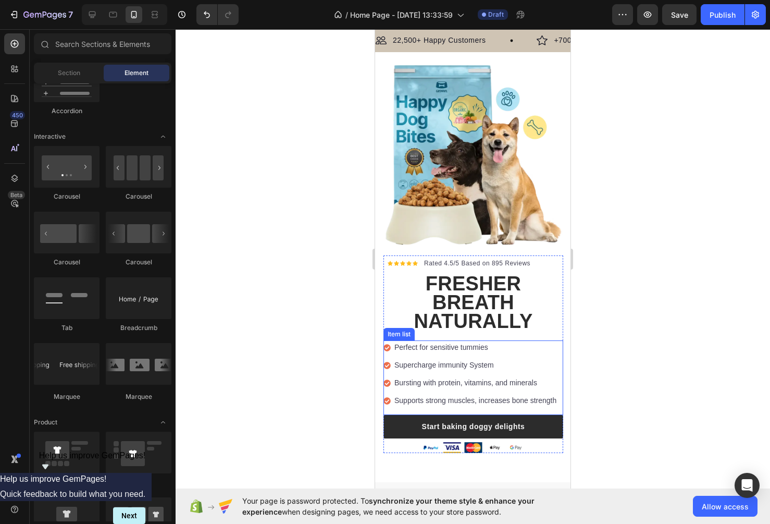
scroll to position [20, 0]
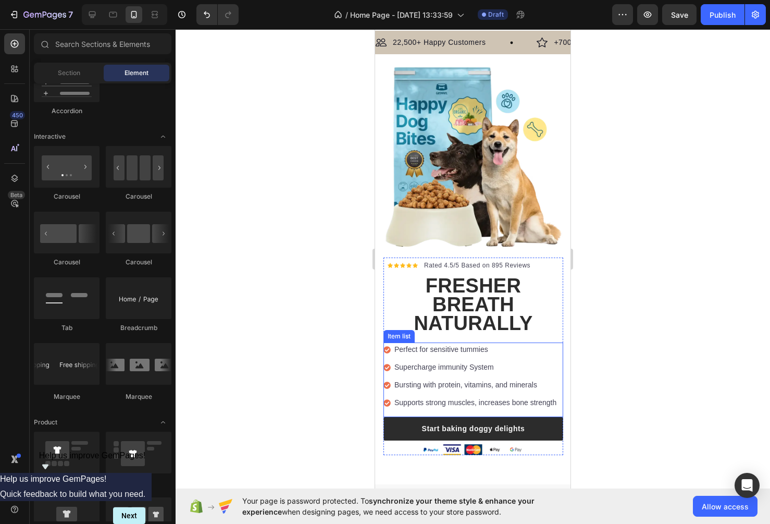
click at [488, 315] on span "FRESHER BREATH NATURALLY" at bounding box center [473, 304] width 119 height 59
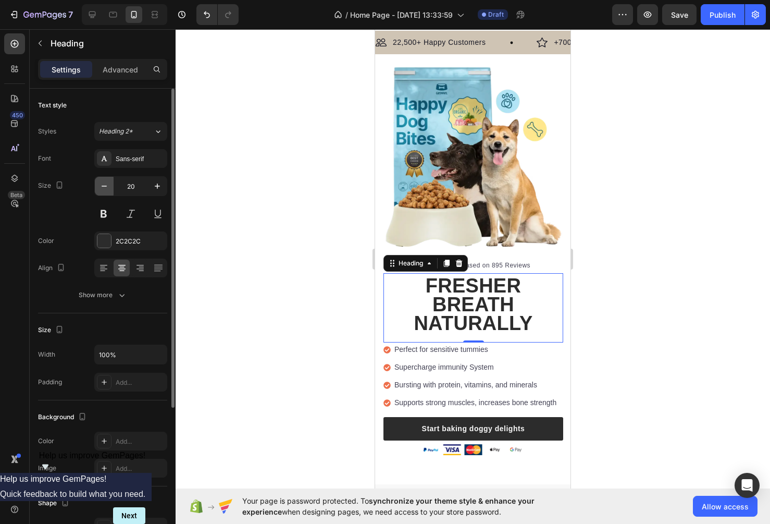
click at [103, 190] on icon "button" at bounding box center [104, 186] width 10 height 10
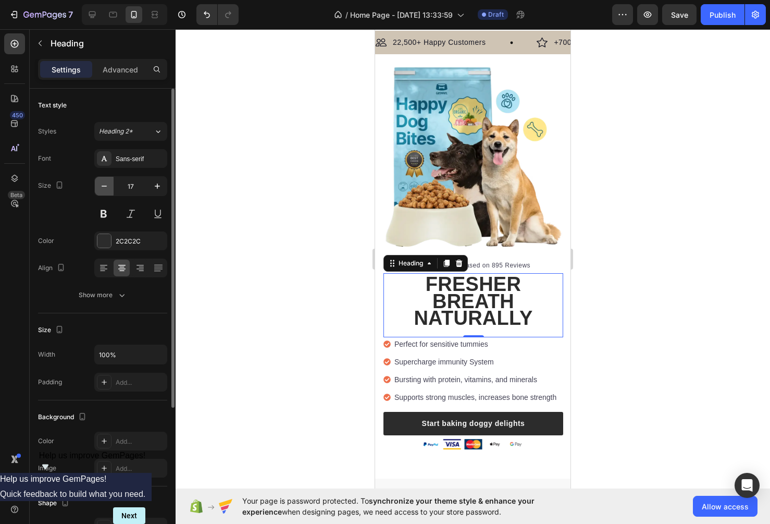
click at [103, 190] on icon "button" at bounding box center [104, 186] width 10 height 10
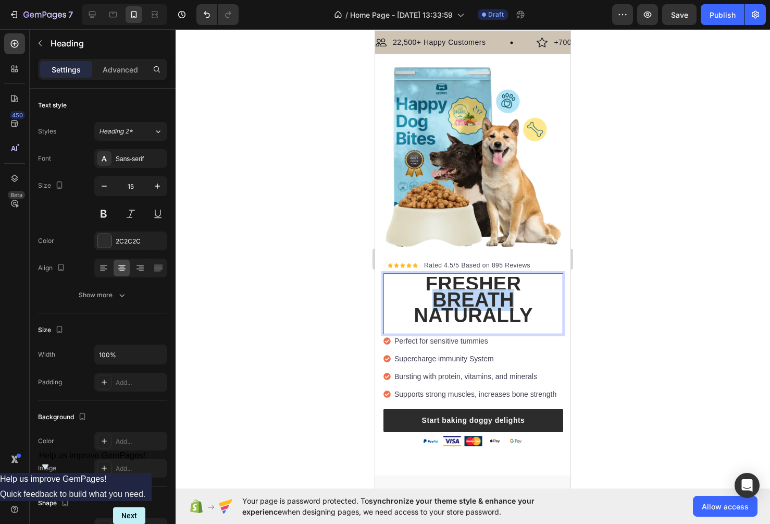
click at [453, 303] on span "FRESHER BREATH NATURALLY" at bounding box center [473, 300] width 119 height 54
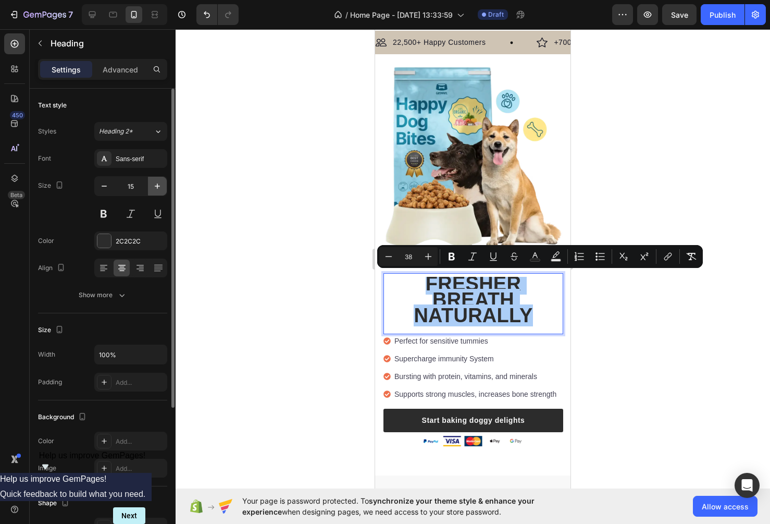
click at [158, 189] on icon "button" at bounding box center [157, 186] width 10 height 10
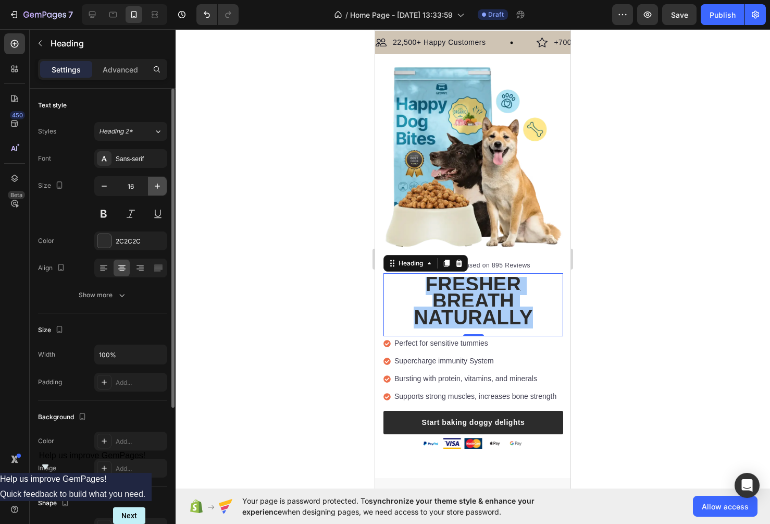
click at [158, 189] on icon "button" at bounding box center [157, 186] width 10 height 10
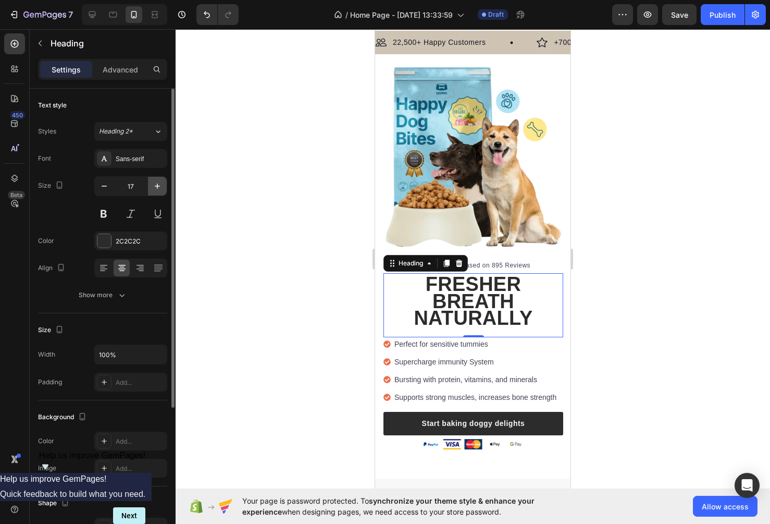
click at [158, 189] on icon "button" at bounding box center [157, 186] width 10 height 10
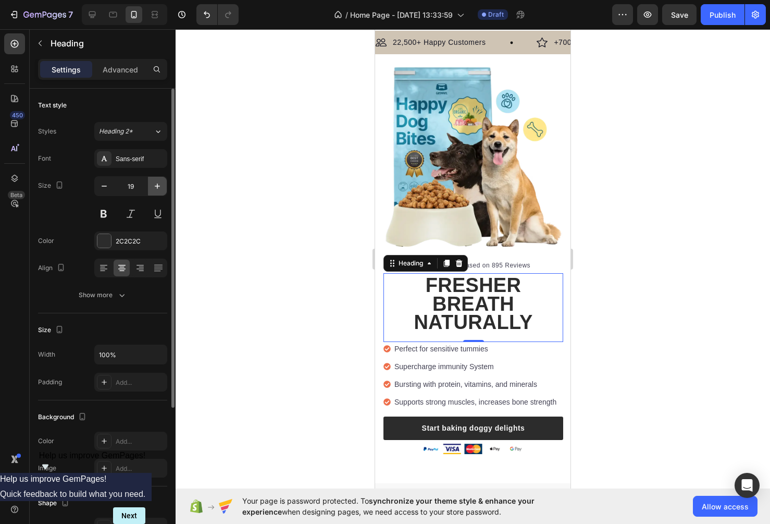
type input "20"
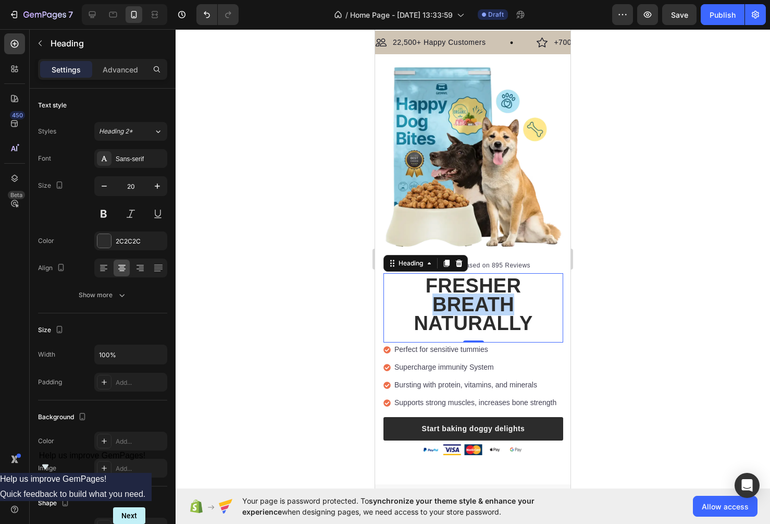
click at [483, 305] on span "FRESHER BREATH NATURALLY" at bounding box center [473, 304] width 119 height 59
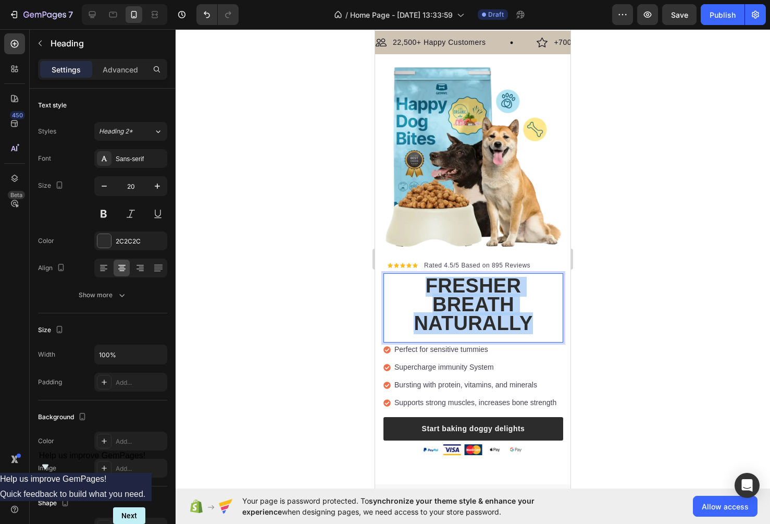
click at [483, 305] on span "FRESHER BREATH NATURALLY" at bounding box center [473, 304] width 119 height 59
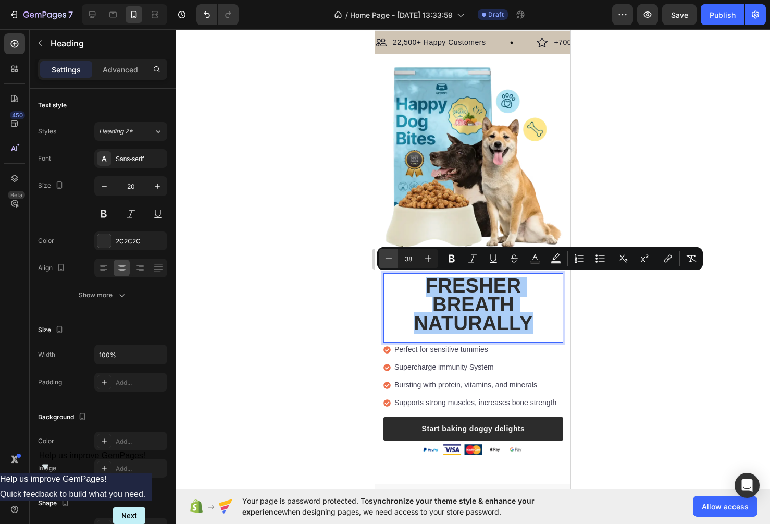
click at [391, 257] on icon "Editor contextual toolbar" at bounding box center [389, 258] width 10 height 10
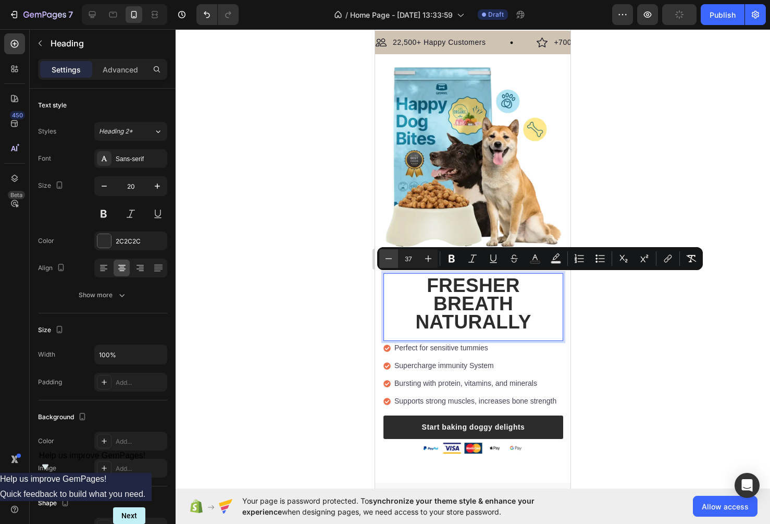
click at [391, 257] on icon "Editor contextual toolbar" at bounding box center [389, 258] width 10 height 10
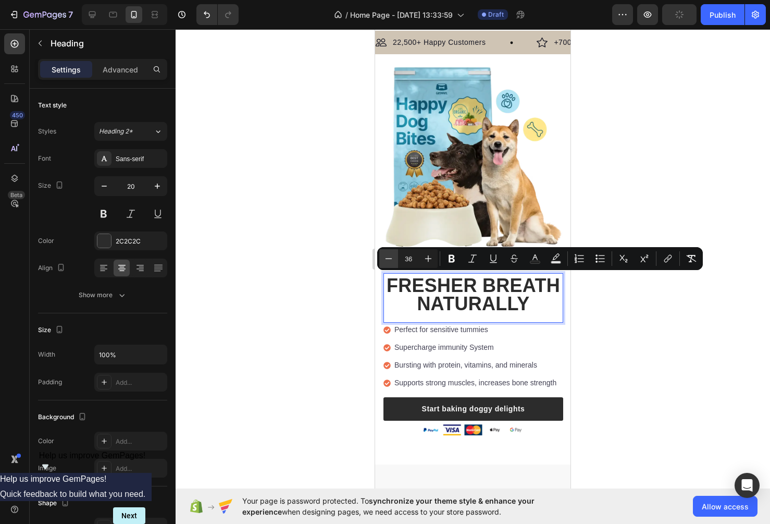
click at [391, 257] on icon "Editor contextual toolbar" at bounding box center [389, 258] width 10 height 10
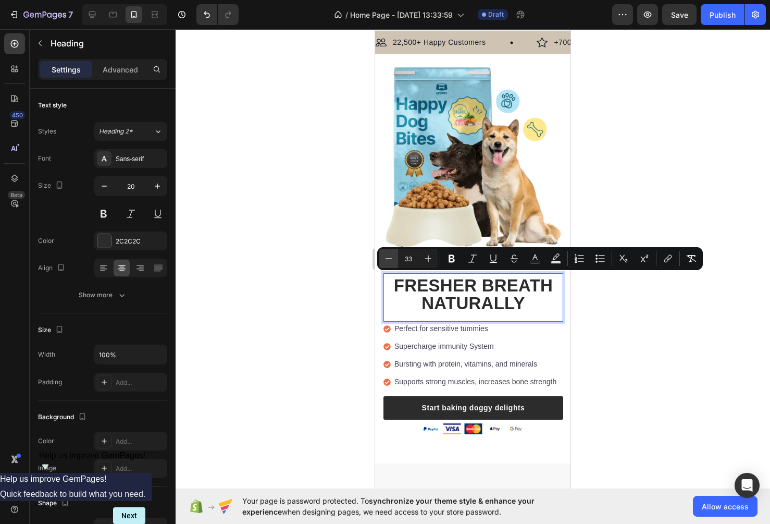
click at [391, 257] on icon "Editor contextual toolbar" at bounding box center [389, 258] width 10 height 10
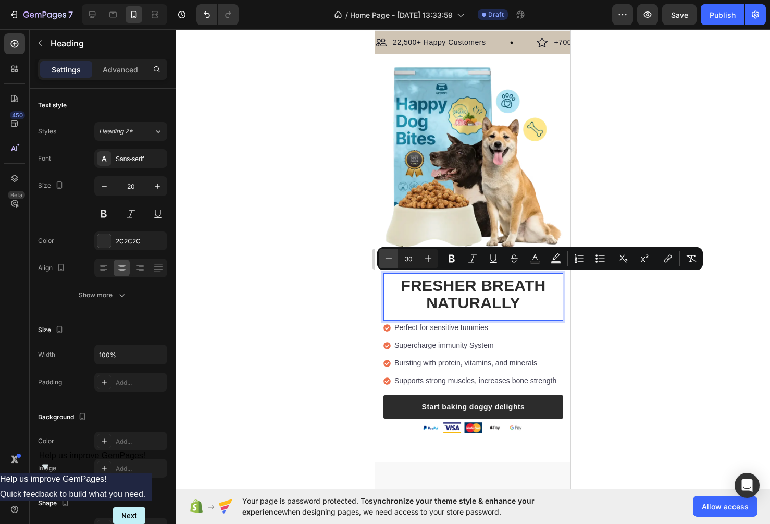
click at [391, 257] on icon "Editor contextual toolbar" at bounding box center [389, 258] width 10 height 10
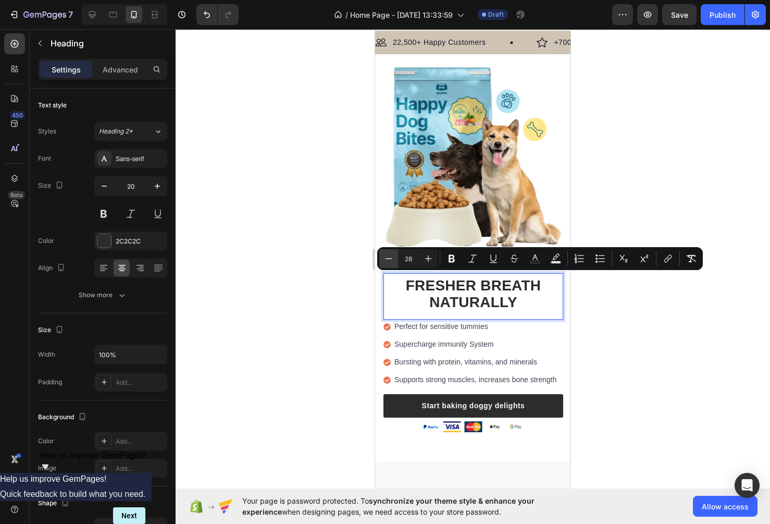
click at [391, 257] on icon "Editor contextual toolbar" at bounding box center [389, 258] width 10 height 10
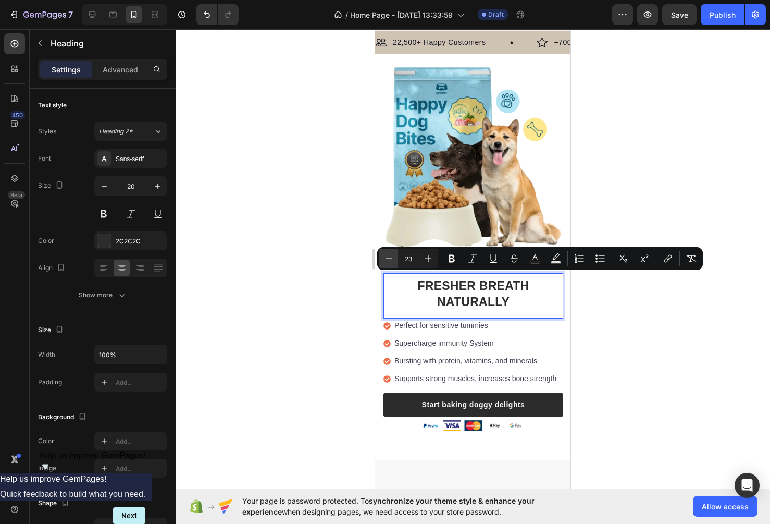
click at [391, 257] on icon "Editor contextual toolbar" at bounding box center [389, 258] width 10 height 10
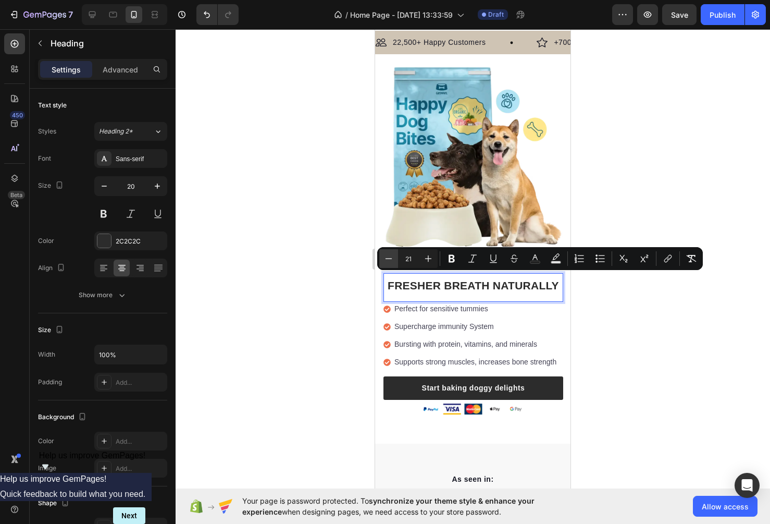
click at [391, 257] on icon "Editor contextual toolbar" at bounding box center [389, 258] width 10 height 10
click at [425, 261] on icon "Editor contextual toolbar" at bounding box center [428, 258] width 10 height 10
type input "21"
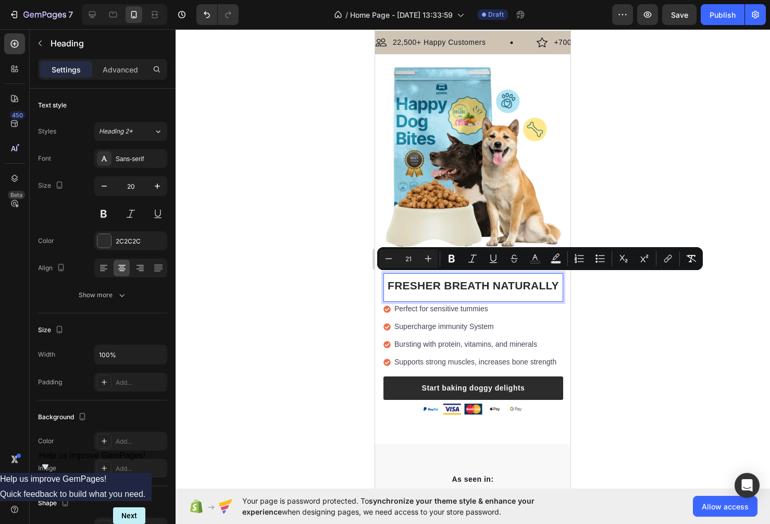
click at [627, 332] on div at bounding box center [473, 276] width 595 height 495
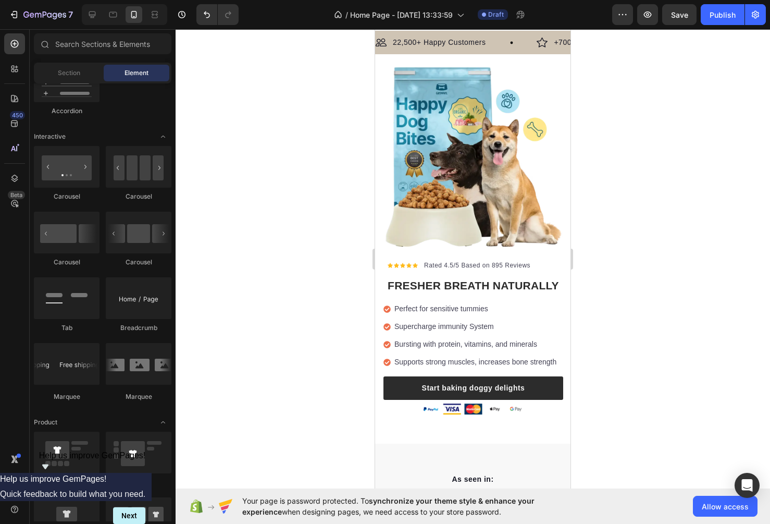
click at [627, 332] on div at bounding box center [473, 276] width 595 height 495
click at [644, 173] on div at bounding box center [473, 276] width 595 height 495
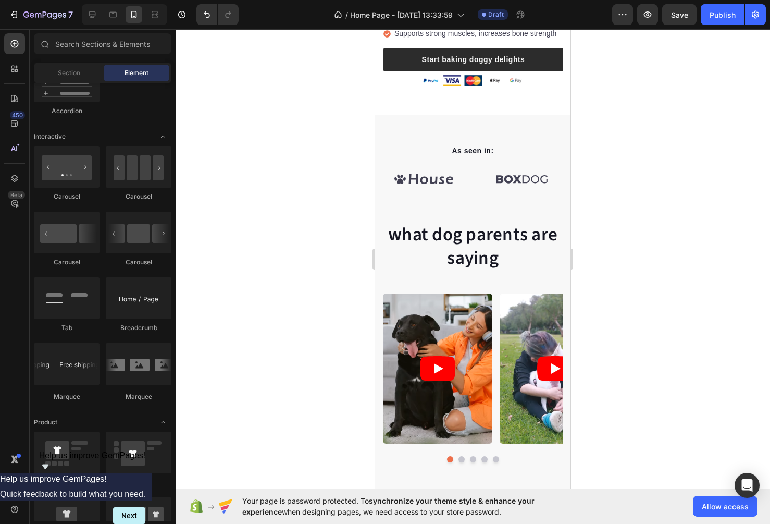
scroll to position [377, 0]
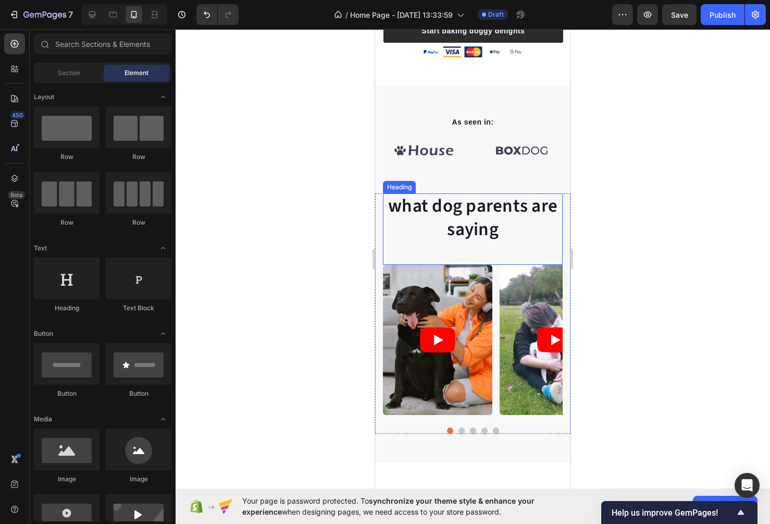
scroll to position [1002, 0]
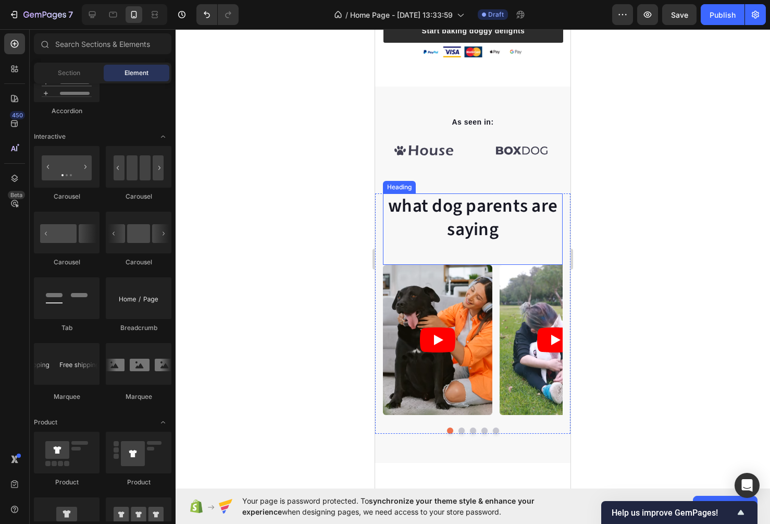
click at [488, 222] on h2 "what dog parents are saying" at bounding box center [473, 218] width 180 height 50
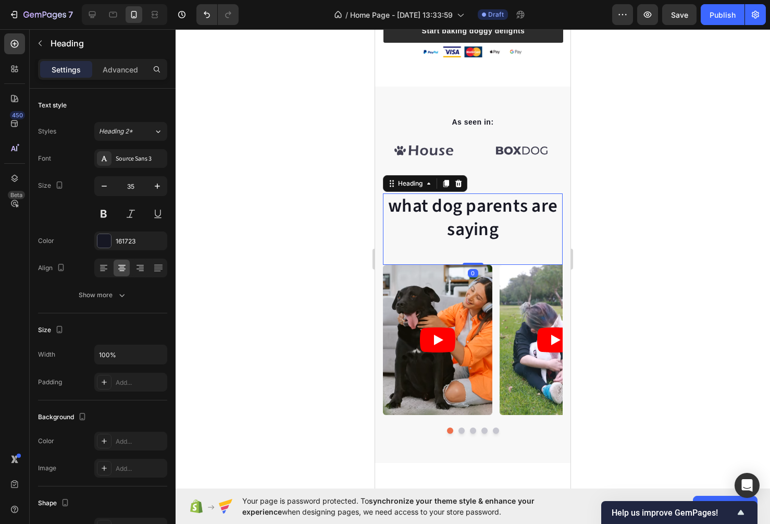
click at [472, 207] on h2 "what dog parents are saying" at bounding box center [473, 218] width 180 height 50
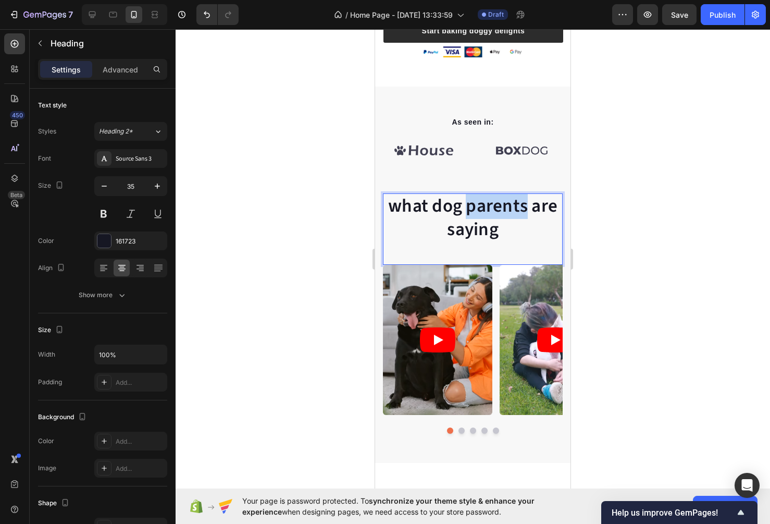
click at [472, 207] on p "what dog parents are saying" at bounding box center [473, 217] width 178 height 47
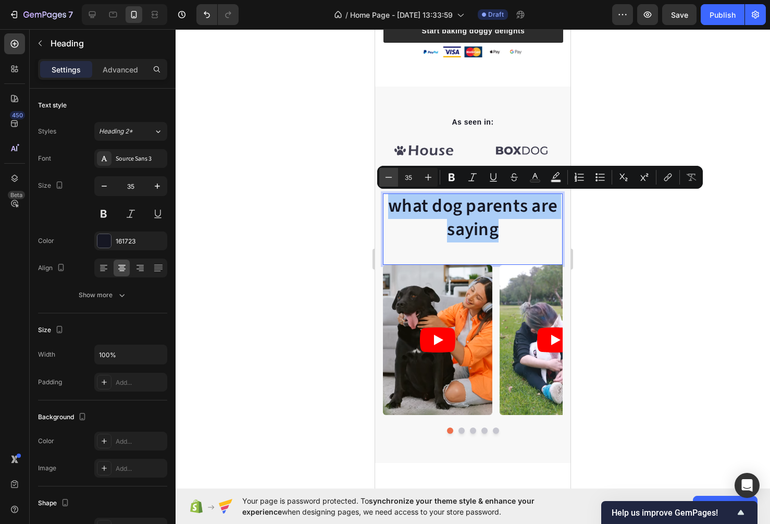
click at [386, 180] on icon "Editor contextual toolbar" at bounding box center [389, 177] width 10 height 10
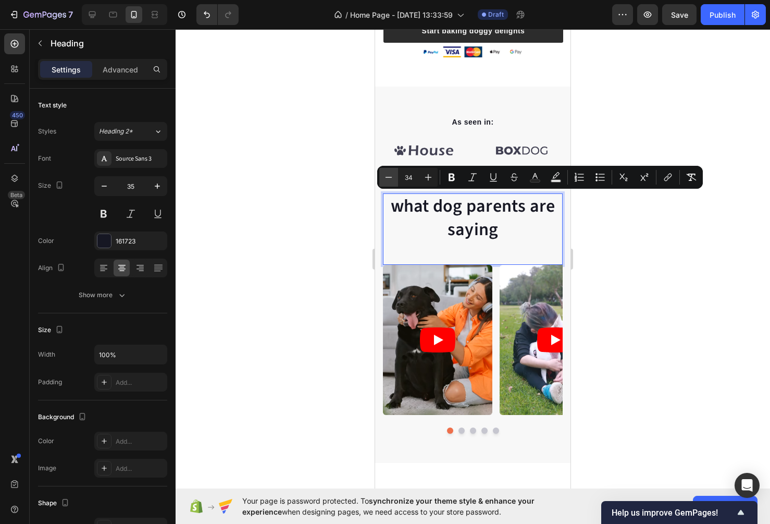
click at [386, 180] on icon "Editor contextual toolbar" at bounding box center [389, 177] width 10 height 10
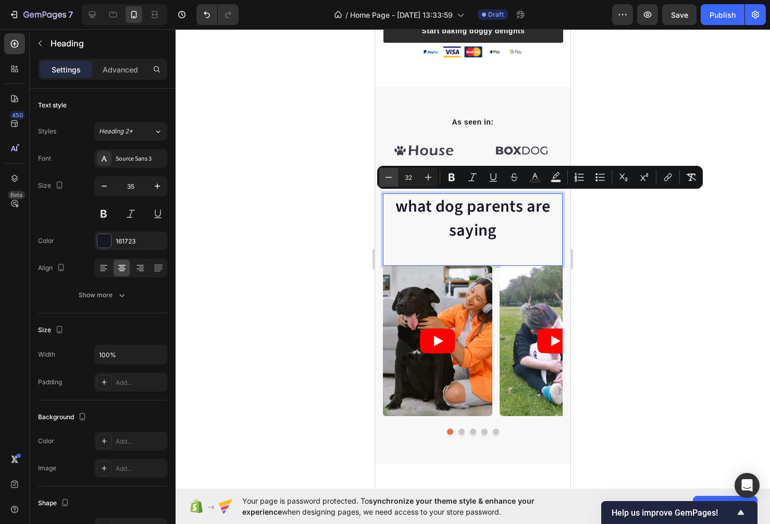
click at [386, 180] on icon "Editor contextual toolbar" at bounding box center [389, 177] width 10 height 10
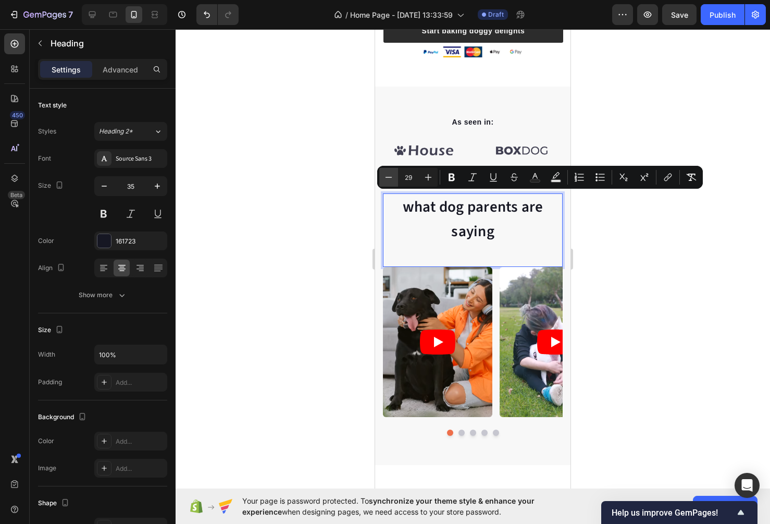
click at [386, 180] on icon "Editor contextual toolbar" at bounding box center [389, 177] width 10 height 10
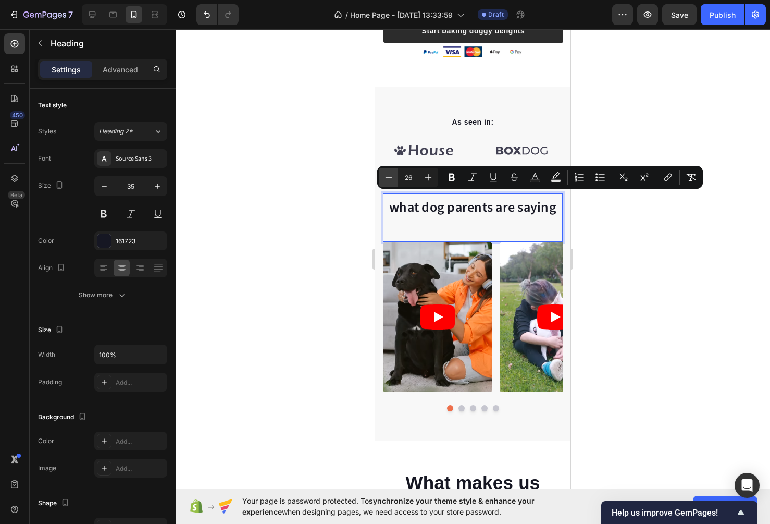
click at [386, 180] on icon "Editor contextual toolbar" at bounding box center [389, 177] width 10 height 10
click at [386, 179] on icon "Editor contextual toolbar" at bounding box center [389, 177] width 10 height 10
type input "24"
click at [707, 262] on div at bounding box center [473, 276] width 595 height 495
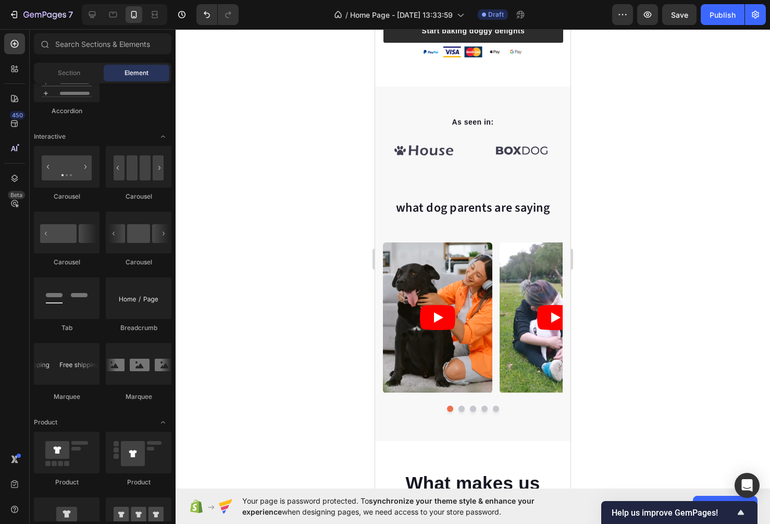
click at [641, 259] on div at bounding box center [473, 276] width 595 height 495
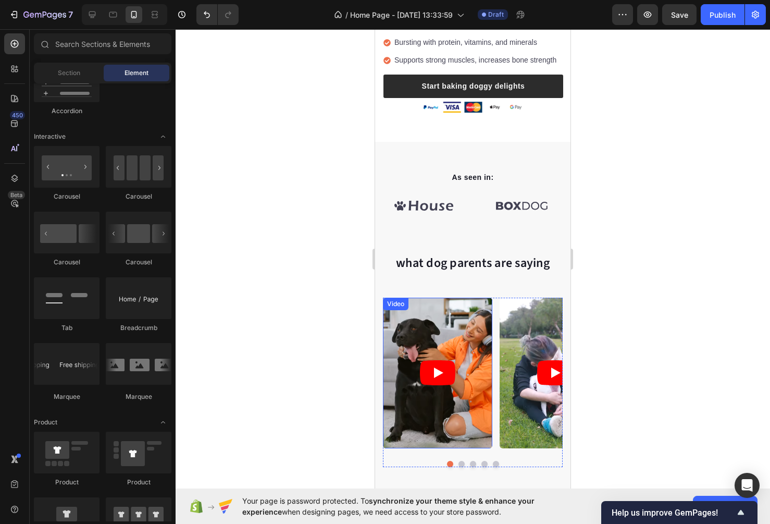
scroll to position [390, 0]
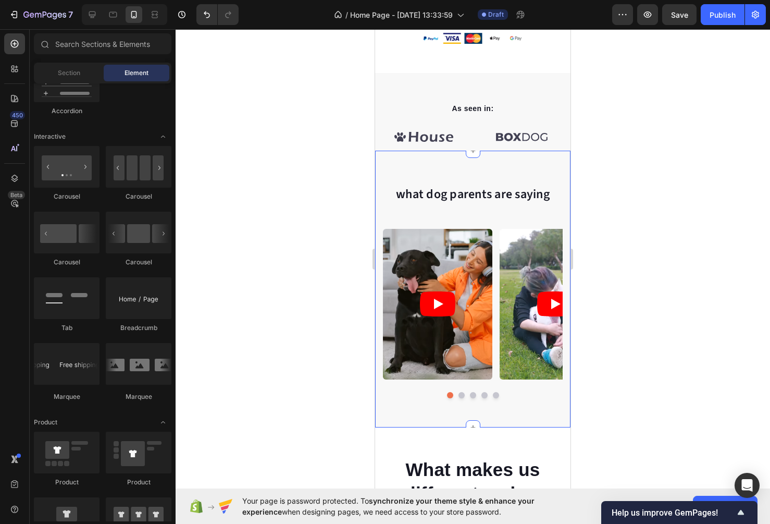
click at [456, 192] on span "what dog parents are saying" at bounding box center [473, 194] width 154 height 18
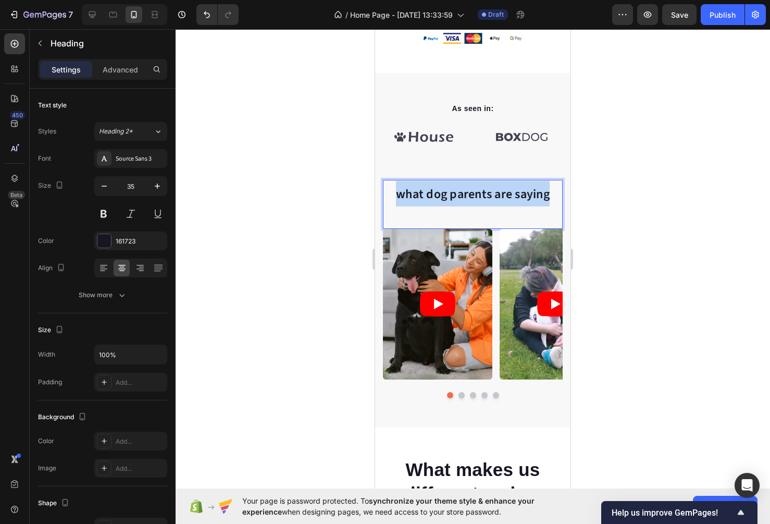
click at [456, 192] on span "what dog parents are saying" at bounding box center [473, 194] width 154 height 18
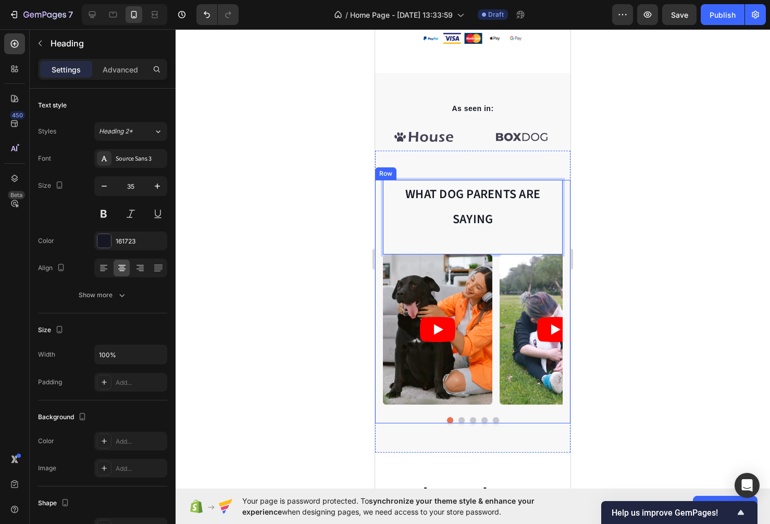
click at [594, 191] on div at bounding box center [473, 276] width 595 height 495
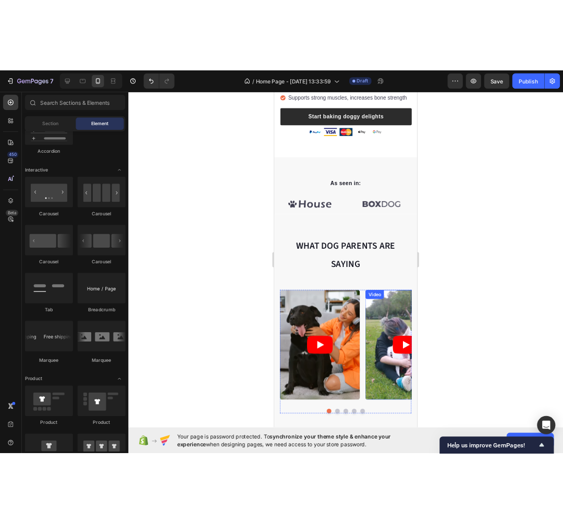
scroll to position [314, 0]
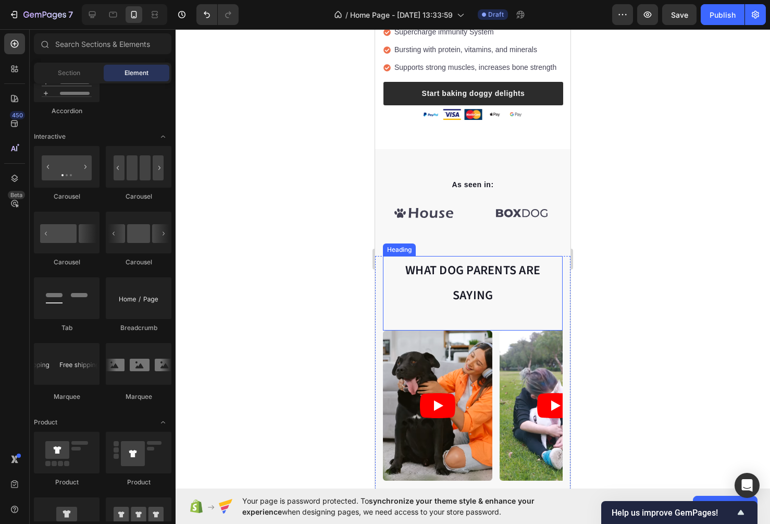
click at [456, 275] on span "WHAT DOG PARENTS ARE SAYING" at bounding box center [472, 283] width 135 height 44
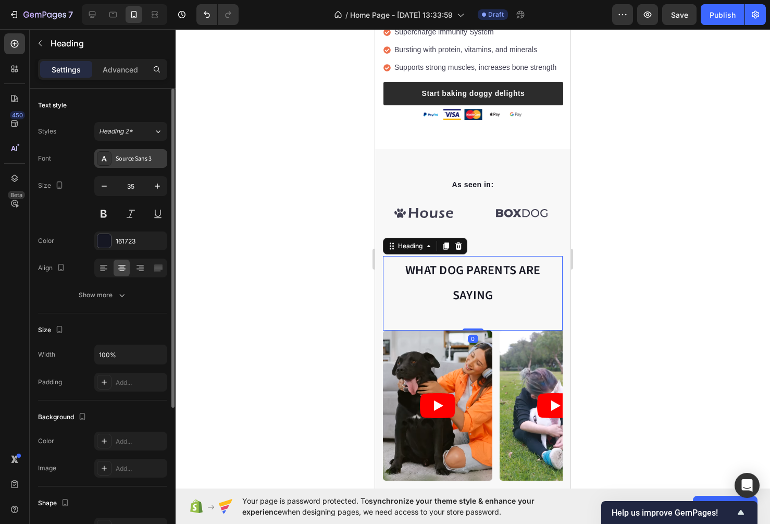
click at [130, 157] on div "Source Sans 3" at bounding box center [140, 158] width 49 height 9
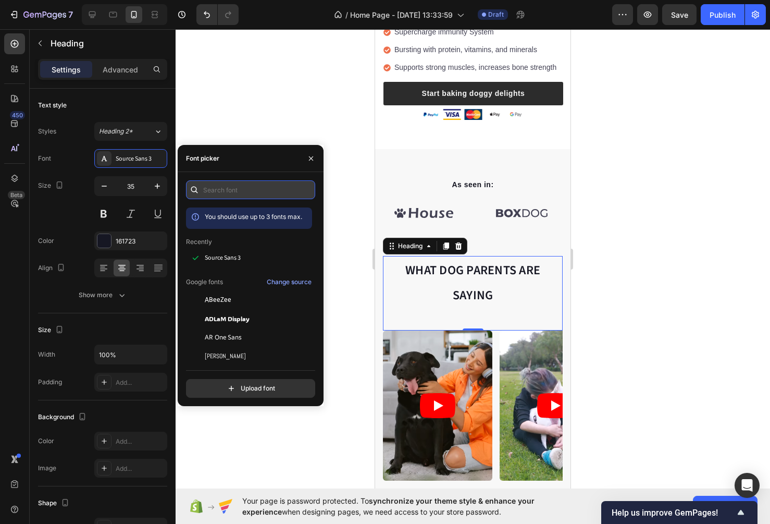
click at [236, 187] on input "text" at bounding box center [250, 189] width 129 height 19
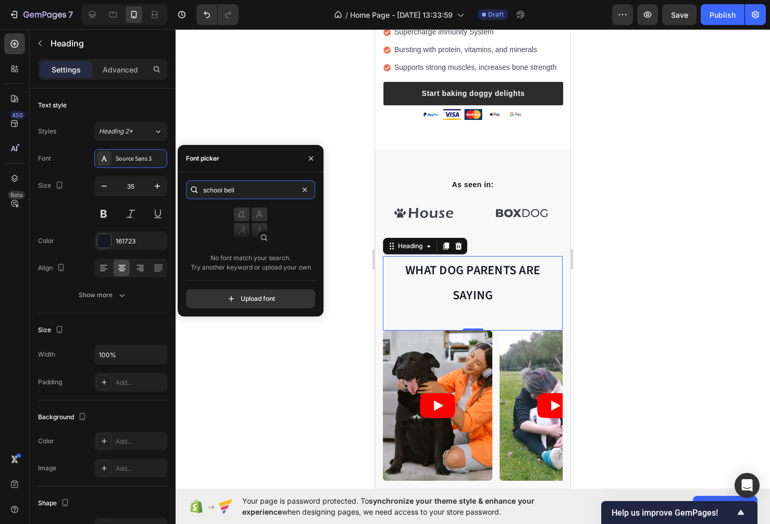
type input "school bell"
click at [252, 93] on div at bounding box center [473, 276] width 595 height 495
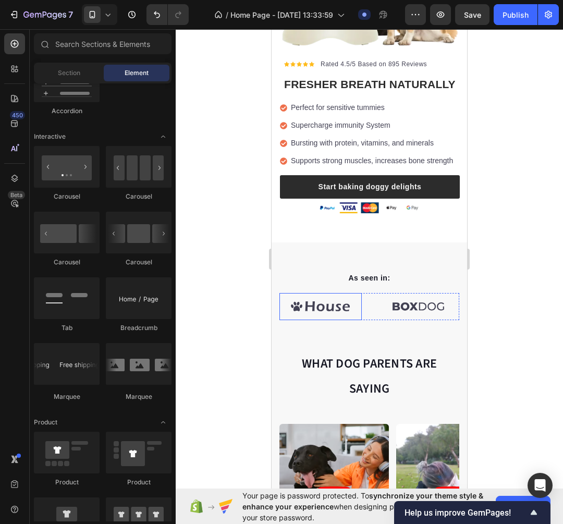
scroll to position [0, 0]
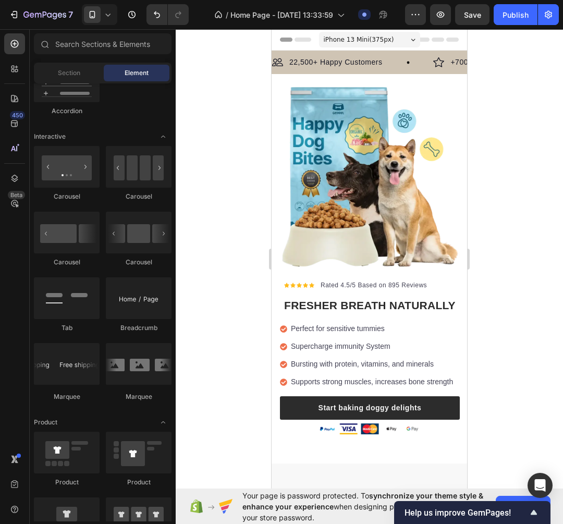
click at [523, 165] on div at bounding box center [369, 276] width 387 height 495
click at [453, 49] on div "Header" at bounding box center [369, 39] width 179 height 21
click at [447, 42] on div "Header" at bounding box center [369, 39] width 179 height 21
click at [300, 40] on span "Header" at bounding box center [302, 39] width 23 height 10
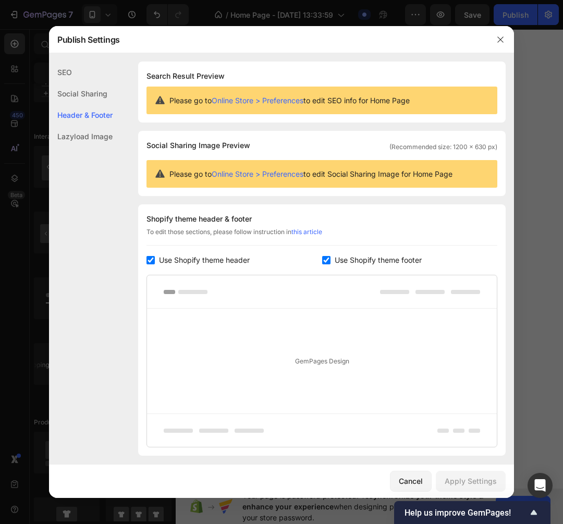
scroll to position [68, 0]
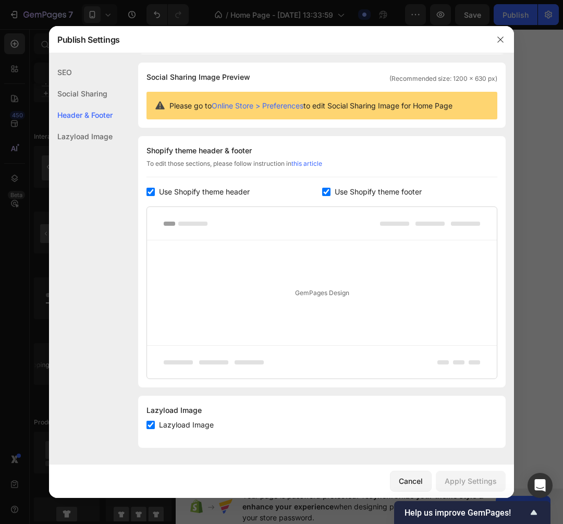
click at [97, 99] on div "Social Sharing" at bounding box center [81, 93] width 64 height 21
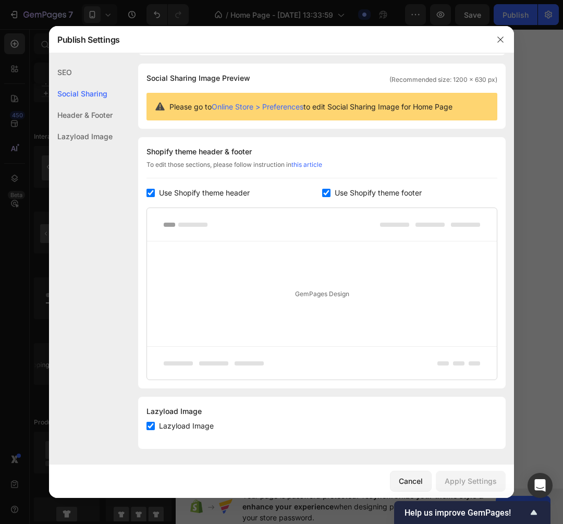
click at [69, 71] on div "SEO" at bounding box center [81, 71] width 64 height 21
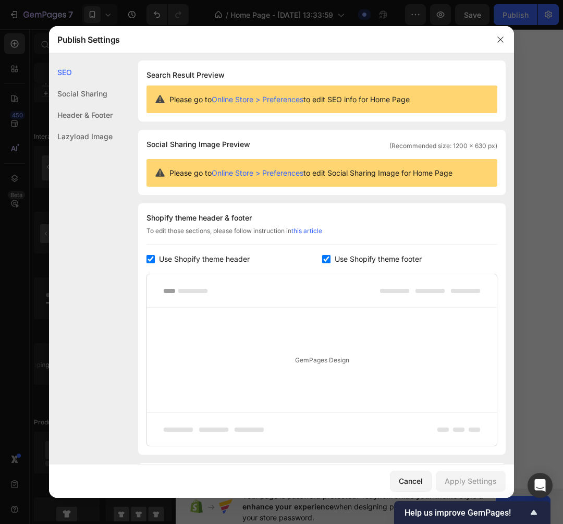
scroll to position [0, 0]
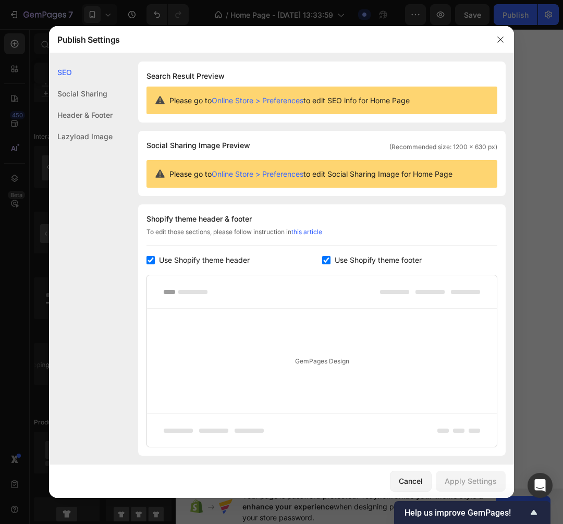
click at [286, 170] on link "Online Store > Preferences" at bounding box center [258, 173] width 92 height 9
click at [505, 40] on button "button" at bounding box center [500, 39] width 17 height 17
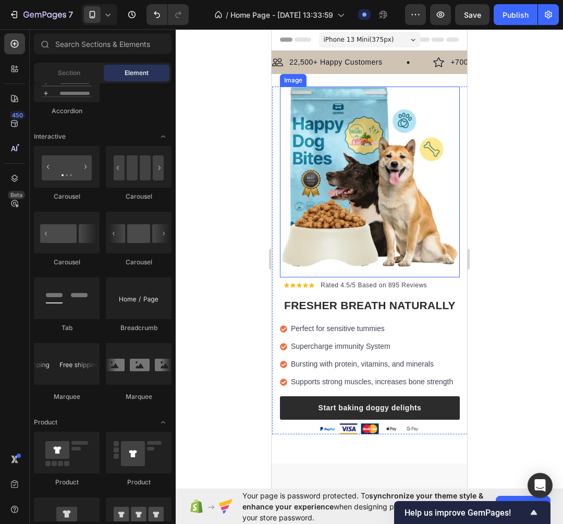
drag, startPoint x: 400, startPoint y: 183, endPoint x: 364, endPoint y: 188, distance: 36.3
click at [400, 183] on img at bounding box center [370, 177] width 180 height 180
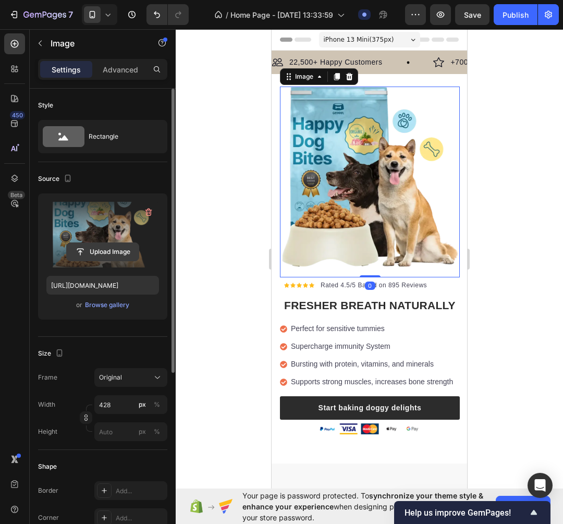
click at [107, 248] on input "file" at bounding box center [103, 252] width 72 height 18
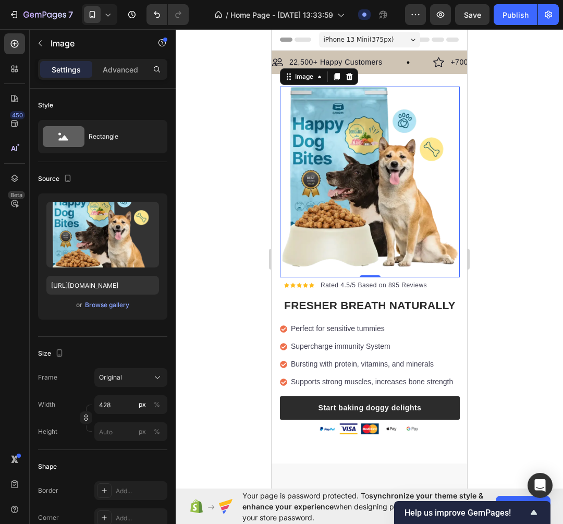
click at [506, 136] on div at bounding box center [369, 276] width 387 height 495
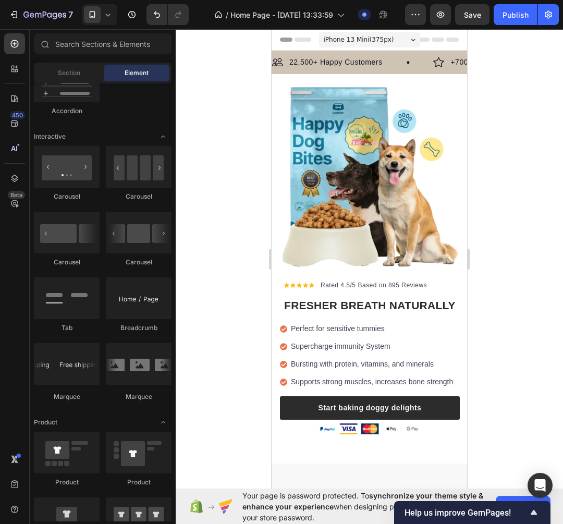
click at [351, 202] on img at bounding box center [370, 177] width 180 height 180
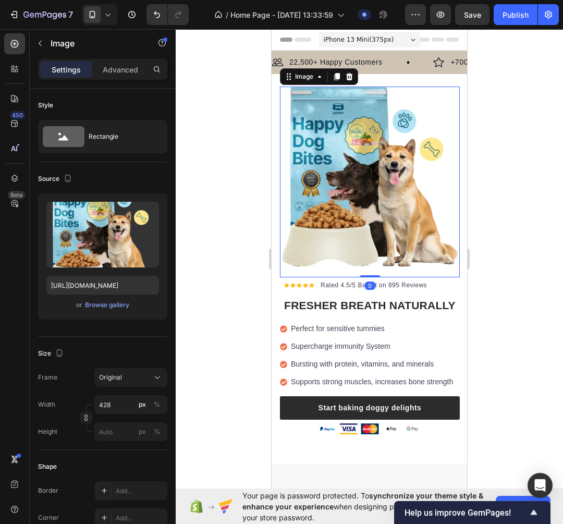
click at [350, 150] on img at bounding box center [370, 177] width 180 height 180
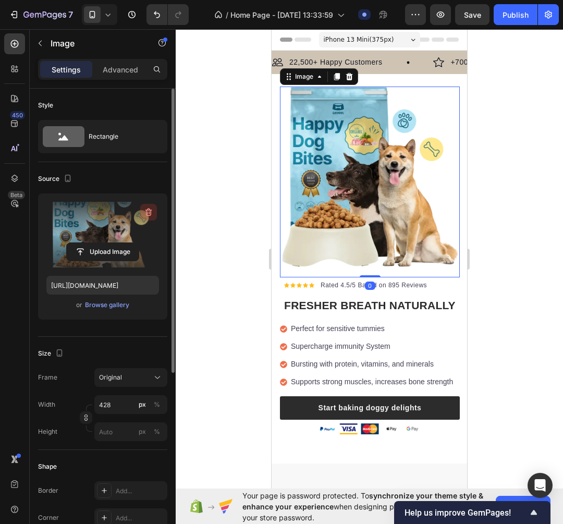
click at [148, 211] on icon "button" at bounding box center [148, 212] width 10 height 10
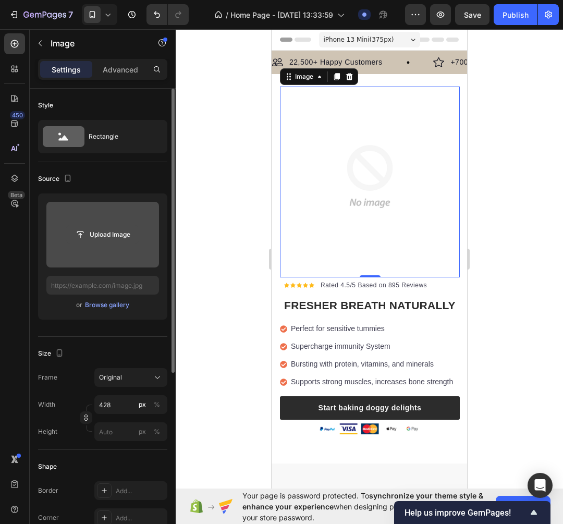
click at [99, 233] on input "file" at bounding box center [103, 235] width 72 height 18
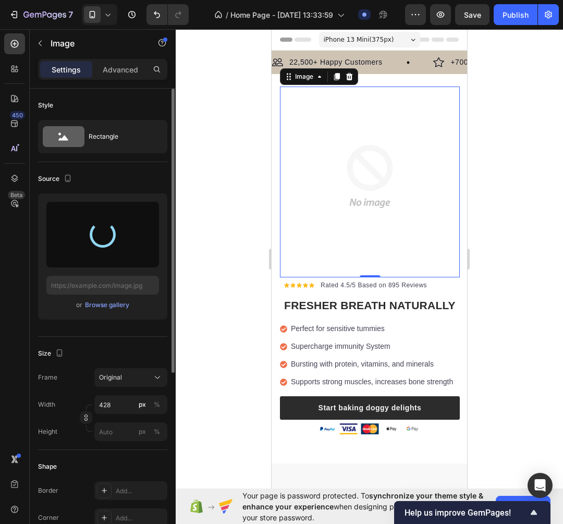
type input "https://cdn.shopify.com/s/files/1/0663/7554/9043/files/gempages_586310546647679…"
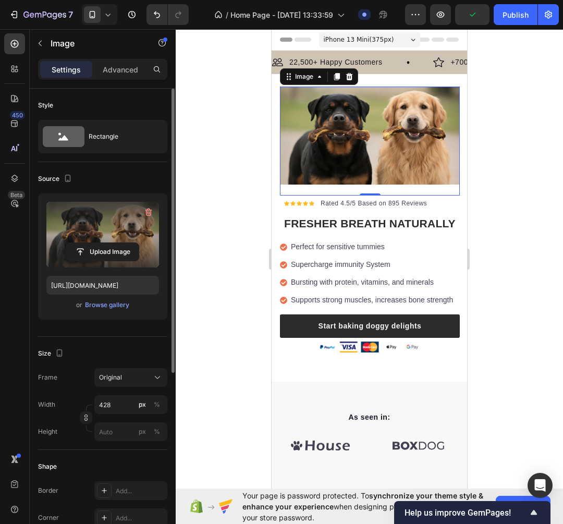
click at [479, 163] on div at bounding box center [369, 276] width 387 height 495
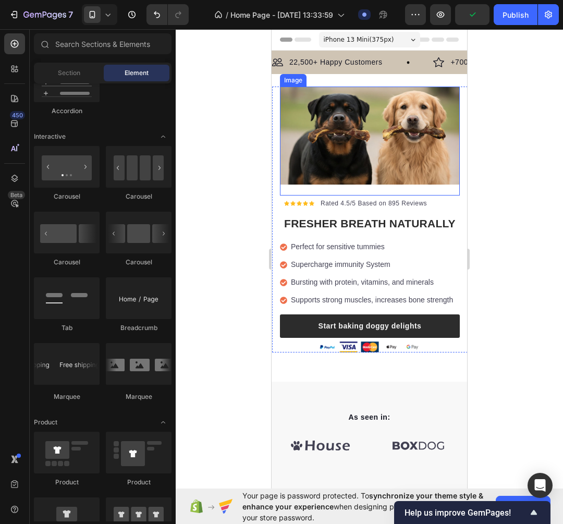
click at [384, 133] on img at bounding box center [370, 136] width 180 height 98
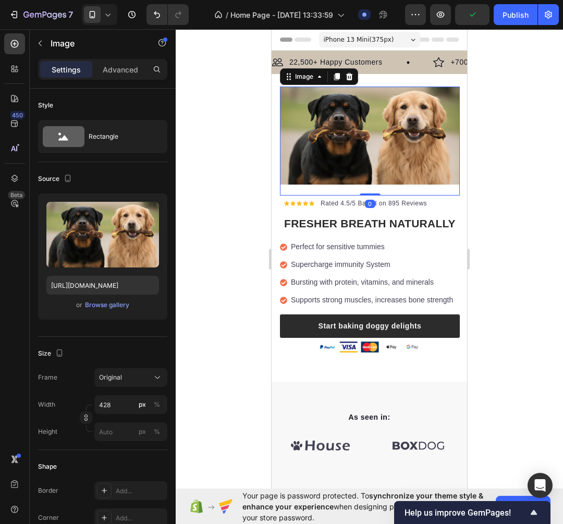
click at [504, 161] on div at bounding box center [369, 276] width 387 height 495
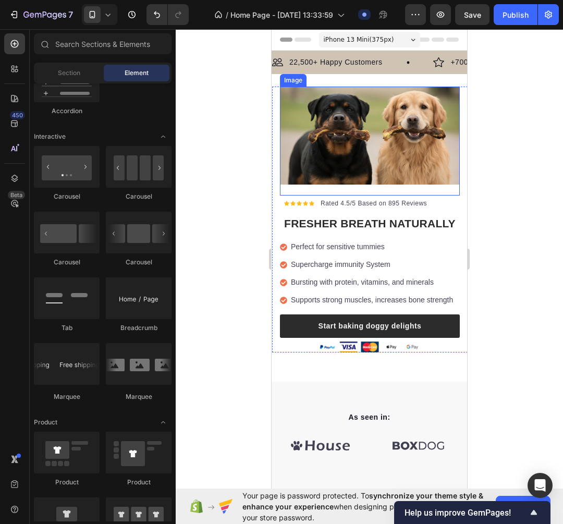
click at [390, 154] on img at bounding box center [370, 136] width 180 height 98
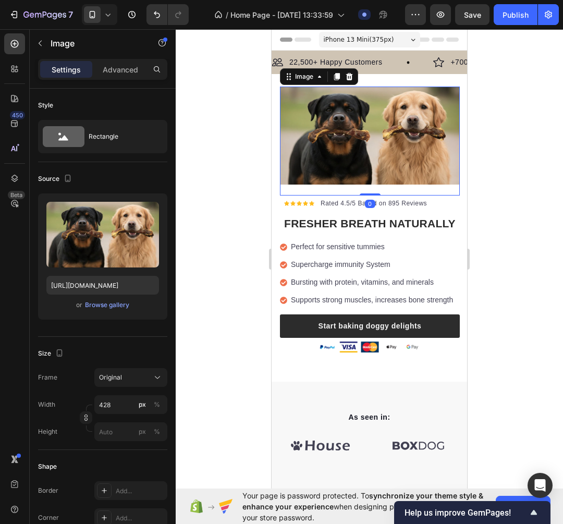
click at [260, 202] on div at bounding box center [369, 276] width 387 height 495
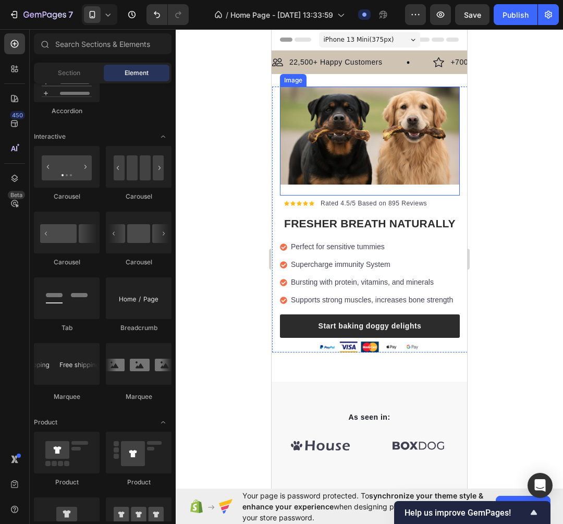
click at [308, 138] on img at bounding box center [370, 136] width 180 height 98
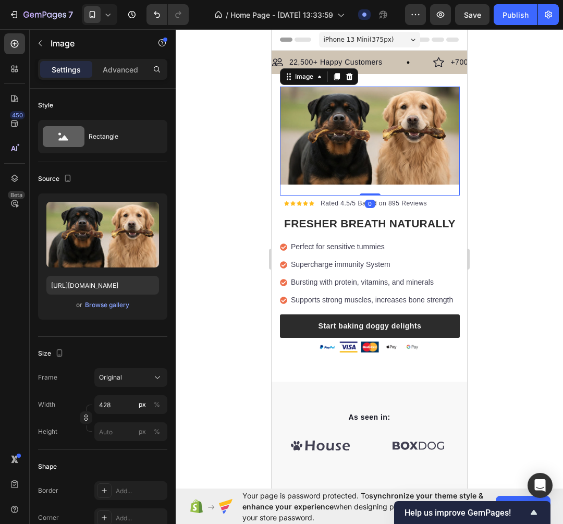
click at [477, 161] on div at bounding box center [369, 276] width 387 height 495
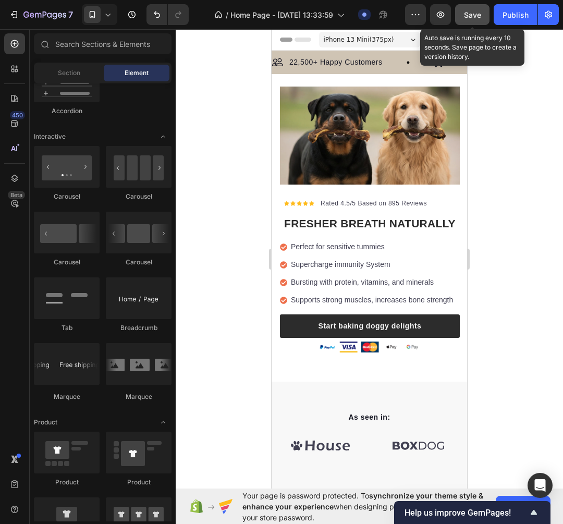
click at [469, 13] on span "Save" at bounding box center [472, 14] width 17 height 9
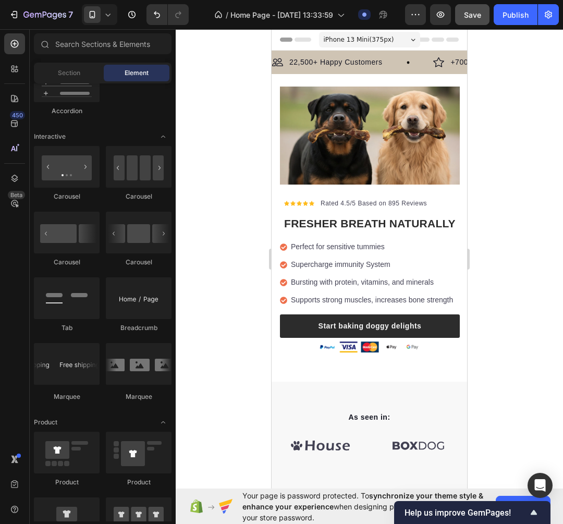
click at [543, 173] on div at bounding box center [369, 276] width 387 height 495
click at [366, 137] on img at bounding box center [370, 136] width 180 height 98
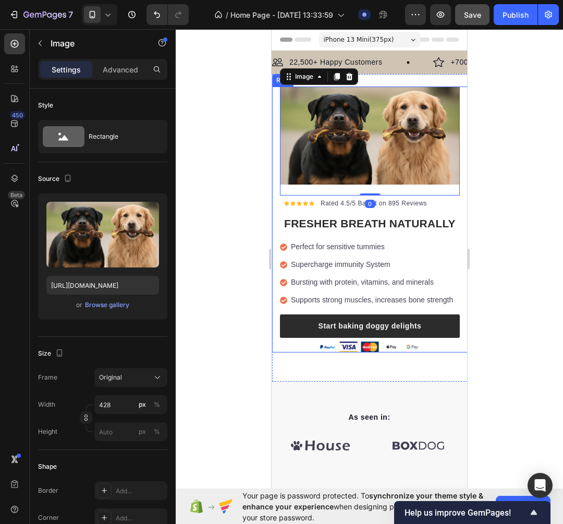
click at [250, 207] on div at bounding box center [369, 276] width 387 height 495
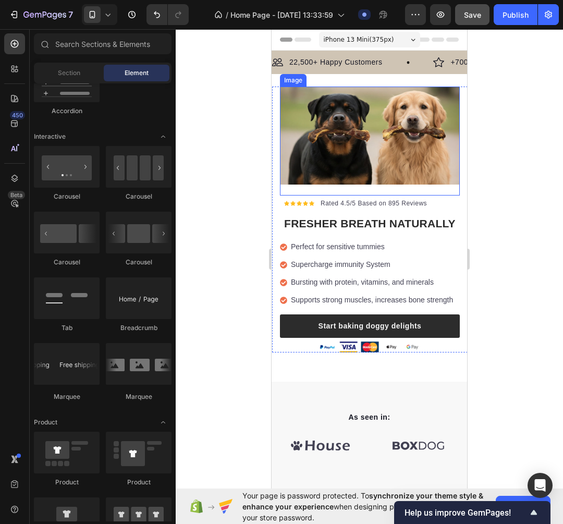
click at [353, 110] on img at bounding box center [370, 136] width 180 height 98
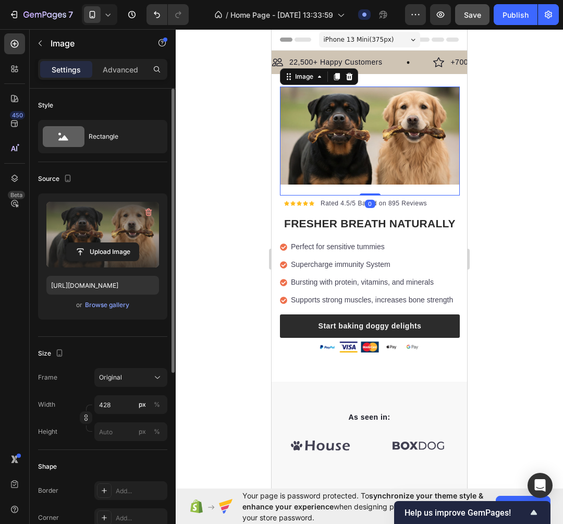
click at [91, 230] on label at bounding box center [102, 235] width 113 height 66
click at [91, 243] on input "file" at bounding box center [103, 252] width 72 height 18
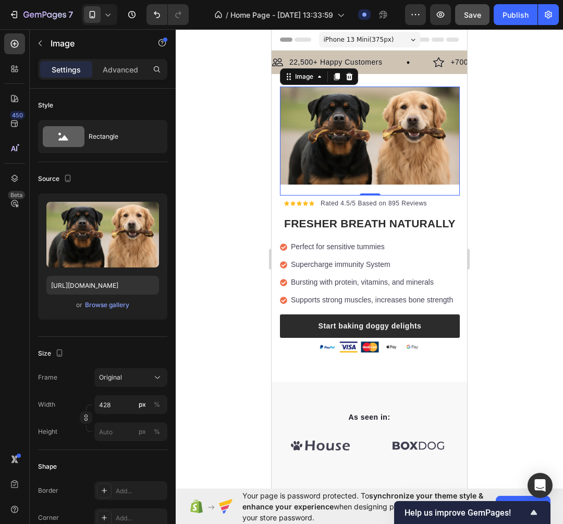
click at [433, 254] on div "Perfect for sensitive tummies" at bounding box center [371, 247] width 165 height 14
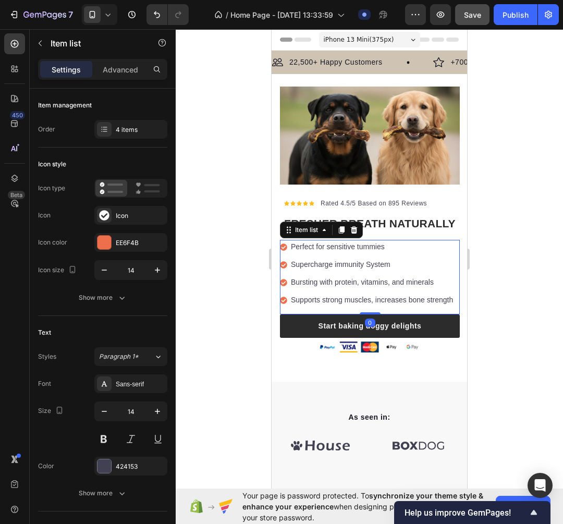
click at [518, 298] on div at bounding box center [369, 276] width 387 height 495
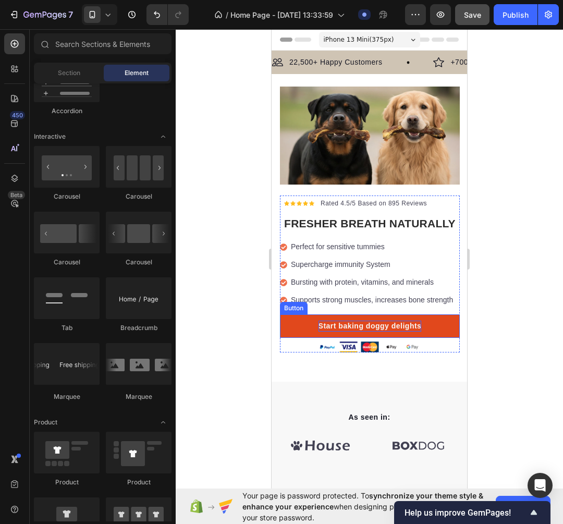
scroll to position [1, 0]
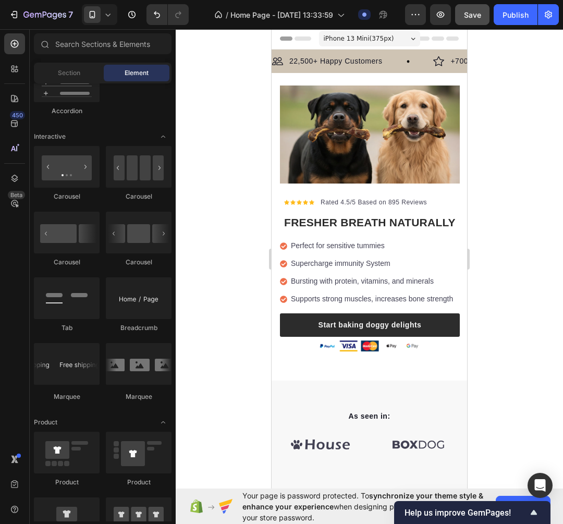
click at [498, 212] on div at bounding box center [369, 276] width 387 height 495
